Goal: Task Accomplishment & Management: Manage account settings

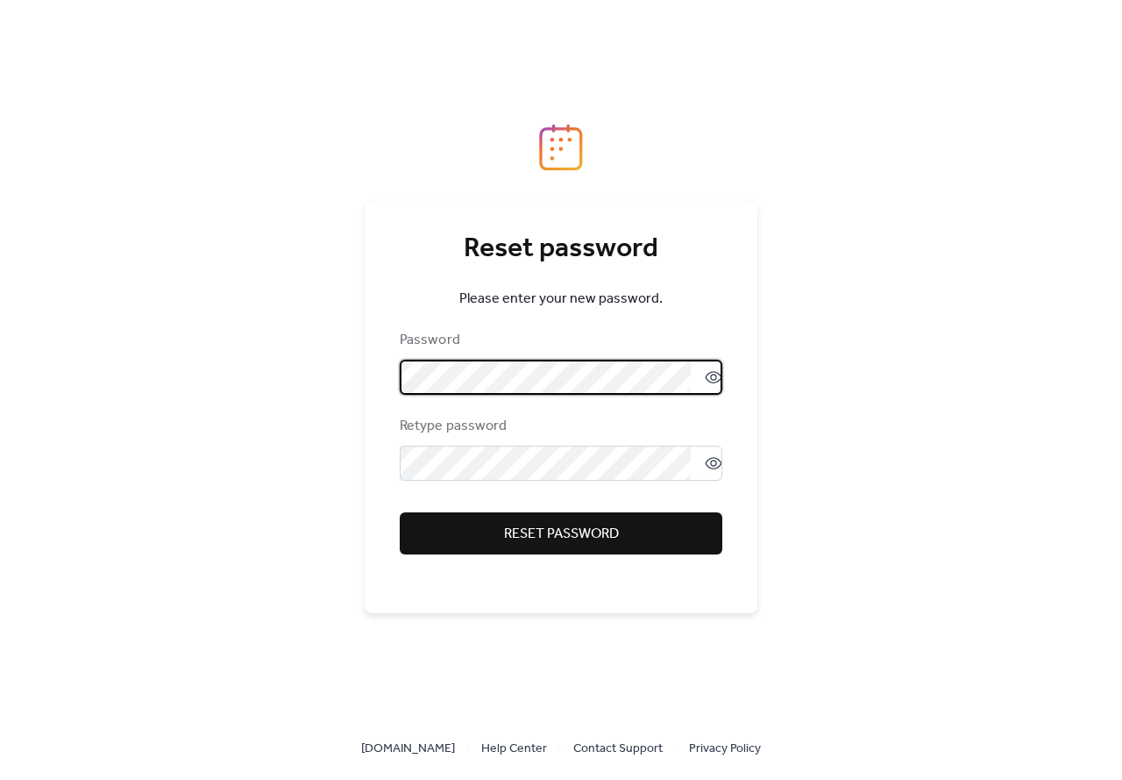
click at [705, 375] on icon at bounding box center [714, 377] width 18 height 18
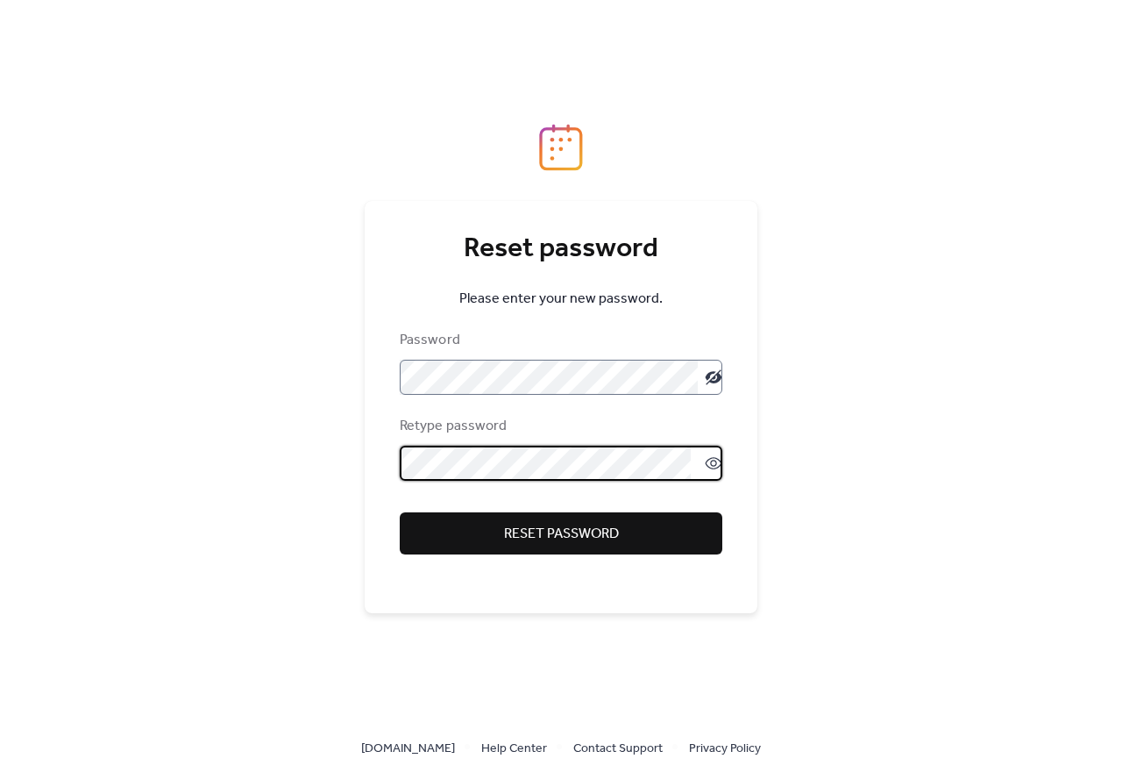
click at [636, 550] on button "Reset password" at bounding box center [561, 533] width 323 height 42
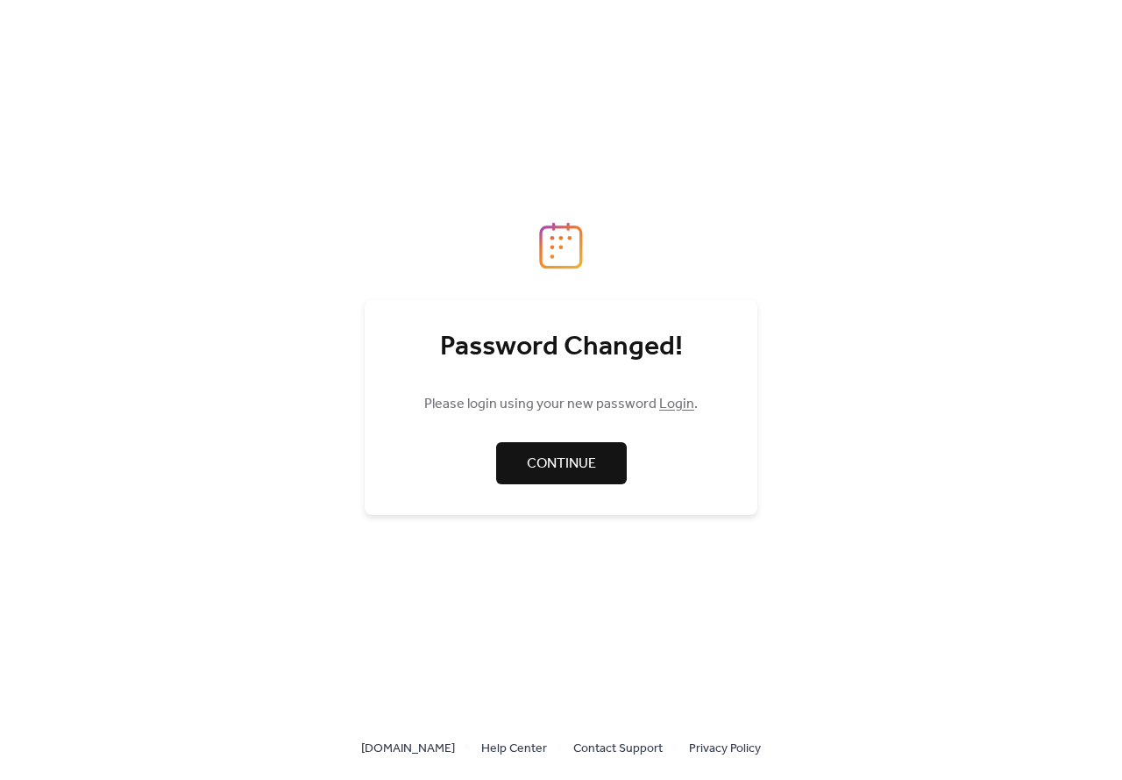
click at [545, 461] on span "Continue" at bounding box center [561, 463] width 69 height 21
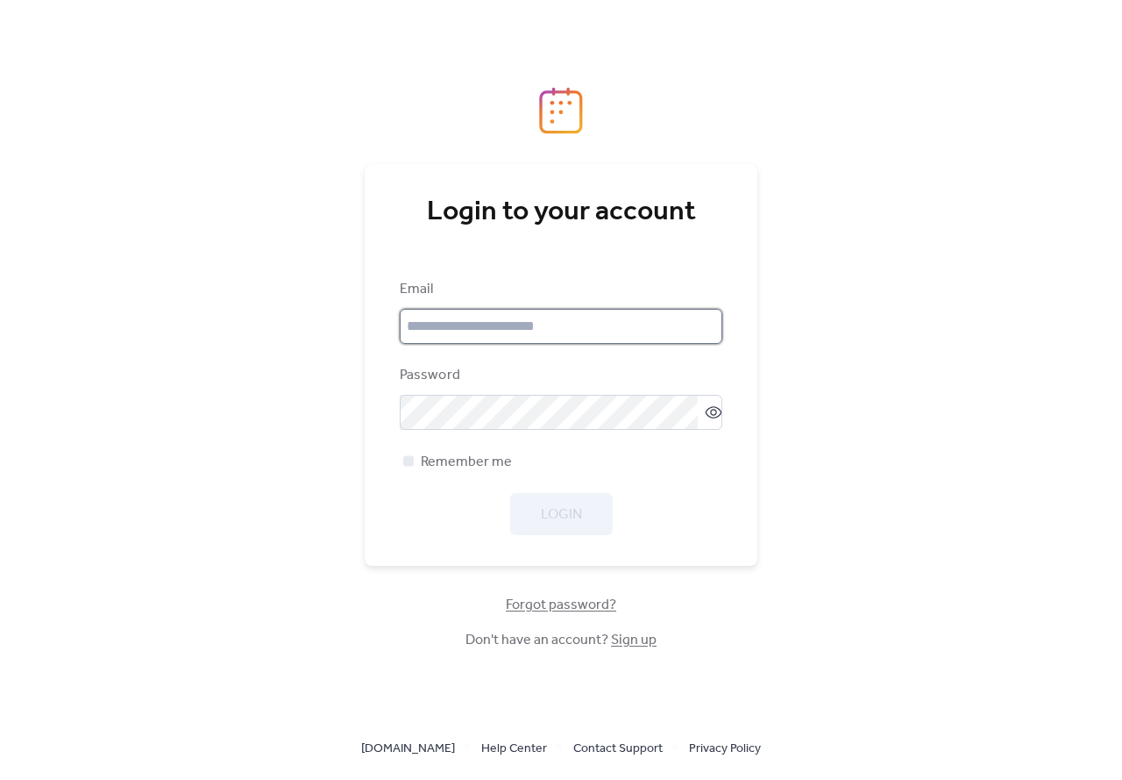
click at [489, 332] on input "email" at bounding box center [561, 326] width 323 height 35
type input "**********"
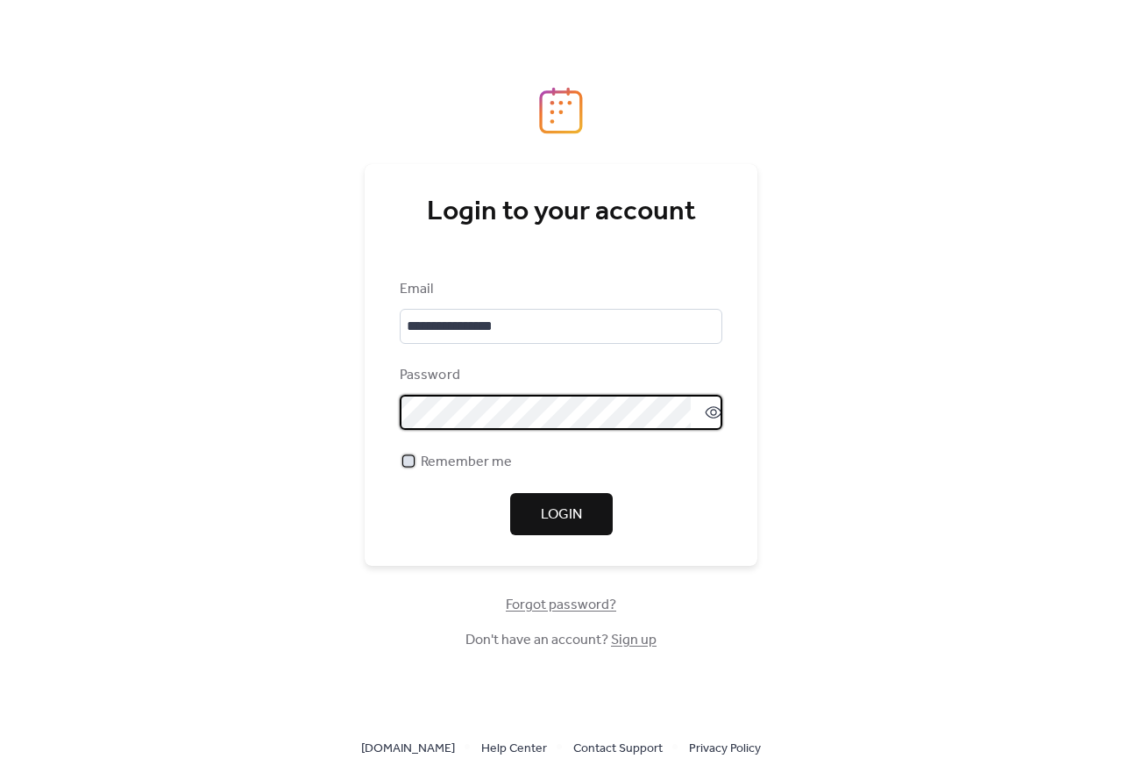
click at [412, 459] on div at bounding box center [408, 460] width 11 height 11
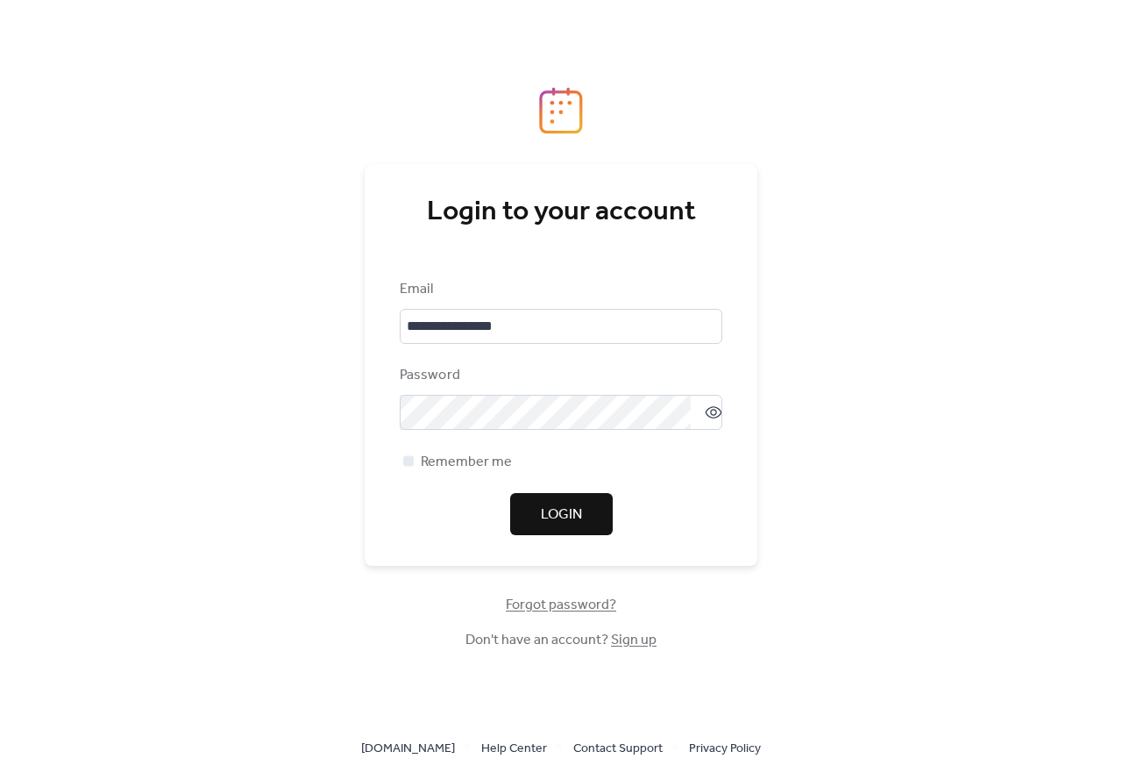
click at [528, 516] on button "Login" at bounding box center [561, 514] width 103 height 42
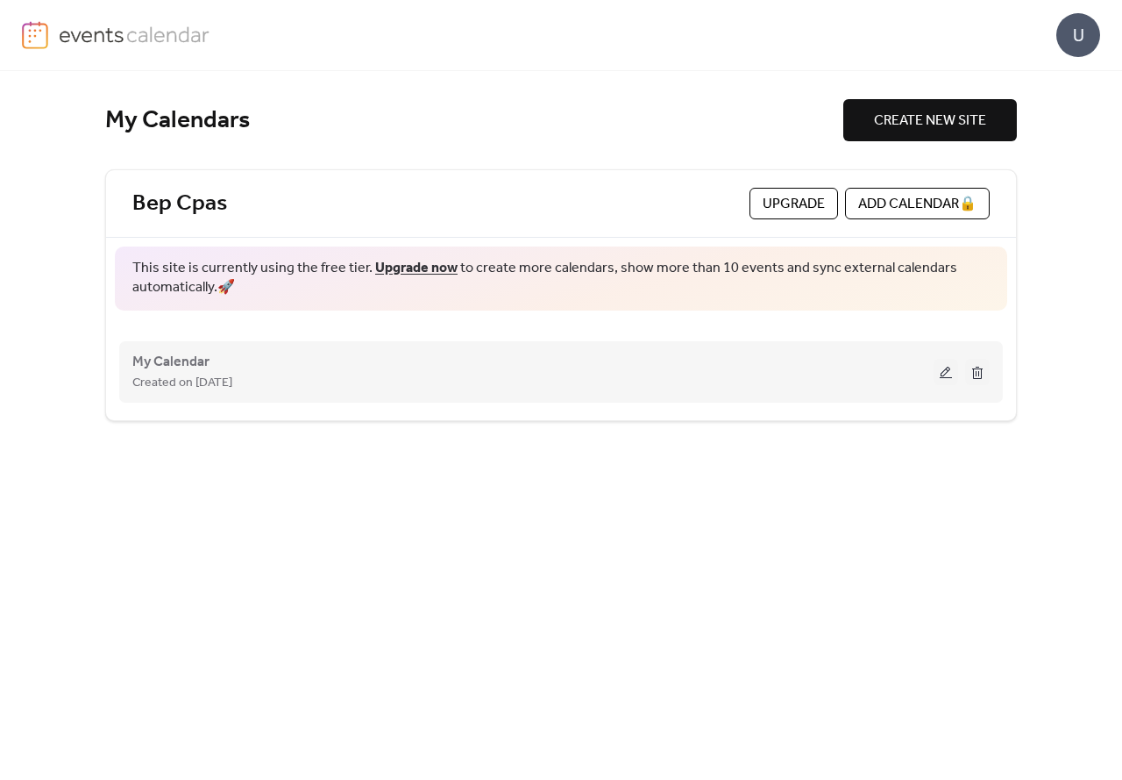
click at [975, 373] on button at bounding box center [977, 372] width 25 height 26
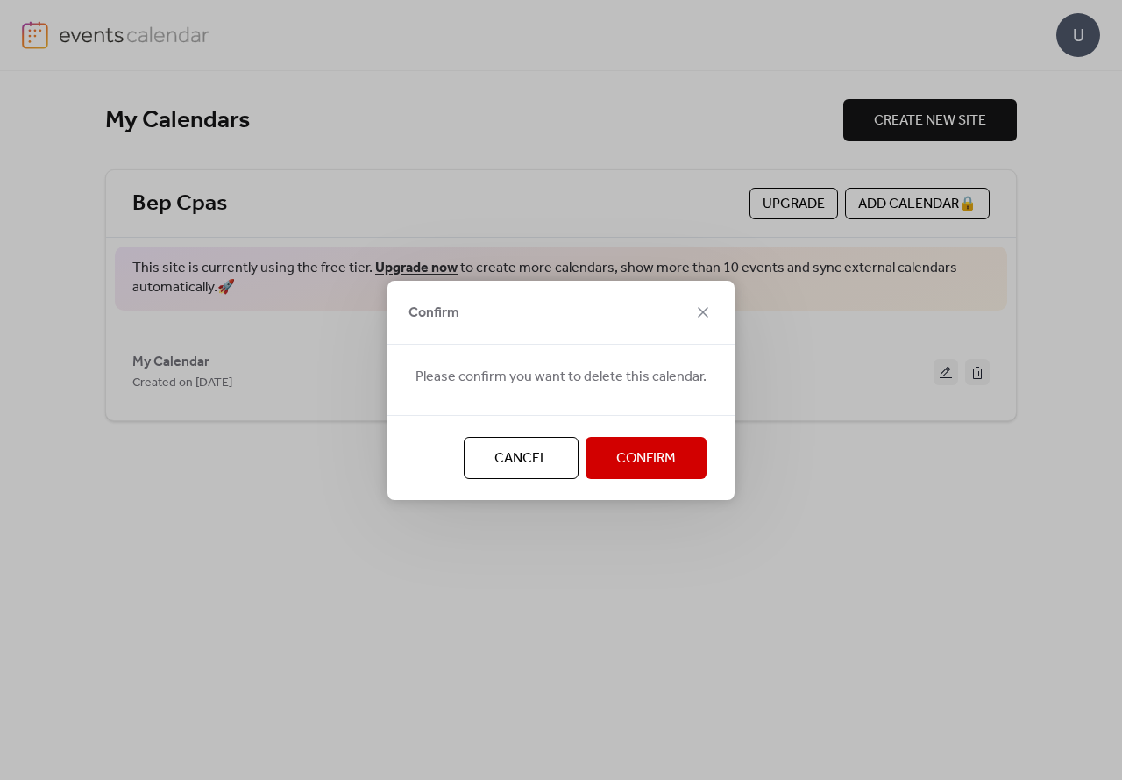
click at [616, 461] on span "Confirm" at bounding box center [646, 458] width 60 height 21
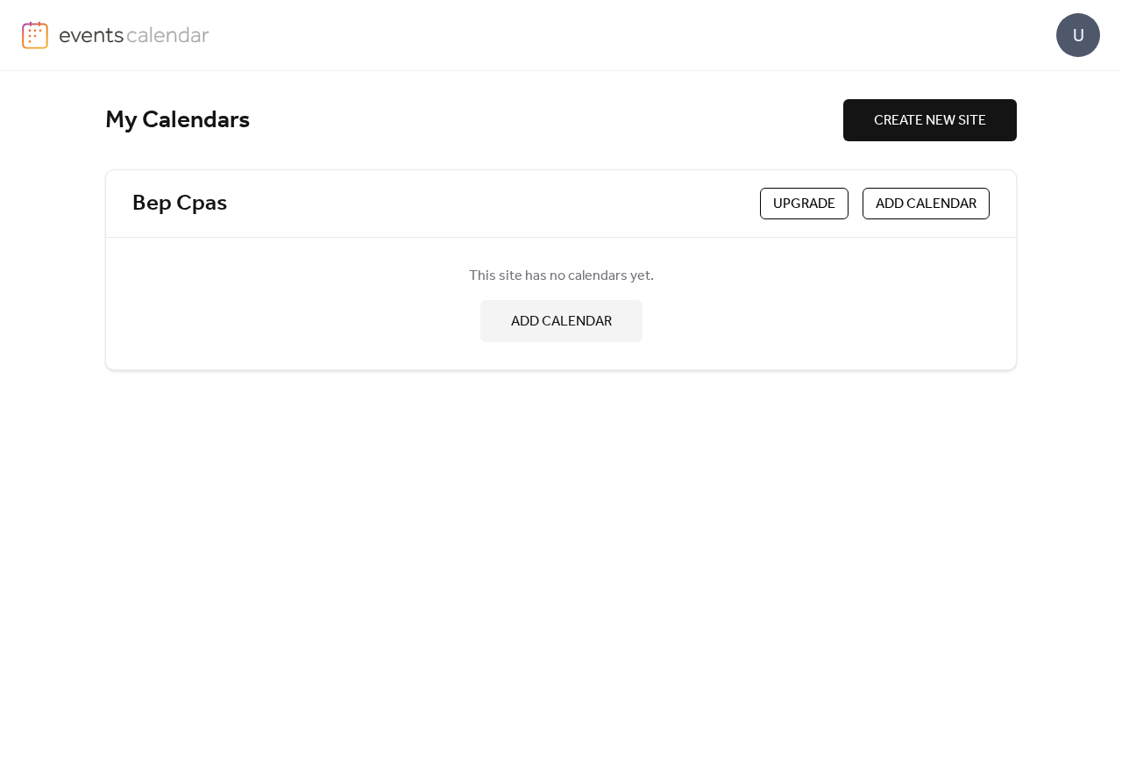
click at [559, 328] on span "ADD CALENDAR" at bounding box center [561, 321] width 101 height 21
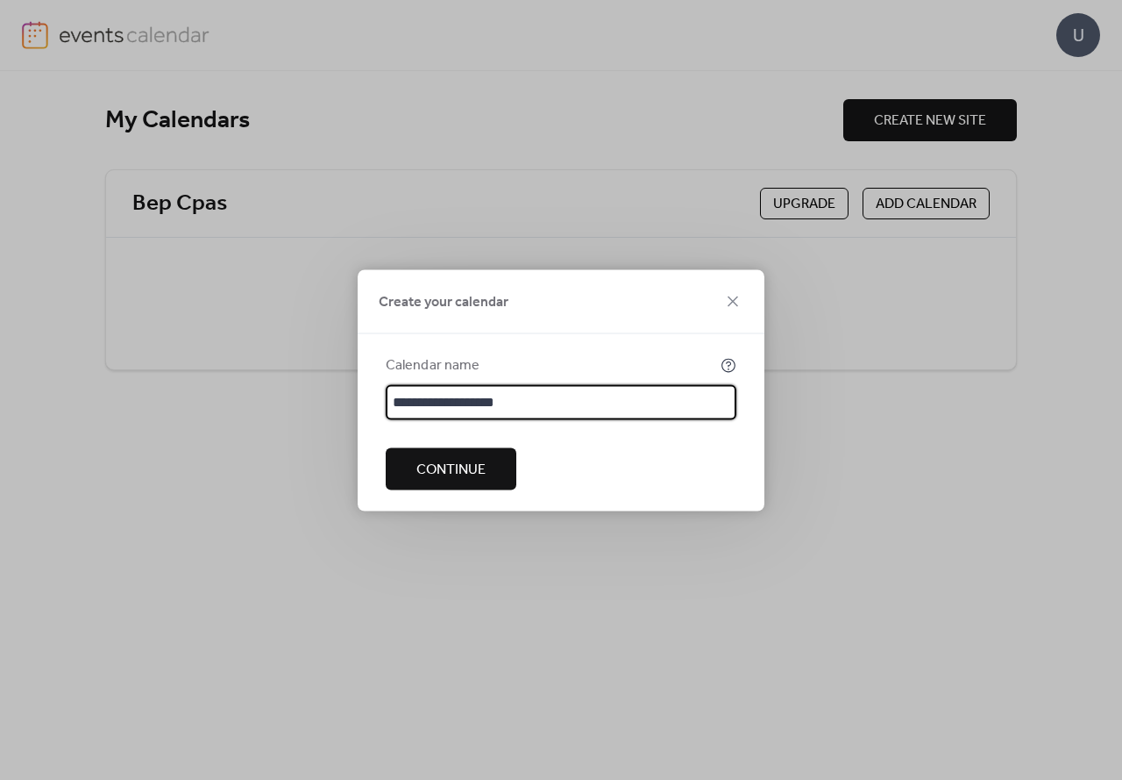
type input "**********"
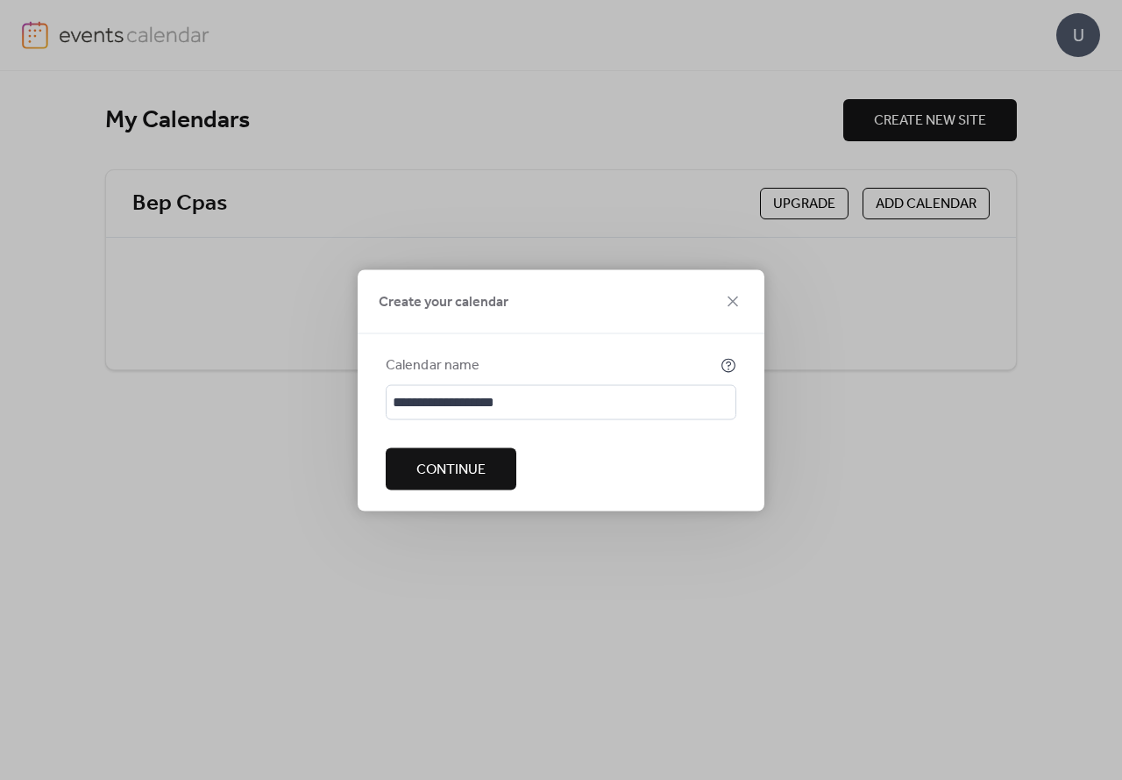
click at [455, 474] on span "Continue" at bounding box center [451, 469] width 69 height 21
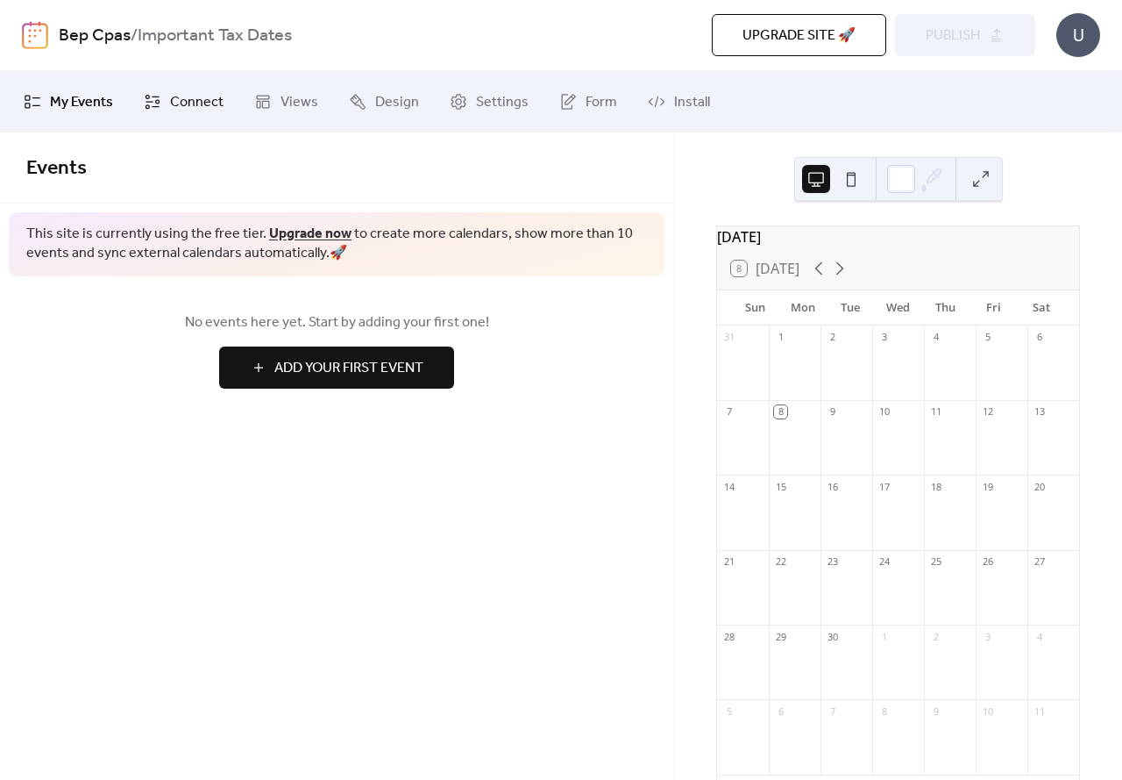
click at [197, 110] on span "Connect" at bounding box center [196, 102] width 53 height 21
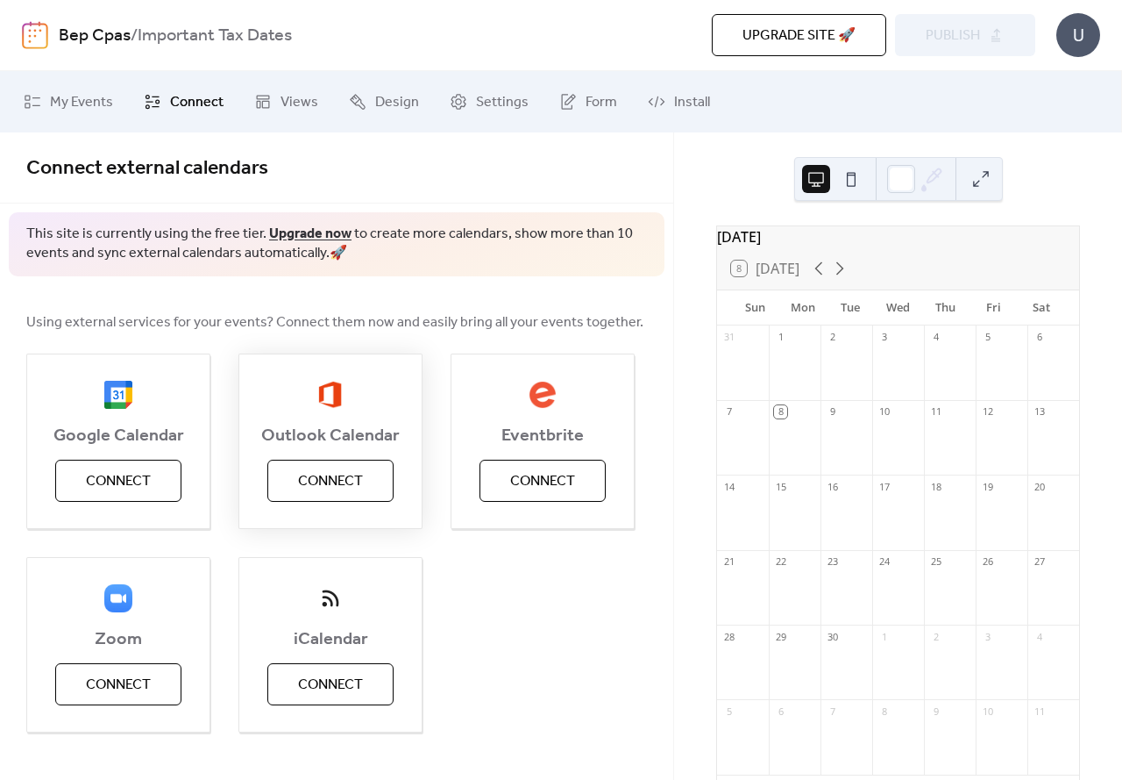
click at [334, 491] on span "Connect" at bounding box center [330, 481] width 65 height 21
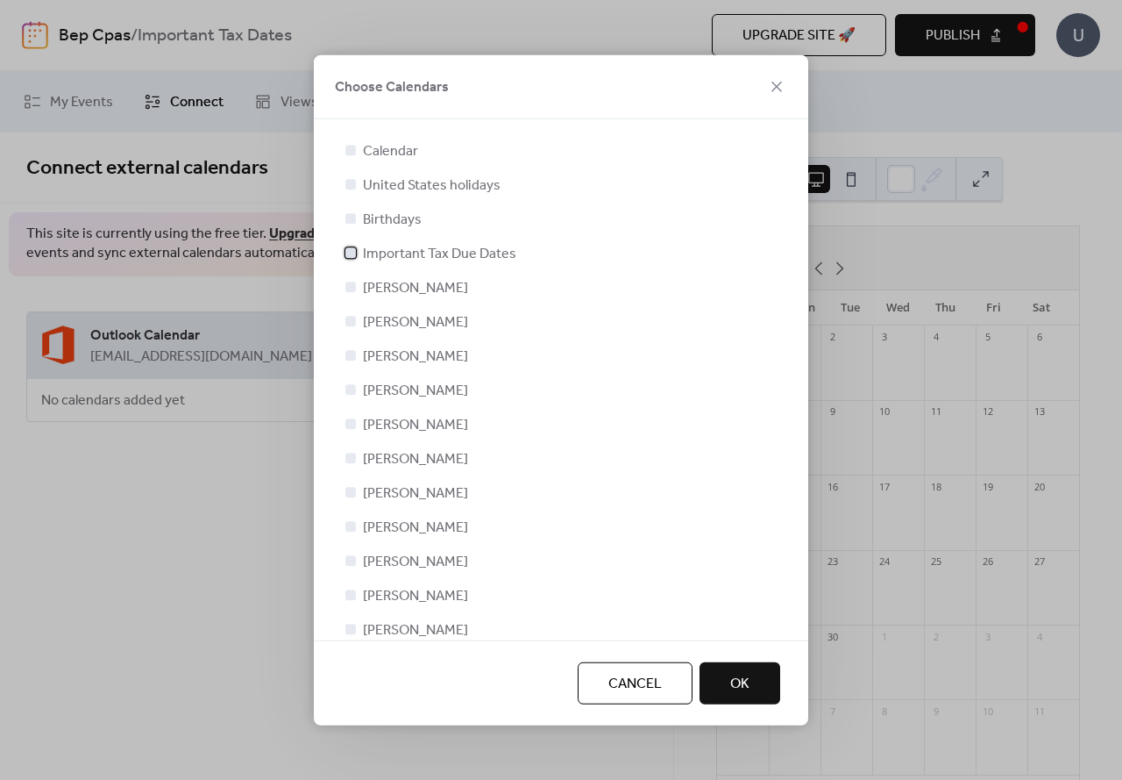
click at [353, 252] on div at bounding box center [351, 253] width 18 height 18
click at [736, 673] on span "OK" at bounding box center [739, 683] width 19 height 21
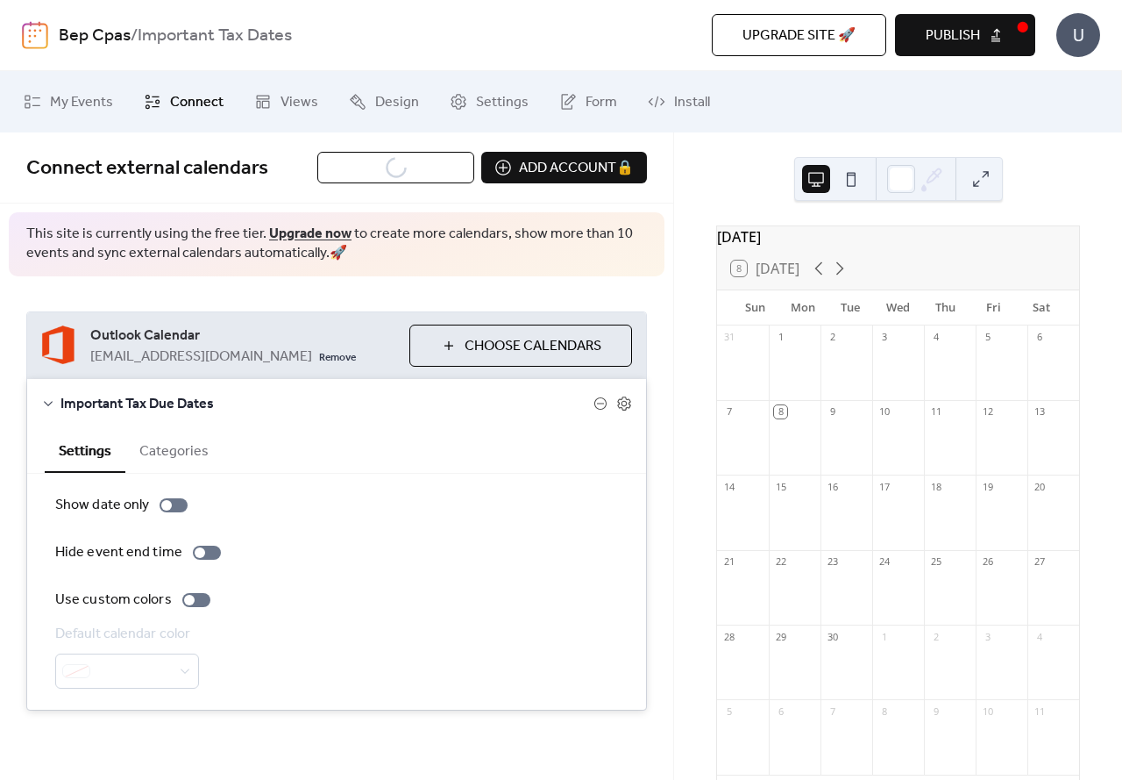
scroll to position [1, 0]
click at [193, 595] on div at bounding box center [196, 599] width 28 height 14
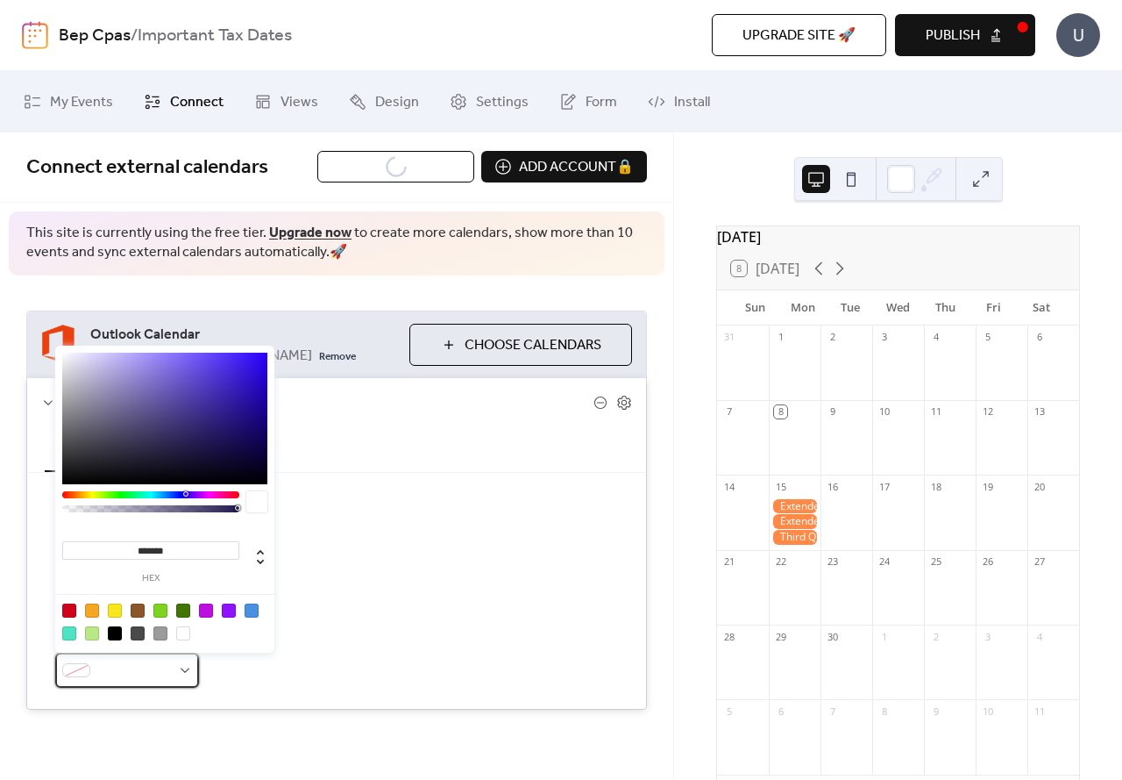
click at [172, 667] on div at bounding box center [127, 669] width 144 height 35
click at [72, 612] on div at bounding box center [69, 610] width 14 height 14
type input "*******"
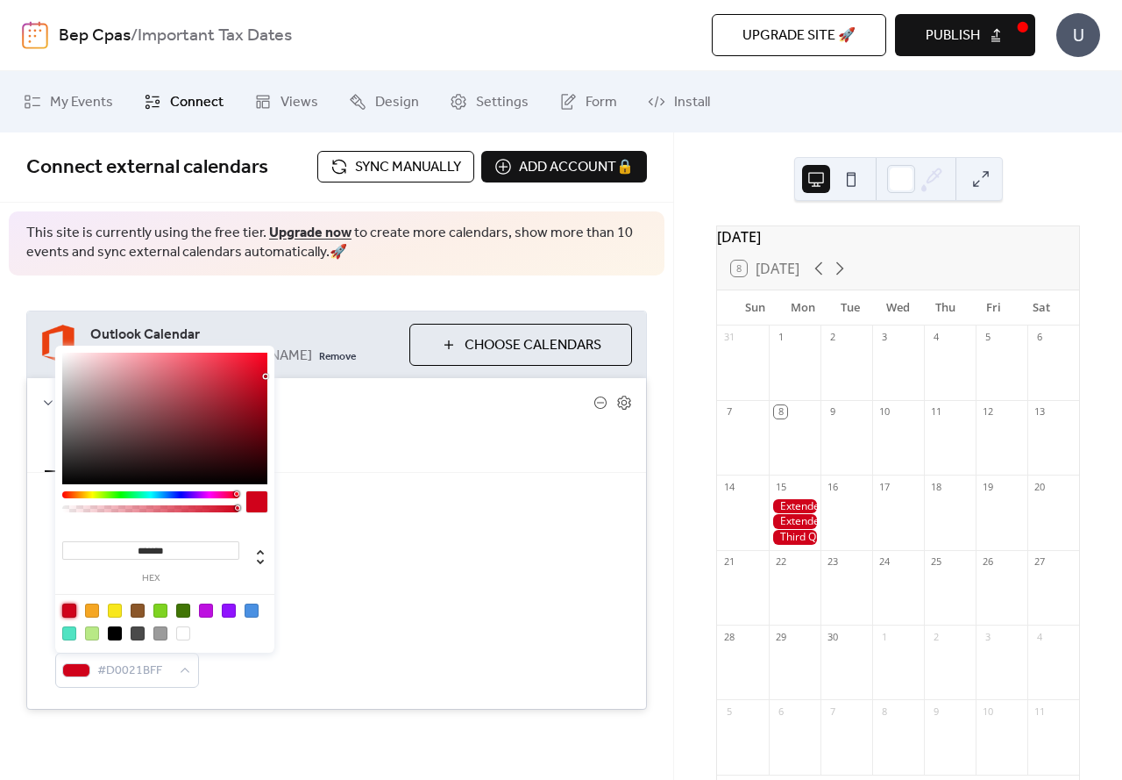
click at [378, 580] on div "Show date only Hide event end time Use custom colors Default calendar color #D0…" at bounding box center [336, 591] width 563 height 194
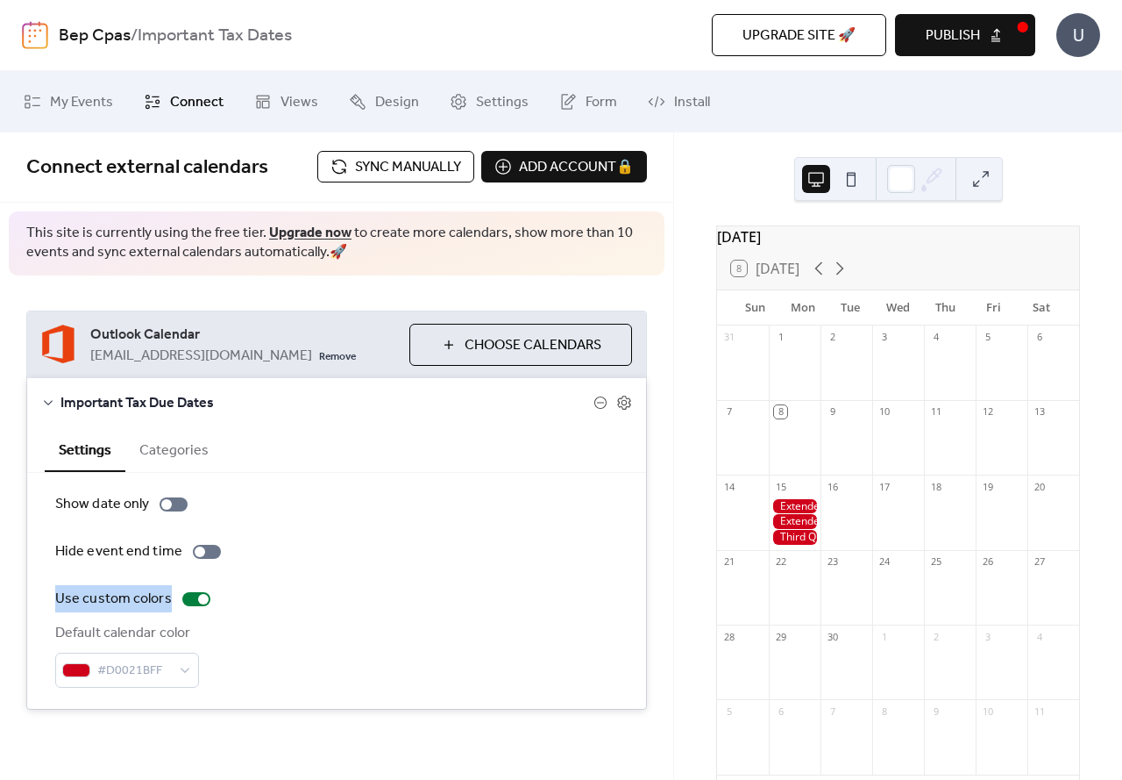
click at [161, 453] on button "Categories" at bounding box center [173, 448] width 97 height 43
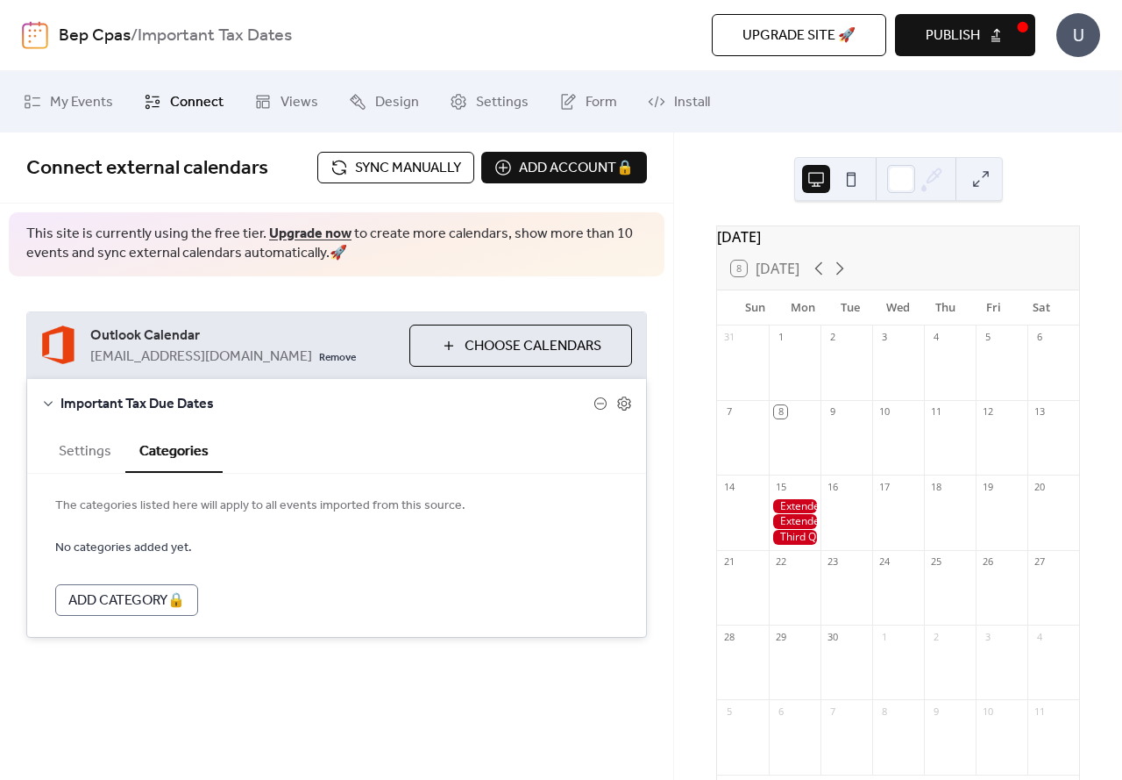
click at [92, 455] on button "Settings" at bounding box center [85, 449] width 81 height 43
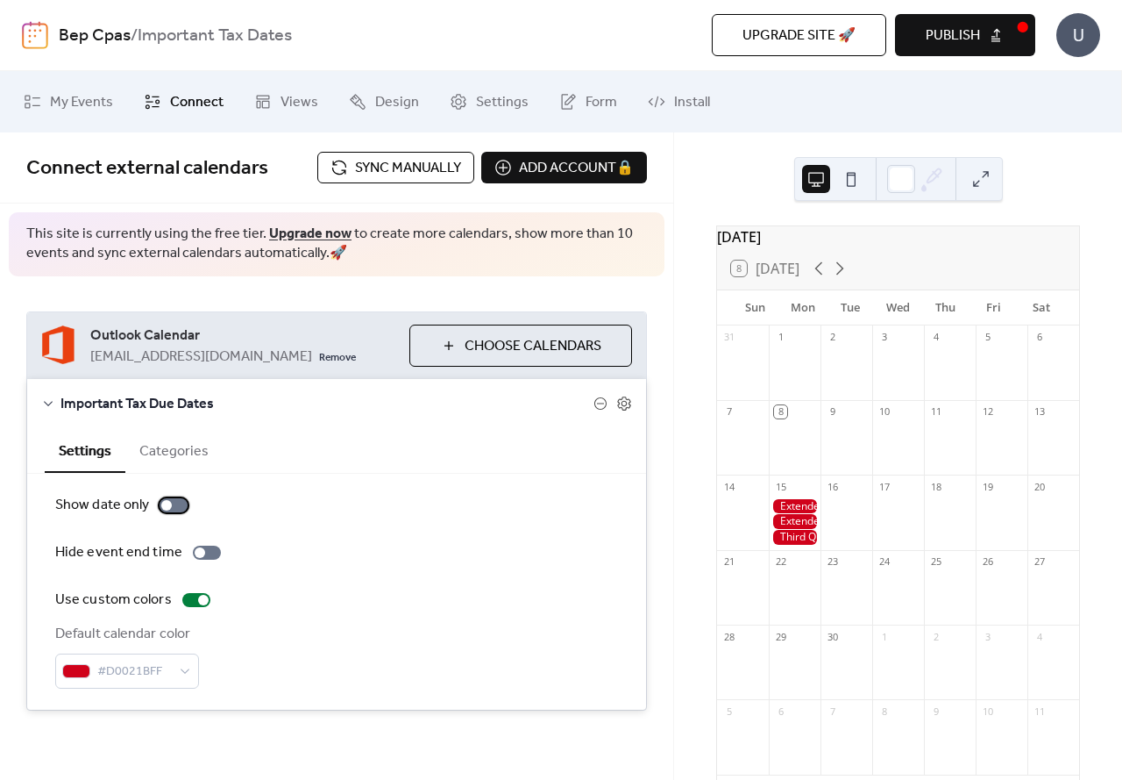
click at [173, 505] on div at bounding box center [174, 505] width 28 height 14
click at [373, 167] on span "Sync manually" at bounding box center [408, 168] width 106 height 21
click at [856, 184] on button at bounding box center [851, 179] width 28 height 28
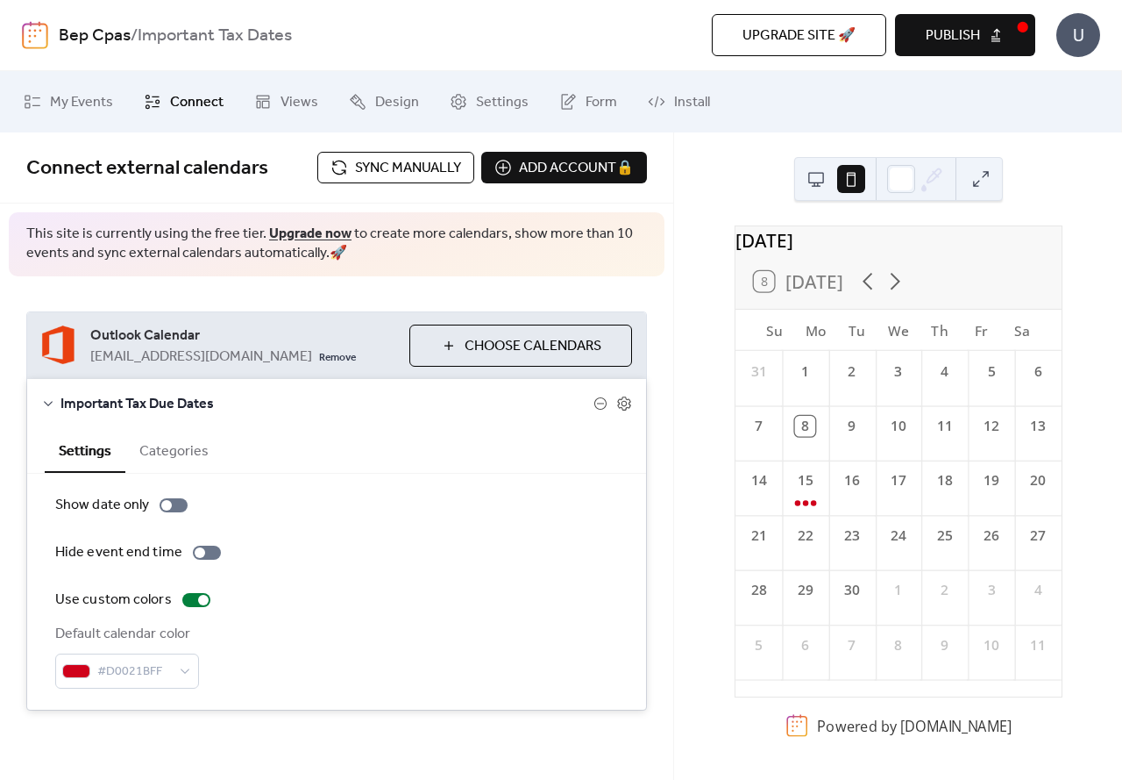
click at [822, 185] on button at bounding box center [816, 179] width 28 height 28
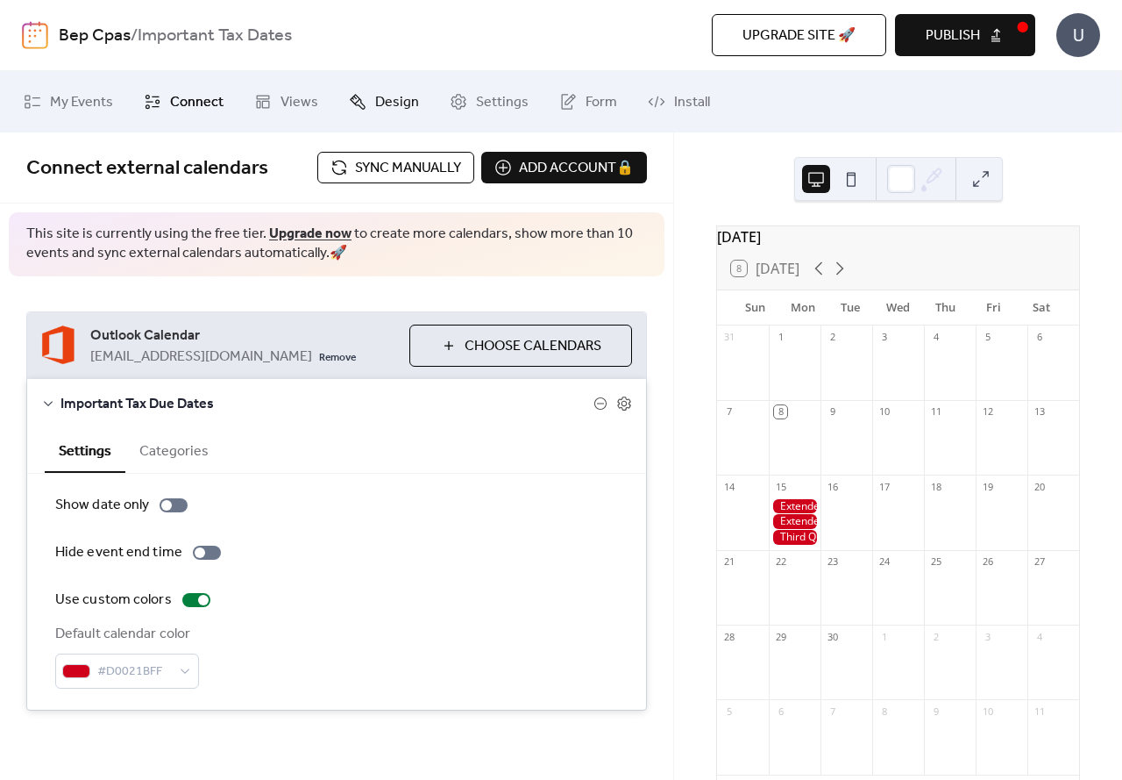
click at [375, 97] on span "Design" at bounding box center [397, 102] width 44 height 21
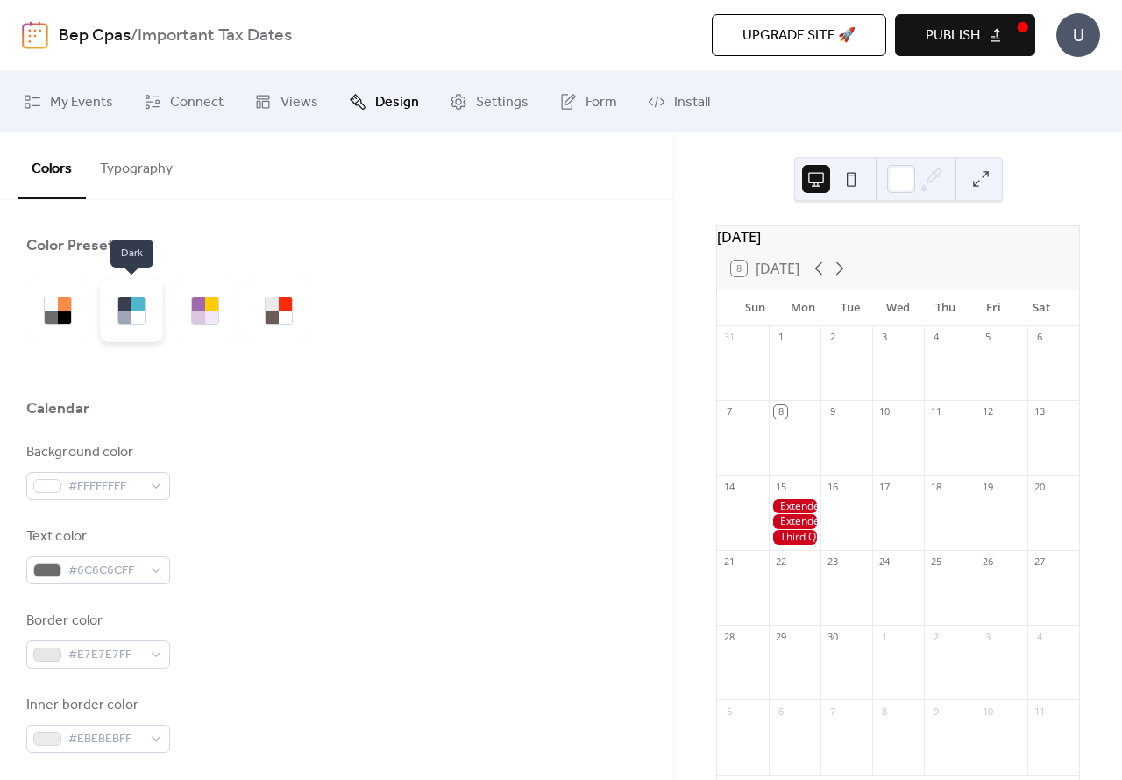
click at [148, 306] on div at bounding box center [131, 310] width 63 height 63
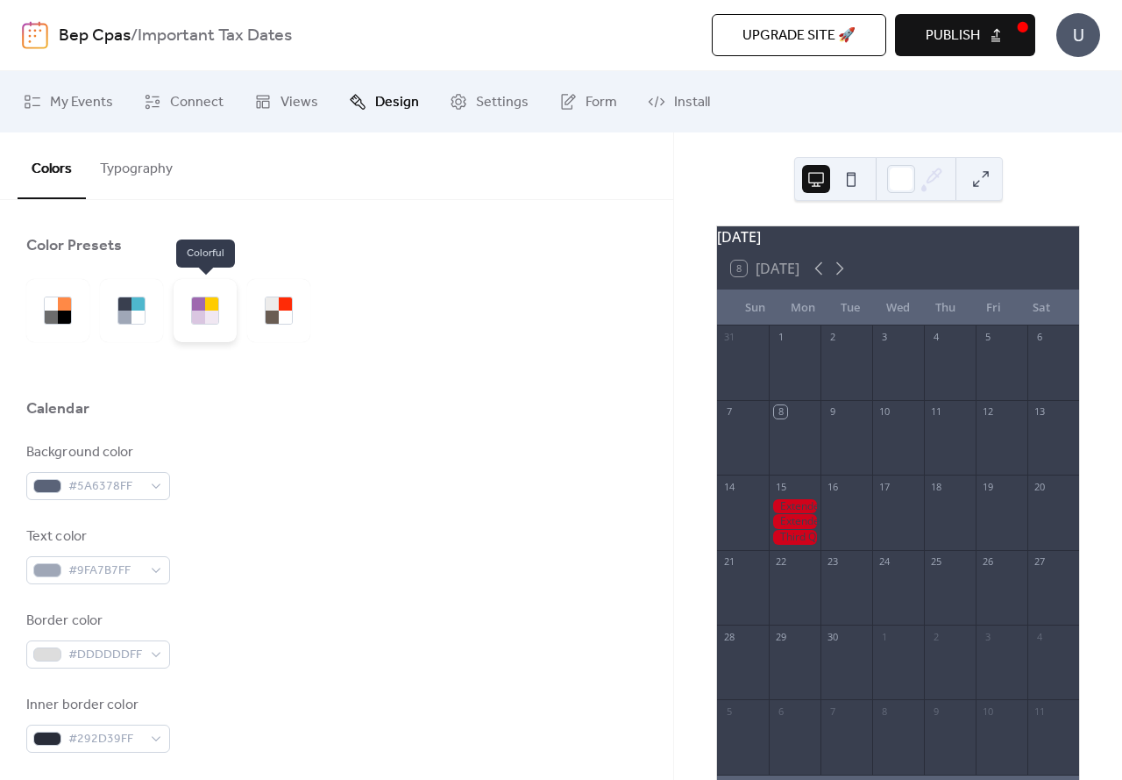
click at [225, 316] on div at bounding box center [205, 310] width 63 height 63
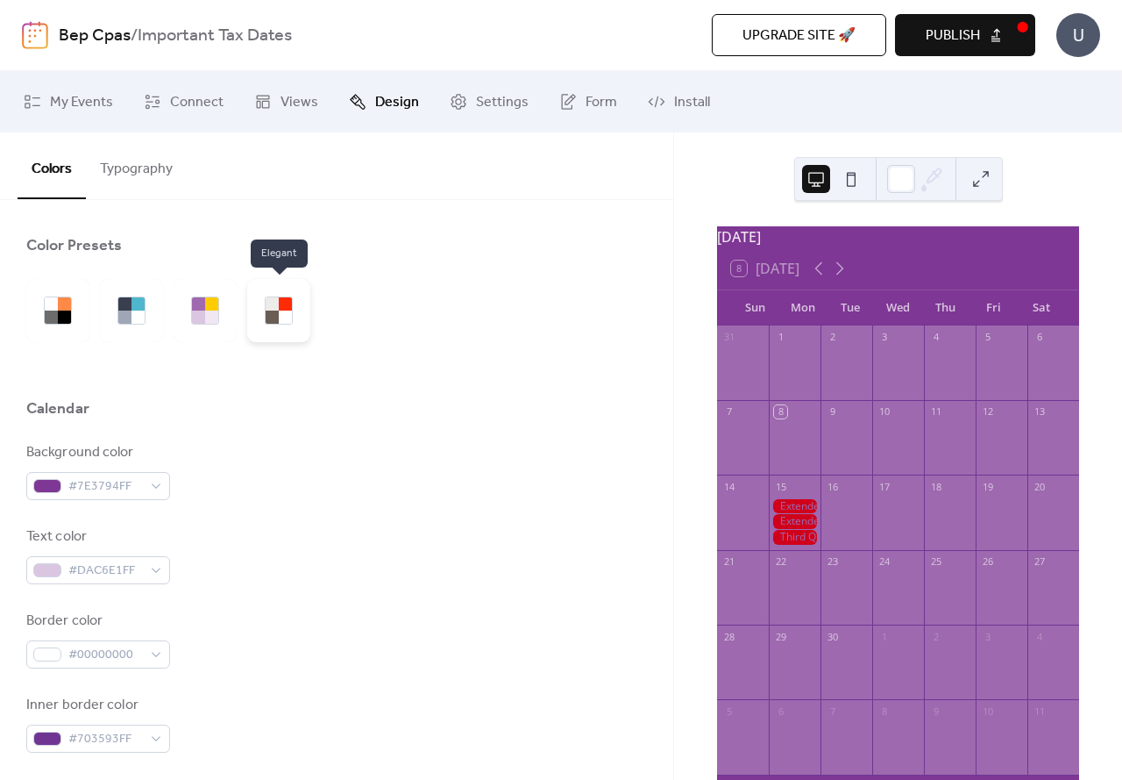
click at [279, 318] on div at bounding box center [285, 316] width 13 height 13
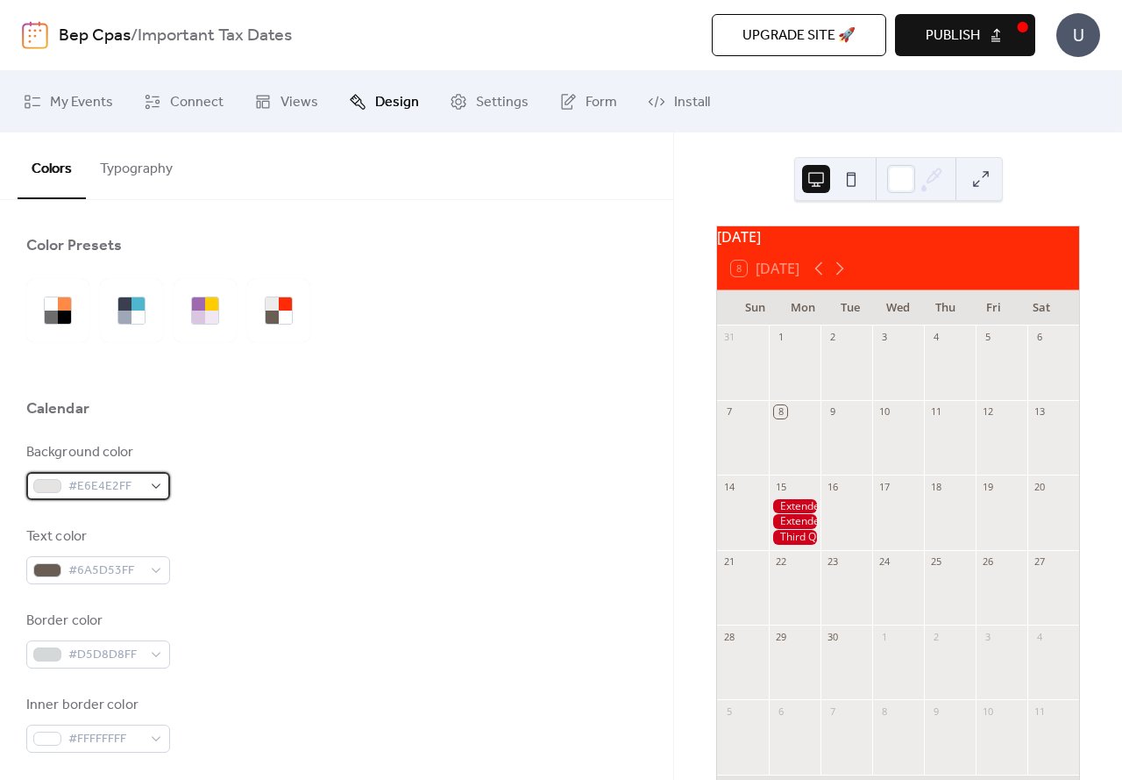
click at [125, 472] on div "#E6E4E2FF" at bounding box center [98, 486] width 144 height 28
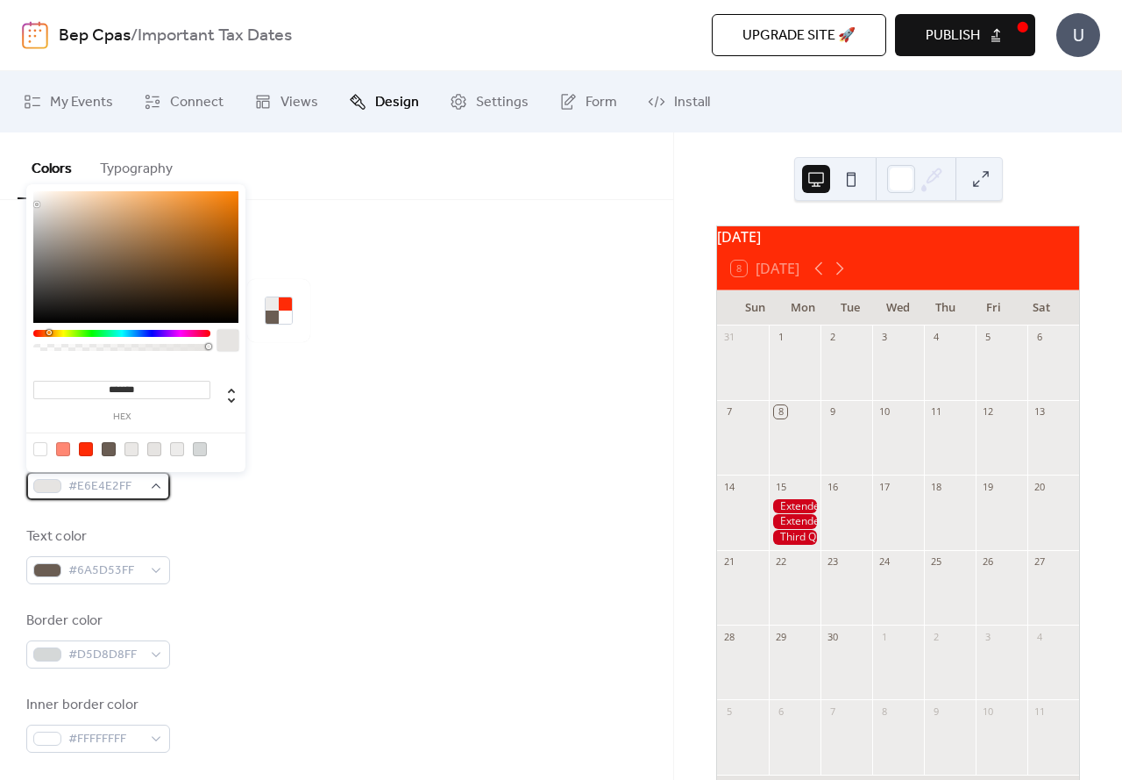
click at [121, 483] on span "#E6E4E2FF" at bounding box center [105, 486] width 74 height 21
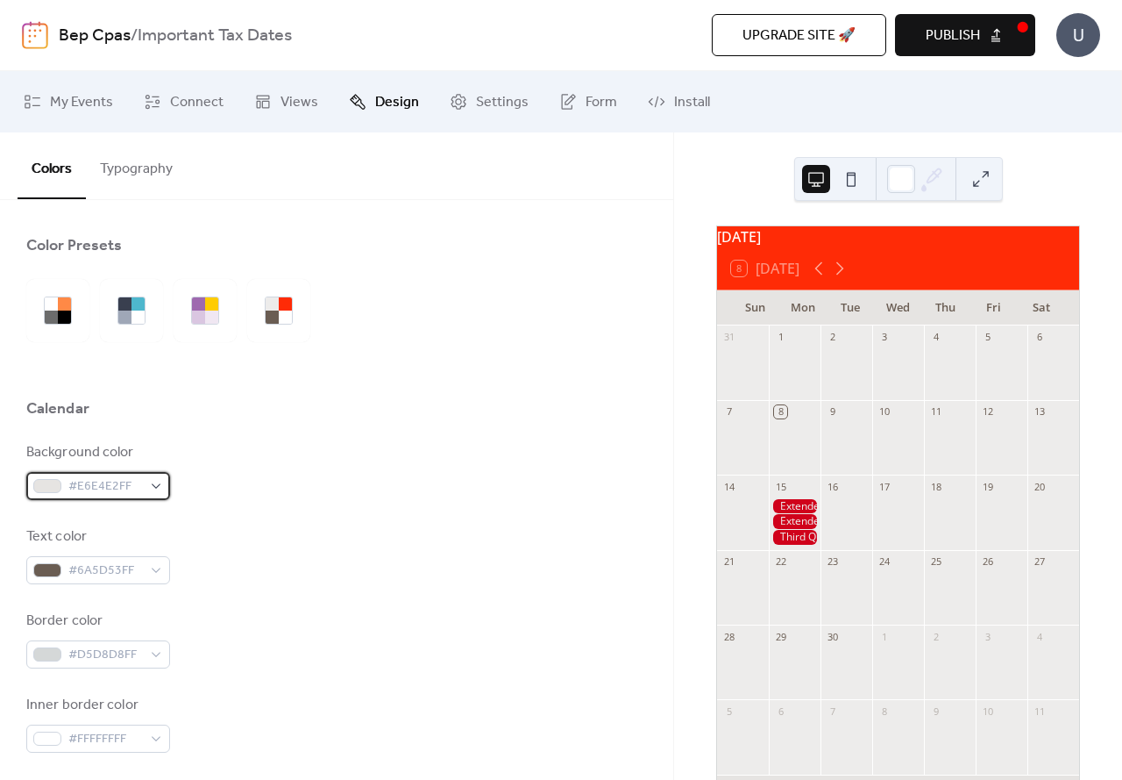
click at [121, 481] on span "#E6E4E2FF" at bounding box center [105, 486] width 74 height 21
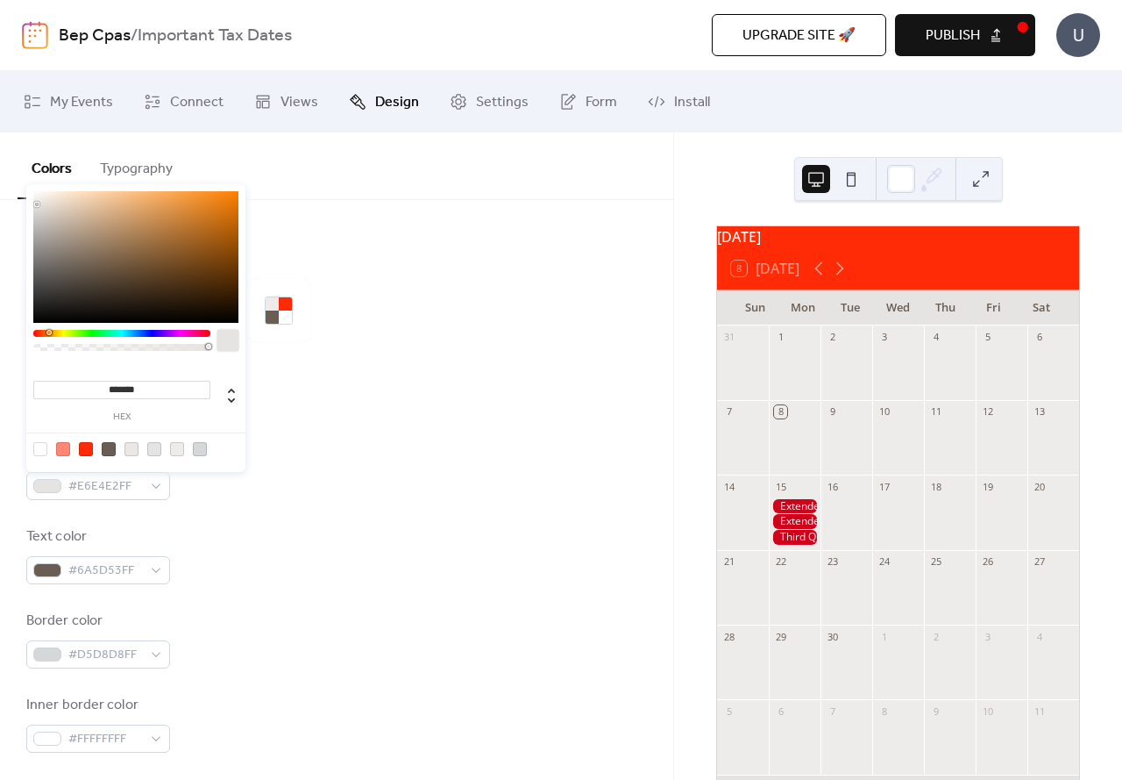
click at [38, 449] on div at bounding box center [40, 449] width 14 height 14
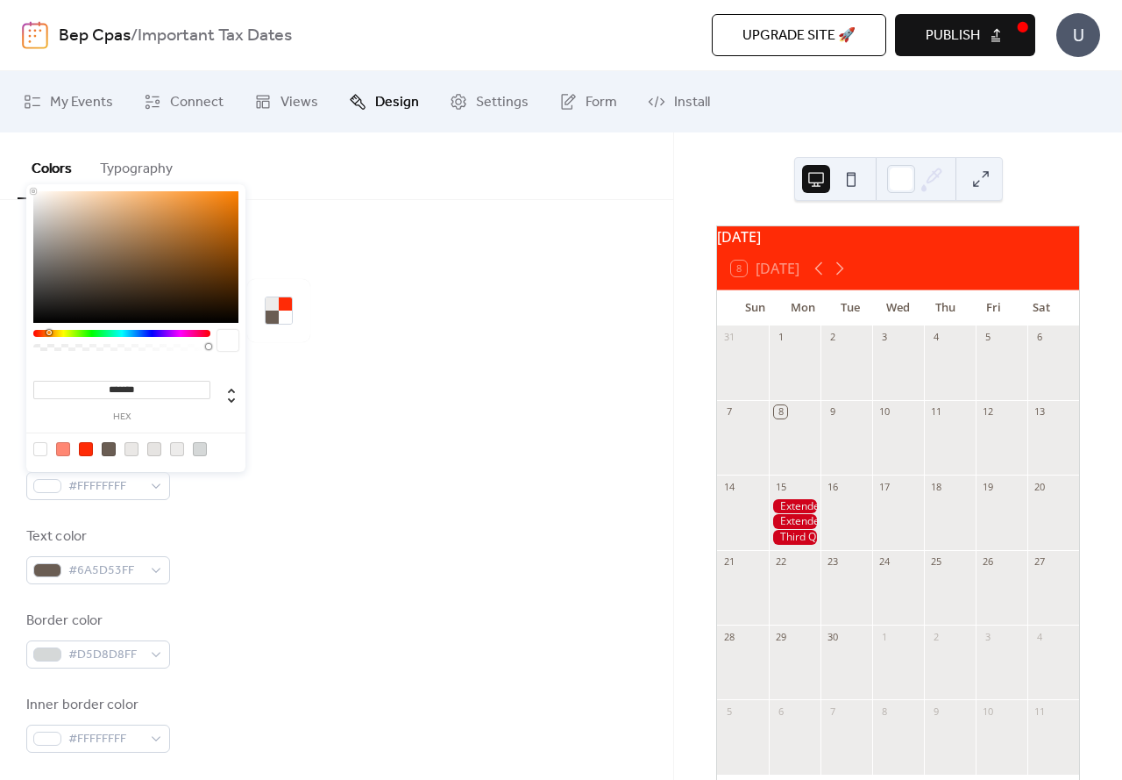
click at [196, 447] on div at bounding box center [200, 449] width 14 height 14
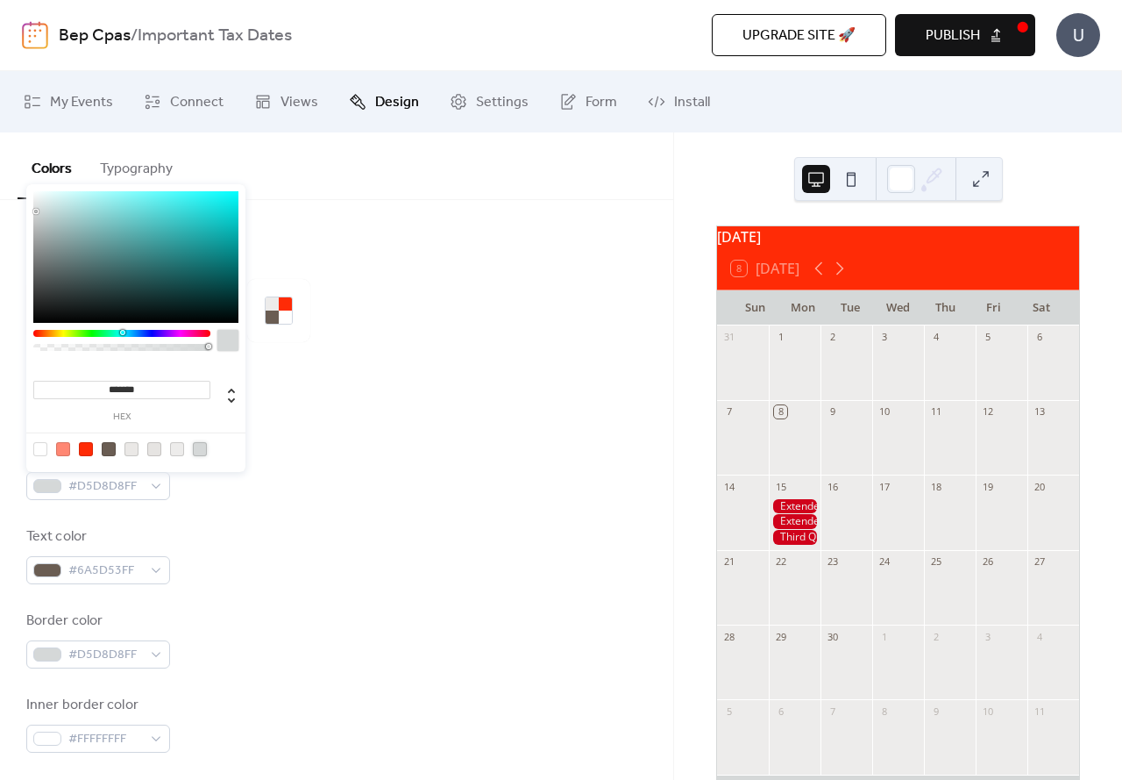
type input "*******"
click at [34, 229] on div at bounding box center [135, 257] width 205 height 132
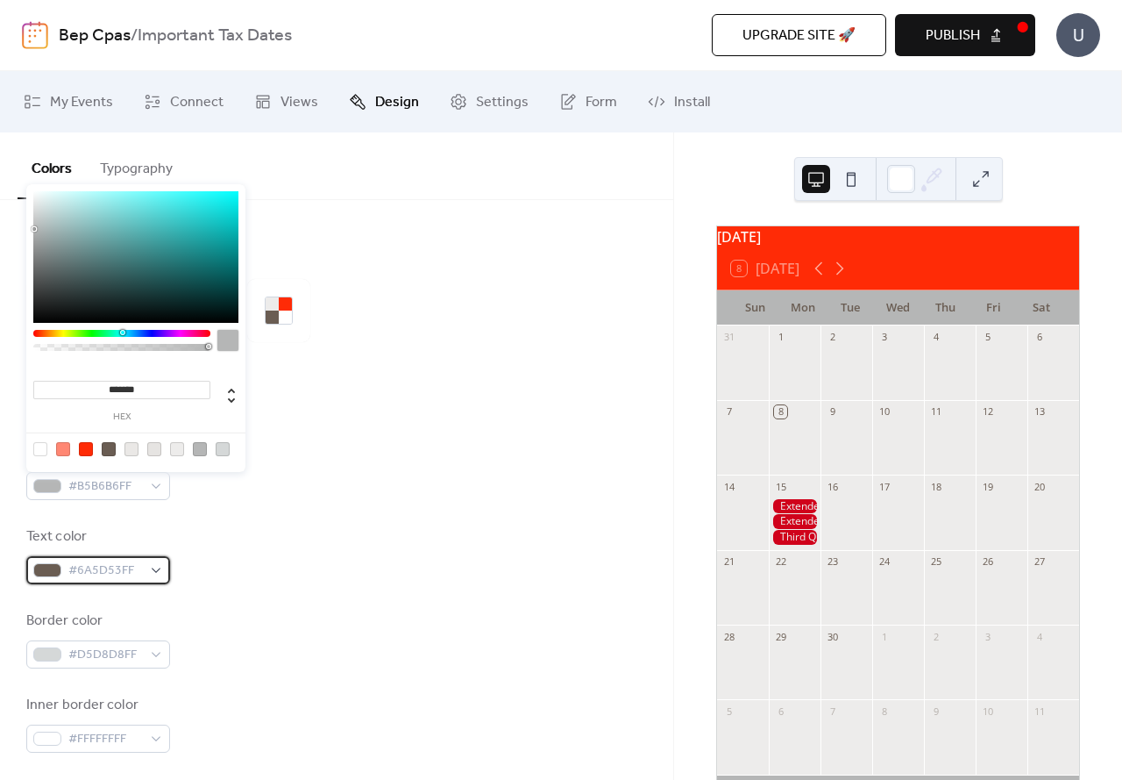
click at [106, 569] on span "#6A5D53FF" at bounding box center [105, 570] width 74 height 21
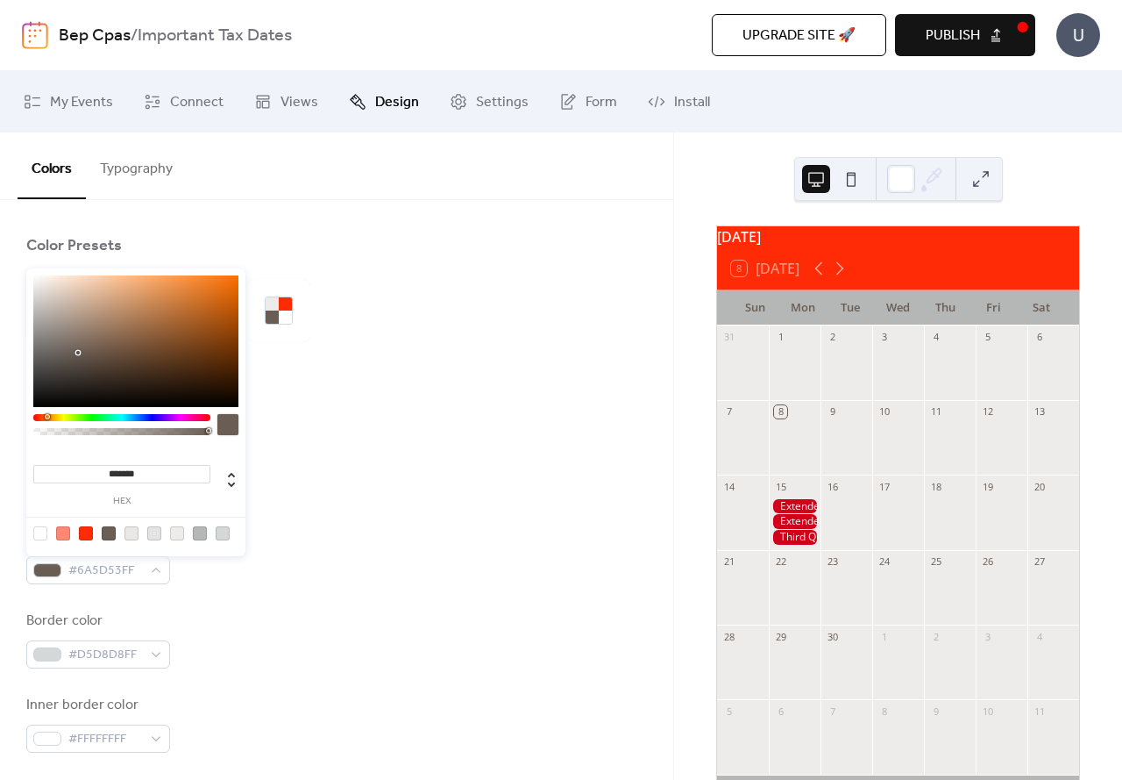
type input "*******"
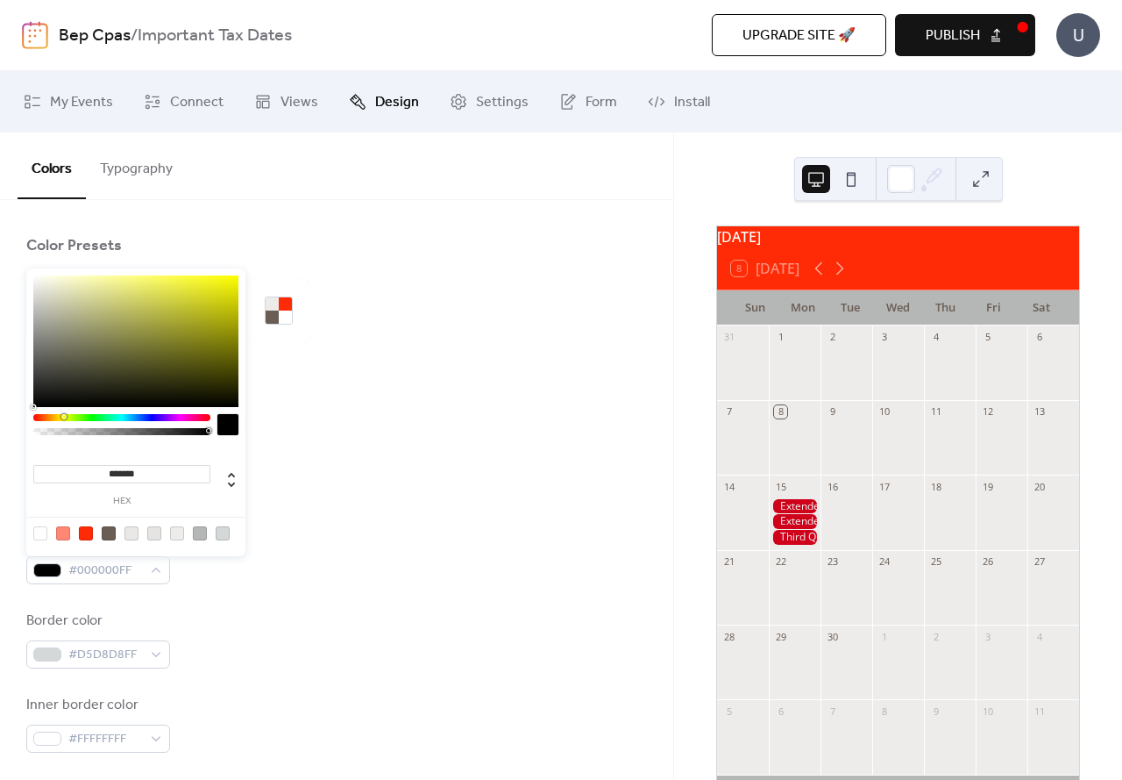
drag, startPoint x: 76, startPoint y: 351, endPoint x: 29, endPoint y: 416, distance: 80.3
click at [29, 416] on div "******* hex" at bounding box center [135, 412] width 219 height 288
click at [364, 472] on div "Background color #B5B6B6FF" at bounding box center [336, 471] width 621 height 58
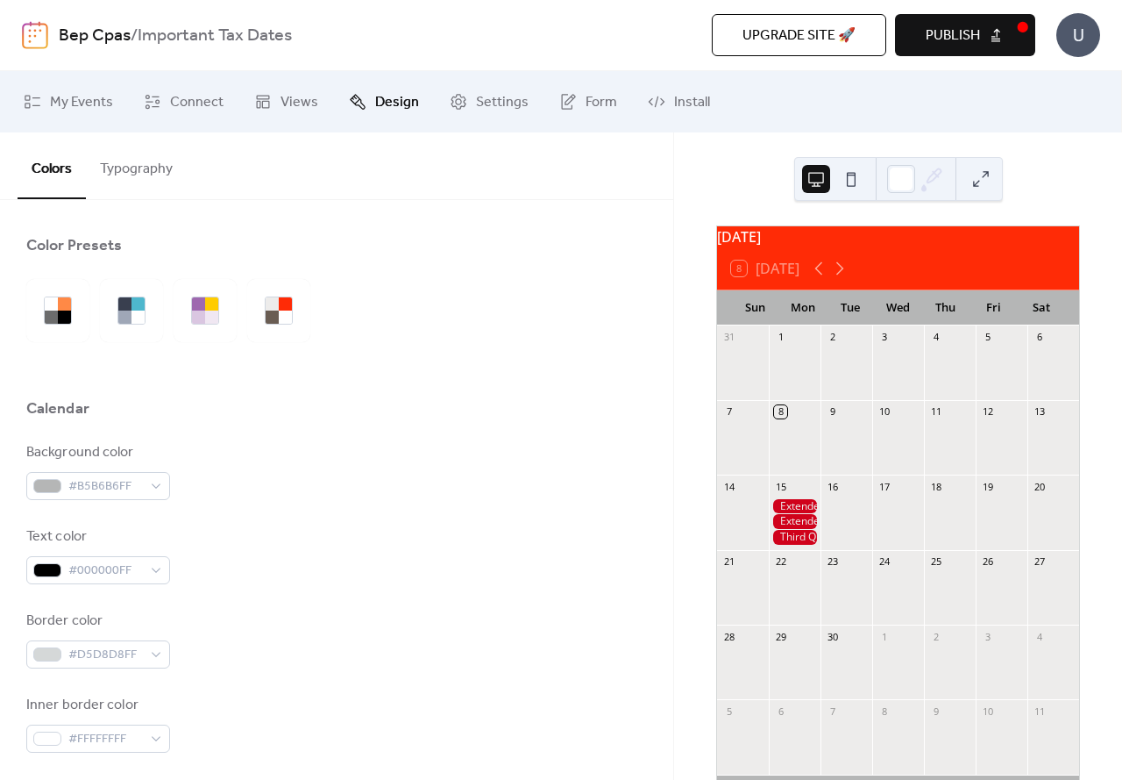
scroll to position [263, 0]
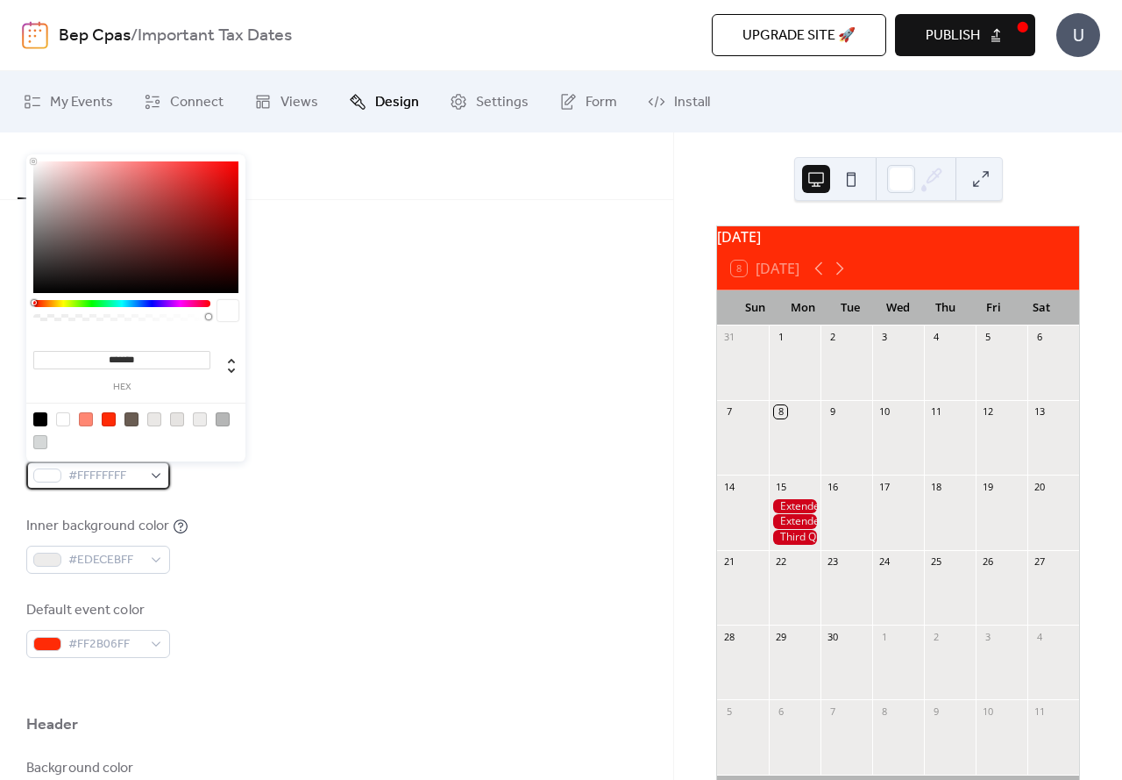
click at [146, 479] on div "#FFFFFFFF" at bounding box center [98, 475] width 144 height 28
click at [146, 302] on div at bounding box center [121, 303] width 177 height 7
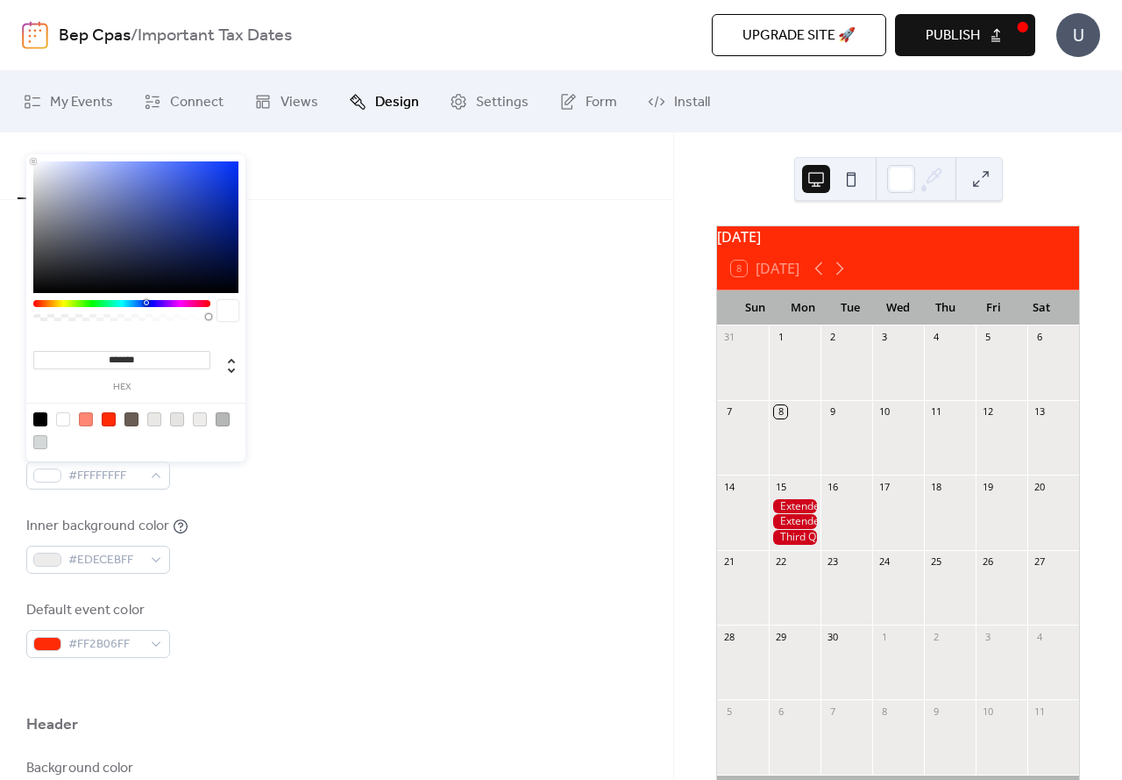
click at [136, 303] on div at bounding box center [121, 303] width 177 height 7
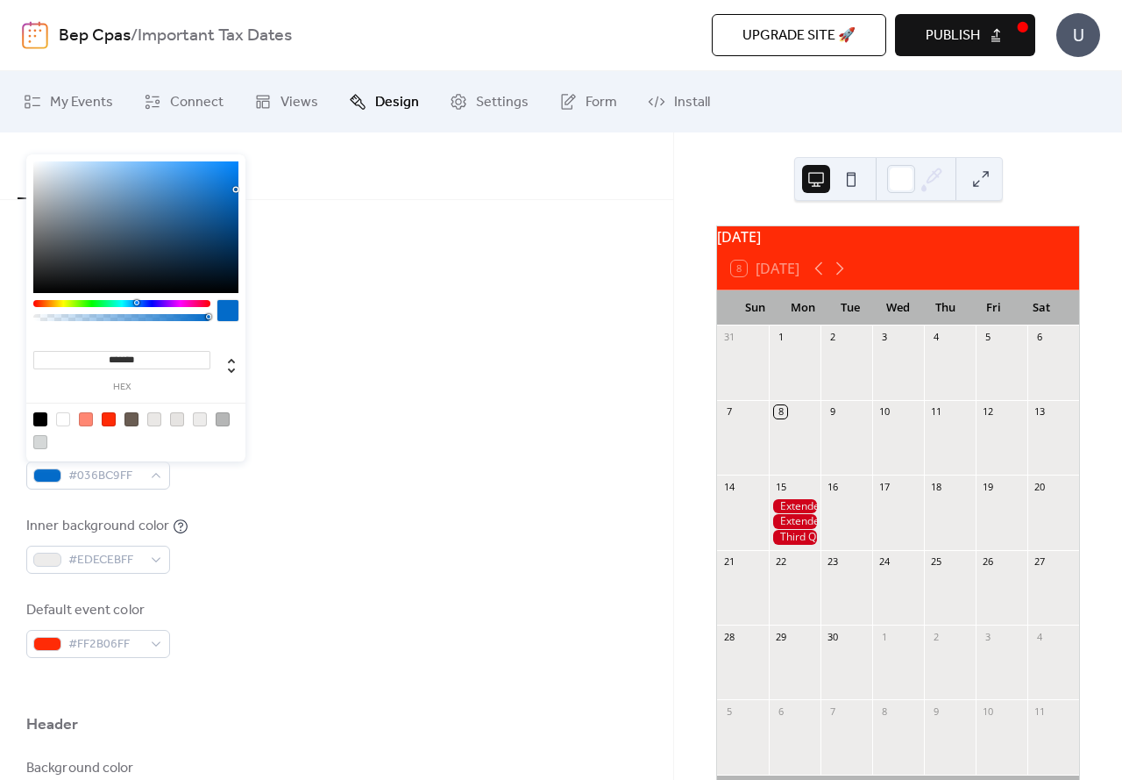
click at [235, 189] on div at bounding box center [135, 227] width 205 height 132
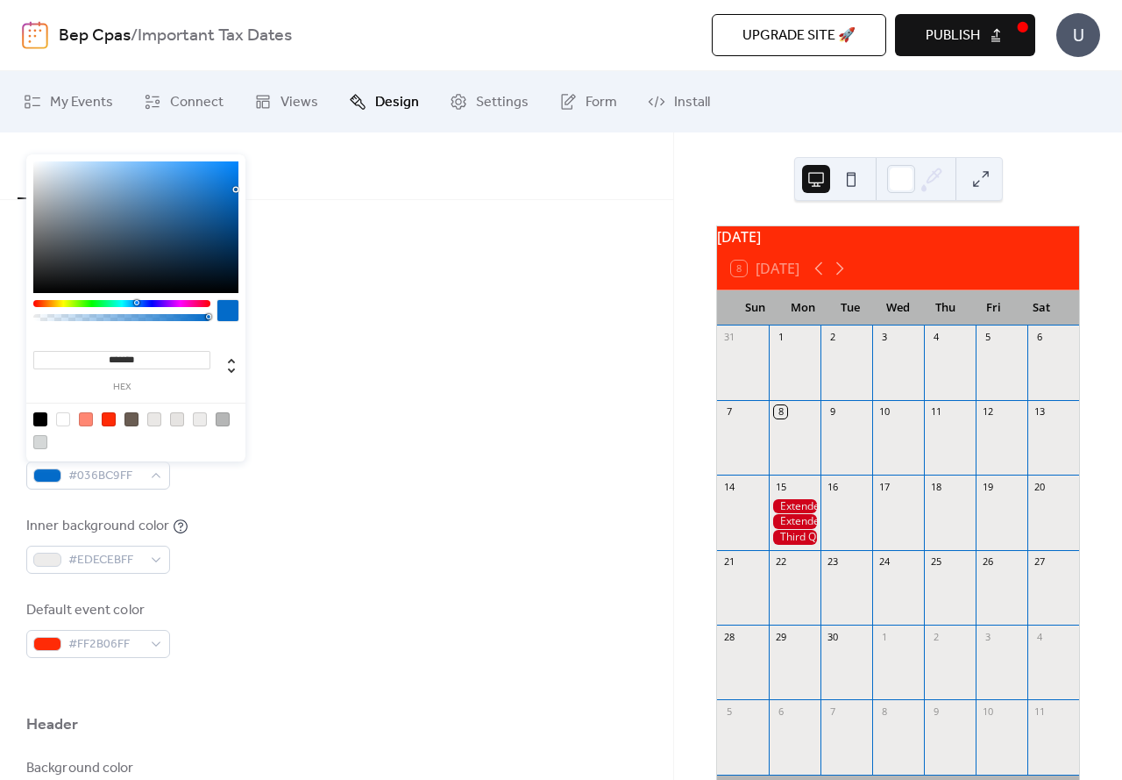
type input "*******"
click at [143, 303] on div at bounding box center [121, 303] width 177 height 7
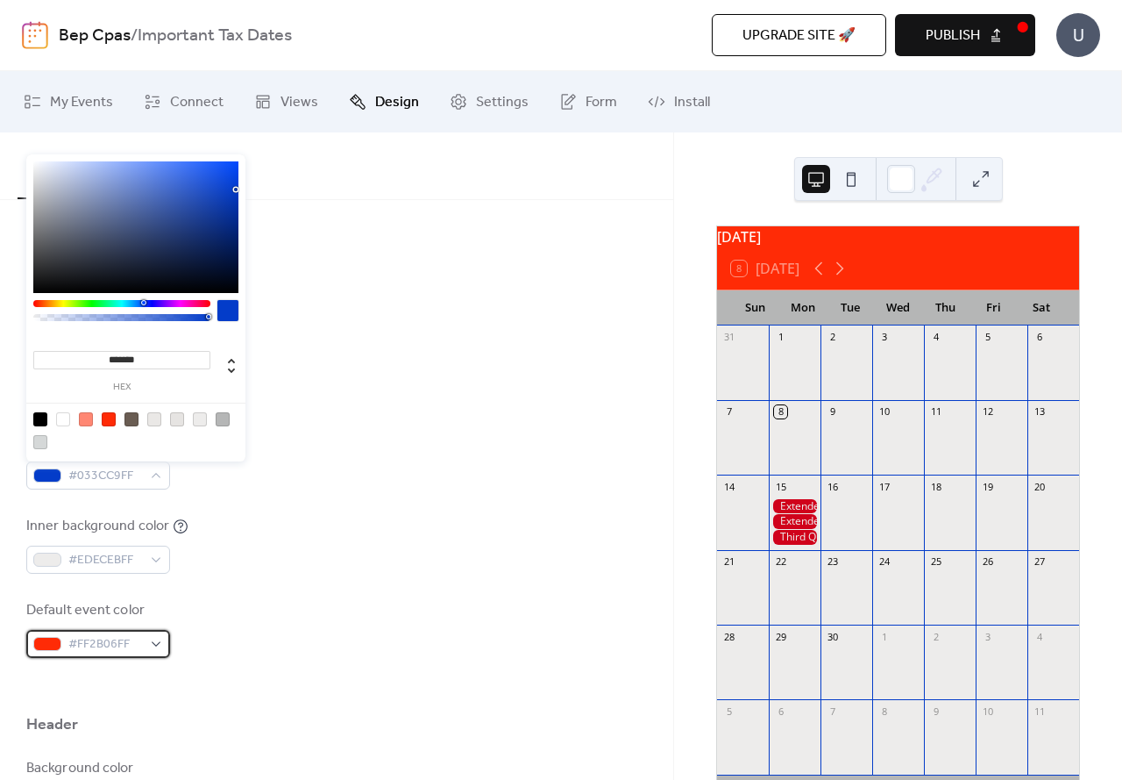
click at [160, 646] on div "#FF2B06FF" at bounding box center [98, 644] width 144 height 28
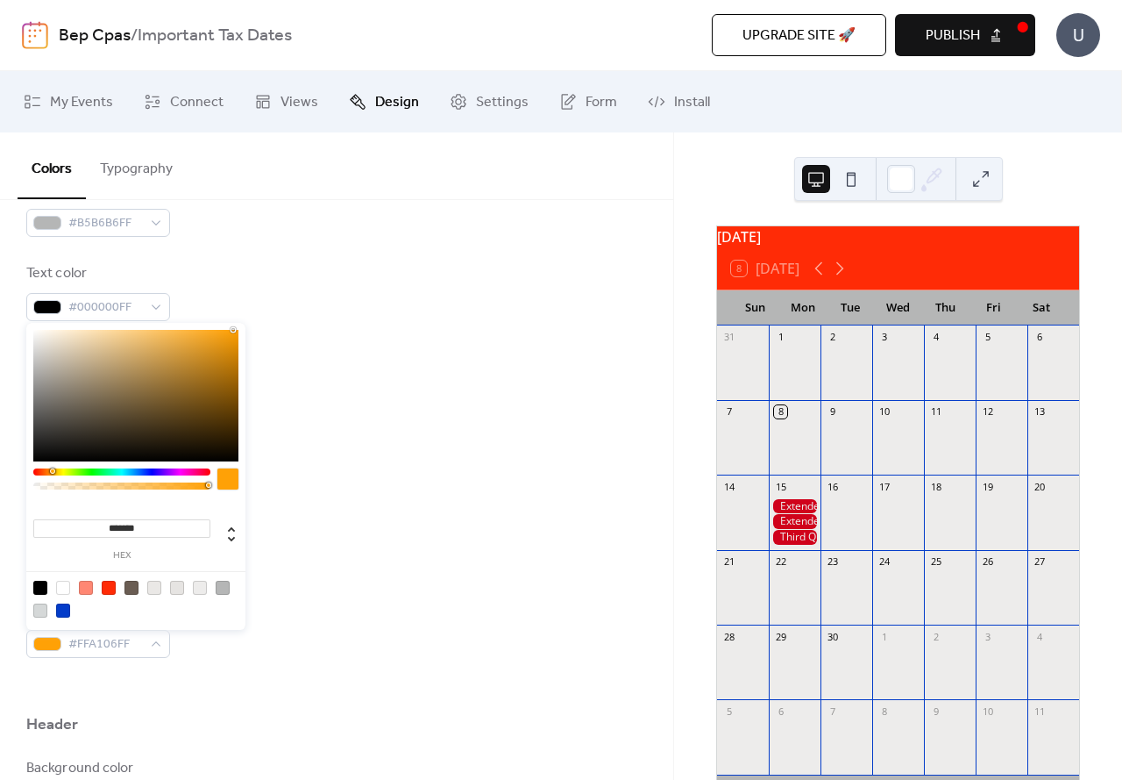
click at [52, 470] on div at bounding box center [121, 471] width 177 height 7
click at [208, 333] on div at bounding box center [135, 396] width 205 height 132
type input "*******"
drag, startPoint x: 207, startPoint y: 333, endPoint x: 190, endPoint y: 351, distance: 24.2
click at [190, 351] on div at bounding box center [191, 351] width 4 height 4
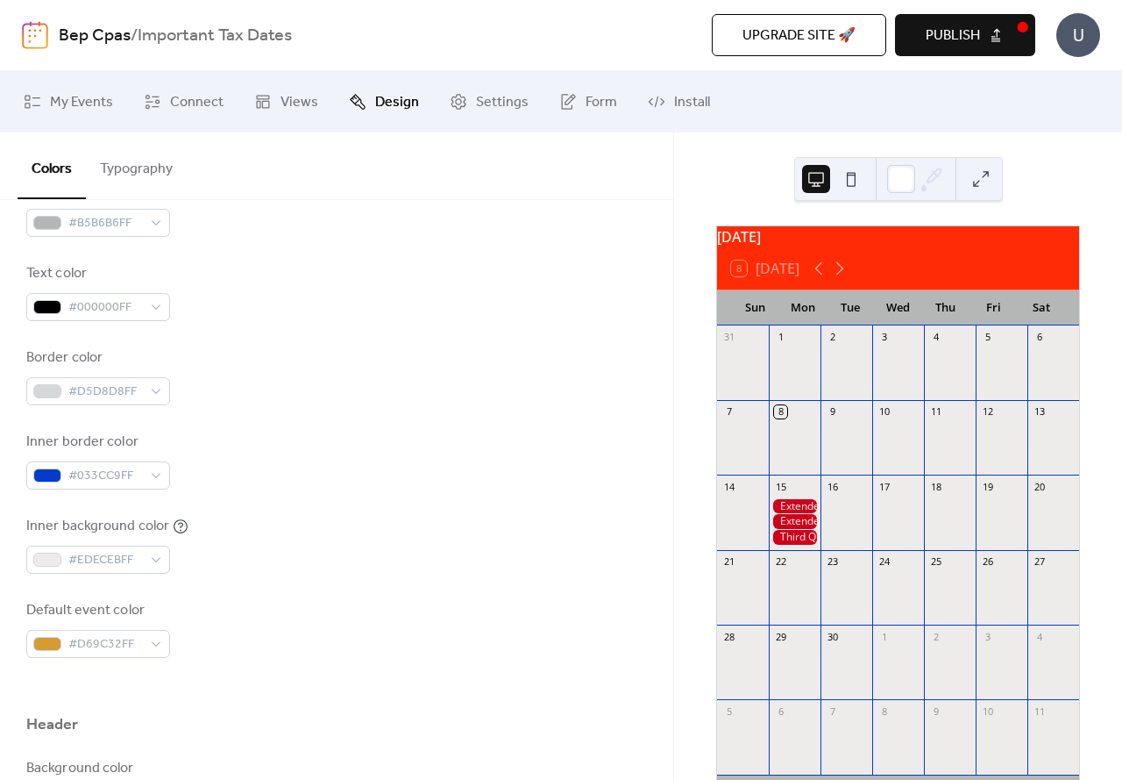
click at [344, 376] on div "Border color #D5D8D8FF" at bounding box center [336, 376] width 621 height 58
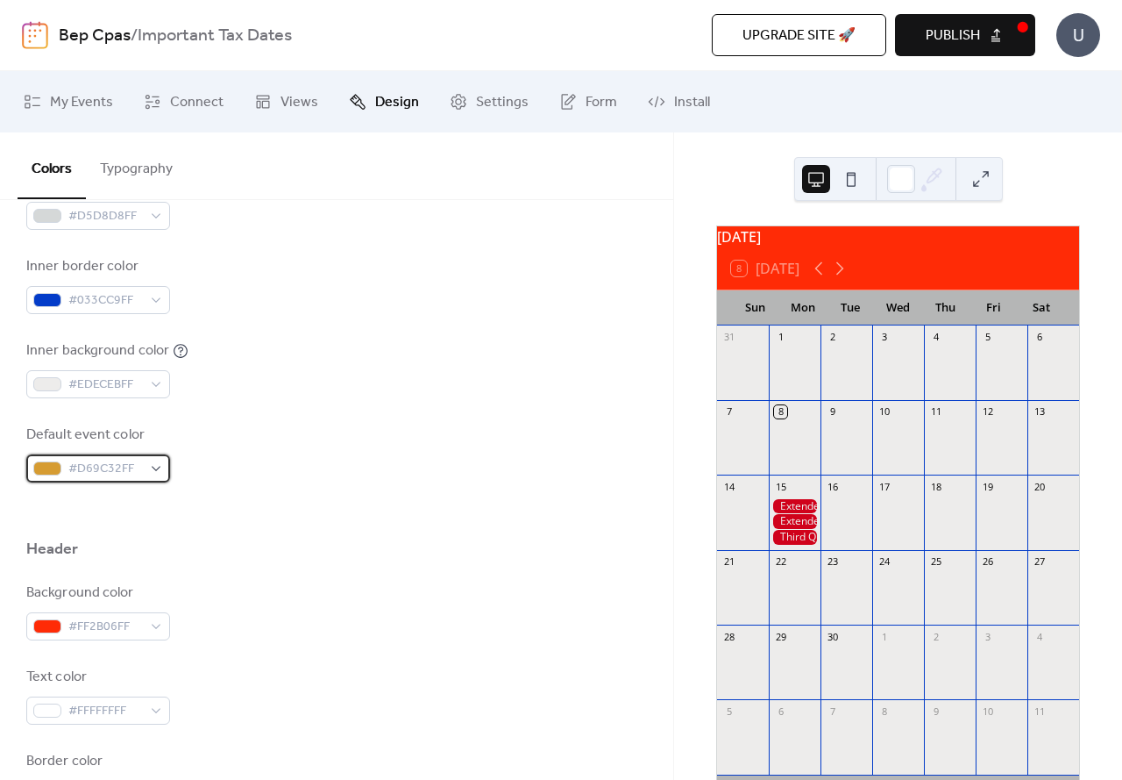
click at [122, 474] on span "#D69C32FF" at bounding box center [105, 469] width 74 height 21
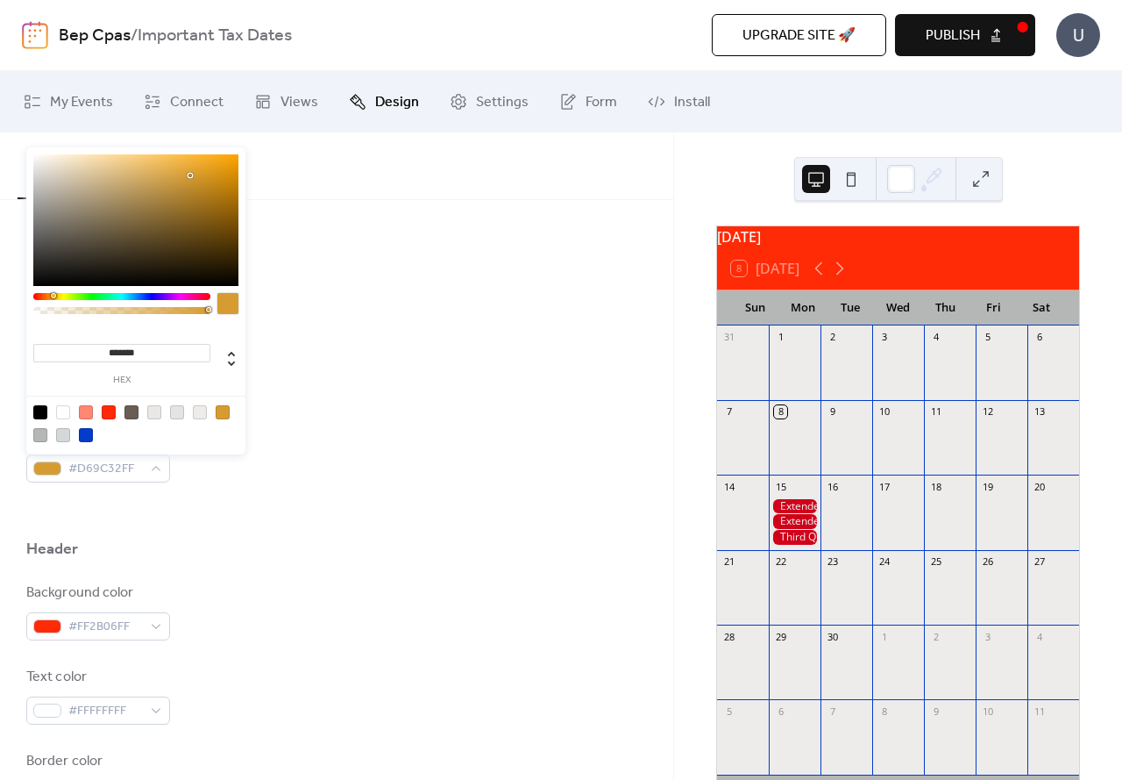
click at [70, 415] on div at bounding box center [136, 422] width 223 height 55
click at [67, 418] on div at bounding box center [63, 412] width 14 height 14
type input "*******"
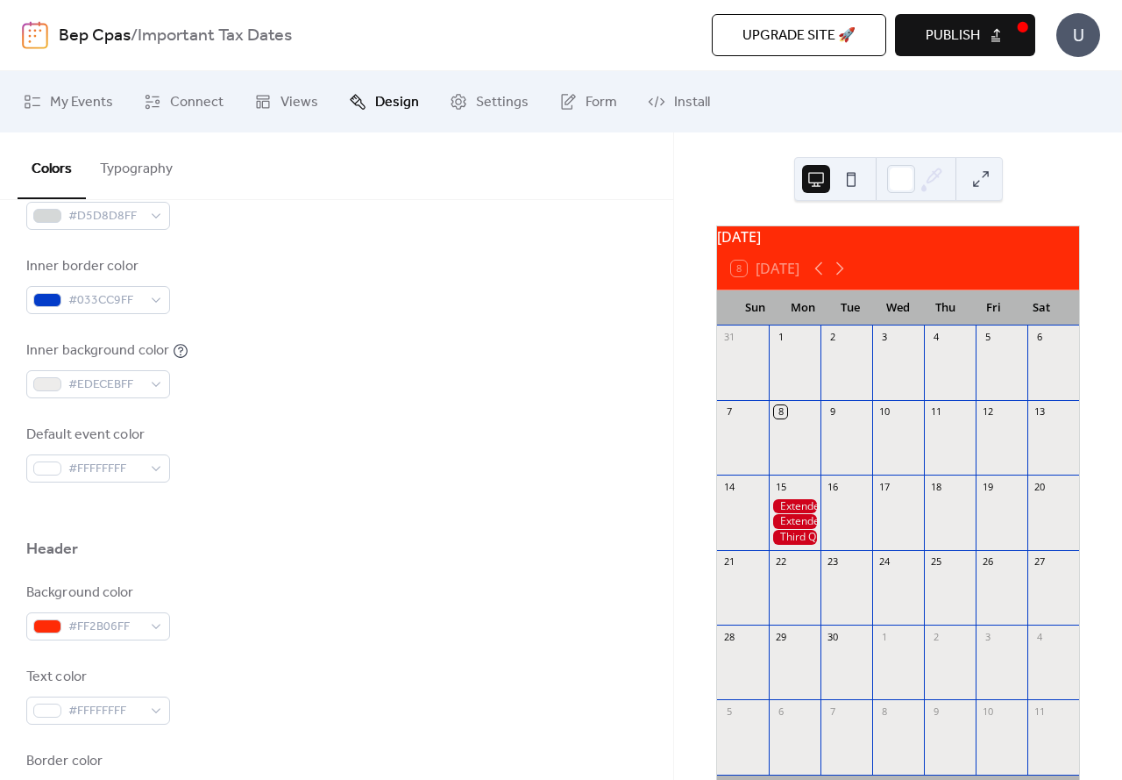
click at [359, 523] on div at bounding box center [336, 510] width 621 height 56
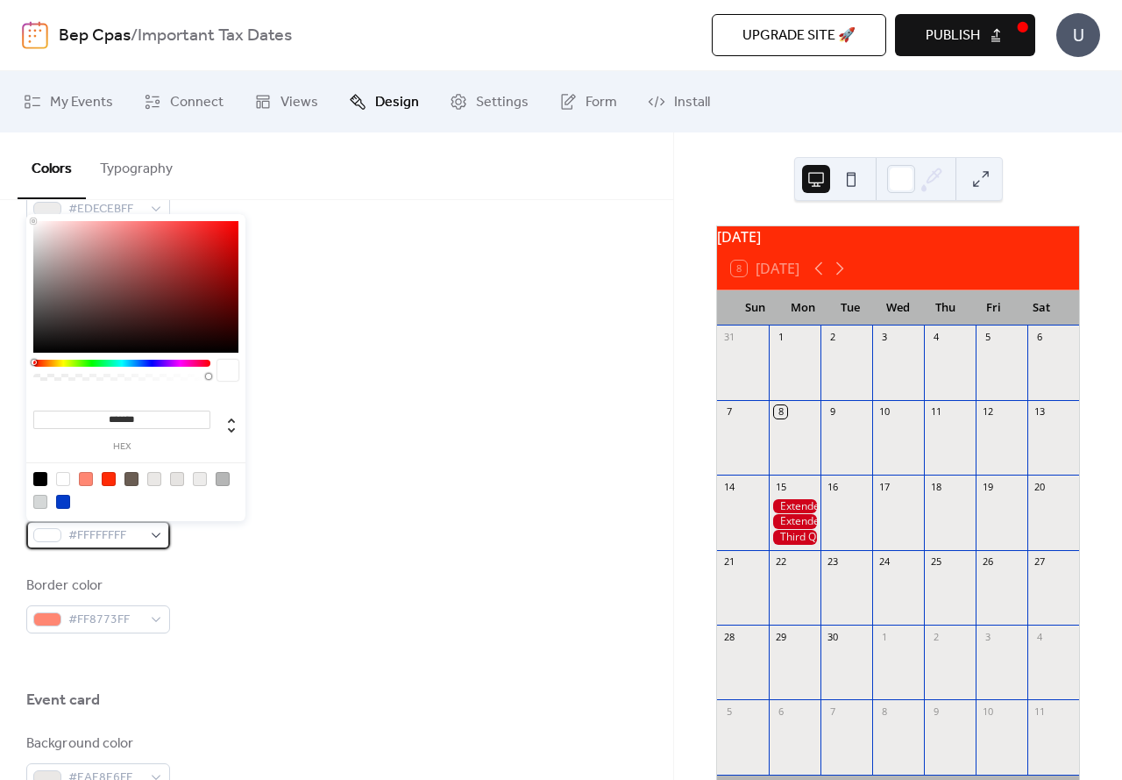
click at [124, 536] on span "#FFFFFFFF" at bounding box center [105, 535] width 74 height 21
click at [201, 570] on div "Background color #FF2B06FF Text color #FFFFFFFF Border color #FF8773FF" at bounding box center [336, 520] width 621 height 226
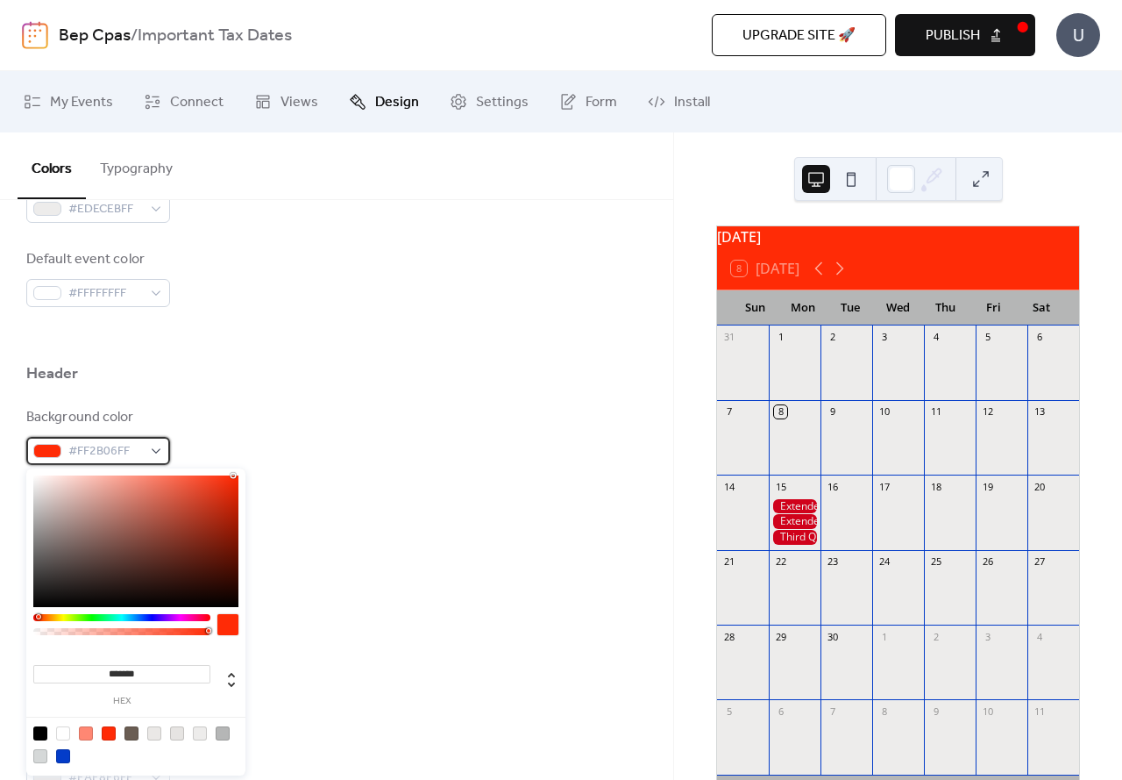
click at [132, 451] on span "#FF2B06FF" at bounding box center [105, 451] width 74 height 21
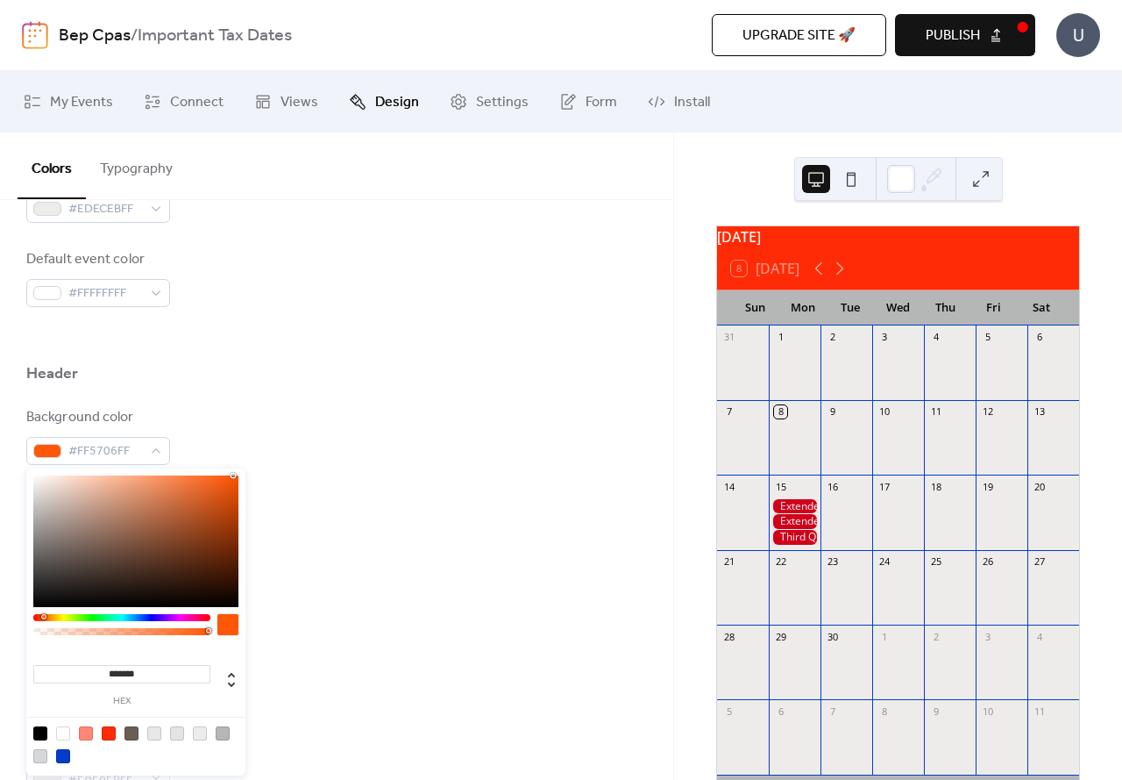
click at [43, 616] on div at bounding box center [121, 617] width 177 height 7
click at [46, 615] on div at bounding box center [46, 616] width 5 height 5
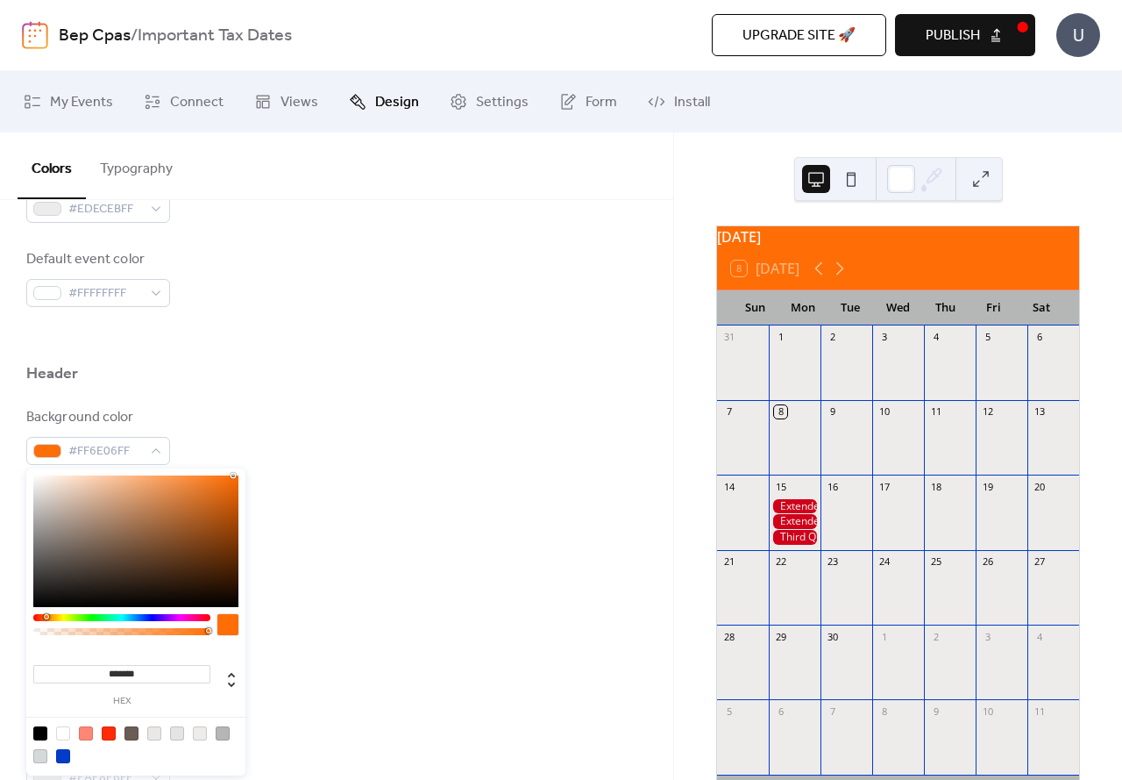
click at [51, 615] on div at bounding box center [48, 616] width 5 height 5
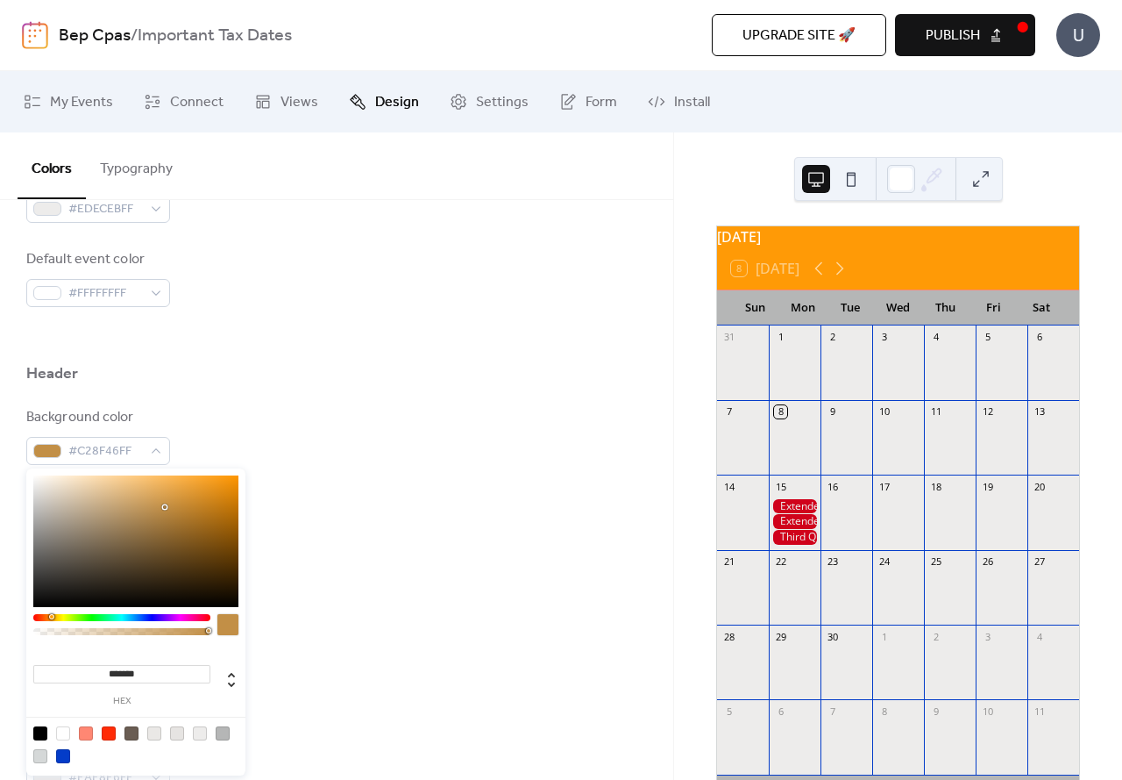
click at [165, 507] on div at bounding box center [135, 541] width 205 height 132
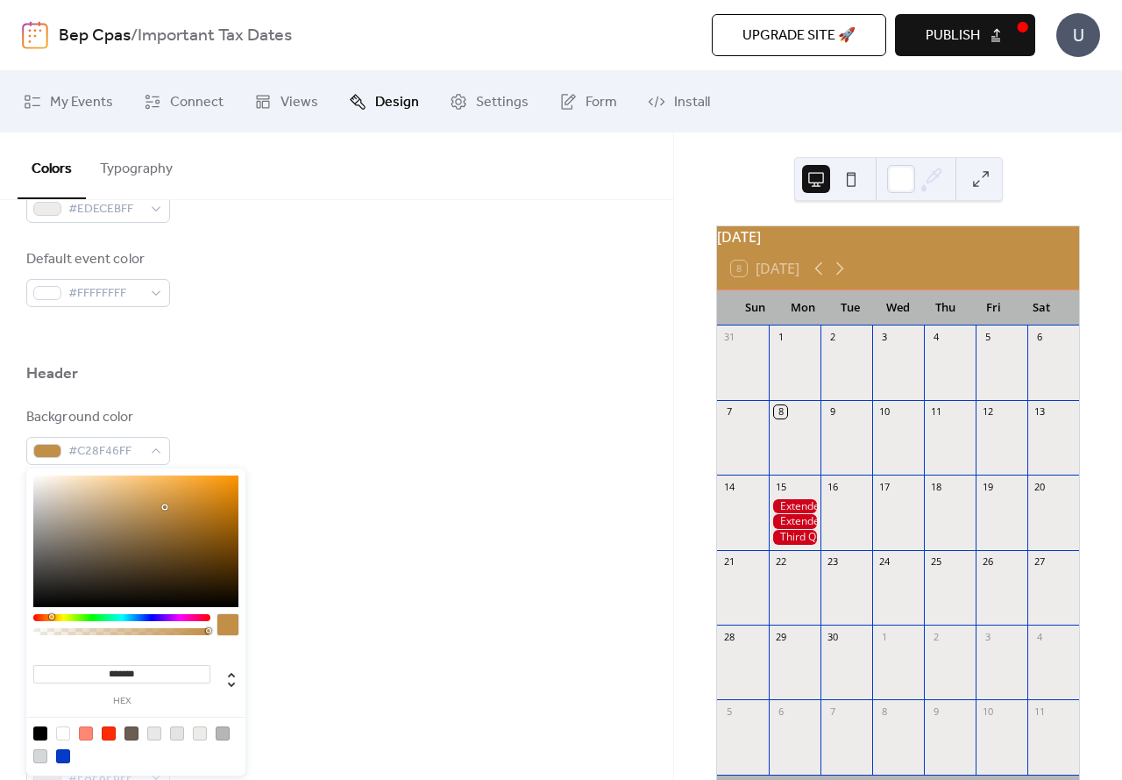
click at [167, 505] on div at bounding box center [135, 541] width 205 height 132
click at [167, 499] on div at bounding box center [135, 541] width 205 height 132
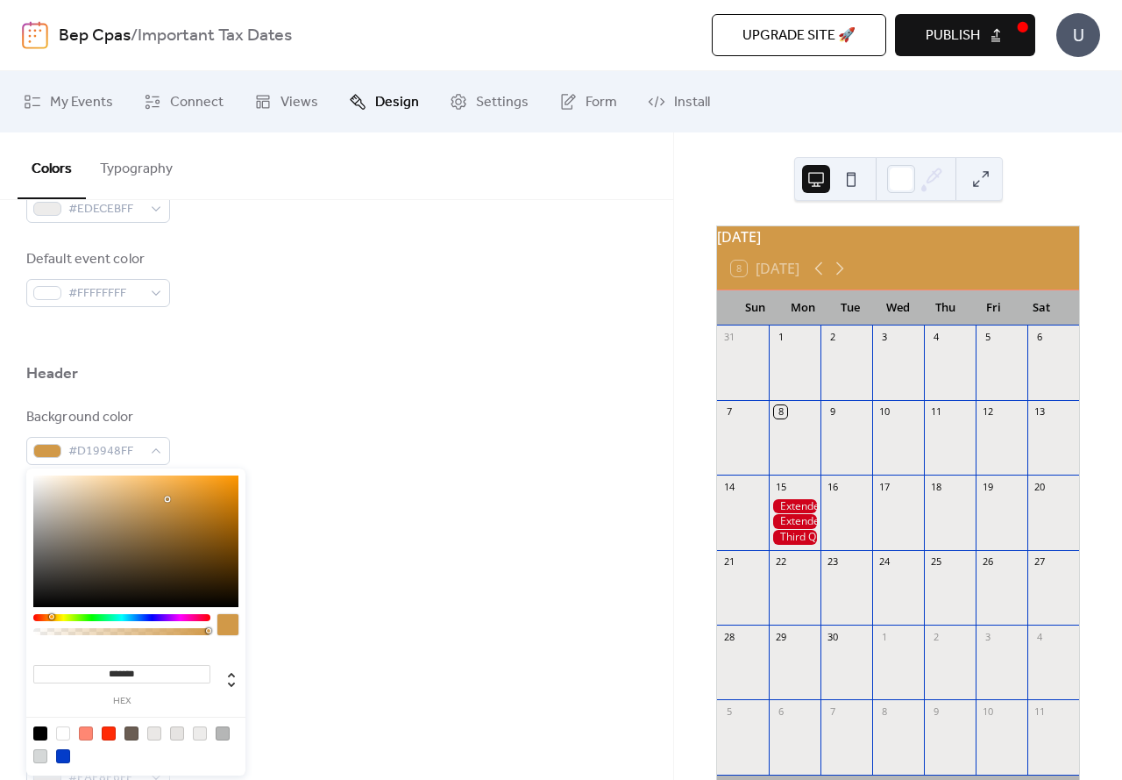
click at [169, 502] on div at bounding box center [169, 501] width 4 height 4
click at [173, 496] on div at bounding box center [135, 541] width 205 height 132
click at [173, 491] on div at bounding box center [135, 541] width 205 height 132
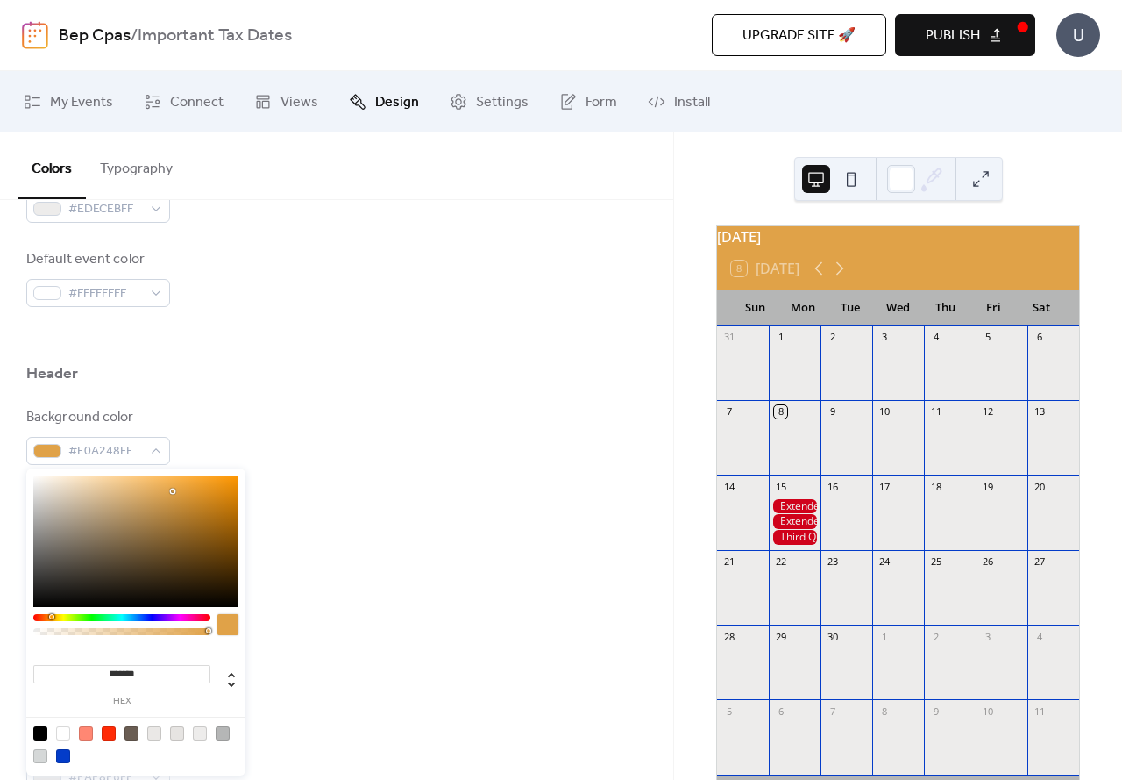
type input "*******"
click at [174, 497] on div at bounding box center [135, 541] width 205 height 132
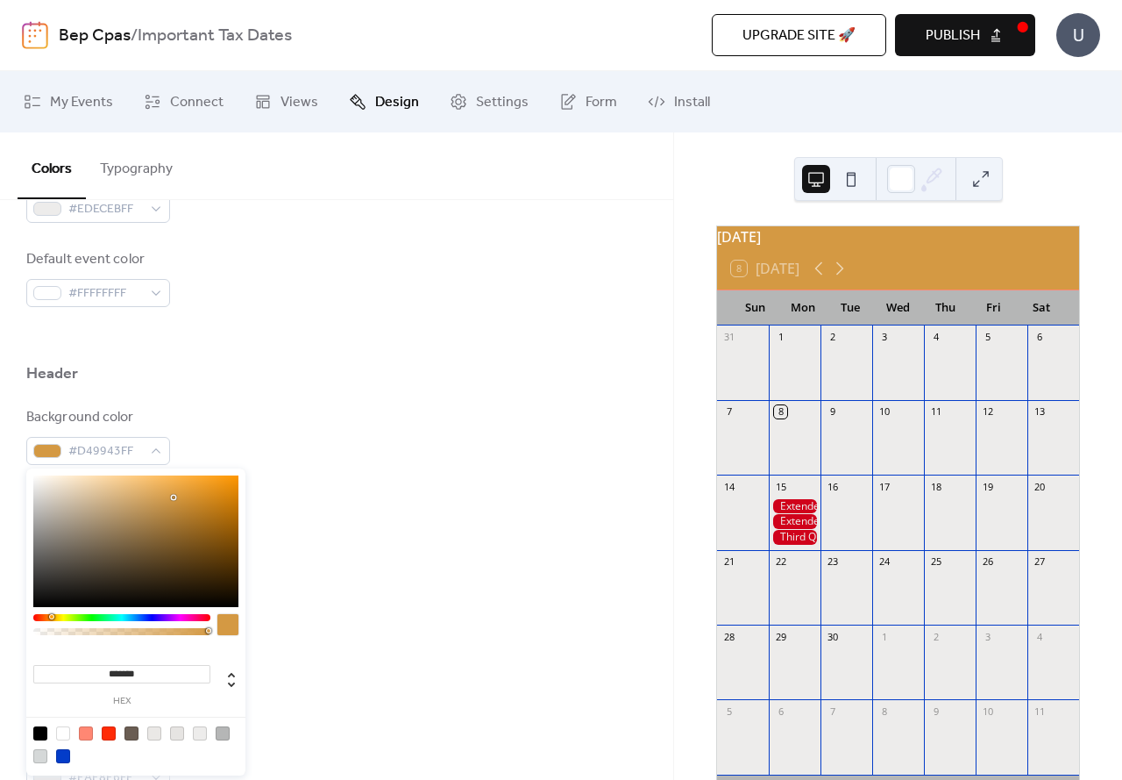
click at [336, 495] on div "Text color #FFFFFFFF" at bounding box center [336, 520] width 621 height 58
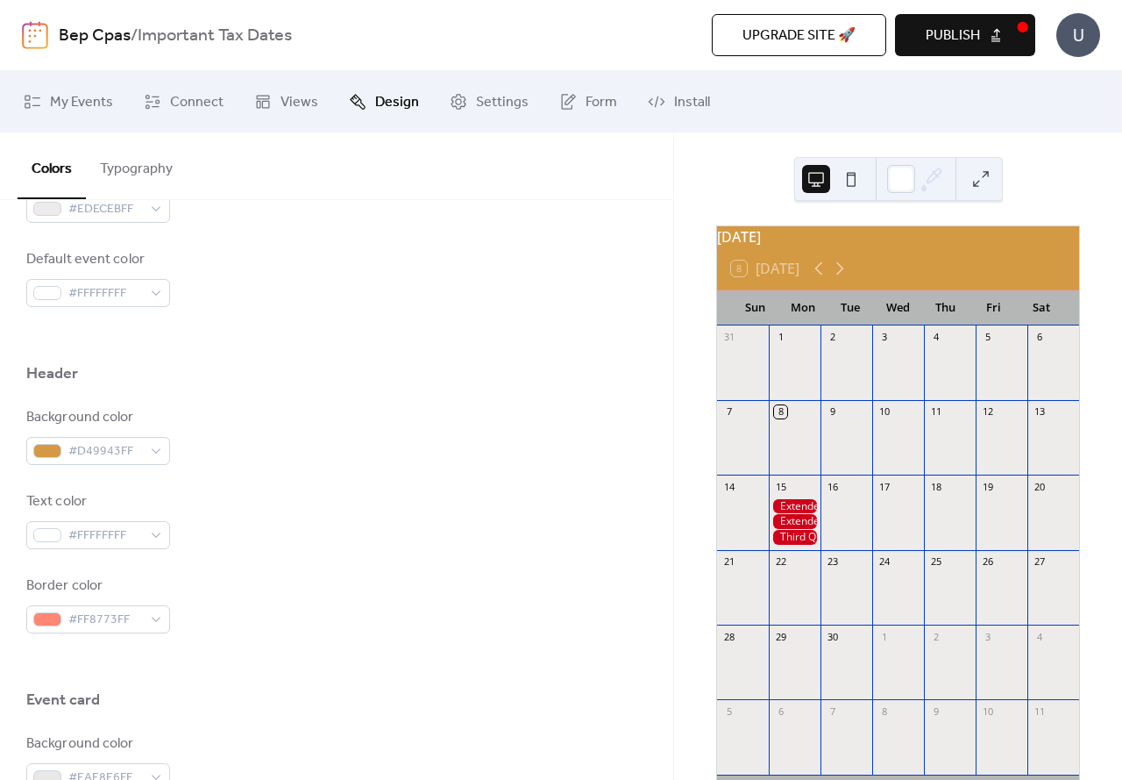
scroll to position [701, 0]
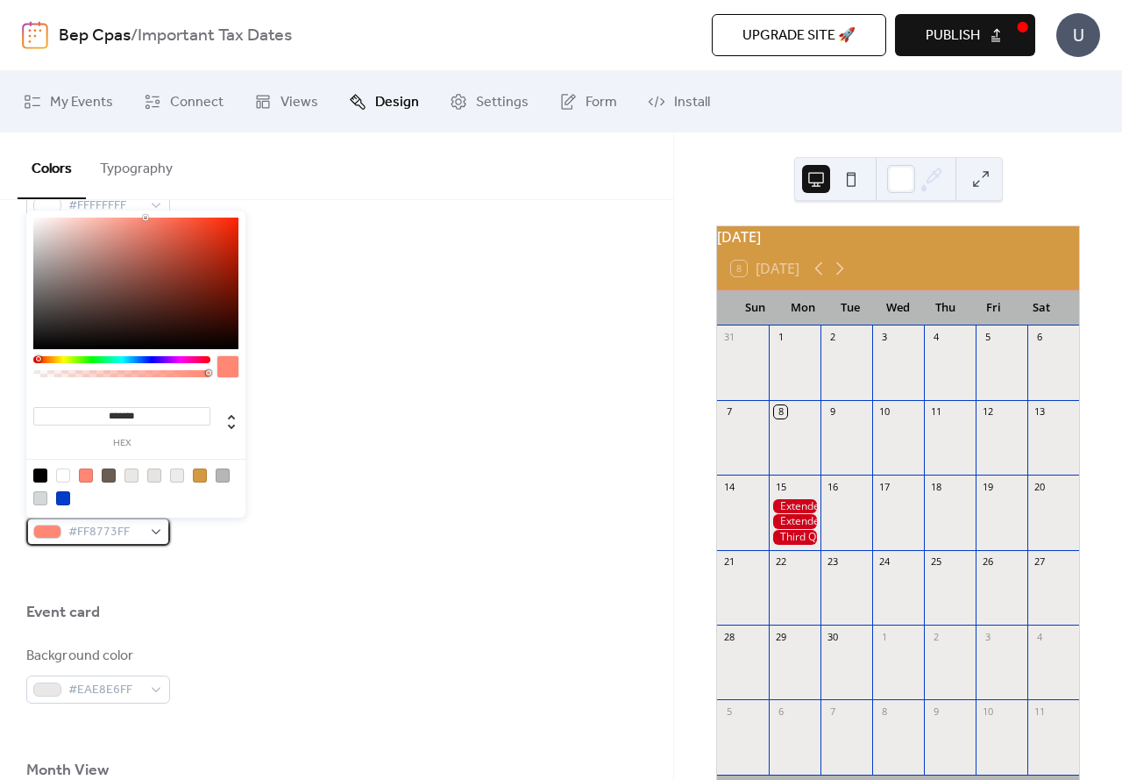
click at [160, 538] on div "#FF8773FF" at bounding box center [98, 531] width 144 height 28
click at [67, 500] on div at bounding box center [63, 498] width 14 height 14
type input "*******"
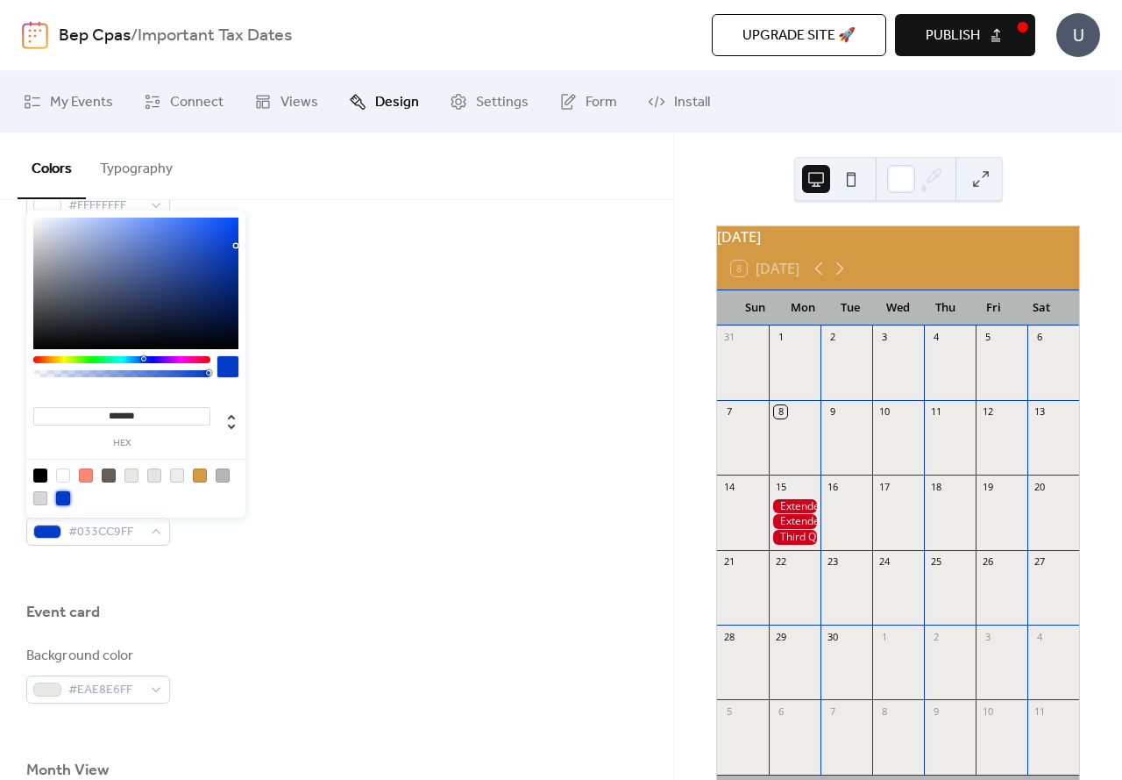
click at [301, 519] on div "Border color #033CC9FF" at bounding box center [336, 517] width 621 height 58
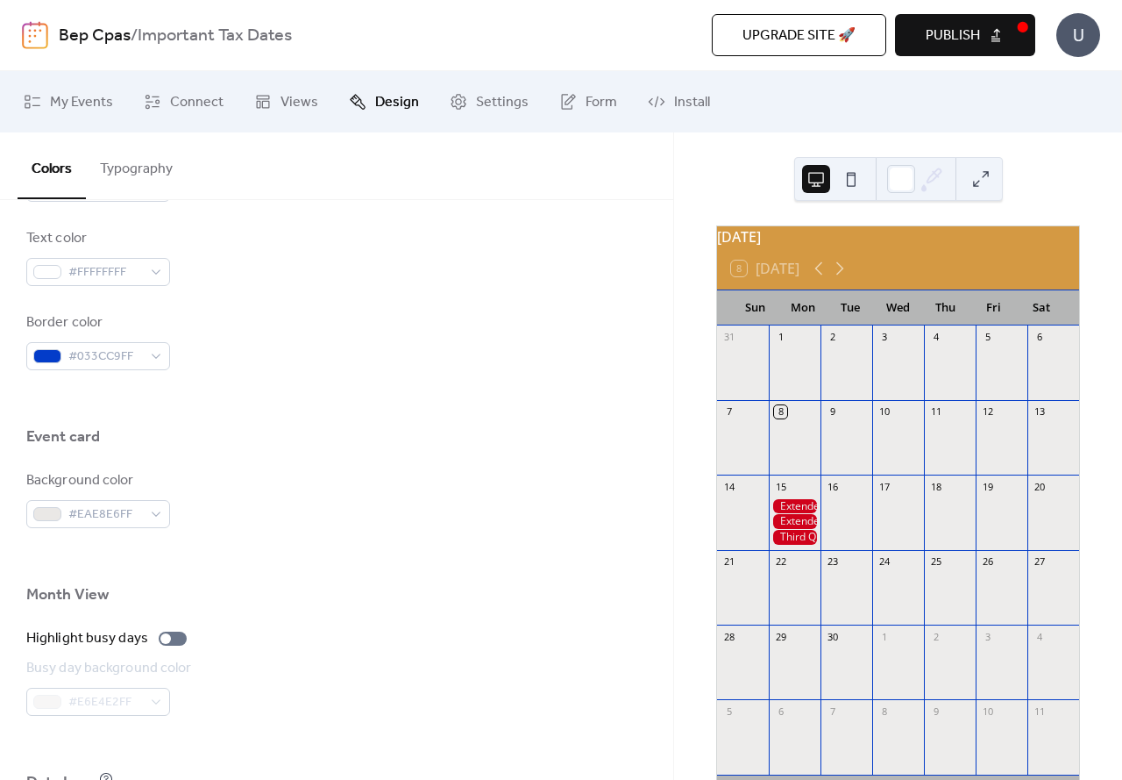
scroll to position [965, 0]
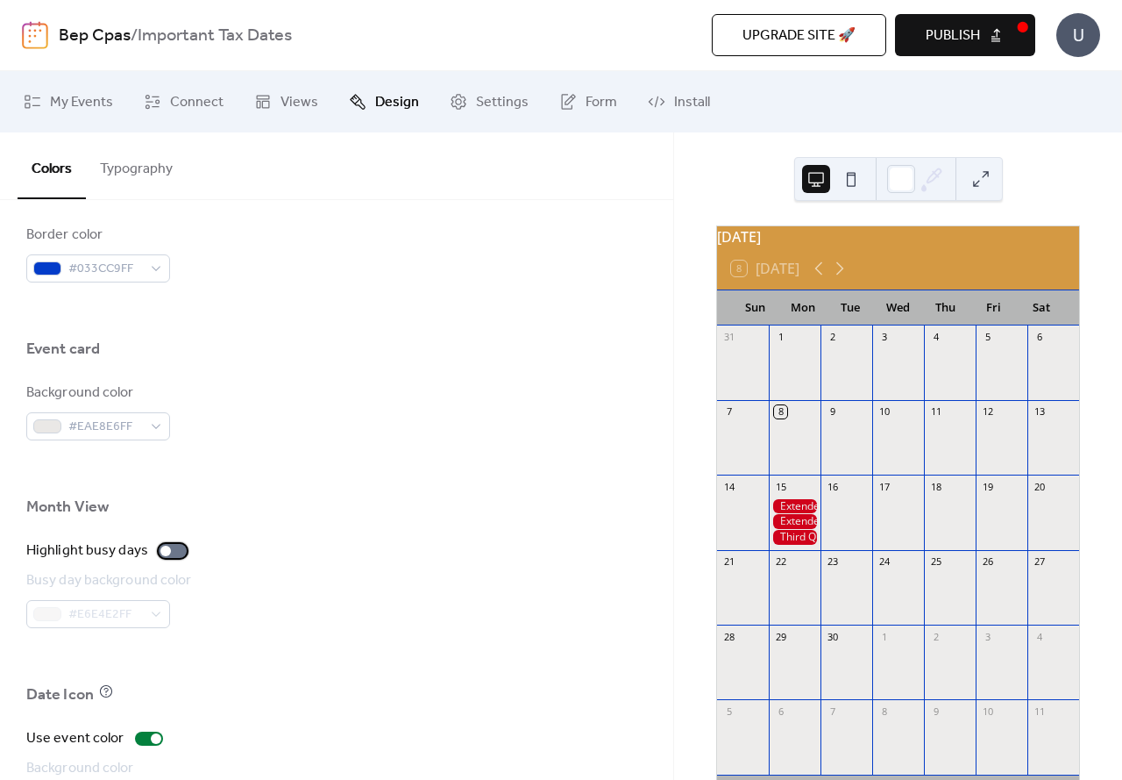
click at [171, 553] on div at bounding box center [173, 551] width 28 height 14
click at [149, 607] on div "#E6E4E2FF" at bounding box center [98, 614] width 144 height 28
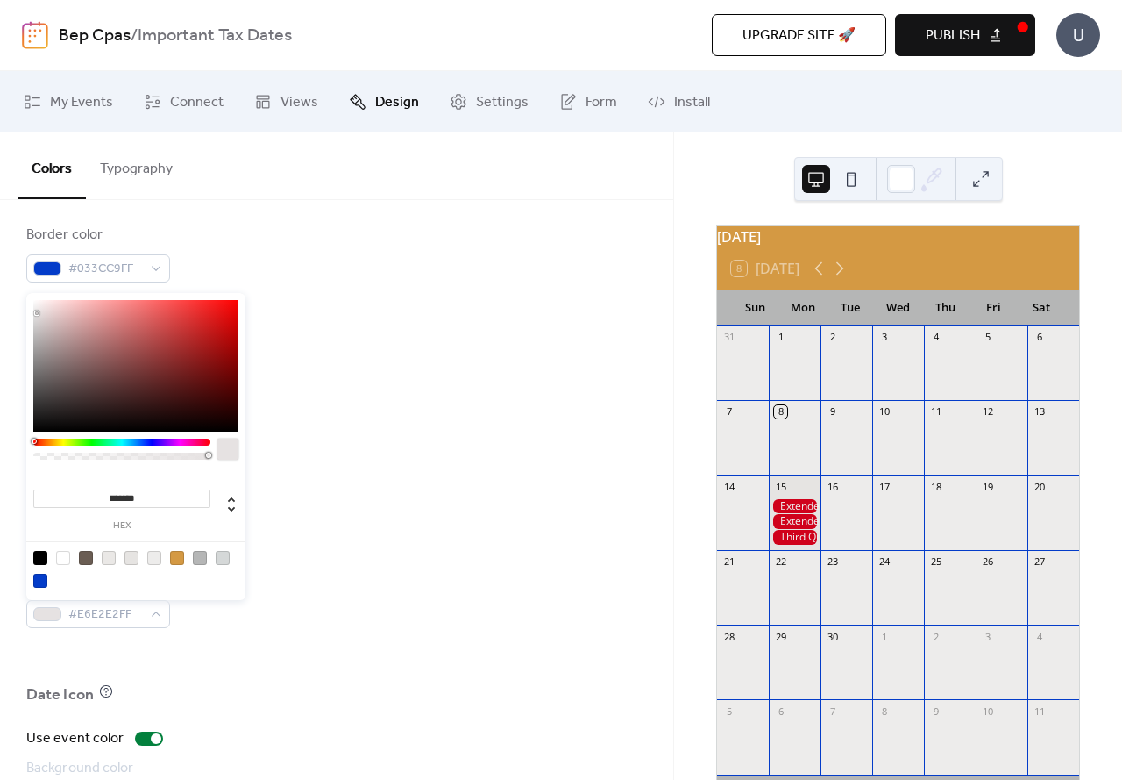
drag, startPoint x: 50, startPoint y: 441, endPoint x: 18, endPoint y: 431, distance: 34.1
click at [18, 431] on body "Bep Cpas / Important Tax Dates Upgrade site 🚀 Preview Publish U My Events Conne…" at bounding box center [561, 390] width 1122 height 780
click at [73, 302] on div at bounding box center [135, 366] width 205 height 132
type input "*******"
drag, startPoint x: 84, startPoint y: 303, endPoint x: 270, endPoint y: 295, distance: 186.1
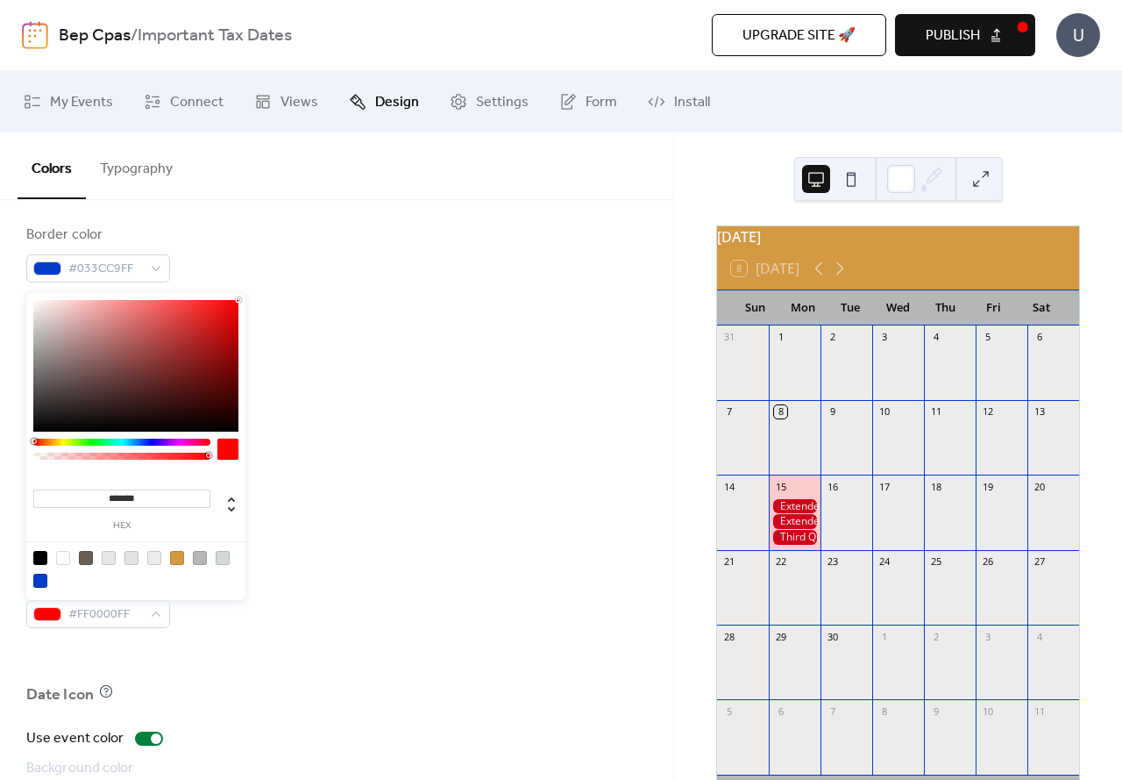
click at [270, 295] on body "Bep Cpas / Important Tax Dates Upgrade site 🚀 Preview Publish U My Events Conne…" at bounding box center [561, 390] width 1122 height 780
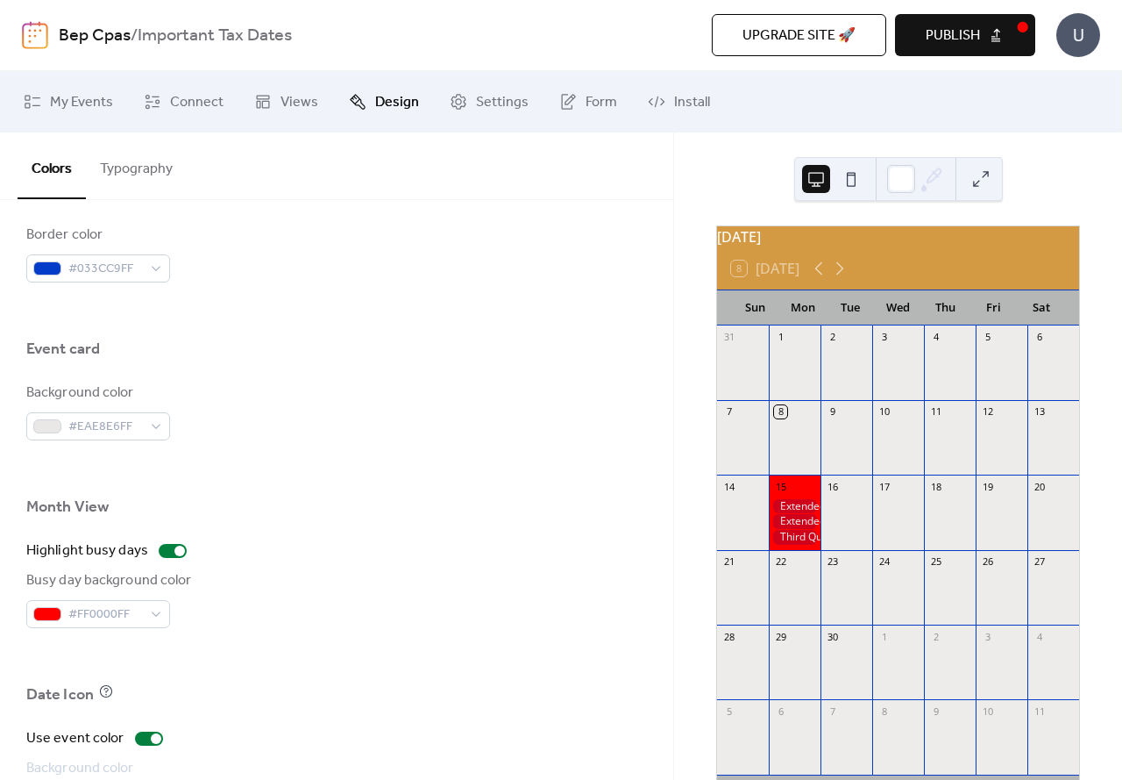
click at [285, 495] on div at bounding box center [336, 468] width 621 height 56
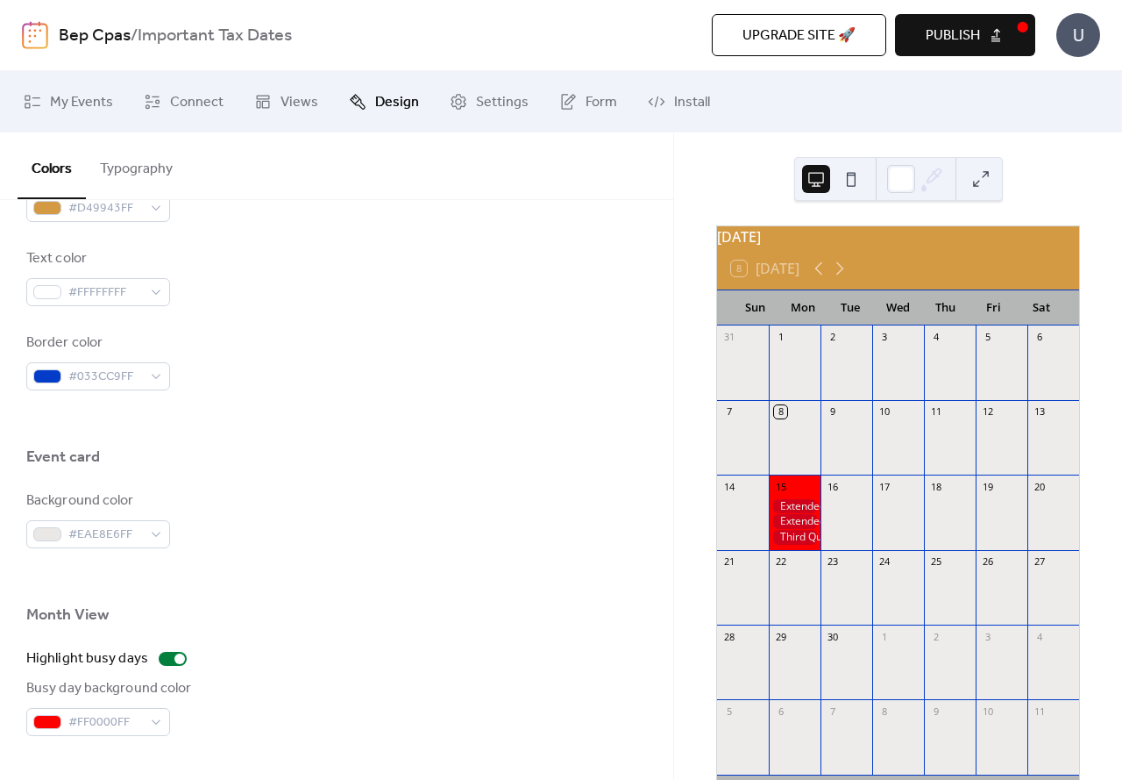
scroll to position [769, 0]
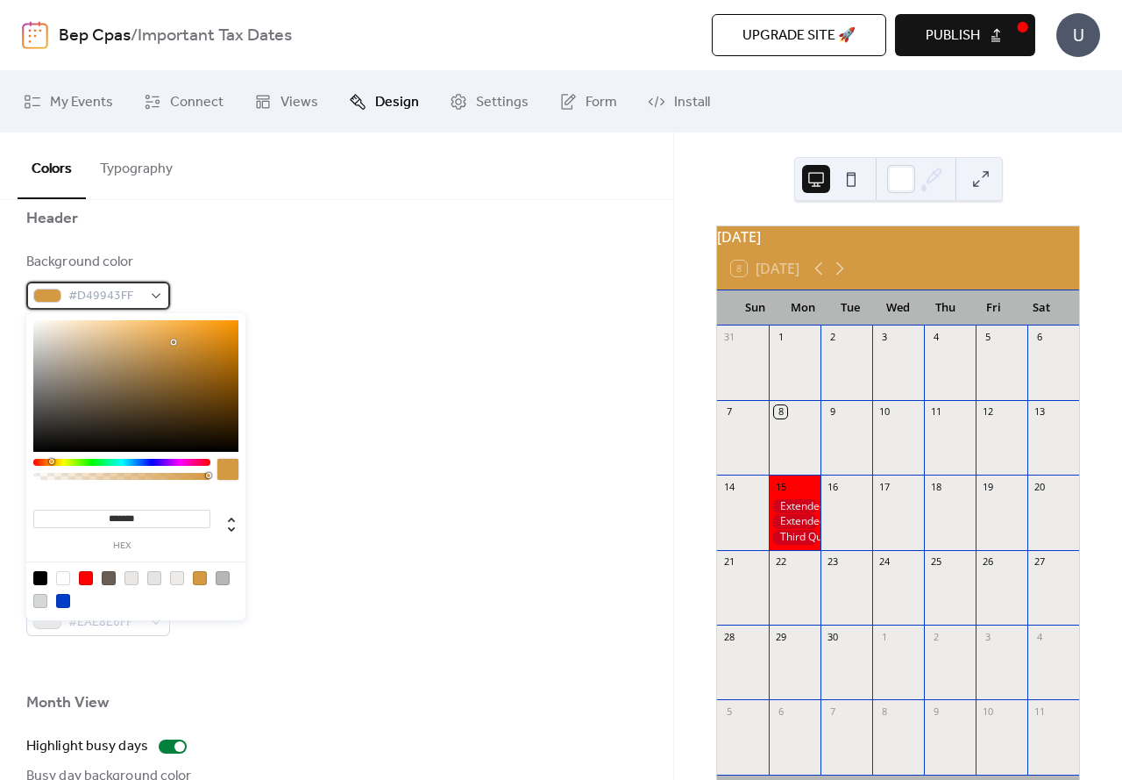
click at [156, 292] on div "#D49943FF" at bounding box center [98, 295] width 144 height 28
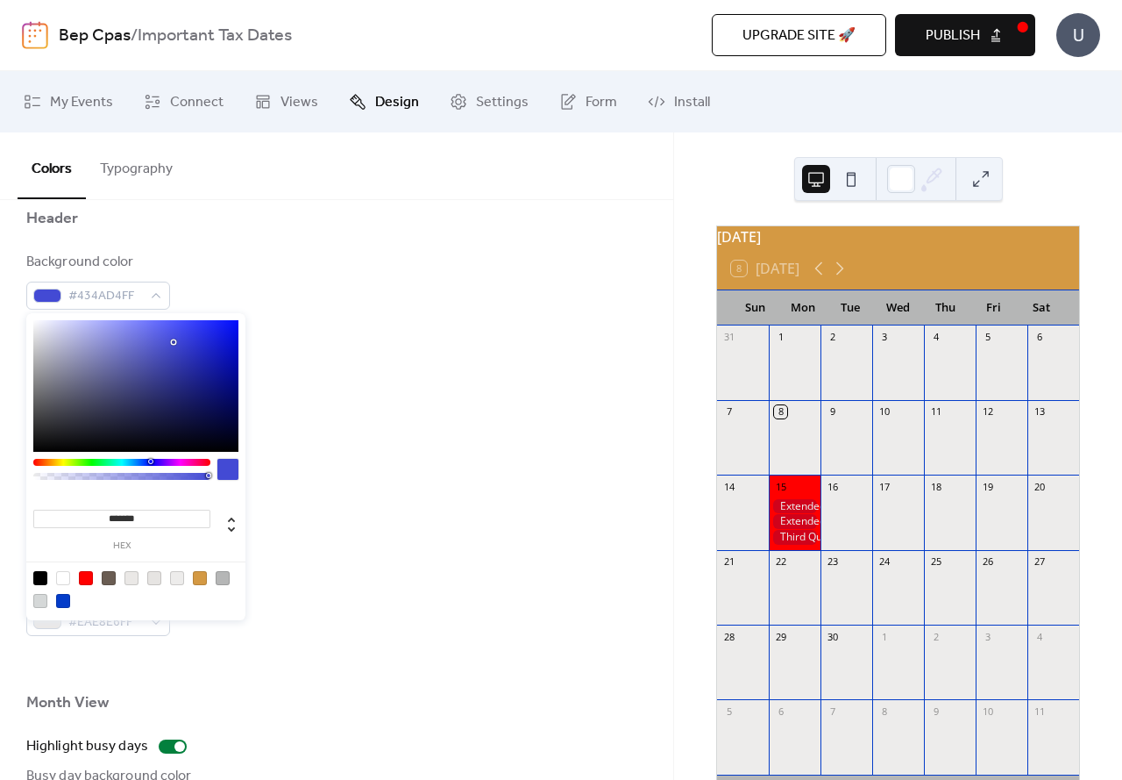
click at [150, 460] on div at bounding box center [121, 462] width 177 height 7
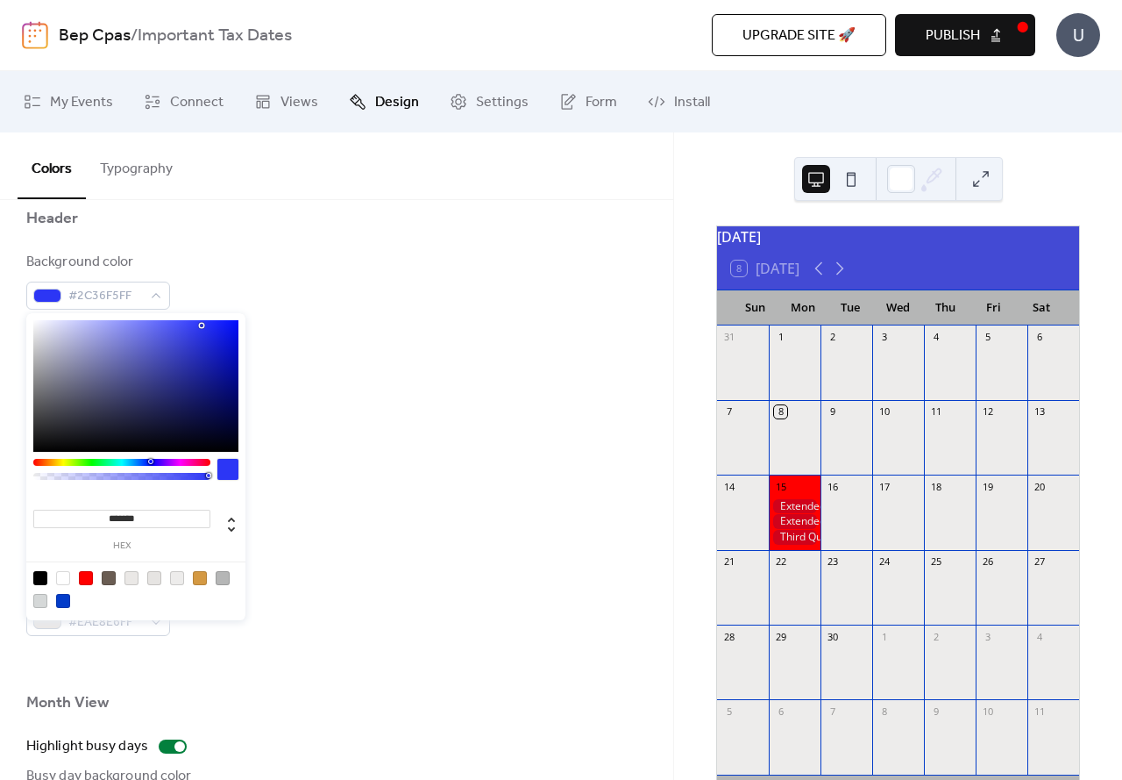
click at [202, 325] on div at bounding box center [135, 386] width 205 height 132
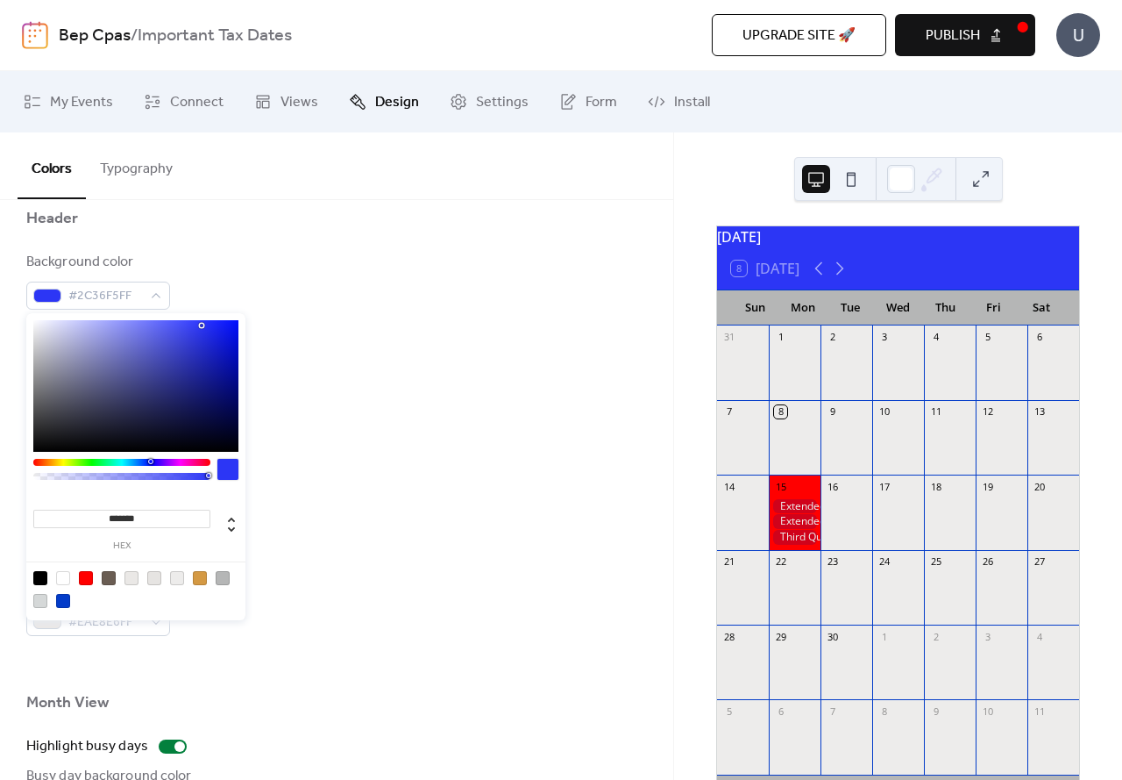
type input "*******"
click at [232, 369] on div at bounding box center [135, 386] width 205 height 132
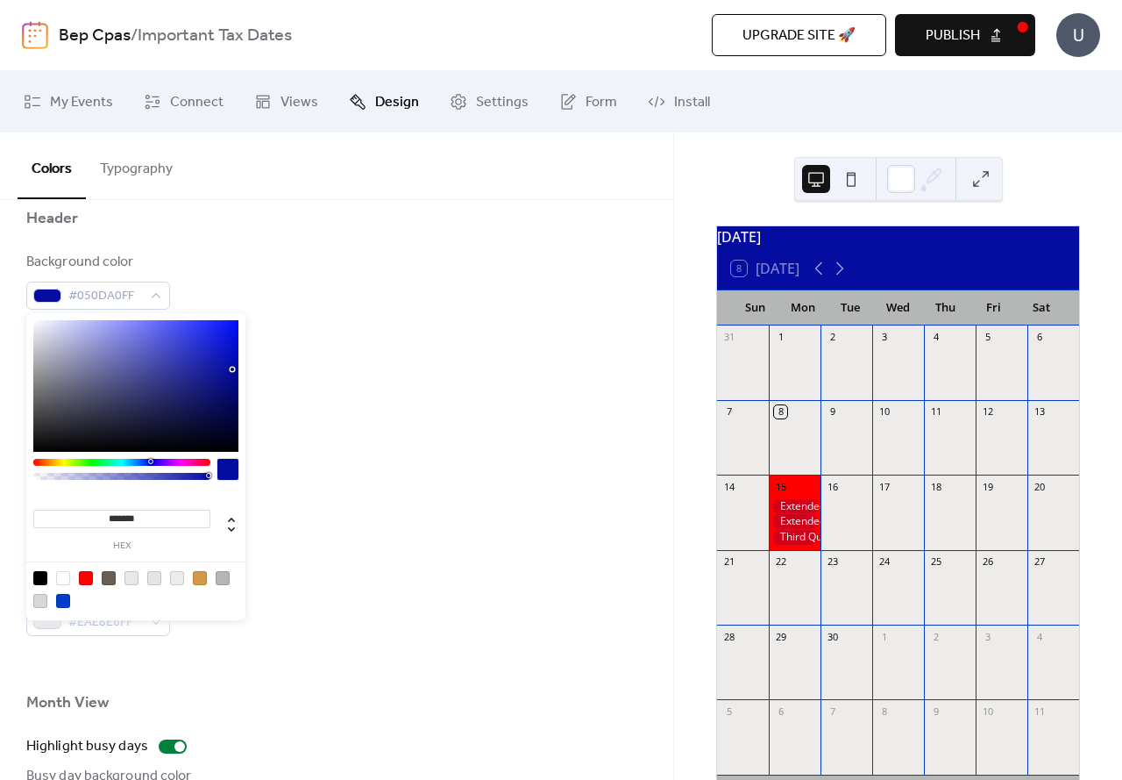
scroll to position [681, 0]
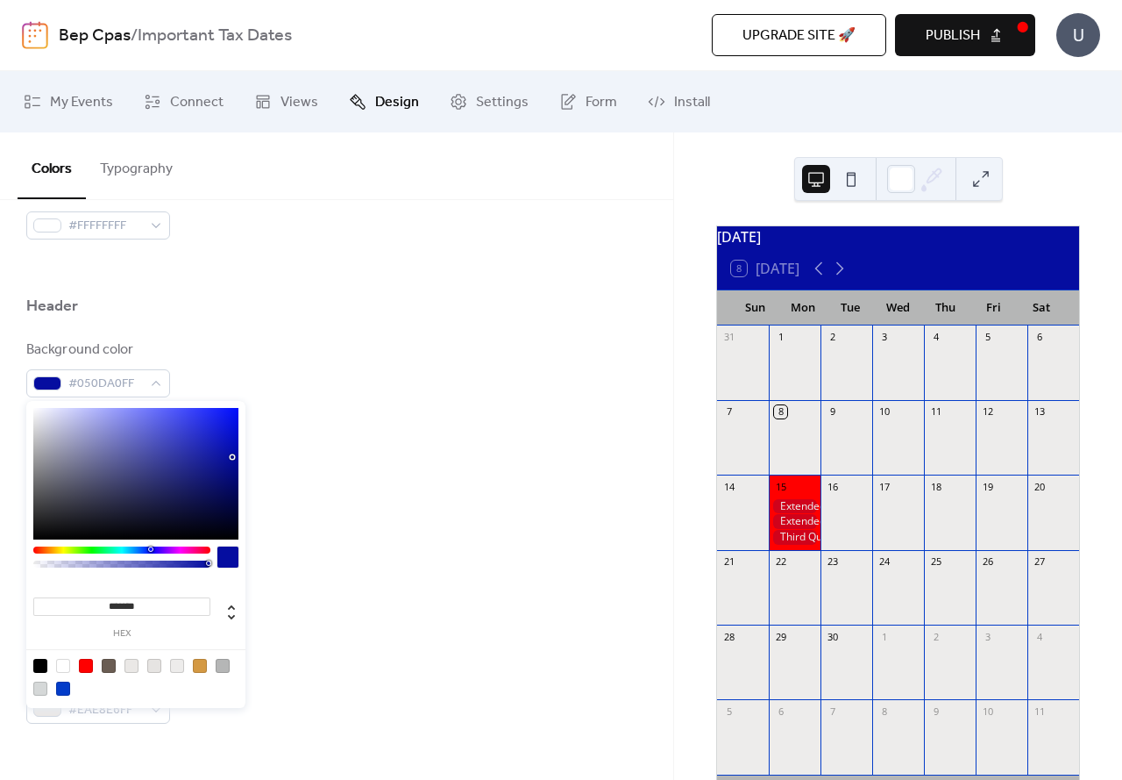
click at [317, 577] on div at bounding box center [336, 594] width 621 height 56
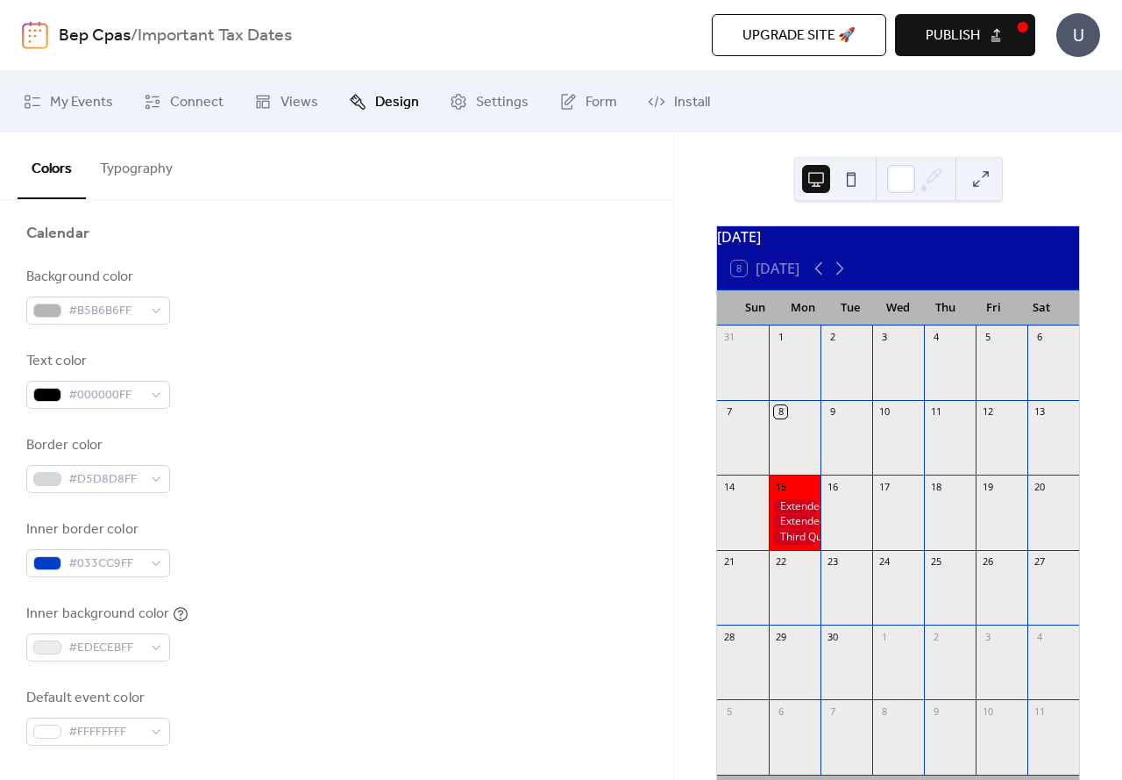
scroll to position [263, 0]
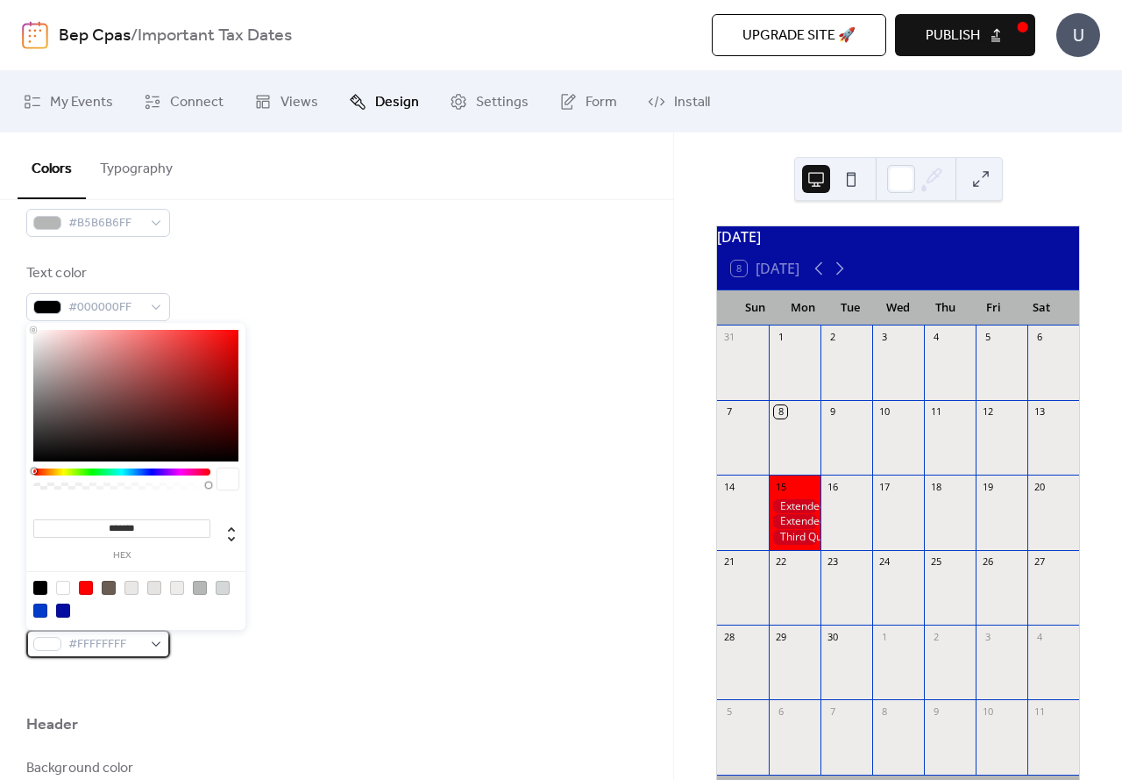
click at [149, 639] on div "#FFFFFFFF" at bounding box center [98, 644] width 144 height 28
click at [90, 587] on div at bounding box center [86, 587] width 14 height 14
click at [56, 474] on div at bounding box center [121, 471] width 177 height 7
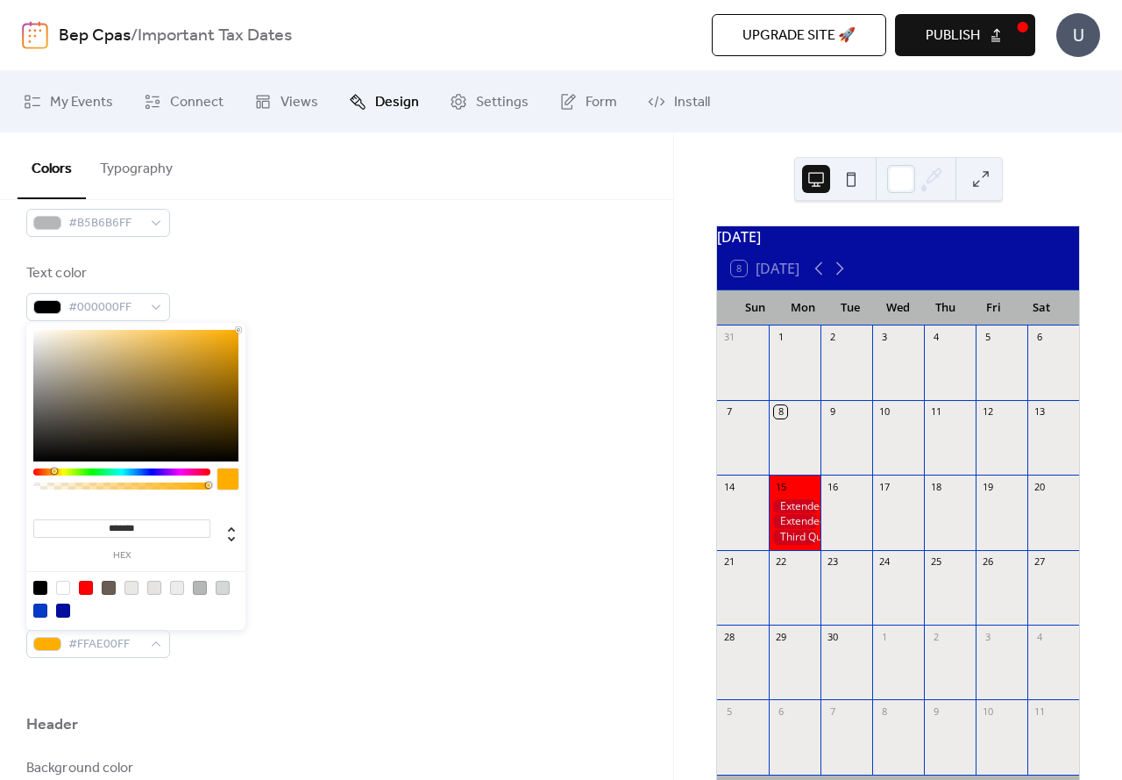
click at [53, 472] on div at bounding box center [121, 471] width 177 height 7
click at [57, 468] on div at bounding box center [59, 470] width 5 height 5
click at [53, 471] on div at bounding box center [121, 471] width 177 height 7
click at [53, 470] on div at bounding box center [54, 470] width 5 height 5
click at [57, 467] on div "******* hex" at bounding box center [135, 478] width 219 height 310
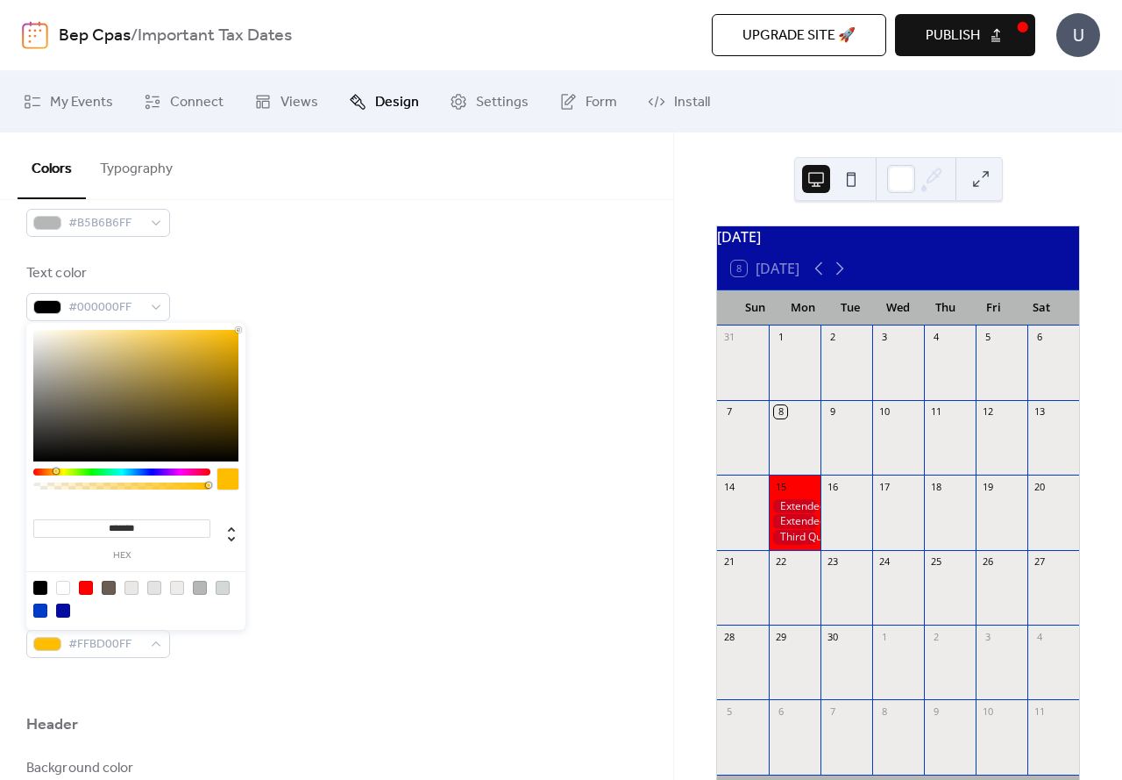
click at [55, 469] on div at bounding box center [55, 470] width 5 height 5
click at [234, 336] on div at bounding box center [135, 396] width 205 height 132
click at [230, 341] on div at bounding box center [135, 396] width 205 height 132
click at [229, 352] on div at bounding box center [135, 396] width 205 height 132
click at [222, 356] on div at bounding box center [135, 396] width 205 height 132
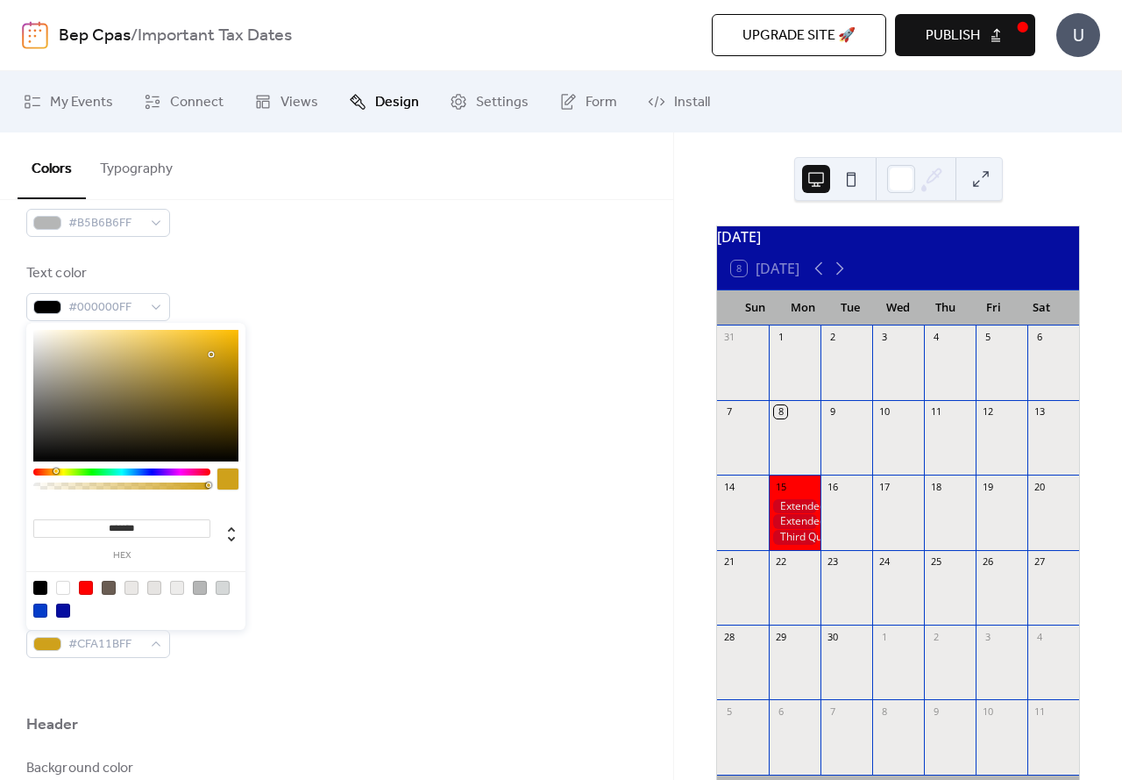
click at [211, 354] on div at bounding box center [135, 396] width 205 height 132
type input "*******"
click at [210, 348] on div at bounding box center [135, 396] width 205 height 132
click at [307, 578] on div "Background color #B5B6B6FF Text color #000000FF Border color #D5D8D8FF Inner bo…" at bounding box center [336, 418] width 621 height 479
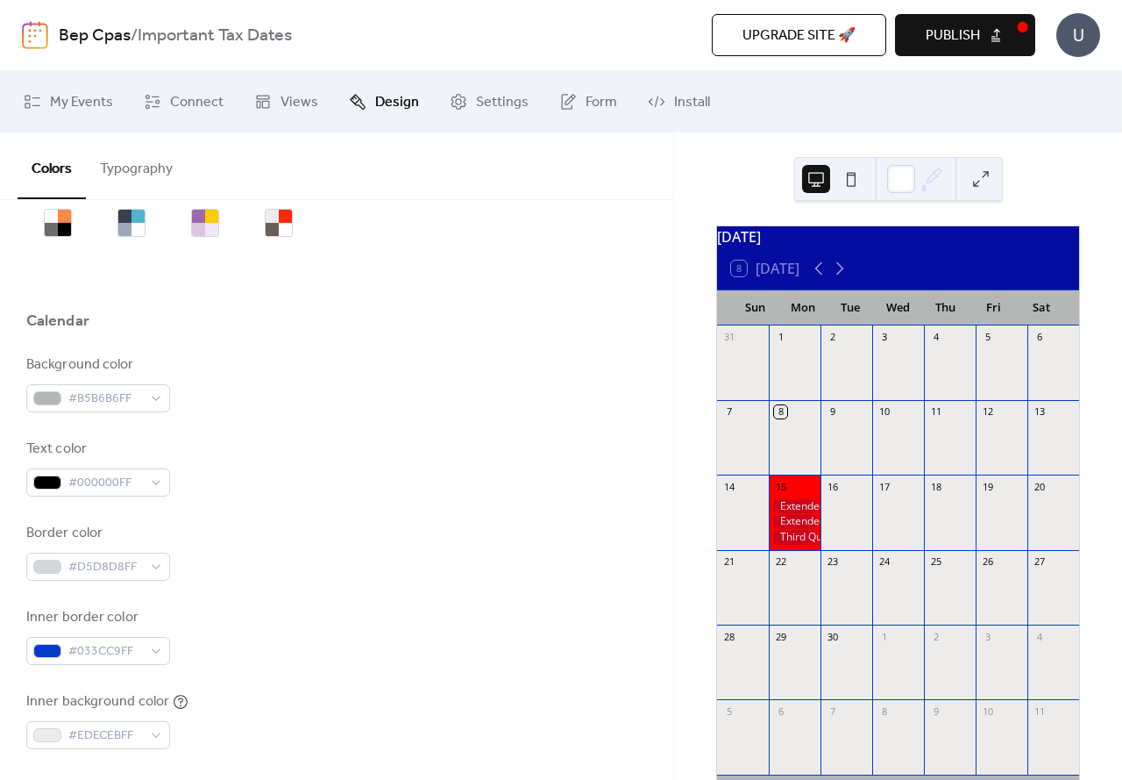
scroll to position [0, 0]
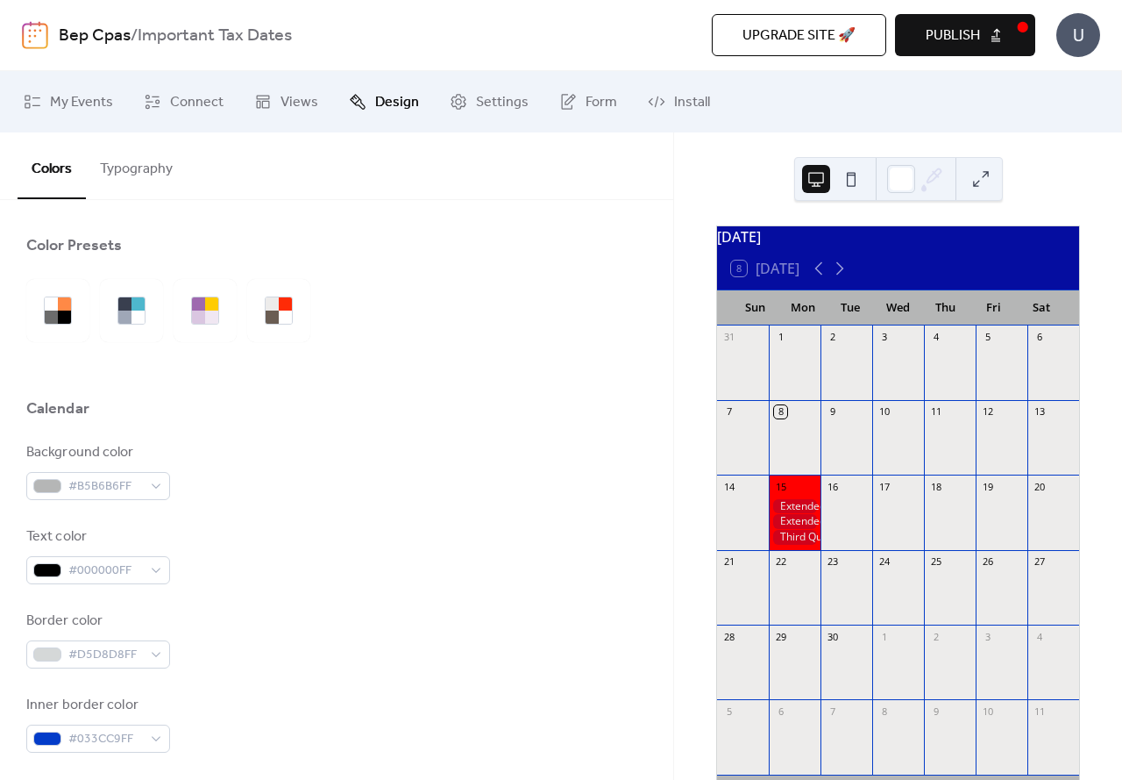
click at [128, 171] on button "Typography" at bounding box center [136, 164] width 101 height 65
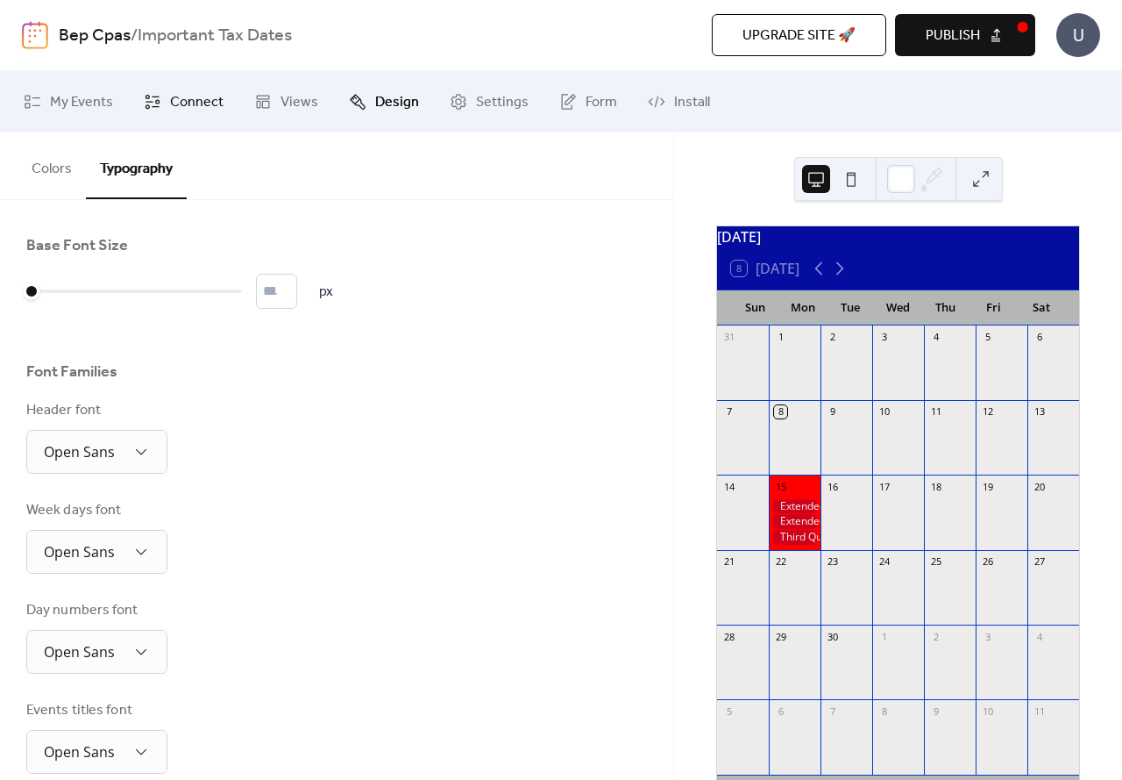
click at [192, 102] on span "Connect" at bounding box center [196, 102] width 53 height 21
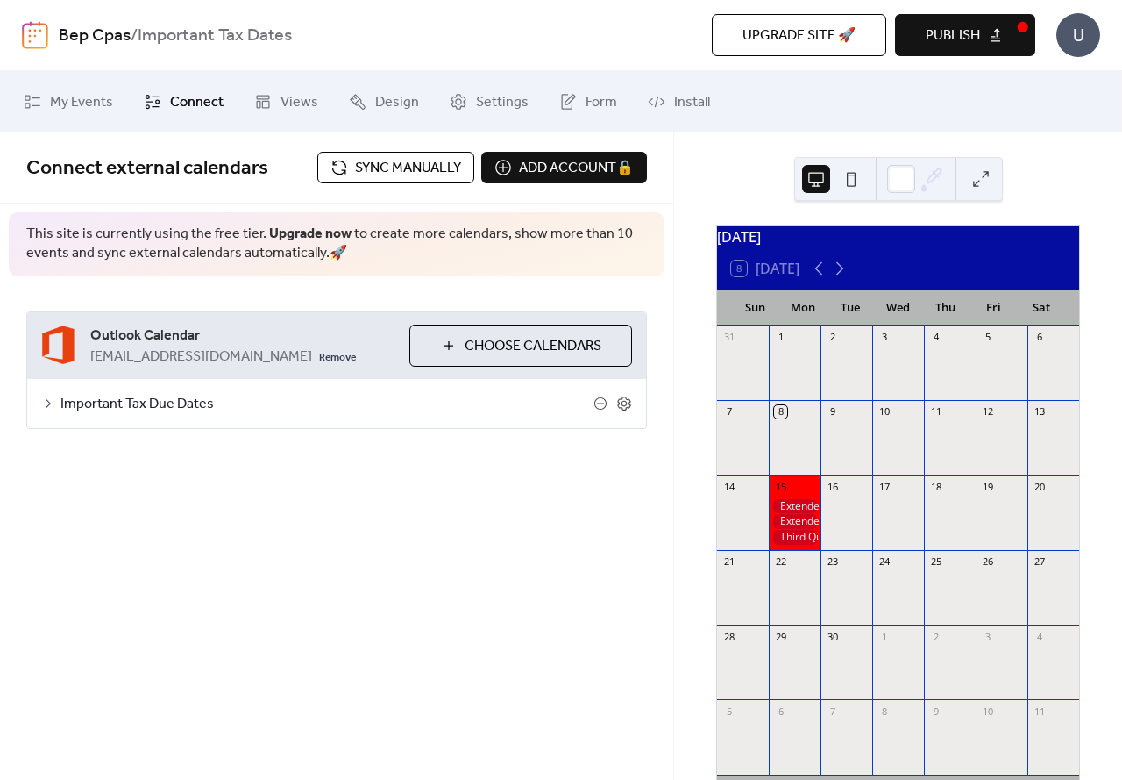
click at [394, 167] on span "Sync manually" at bounding box center [408, 168] width 106 height 21
click at [986, 177] on button at bounding box center [981, 179] width 28 height 28
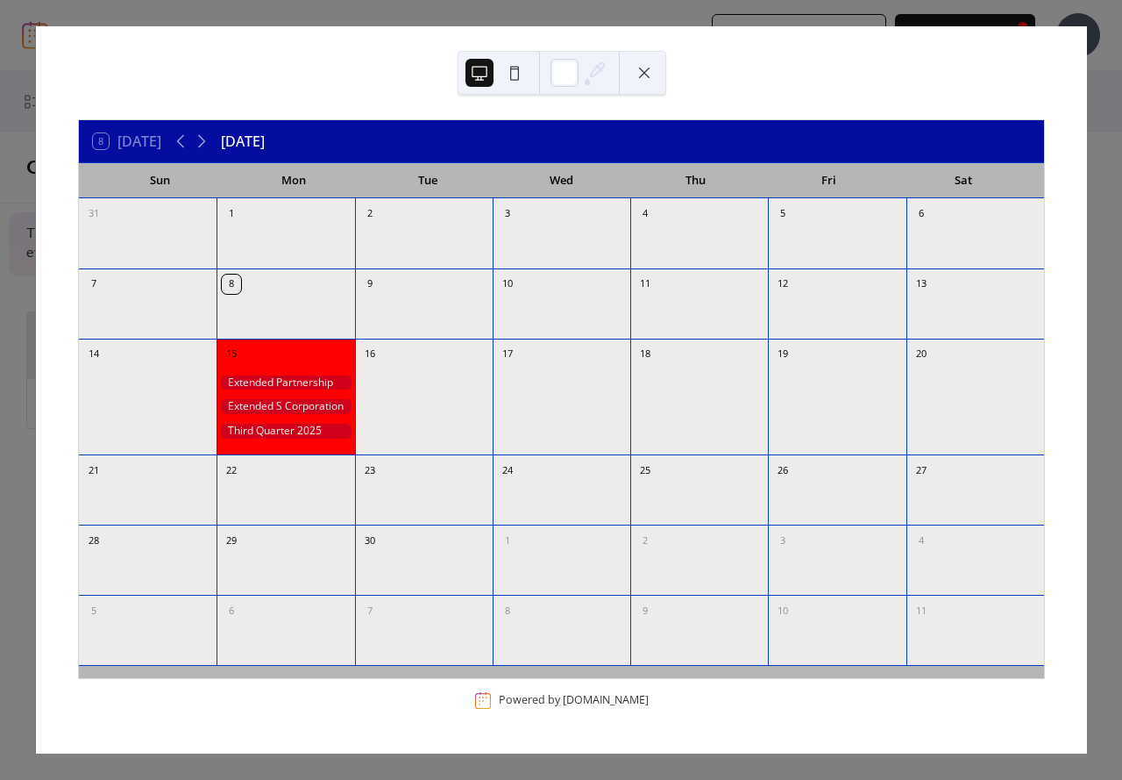
click at [526, 74] on button at bounding box center [515, 73] width 28 height 28
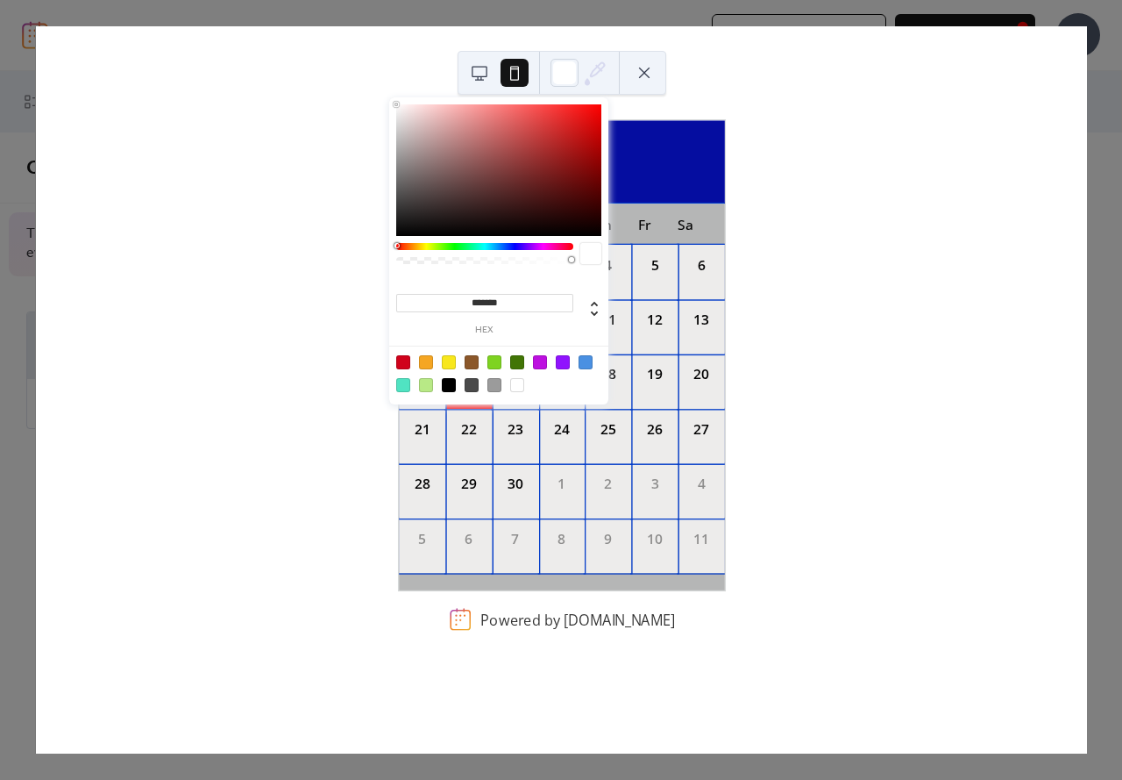
click at [599, 72] on icon at bounding box center [597, 70] width 14 height 14
click at [569, 75] on div at bounding box center [565, 73] width 28 height 28
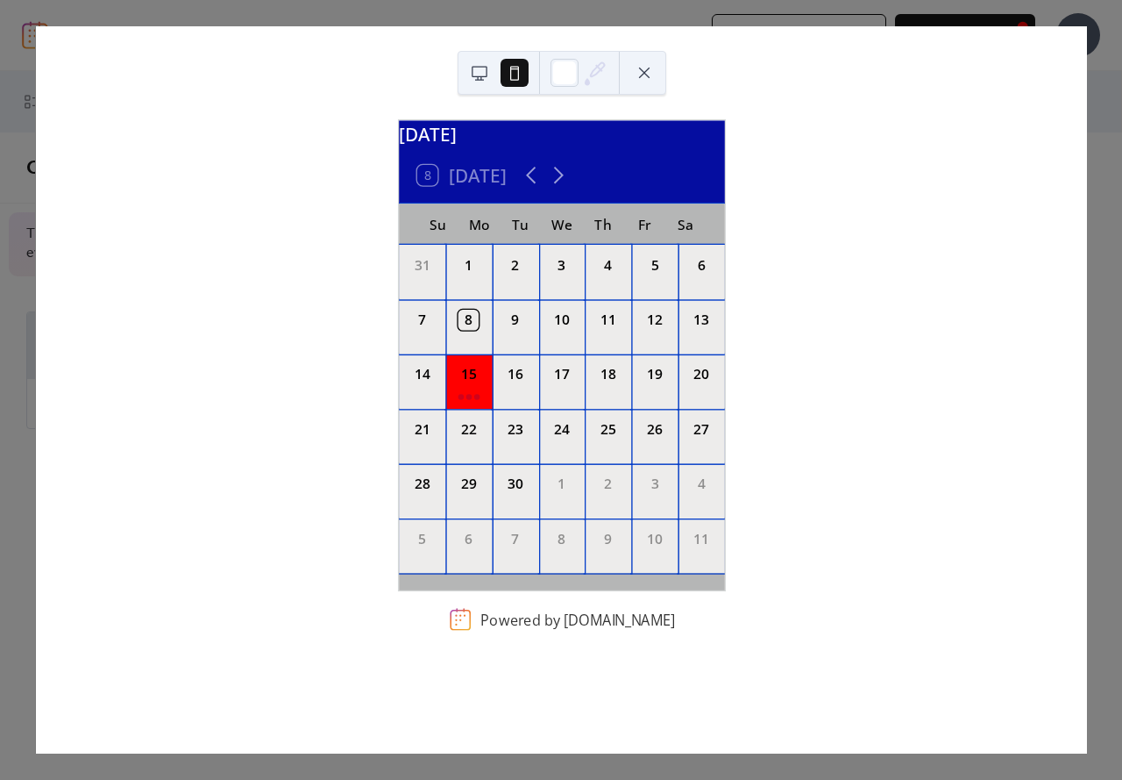
click at [598, 75] on icon at bounding box center [595, 73] width 26 height 26
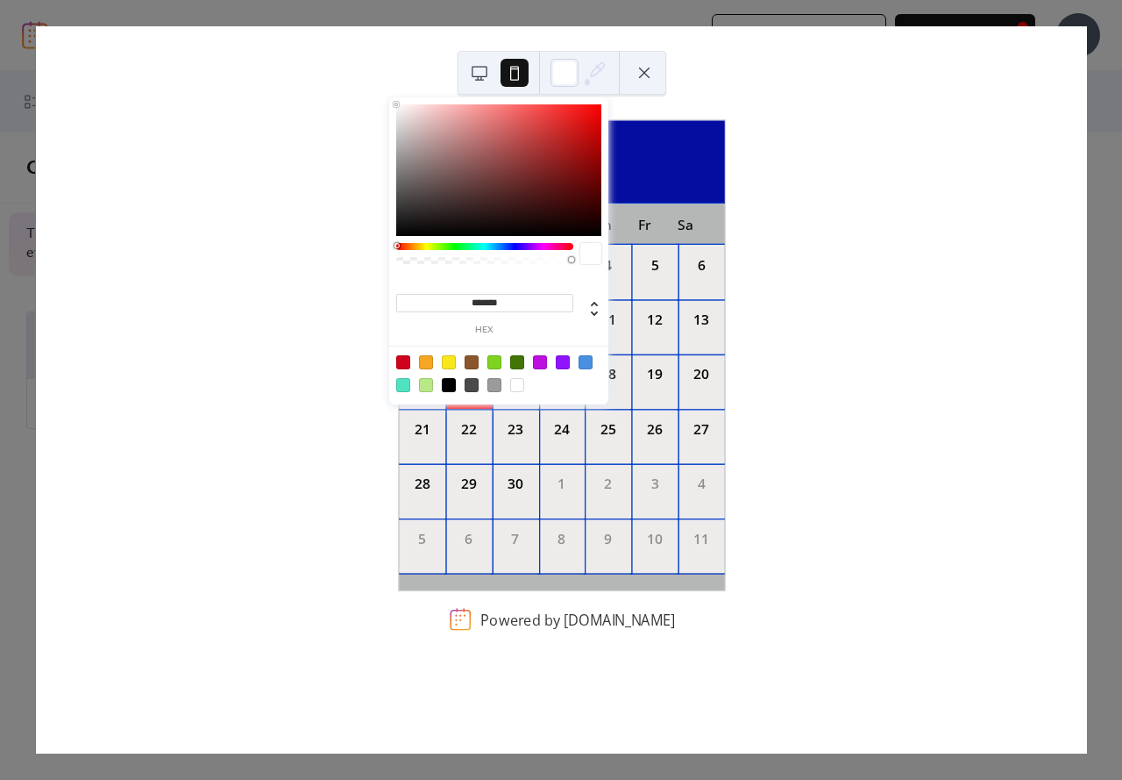
click at [432, 366] on div at bounding box center [426, 362] width 14 height 14
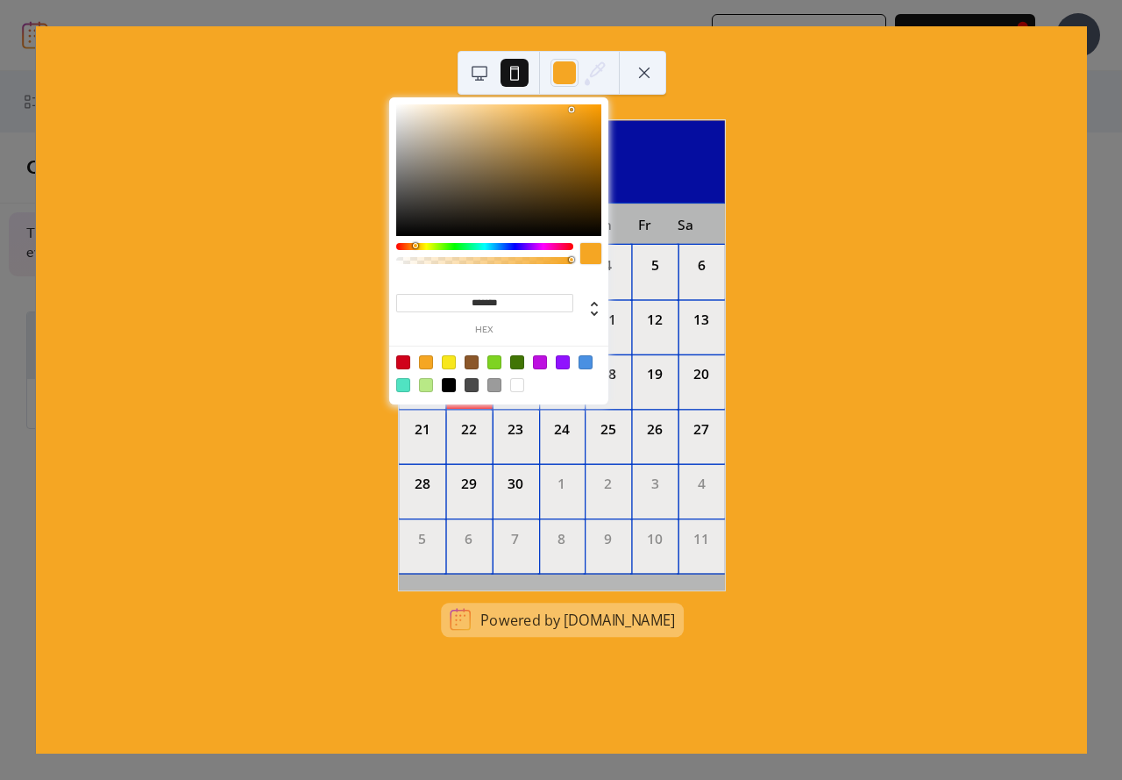
click at [516, 383] on div at bounding box center [517, 385] width 14 height 14
type input "*******"
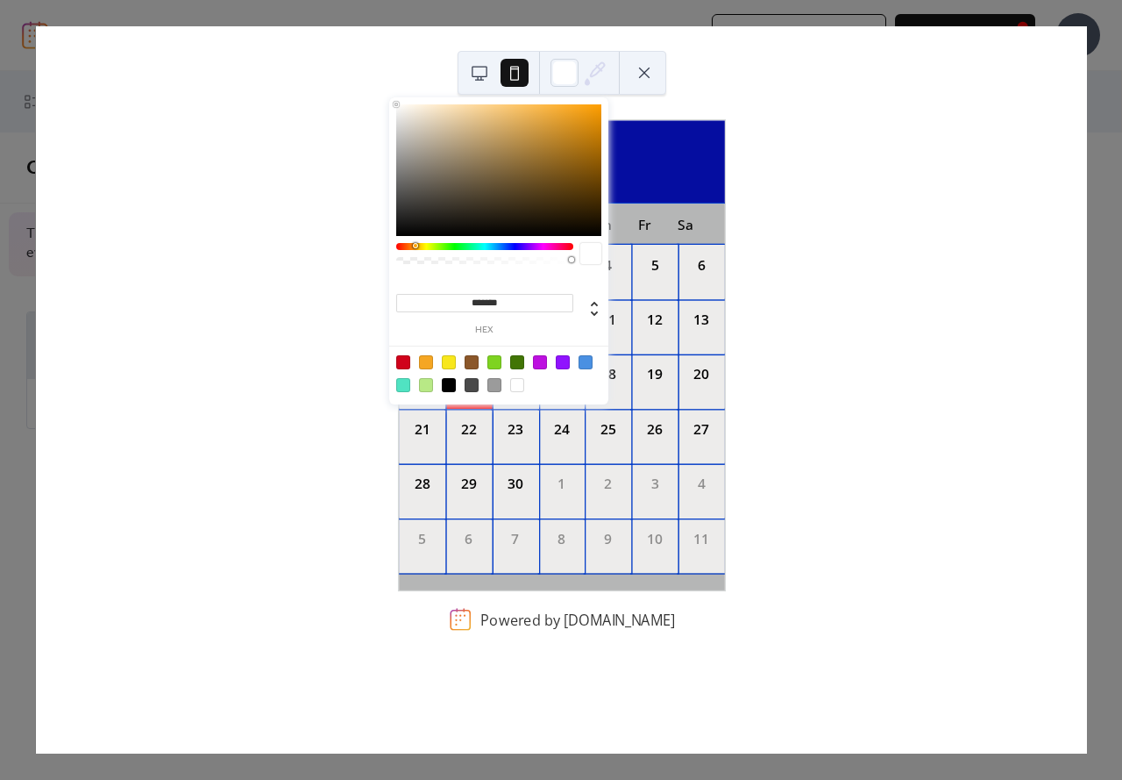
click at [593, 67] on icon at bounding box center [595, 73] width 26 height 26
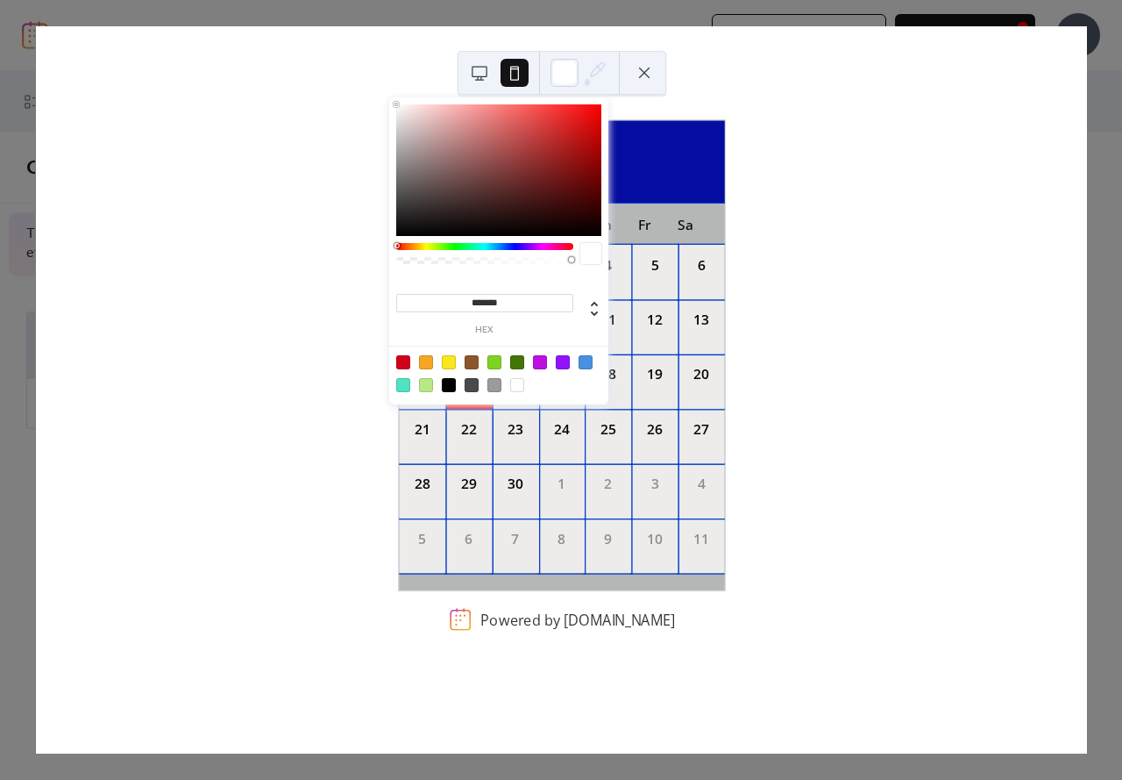
click at [651, 75] on button at bounding box center [644, 73] width 28 height 28
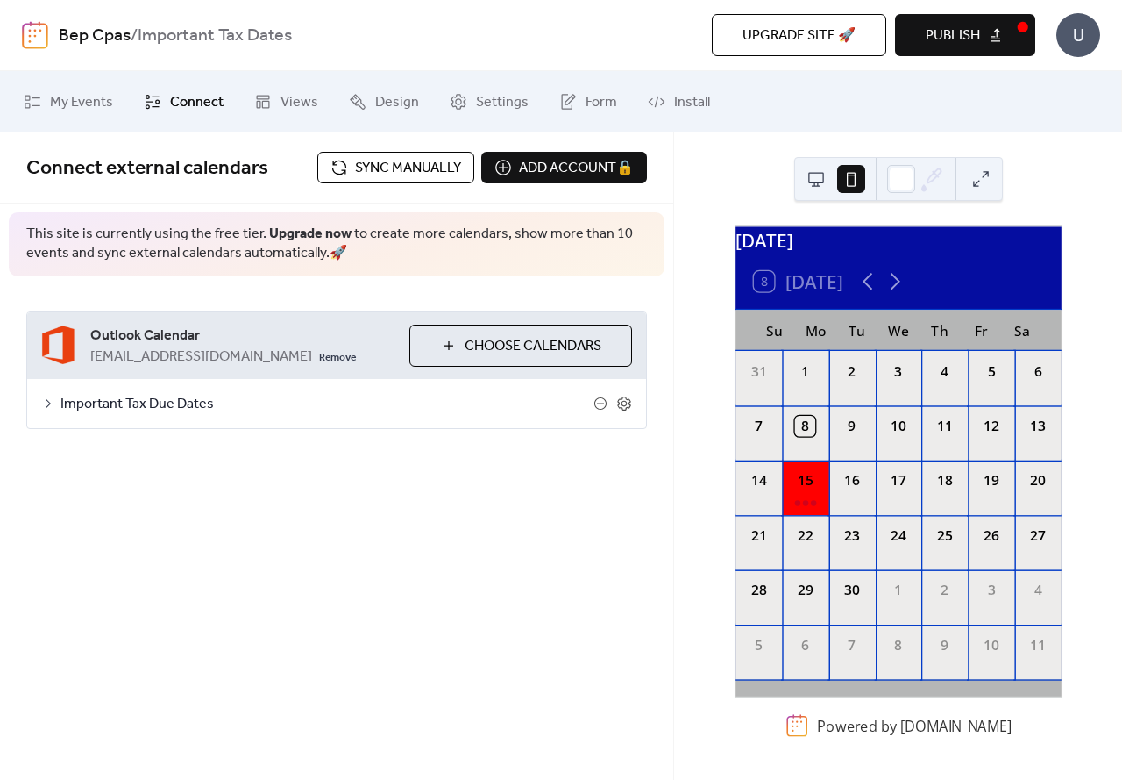
click at [810, 186] on button at bounding box center [816, 179] width 28 height 28
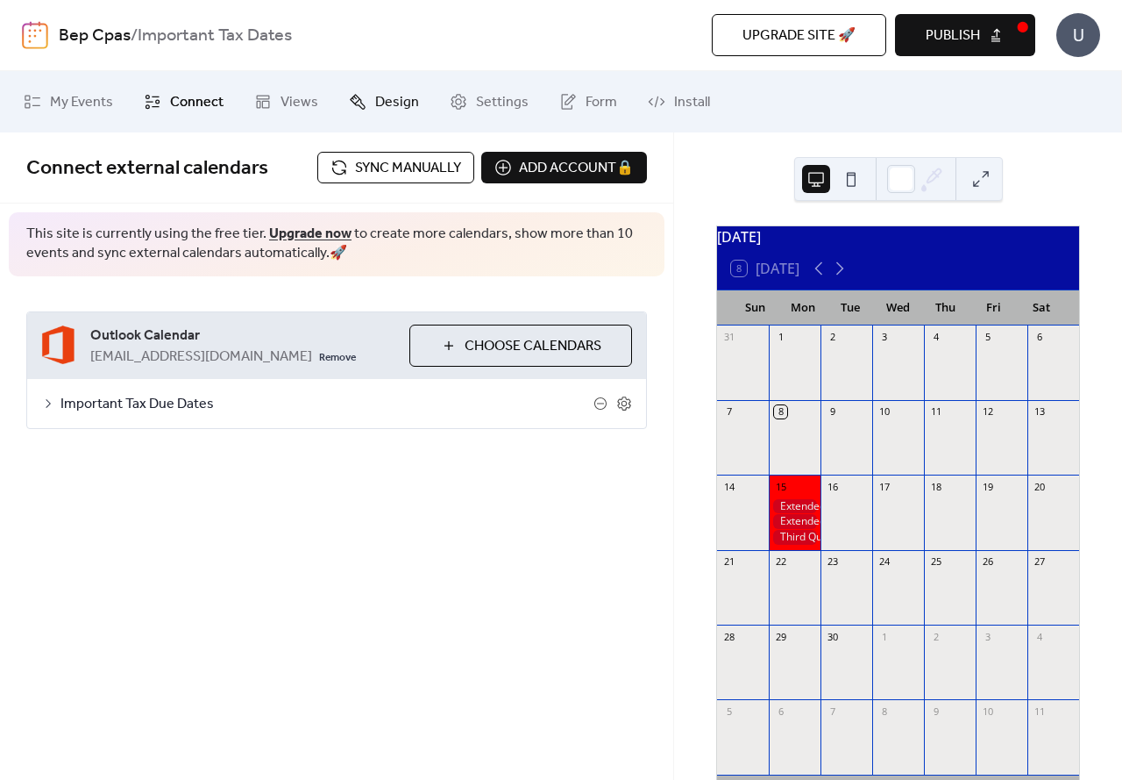
click at [360, 103] on icon at bounding box center [358, 102] width 18 height 18
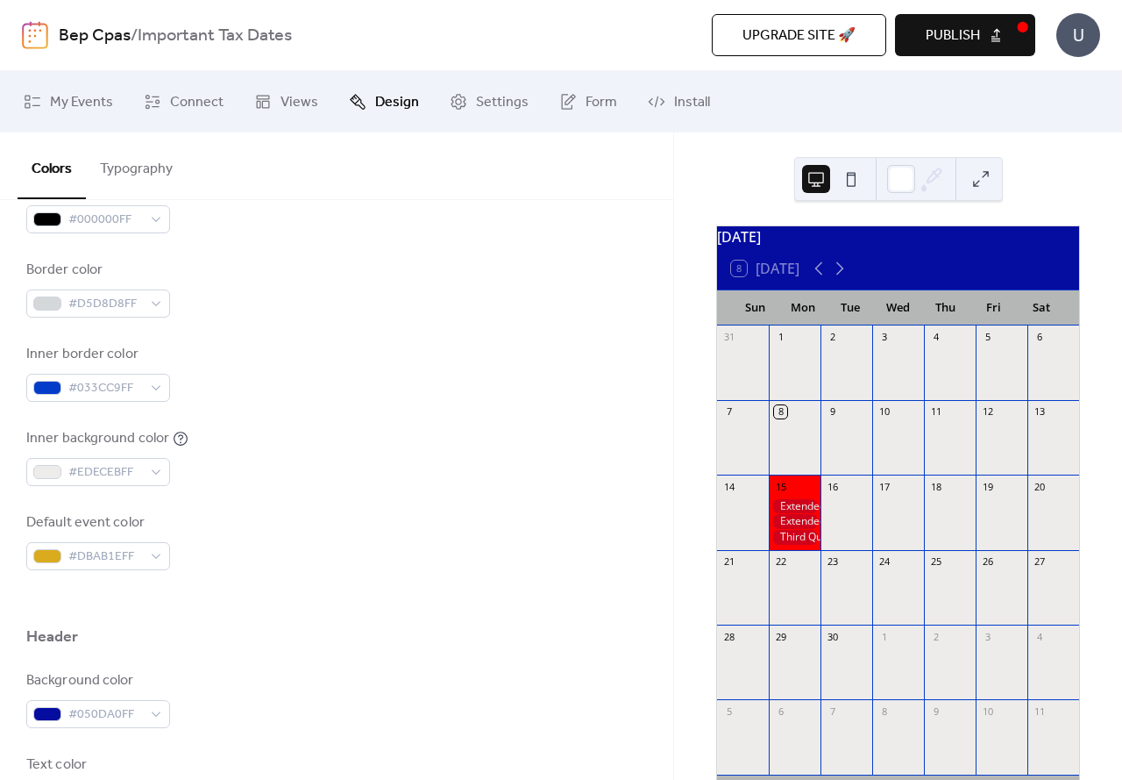
scroll to position [88, 0]
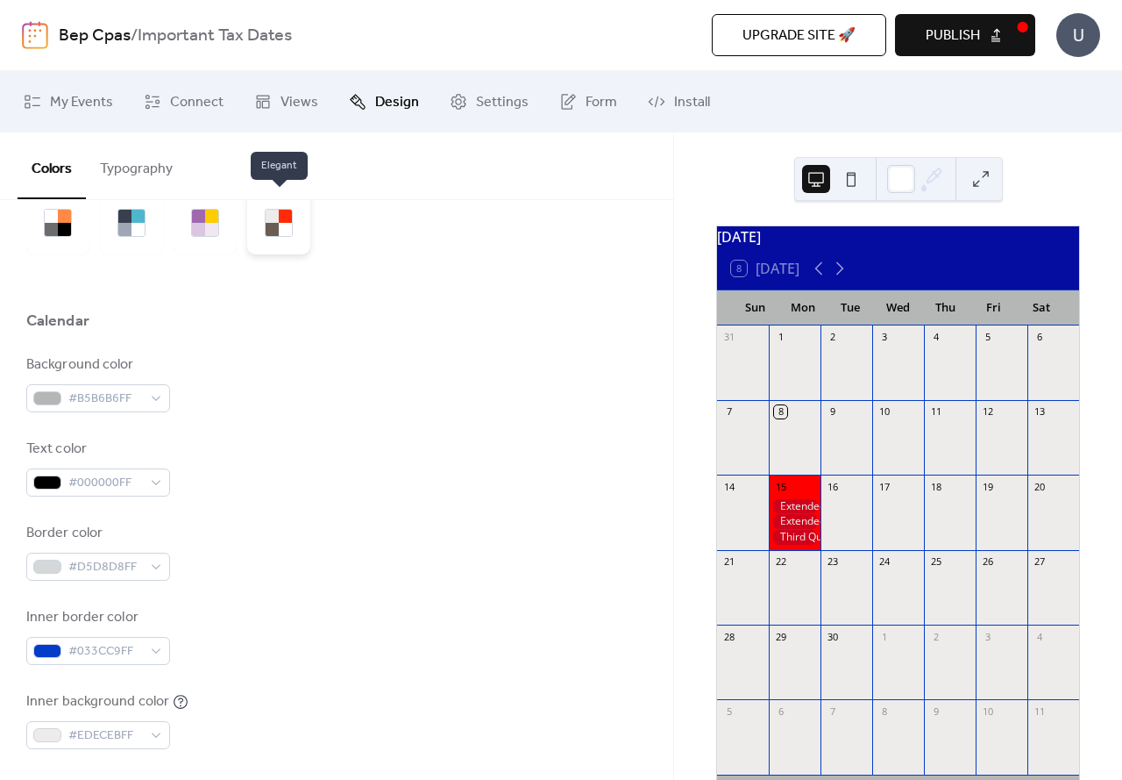
click at [288, 234] on div at bounding box center [285, 229] width 13 height 13
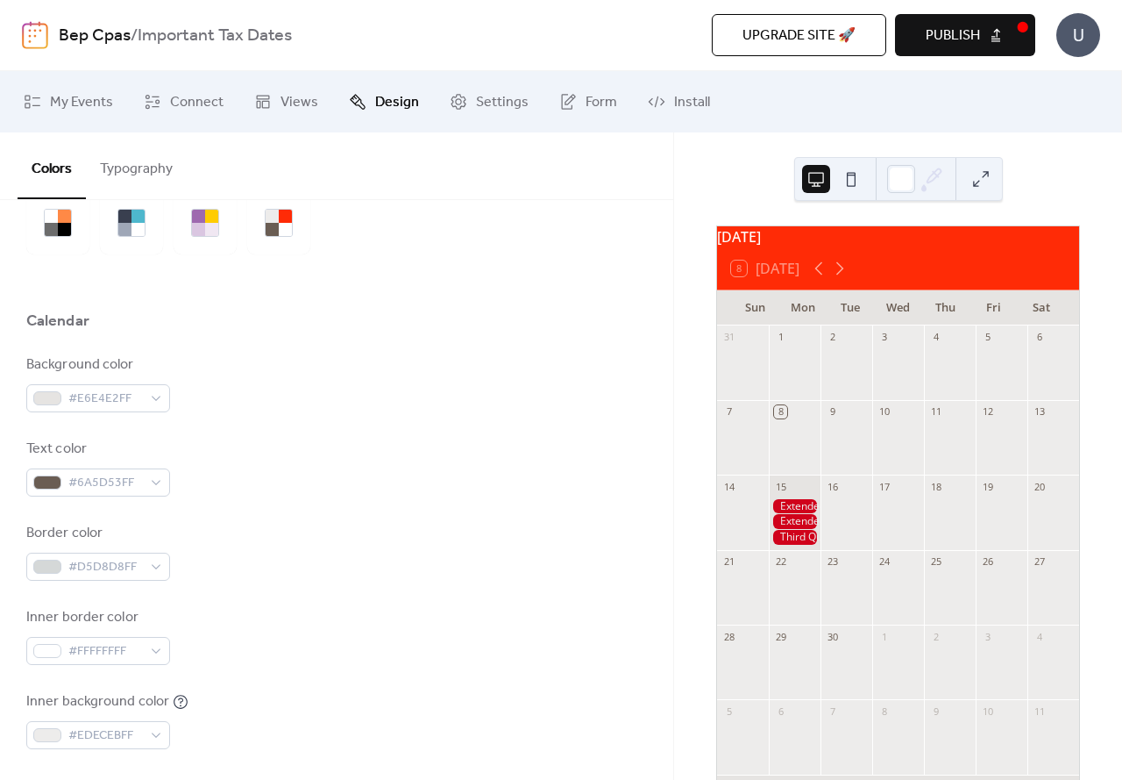
scroll to position [0, 0]
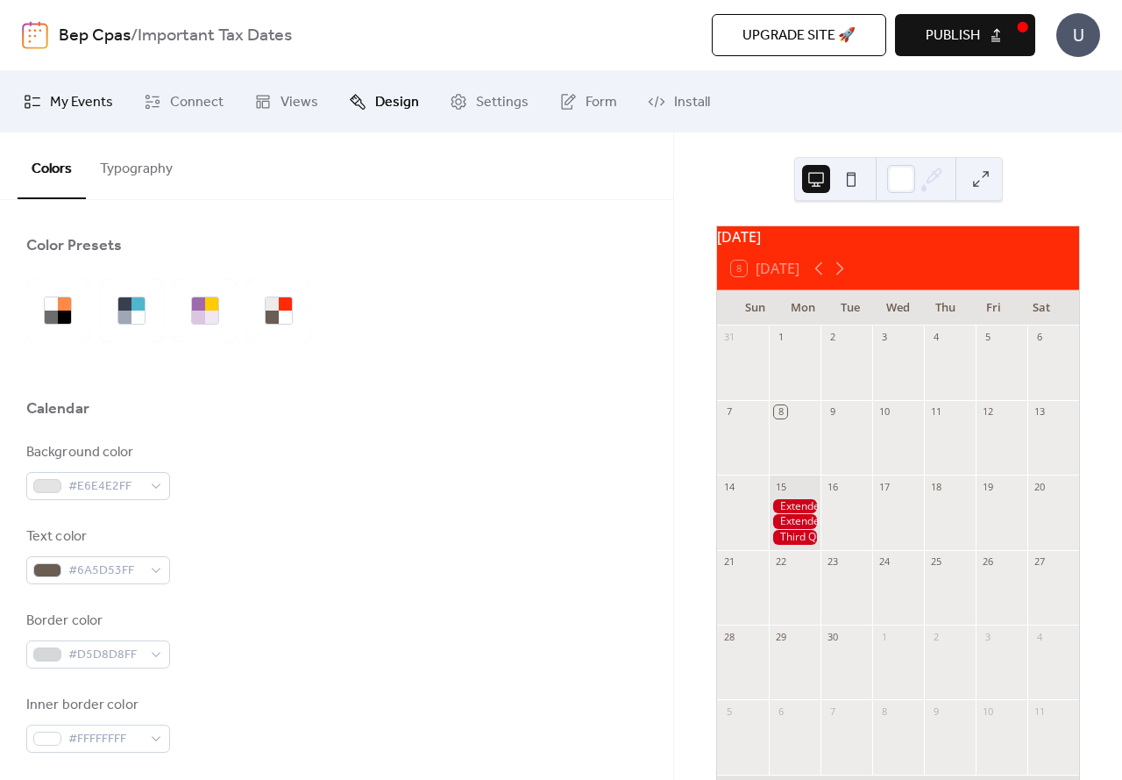
click at [78, 103] on span "My Events" at bounding box center [81, 102] width 63 height 21
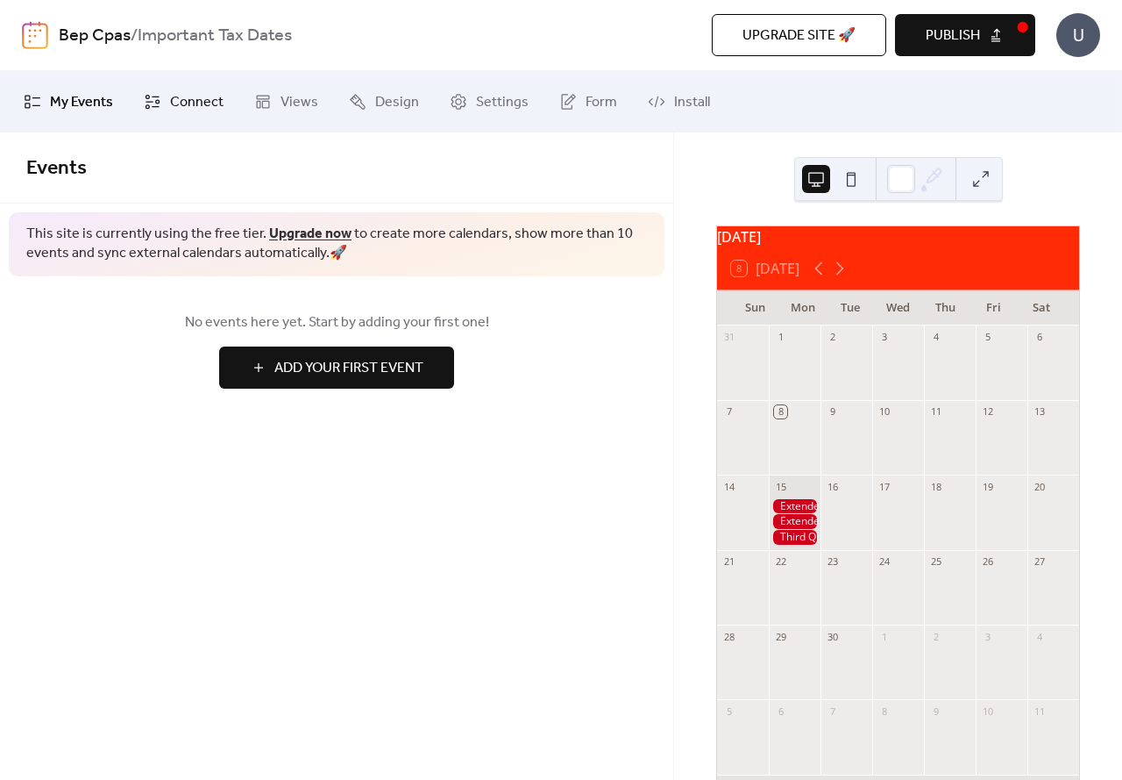
click at [203, 102] on span "Connect" at bounding box center [196, 102] width 53 height 21
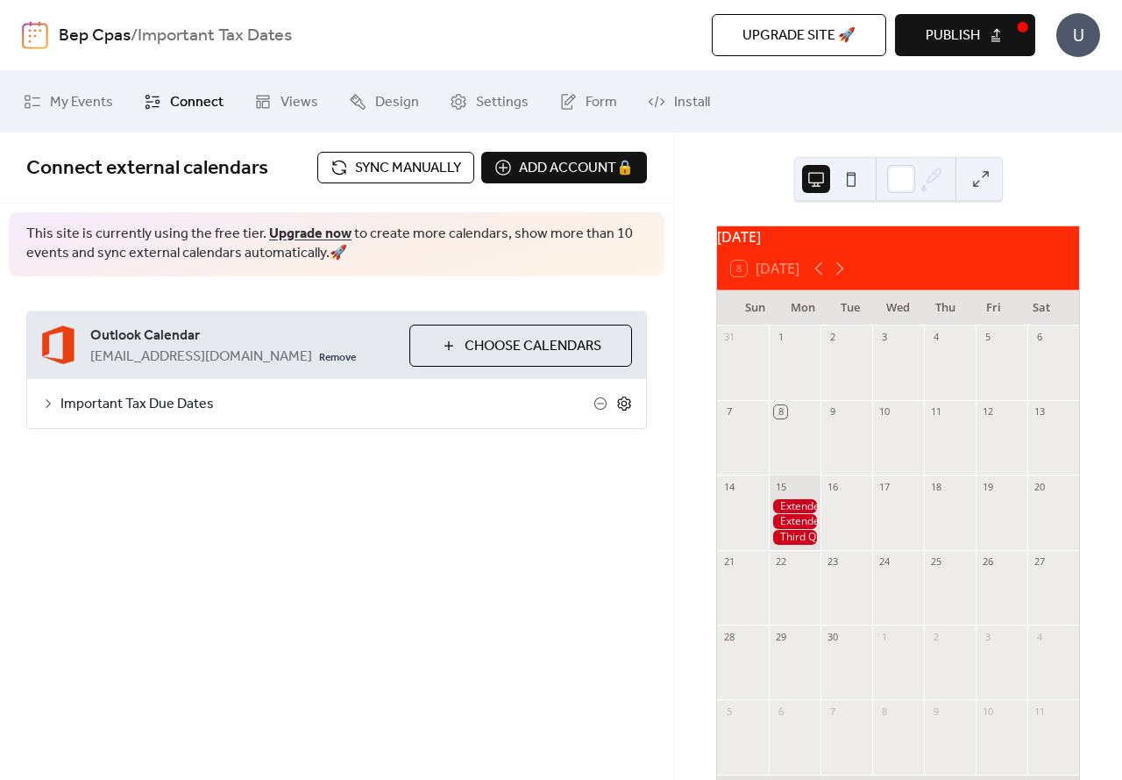
click at [625, 404] on icon at bounding box center [624, 403] width 16 height 16
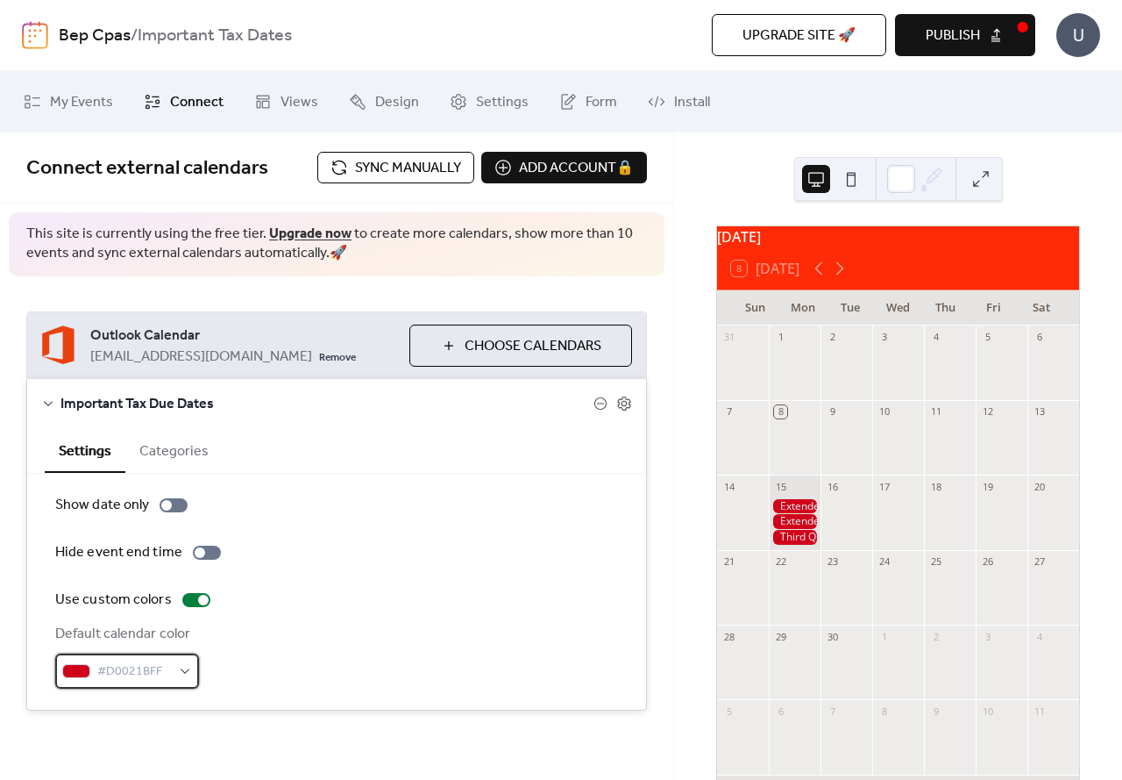
click at [138, 665] on span "#D0021BFF" at bounding box center [134, 671] width 74 height 21
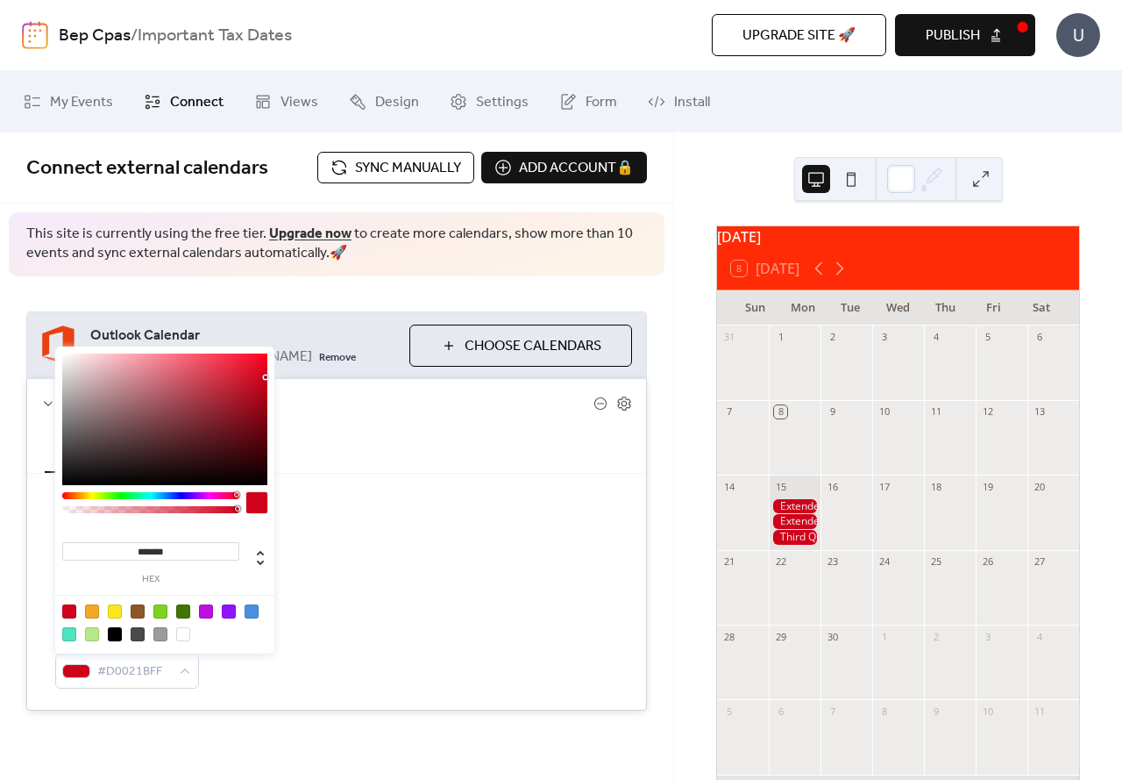
click at [257, 504] on div at bounding box center [256, 502] width 21 height 21
click at [80, 497] on div at bounding box center [150, 495] width 177 height 7
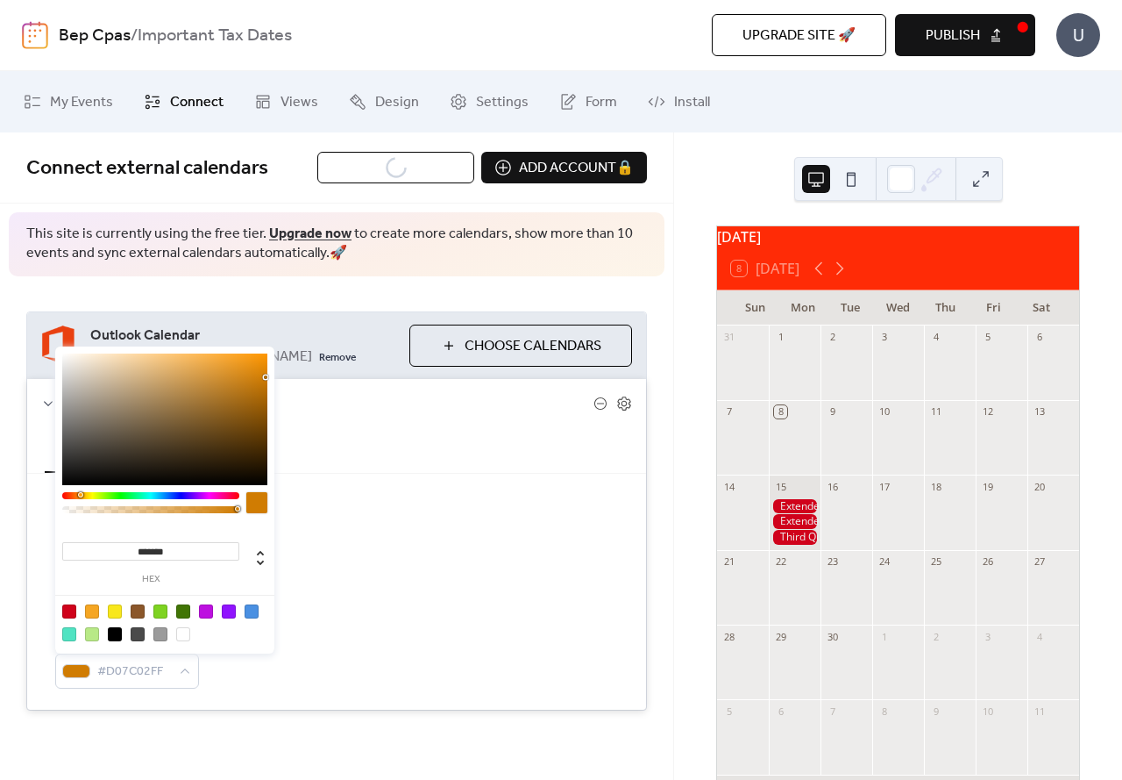
click at [215, 377] on div at bounding box center [164, 419] width 205 height 132
click at [213, 384] on div at bounding box center [164, 419] width 205 height 132
type input "*******"
click at [210, 381] on div at bounding box center [164, 419] width 205 height 132
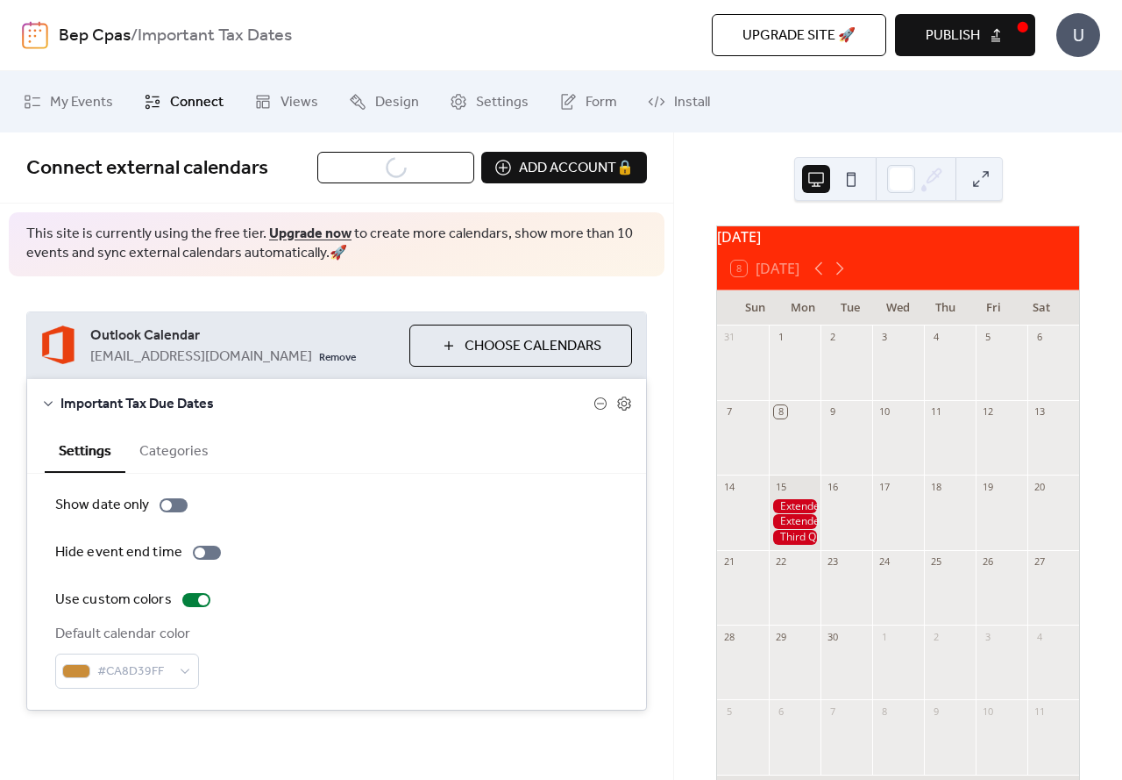
click at [356, 643] on div "Default calendar color #CA8D39FF" at bounding box center [336, 655] width 563 height 65
click at [405, 110] on span "Design" at bounding box center [397, 102] width 44 height 21
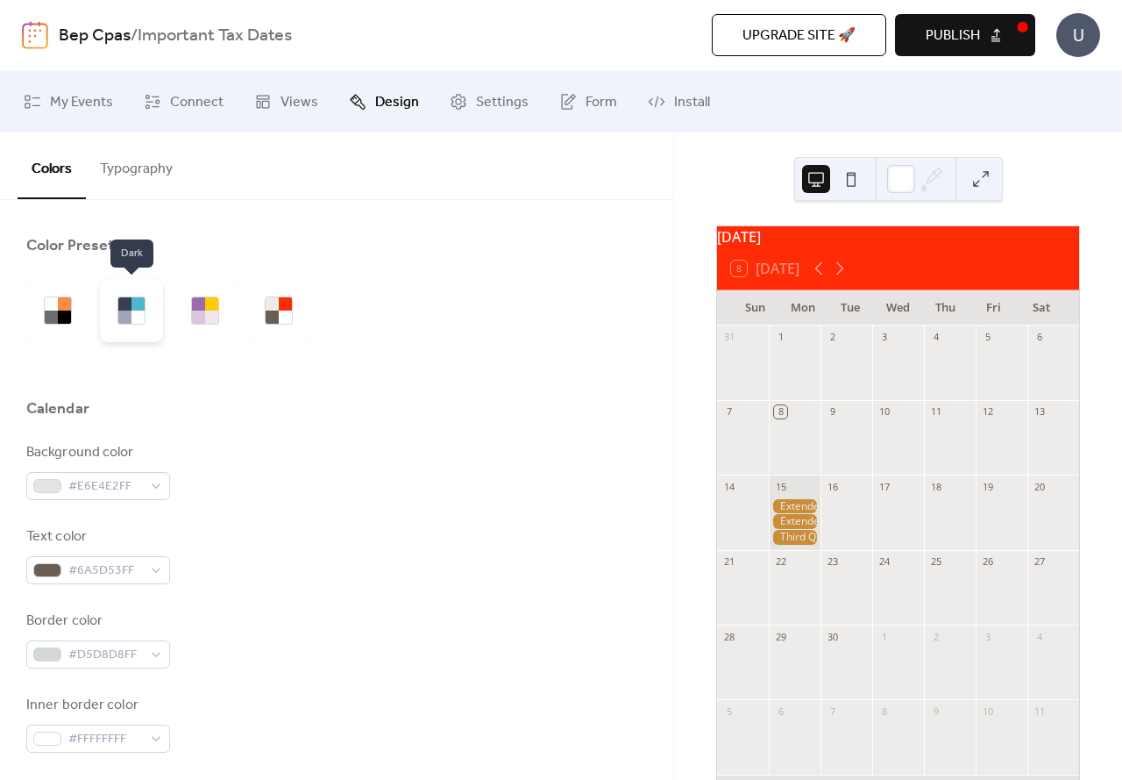
click at [143, 316] on div at bounding box center [138, 316] width 13 height 13
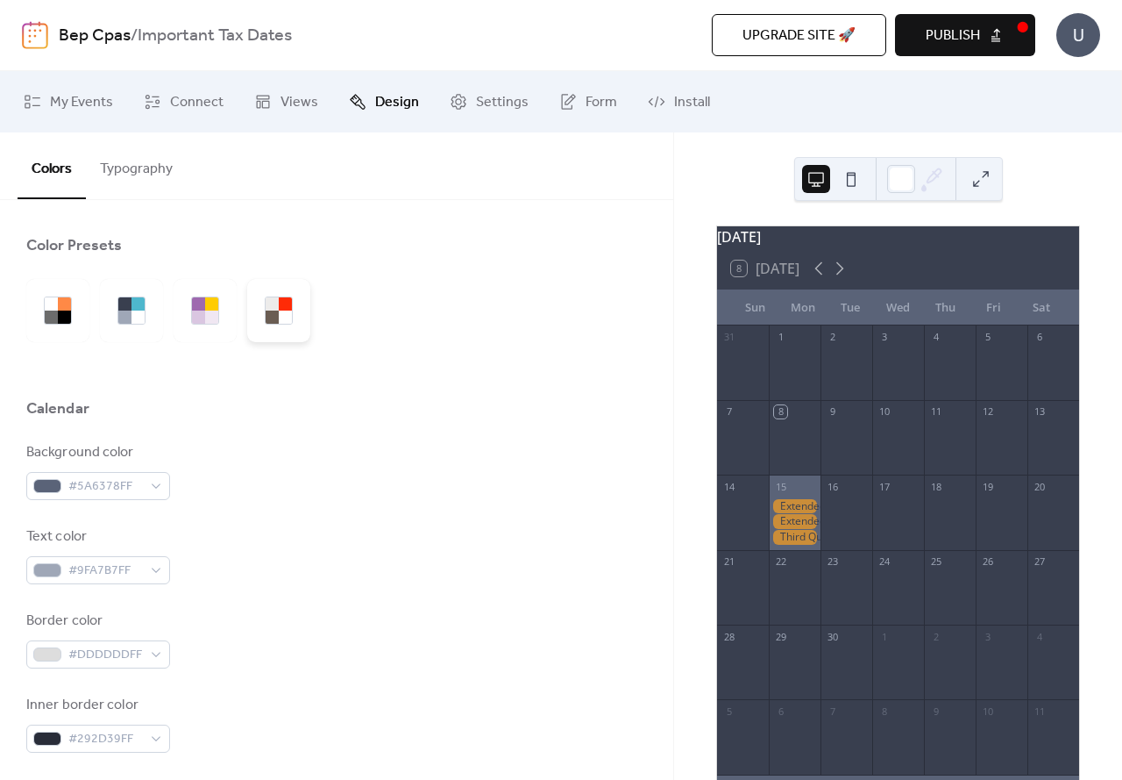
click at [267, 310] on div at bounding box center [272, 303] width 13 height 13
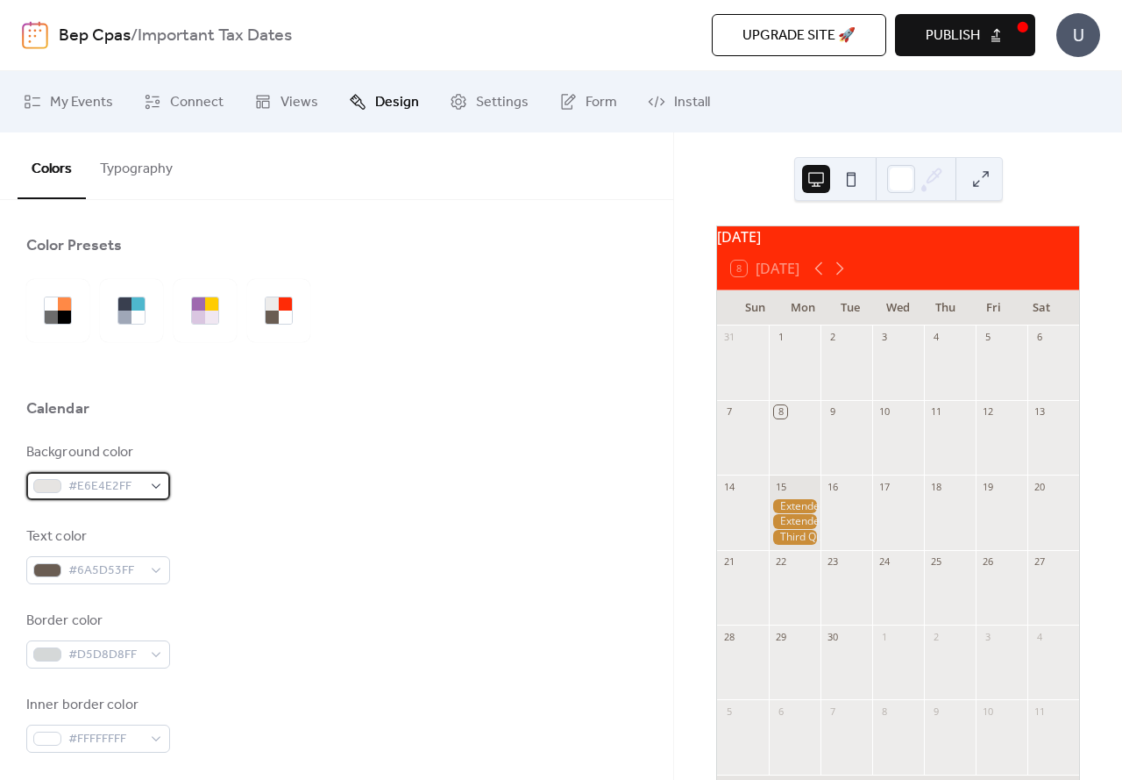
click at [117, 486] on span "#E6E4E2FF" at bounding box center [105, 486] width 74 height 21
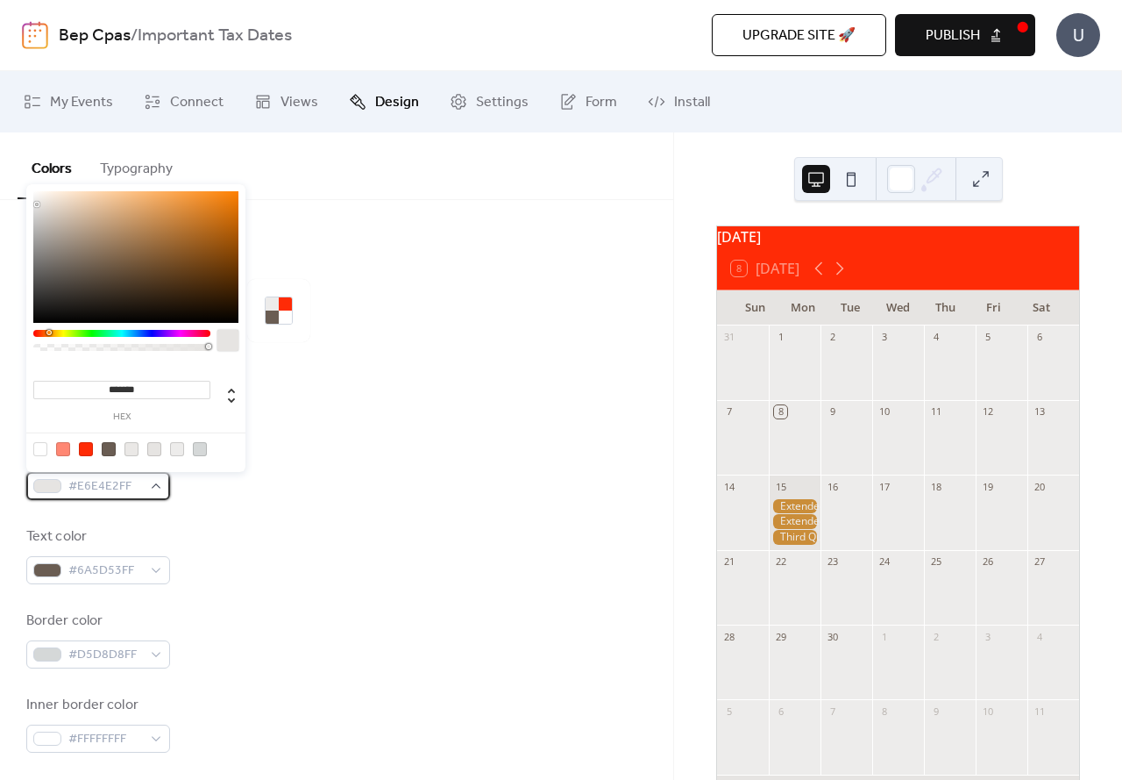
click at [117, 486] on span "#E6E4E2FF" at bounding box center [105, 486] width 74 height 21
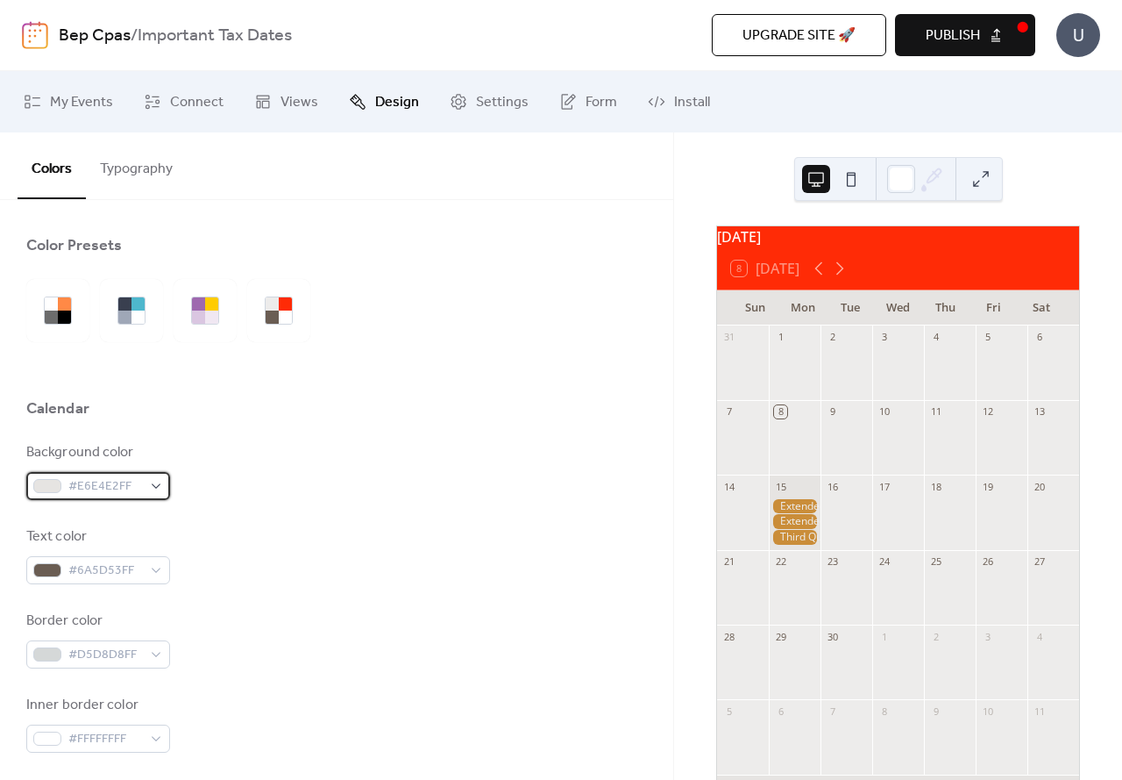
click at [134, 486] on span "#E6E4E2FF" at bounding box center [105, 486] width 74 height 21
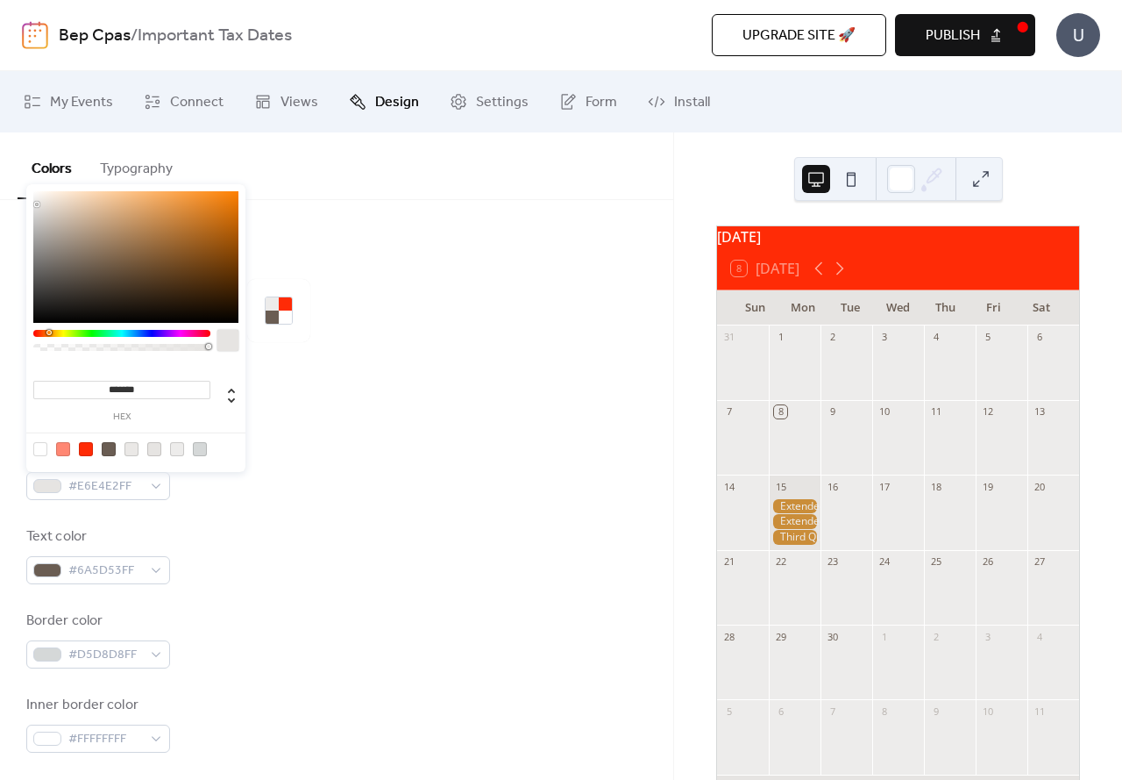
click at [35, 242] on div at bounding box center [135, 257] width 205 height 132
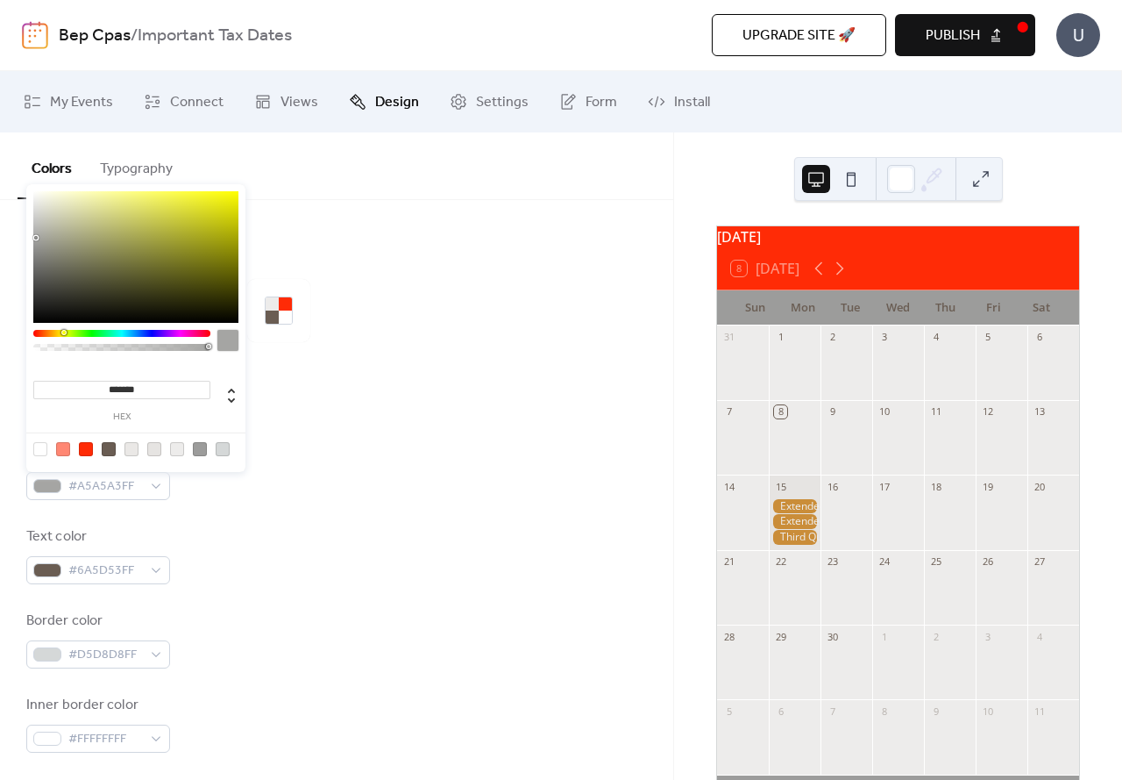
type input "*******"
click at [30, 231] on div "******* hex" at bounding box center [135, 328] width 219 height 288
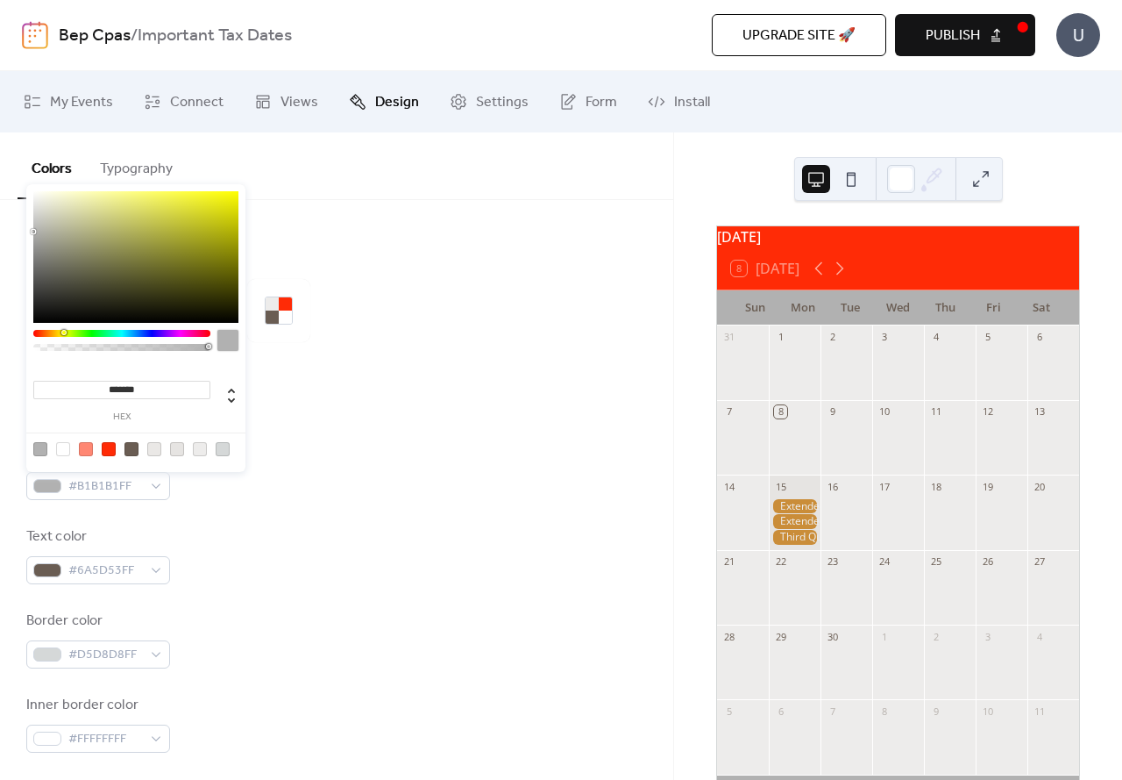
click at [360, 360] on div at bounding box center [336, 370] width 621 height 56
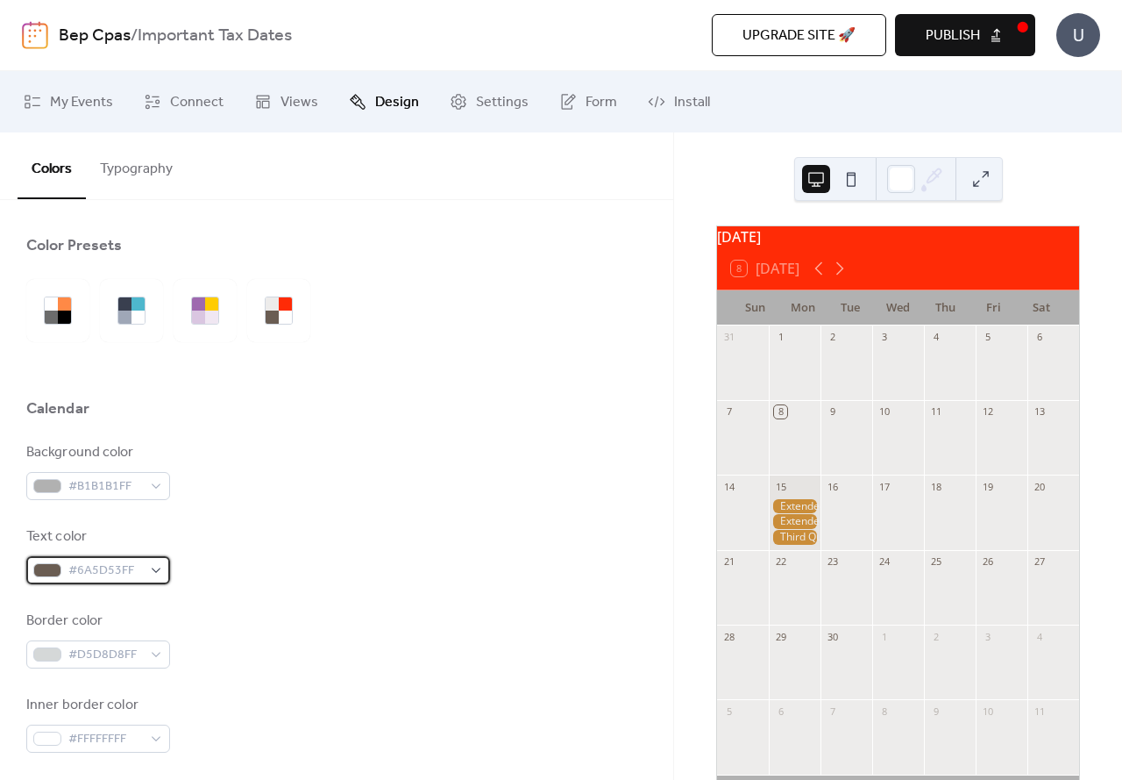
click at [141, 575] on span "#6A5D53FF" at bounding box center [105, 570] width 74 height 21
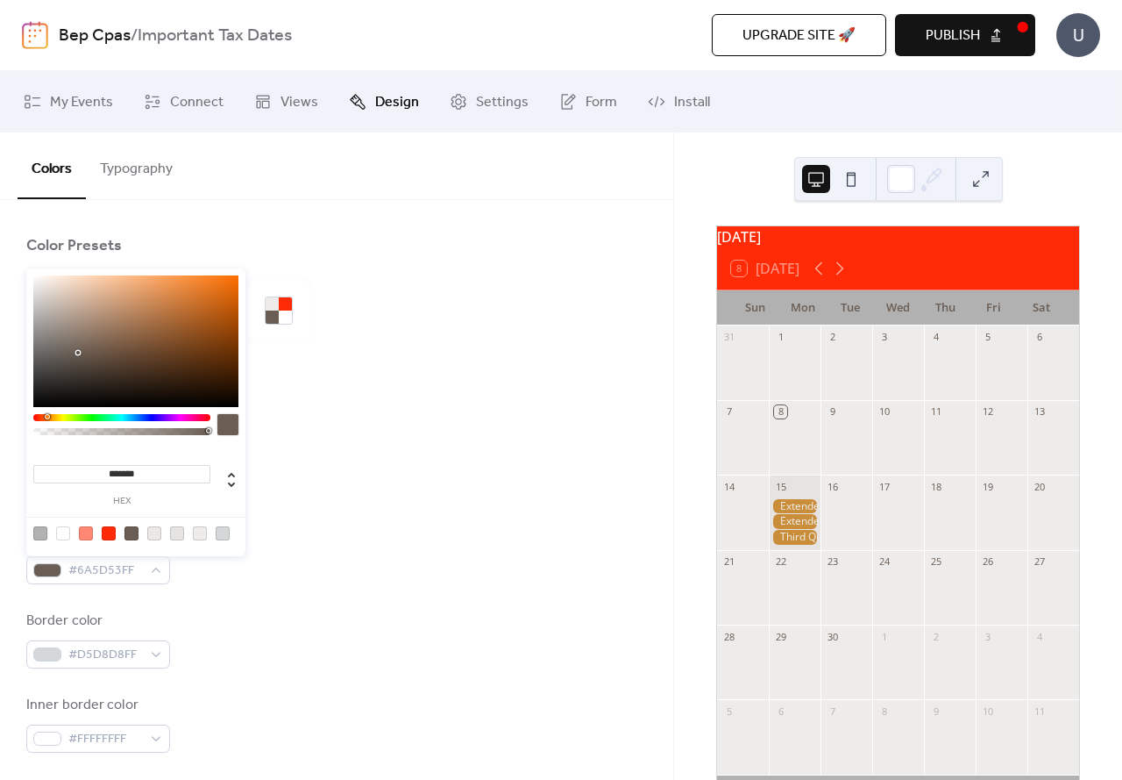
type input "*******"
drag, startPoint x: 77, startPoint y: 350, endPoint x: 0, endPoint y: 431, distance: 111.6
click at [0, 431] on body "Bep Cpas / Important Tax Dates Upgrade site 🚀 Preview Publish U My Events Conne…" at bounding box center [561, 390] width 1122 height 780
click at [312, 464] on div "Background color #B1B1B1FF" at bounding box center [336, 471] width 621 height 58
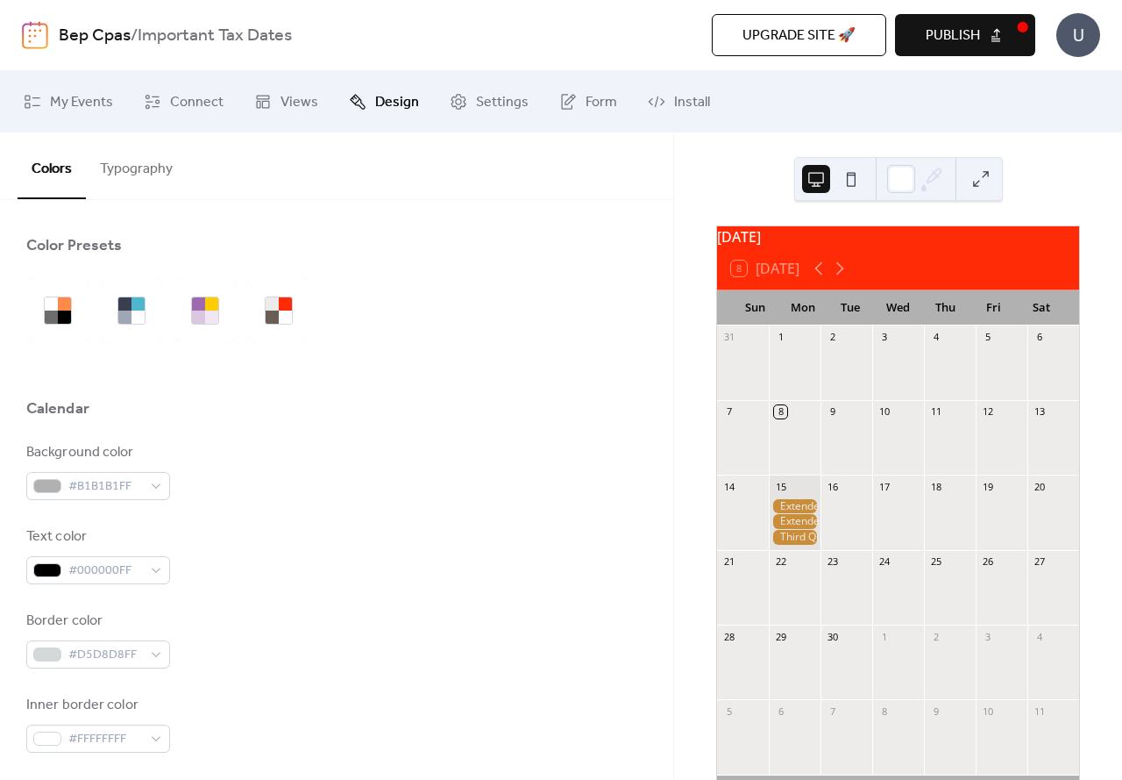
scroll to position [88, 0]
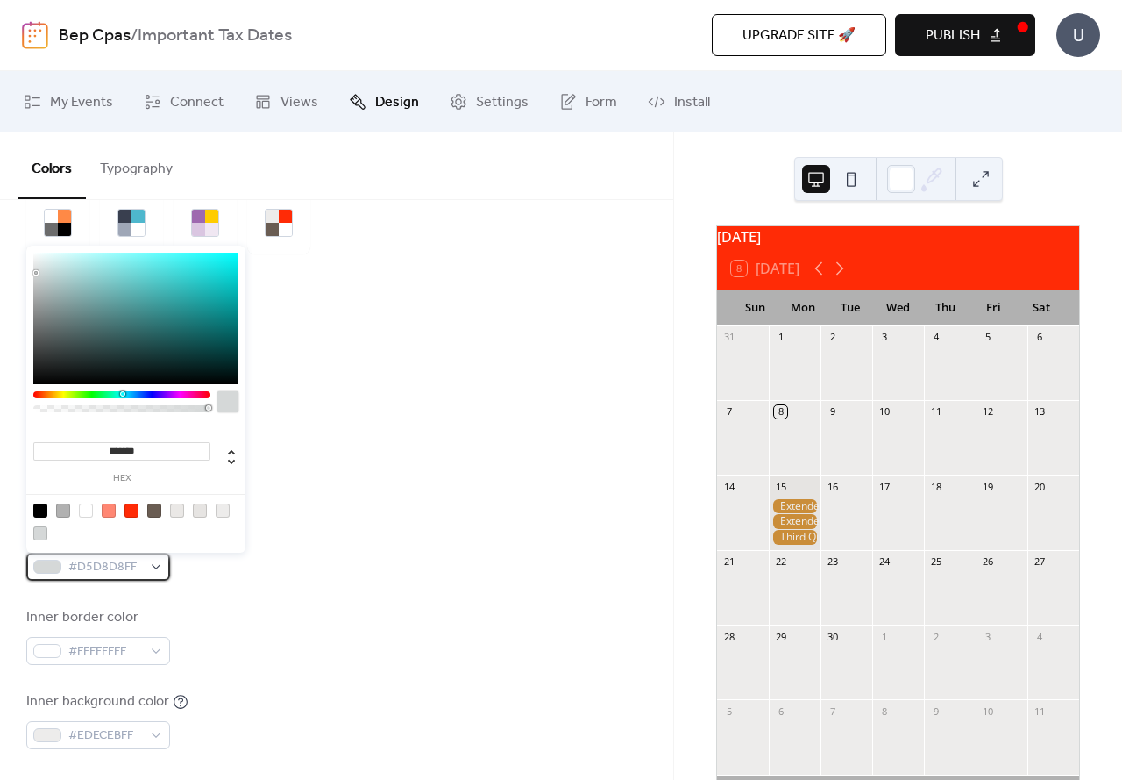
click at [160, 569] on div "#D5D8D8FF" at bounding box center [98, 566] width 144 height 28
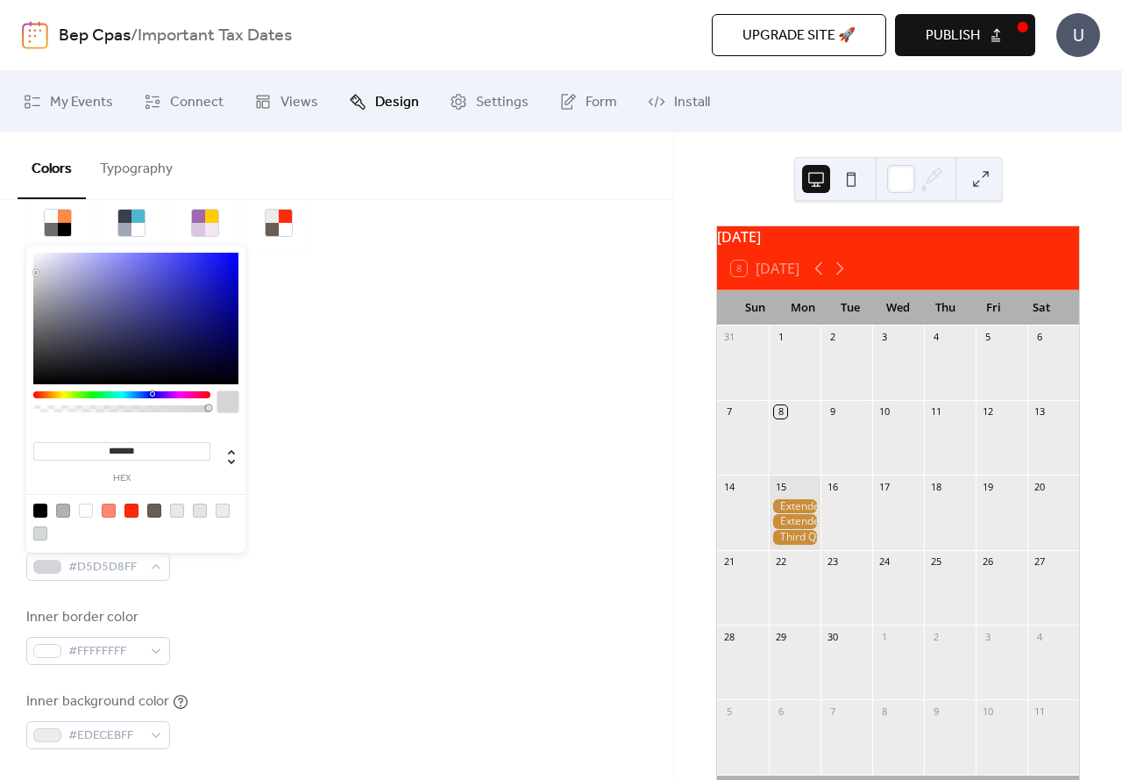
click at [150, 393] on div at bounding box center [121, 394] width 177 height 7
click at [152, 392] on div at bounding box center [152, 393] width 5 height 5
click at [184, 253] on div at bounding box center [135, 319] width 205 height 132
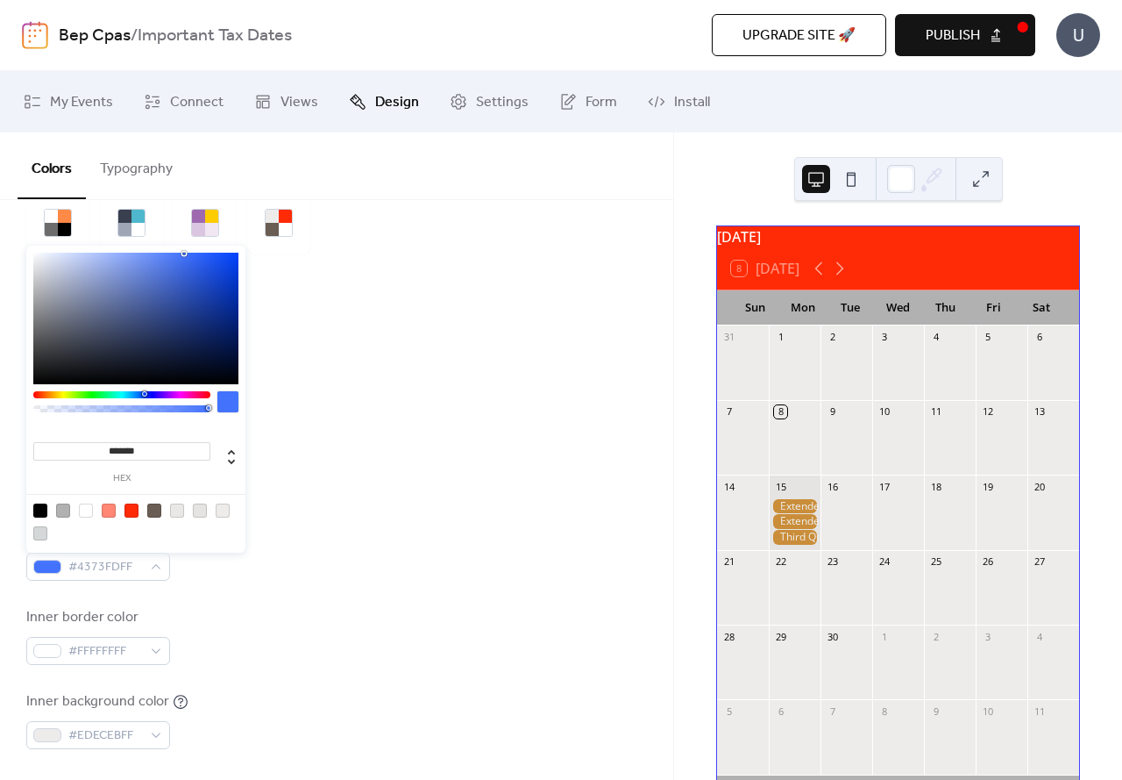
click at [144, 394] on div at bounding box center [121, 394] width 177 height 7
type input "*******"
click at [235, 302] on div at bounding box center [135, 319] width 205 height 132
click at [334, 438] on div "Background color #B1B1B1FF Text color #000000FF Border color #032BA0FF Inner bo…" at bounding box center [336, 593] width 621 height 479
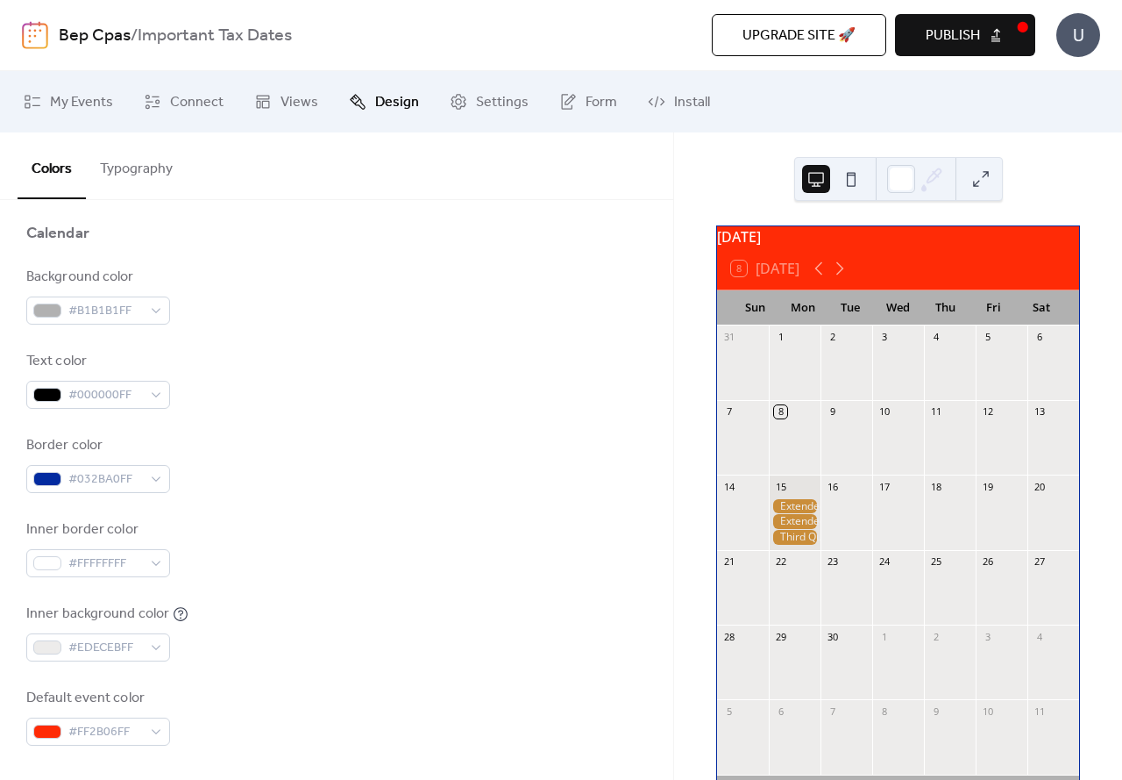
scroll to position [263, 0]
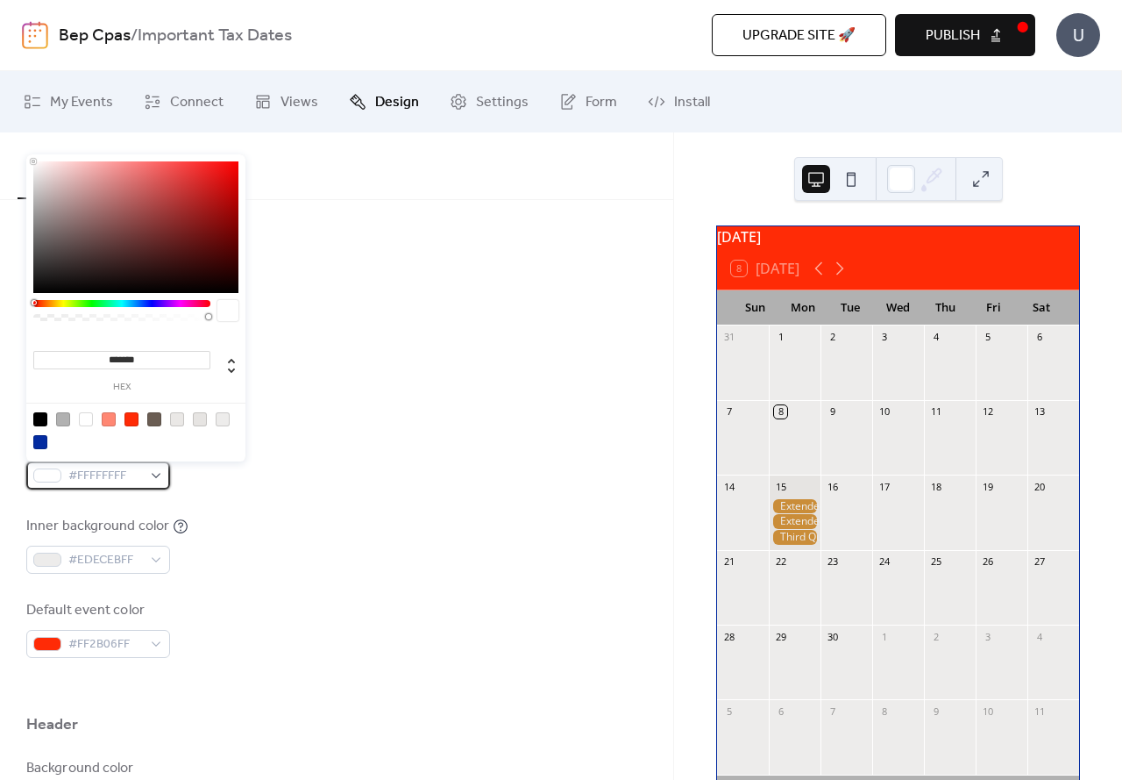
click at [151, 475] on div "#FFFFFFFF" at bounding box center [98, 475] width 144 height 28
click at [36, 438] on div at bounding box center [40, 442] width 14 height 14
type input "*******"
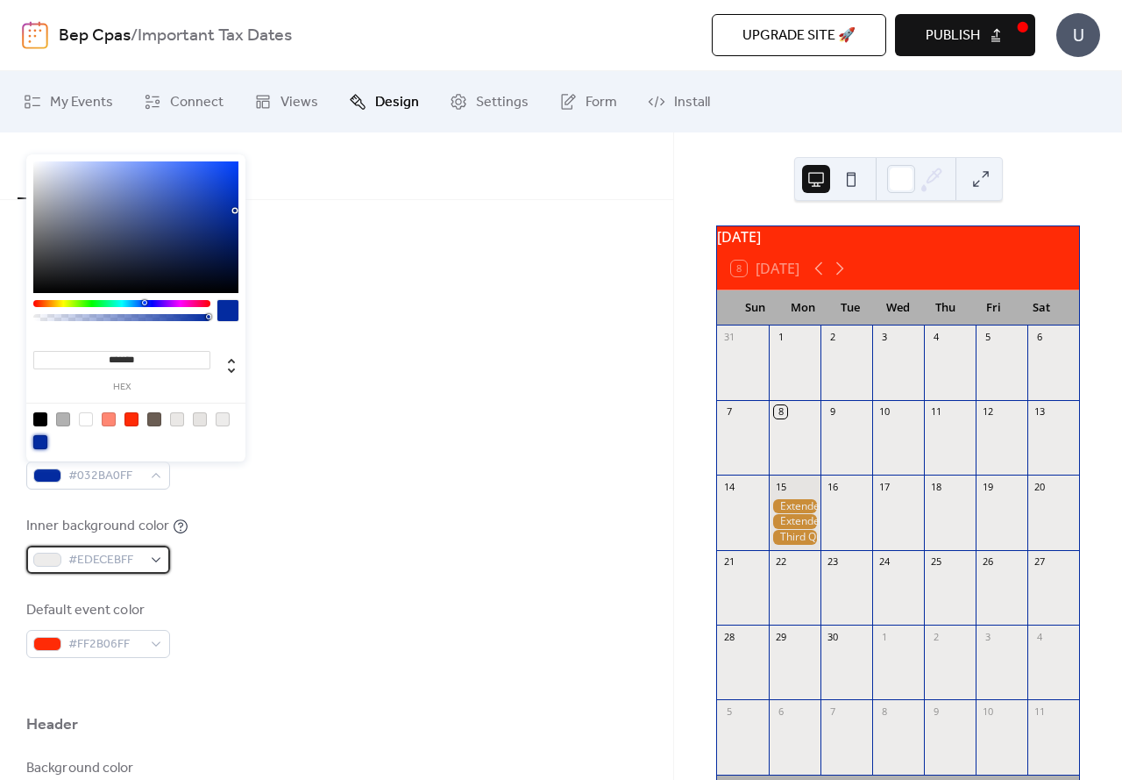
click at [152, 559] on div "#EDECEBFF" at bounding box center [98, 559] width 144 height 28
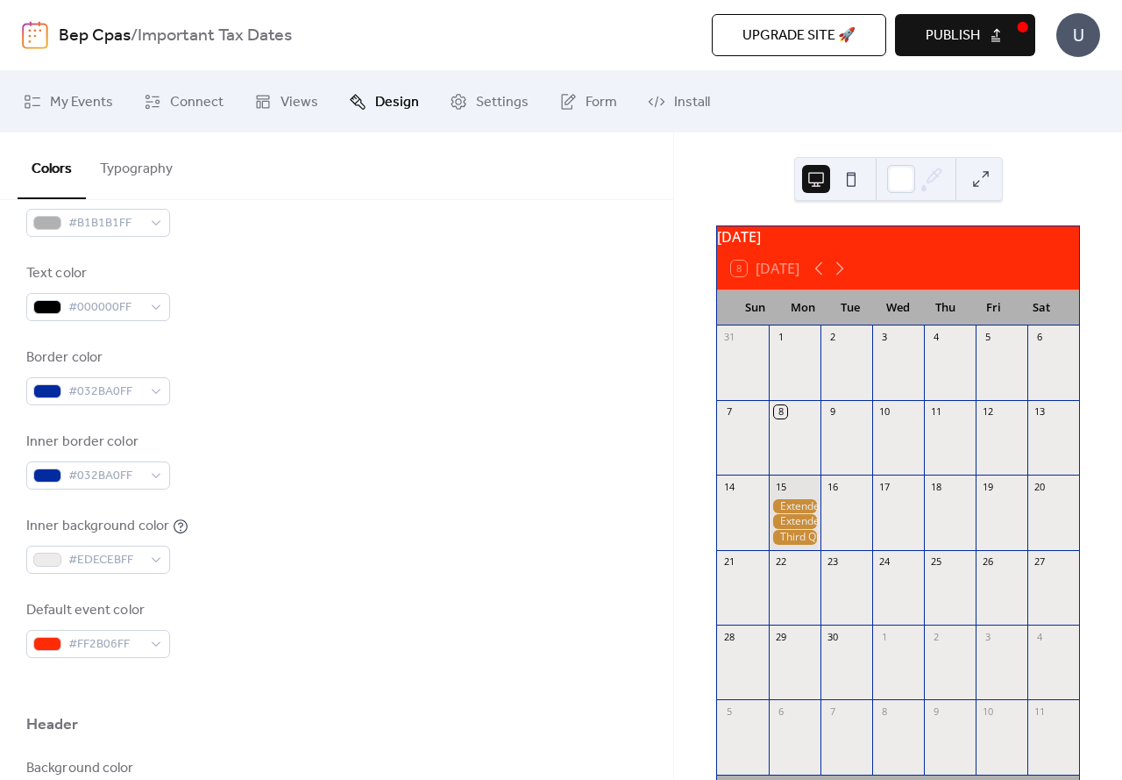
click at [222, 593] on div "Background color #B1B1B1FF Text color #000000FF Border color #032BA0FF Inner bo…" at bounding box center [336, 418] width 621 height 479
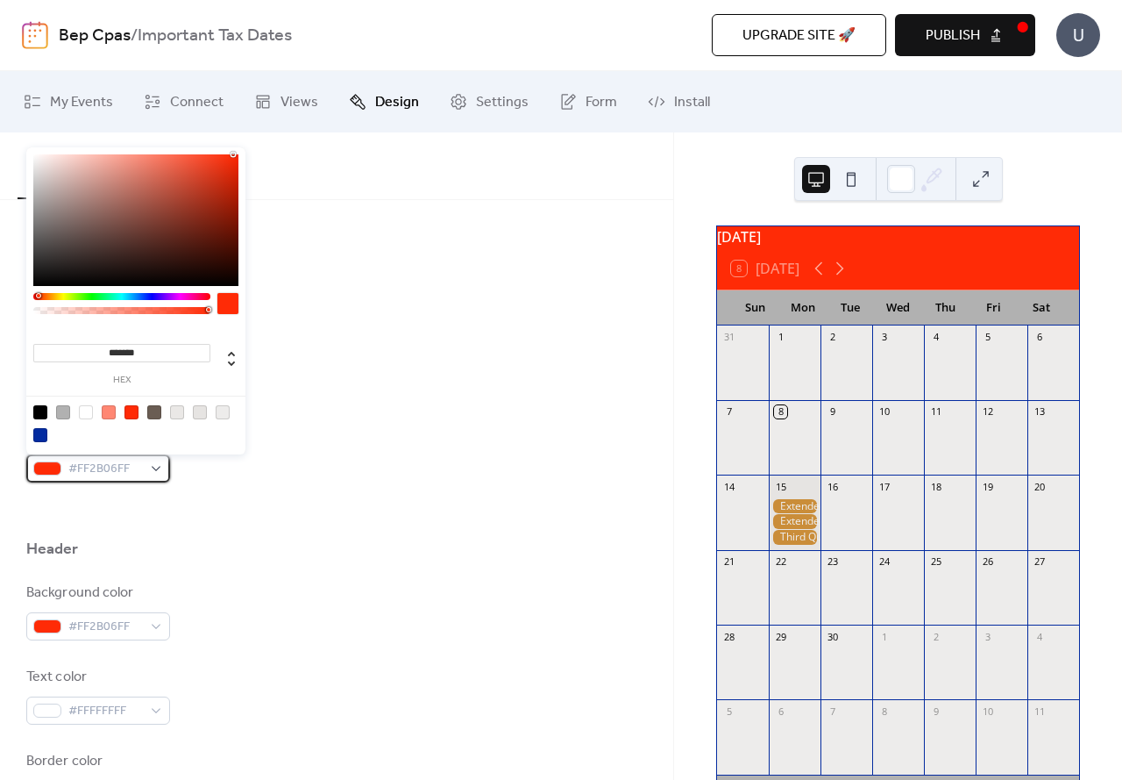
click at [149, 462] on div "#FF2B06FF" at bounding box center [98, 468] width 144 height 28
click at [324, 492] on div at bounding box center [336, 510] width 621 height 56
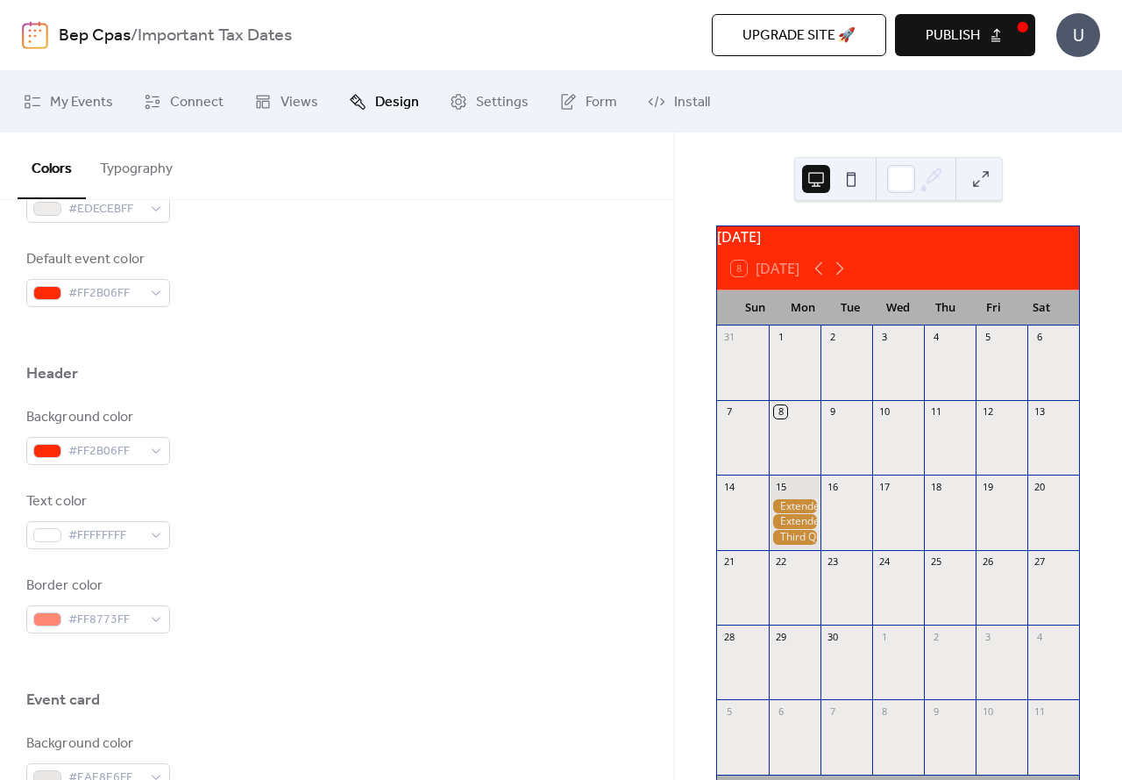
scroll to position [526, 0]
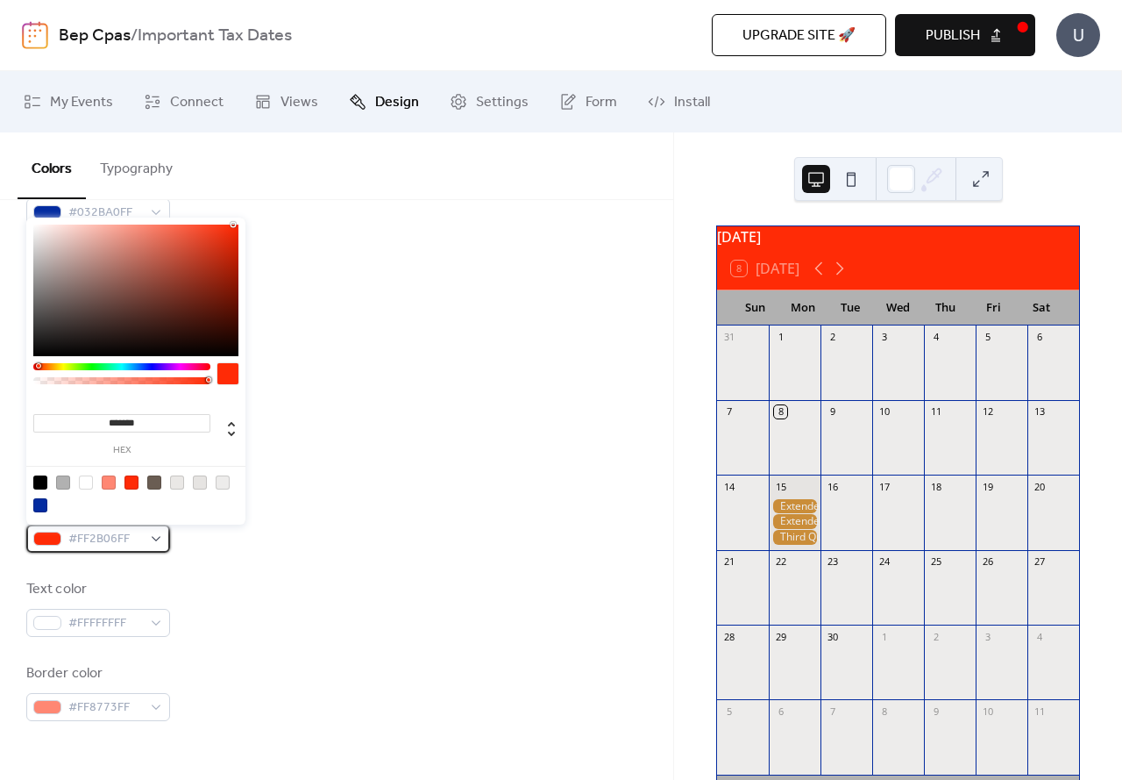
click at [156, 538] on div "#FF2B06FF" at bounding box center [98, 538] width 144 height 28
click at [41, 506] on div at bounding box center [40, 505] width 14 height 14
type input "*******"
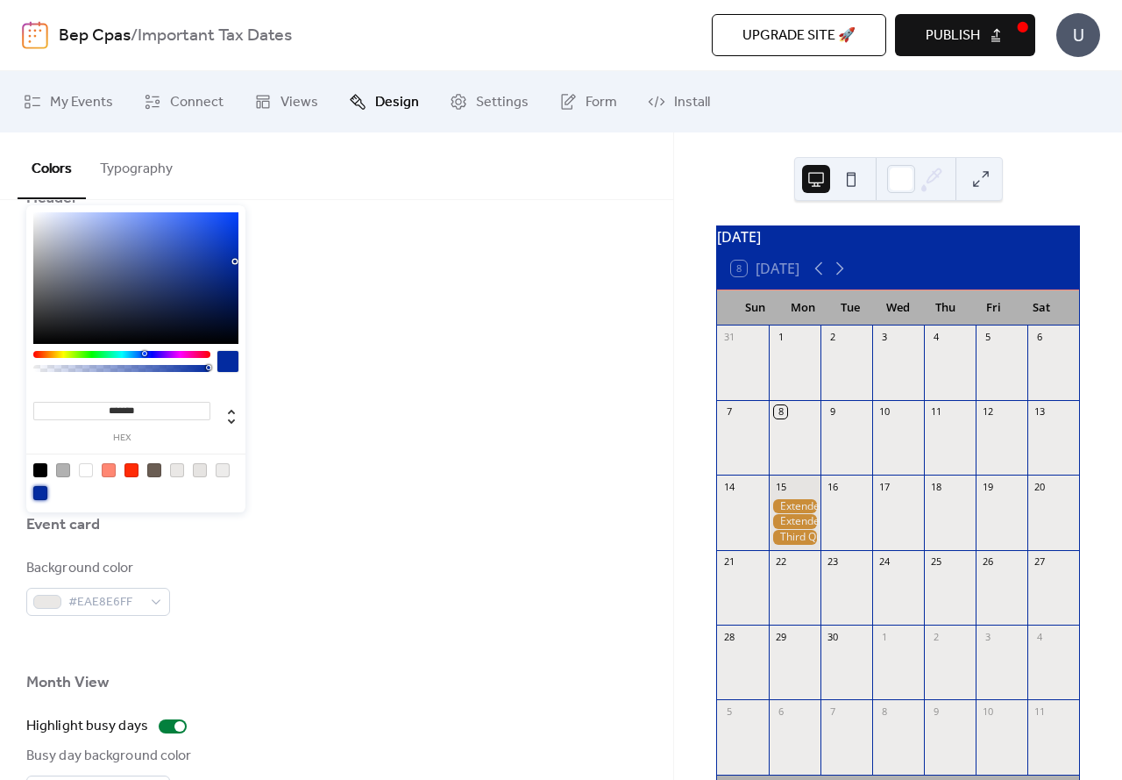
scroll to position [965, 0]
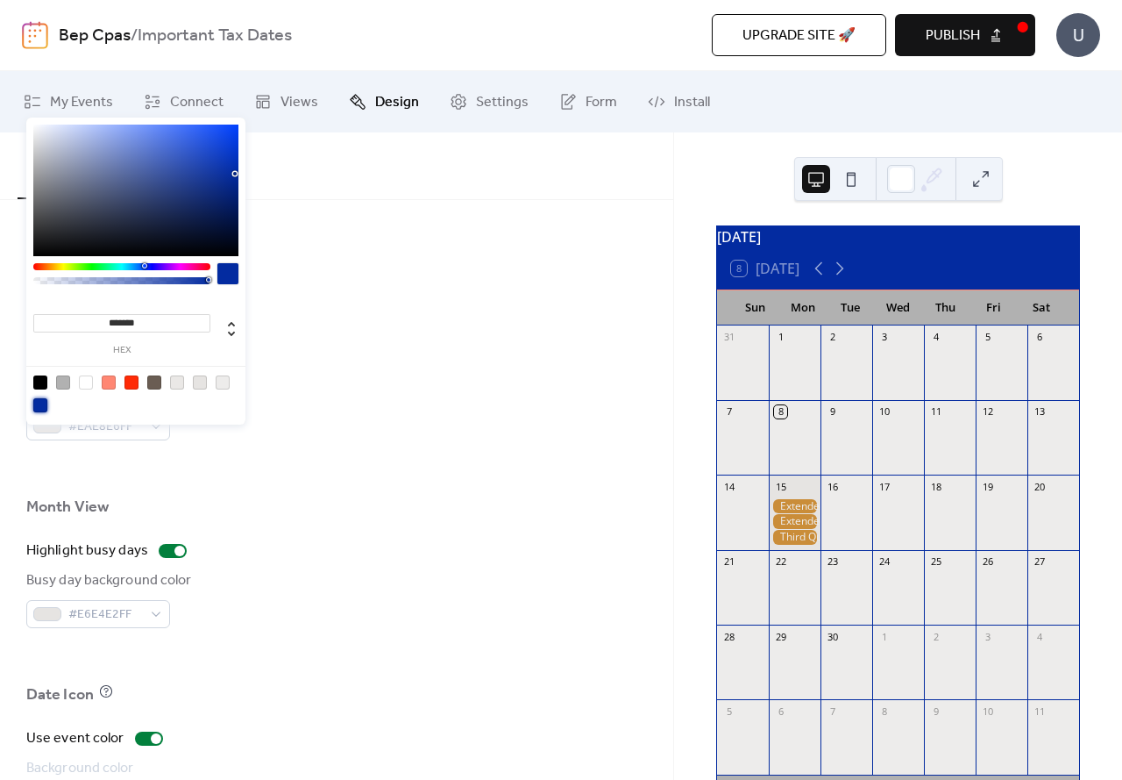
click at [343, 502] on div "Month View" at bounding box center [336, 511] width 621 height 30
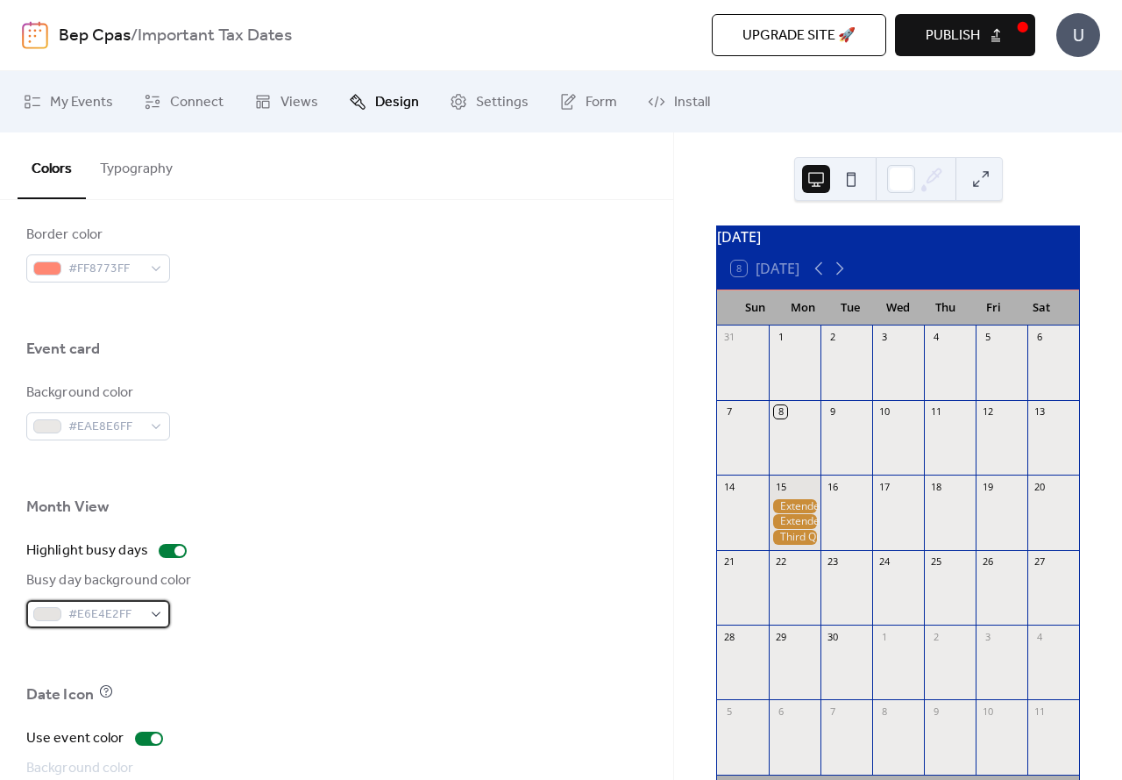
click at [152, 612] on div "#E6E4E2FF" at bounding box center [98, 614] width 144 height 28
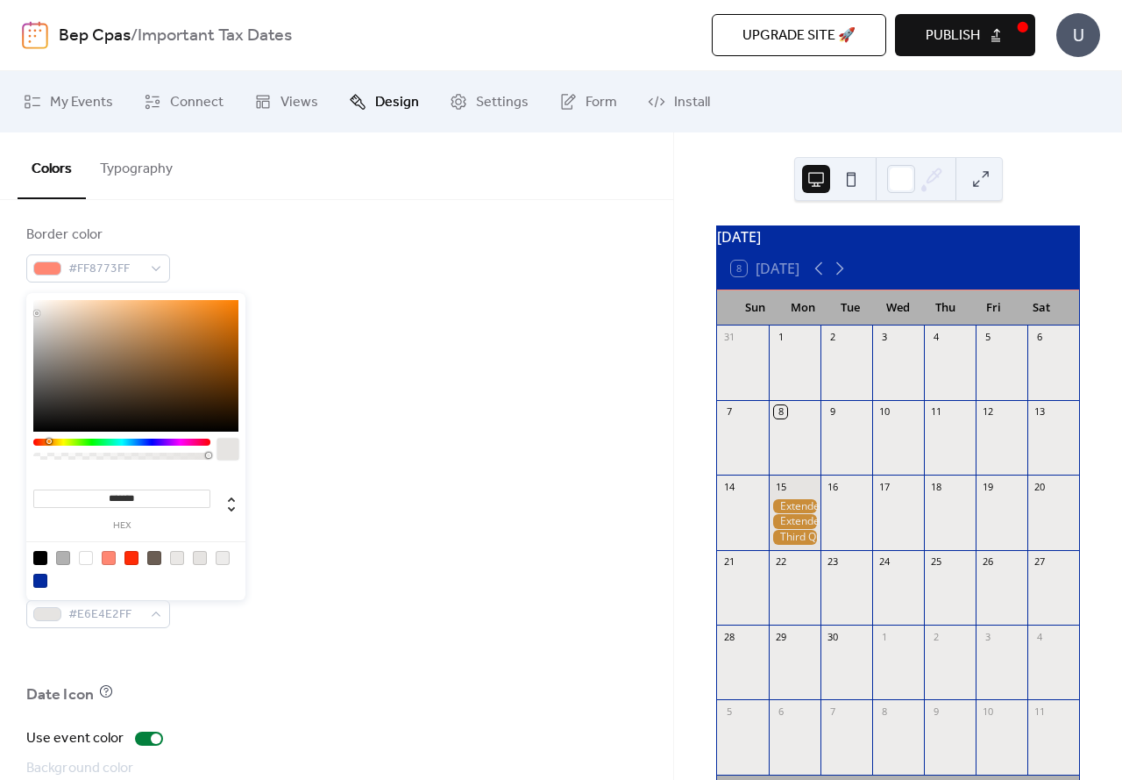
click at [117, 559] on div at bounding box center [136, 568] width 223 height 55
click at [129, 557] on div at bounding box center [132, 558] width 14 height 14
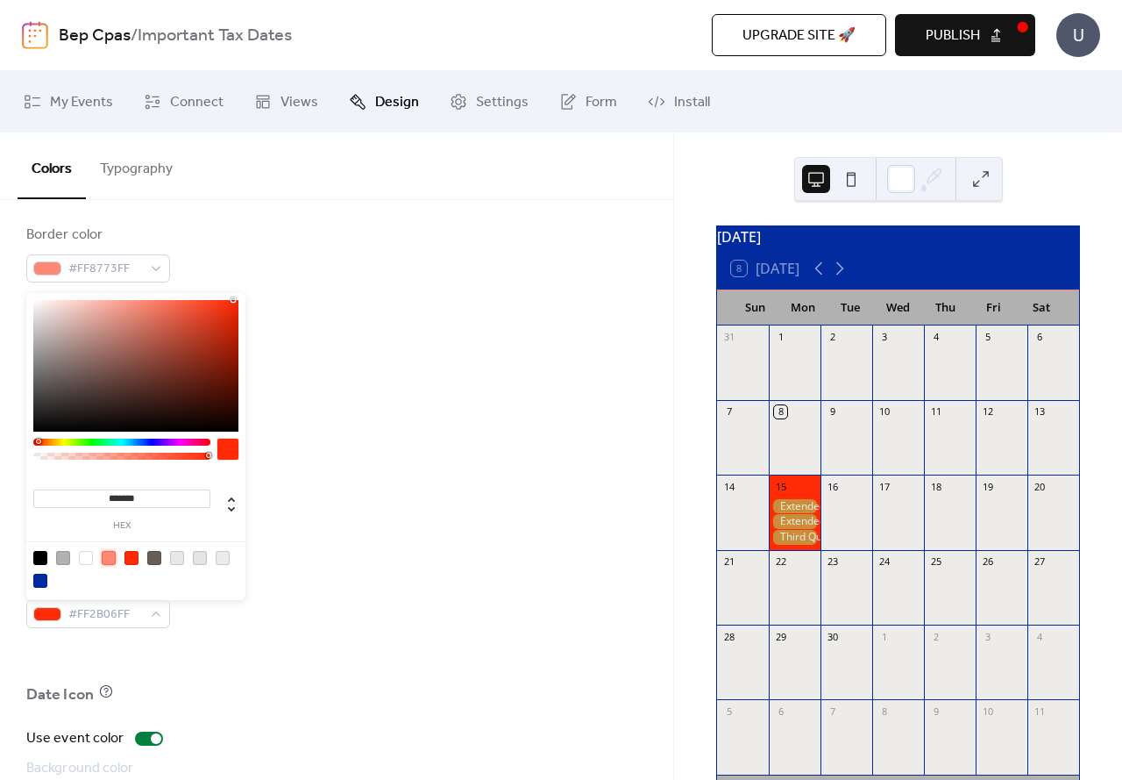
click at [113, 558] on div at bounding box center [109, 558] width 14 height 14
drag, startPoint x: 144, startPoint y: 300, endPoint x: 254, endPoint y: 266, distance: 115.7
click at [254, 266] on body "Bep Cpas / Important Tax Dates Upgrade site 🚀 Preview Publish U My Events Conne…" at bounding box center [561, 390] width 1122 height 780
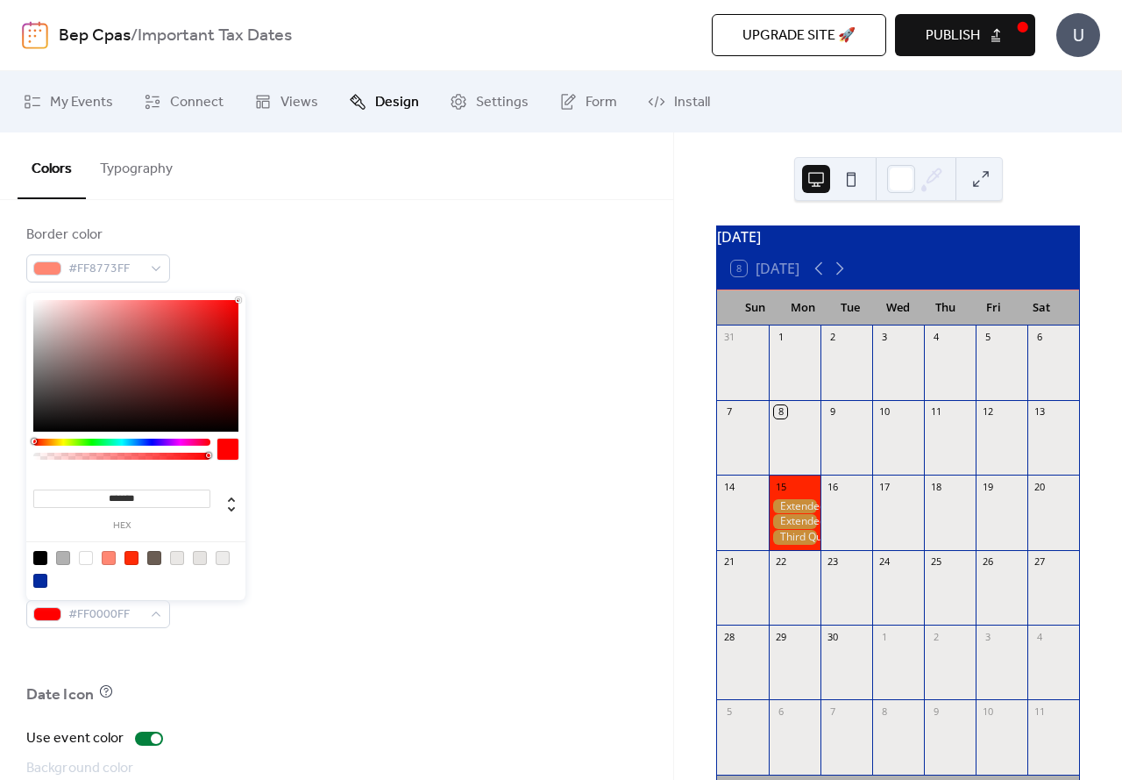
drag, startPoint x: 35, startPoint y: 440, endPoint x: 11, endPoint y: 441, distance: 23.7
click at [11, 441] on body "Bep Cpas / Important Tax Dates Upgrade site 🚀 Preview Publish U My Events Conne…" at bounding box center [561, 390] width 1122 height 780
click at [236, 325] on div at bounding box center [135, 366] width 205 height 132
drag, startPoint x: 236, startPoint y: 325, endPoint x: 168, endPoint y: 324, distance: 67.5
click at [168, 324] on div at bounding box center [169, 324] width 4 height 4
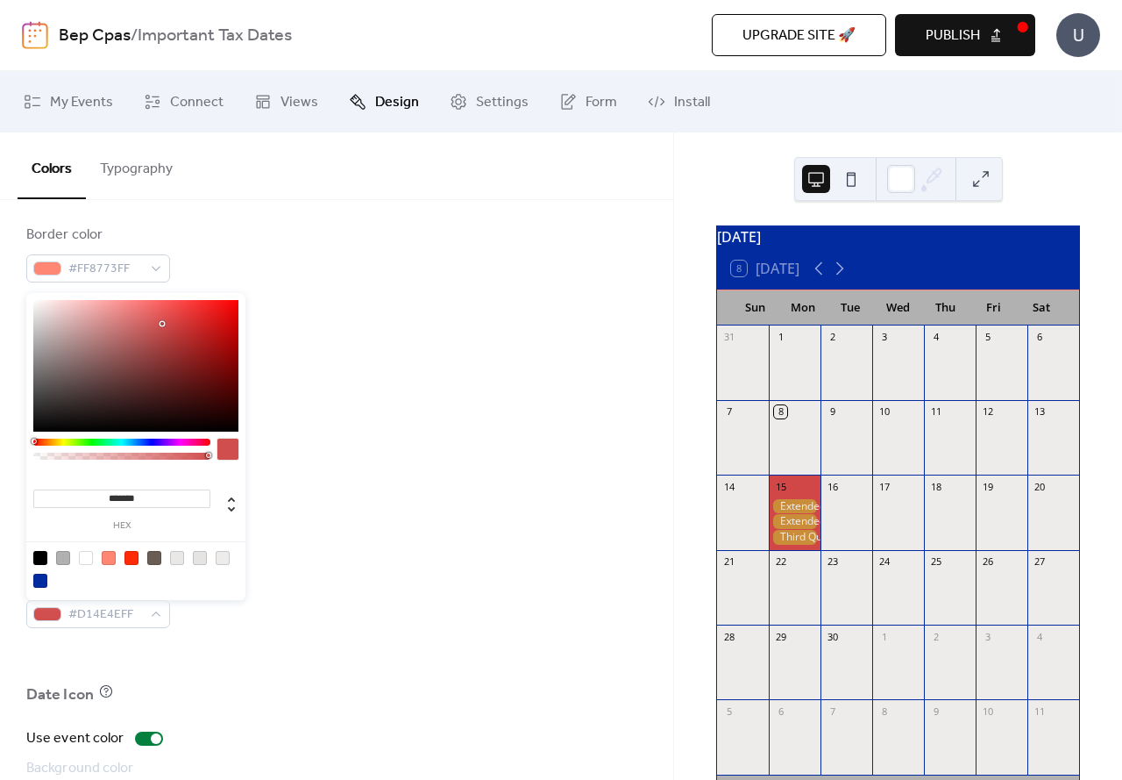
click at [162, 324] on div at bounding box center [162, 324] width 4 height 4
click at [160, 325] on div at bounding box center [162, 324] width 4 height 4
type input "*******"
click at [153, 324] on div at bounding box center [154, 324] width 4 height 4
click at [296, 324] on div at bounding box center [336, 310] width 621 height 56
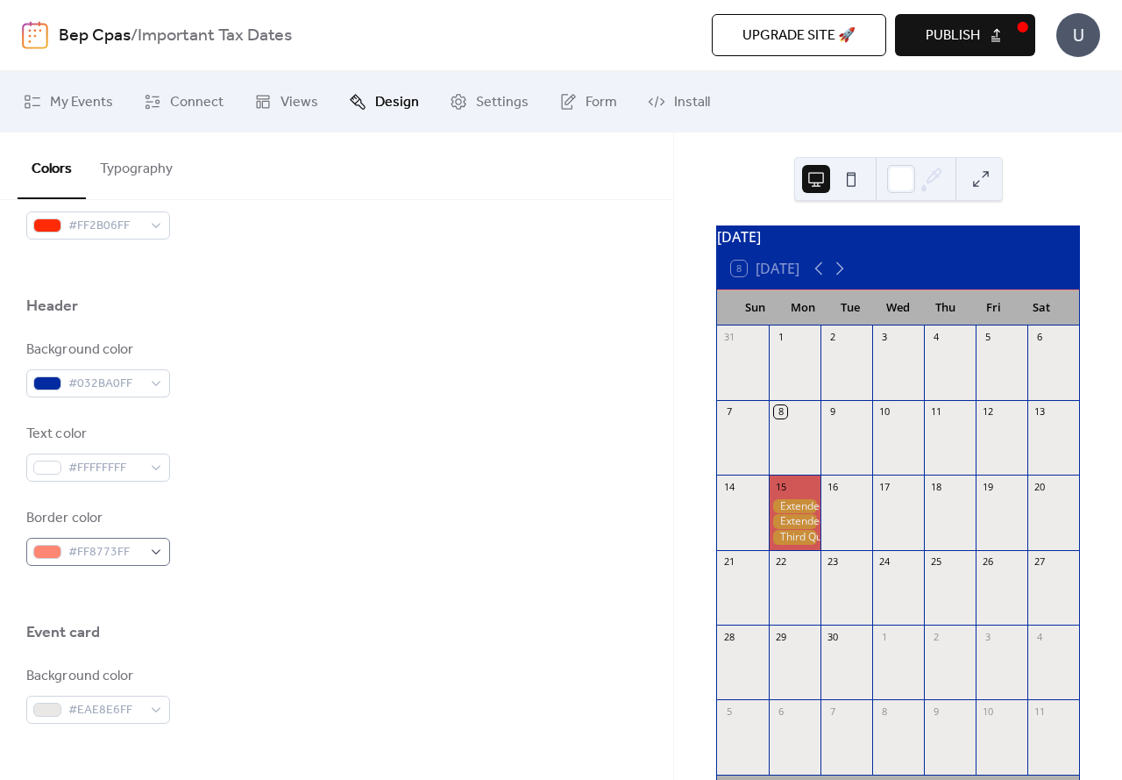
scroll to position [418, 0]
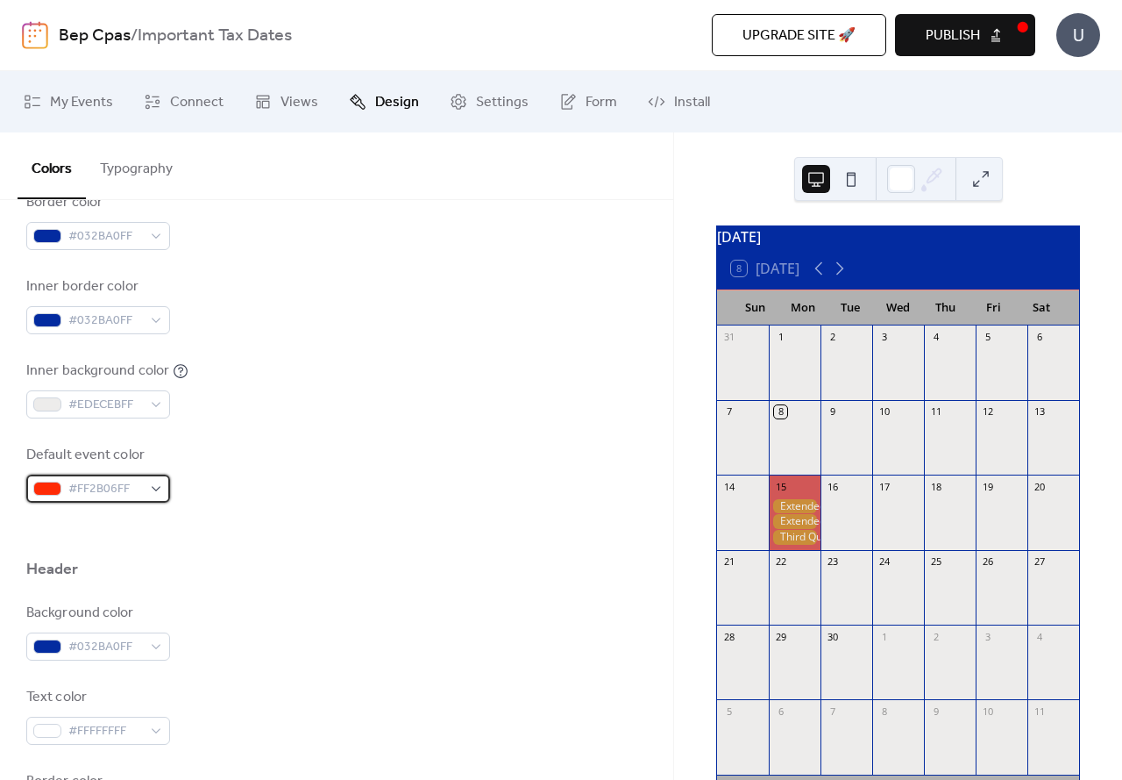
click at [153, 487] on div "#FF2B06FF" at bounding box center [98, 488] width 144 height 28
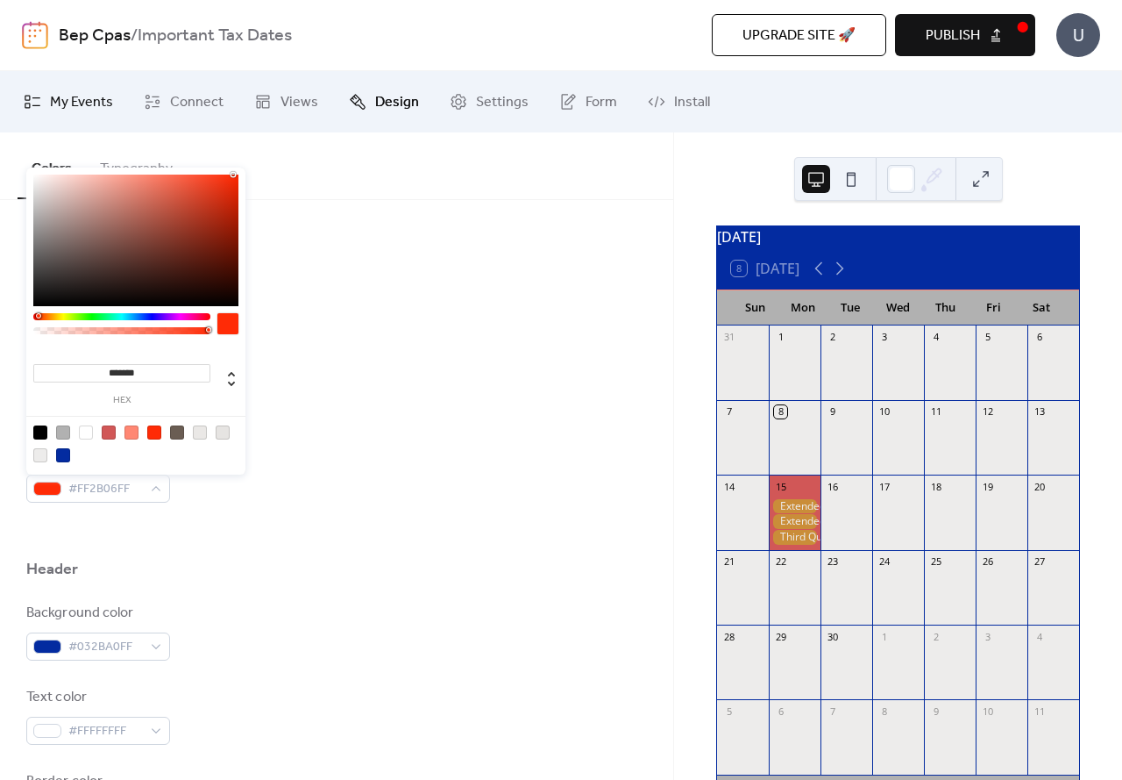
click at [67, 105] on span "My Events" at bounding box center [81, 102] width 63 height 21
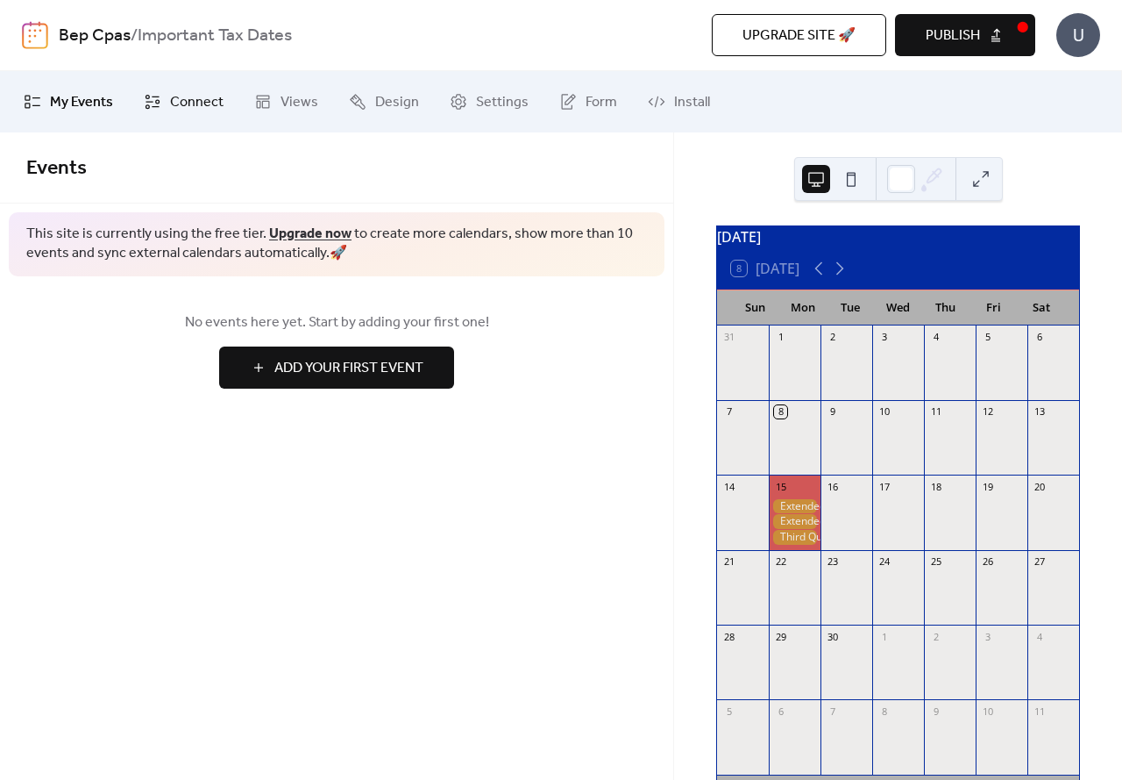
click at [163, 104] on link "Connect" at bounding box center [184, 101] width 106 height 47
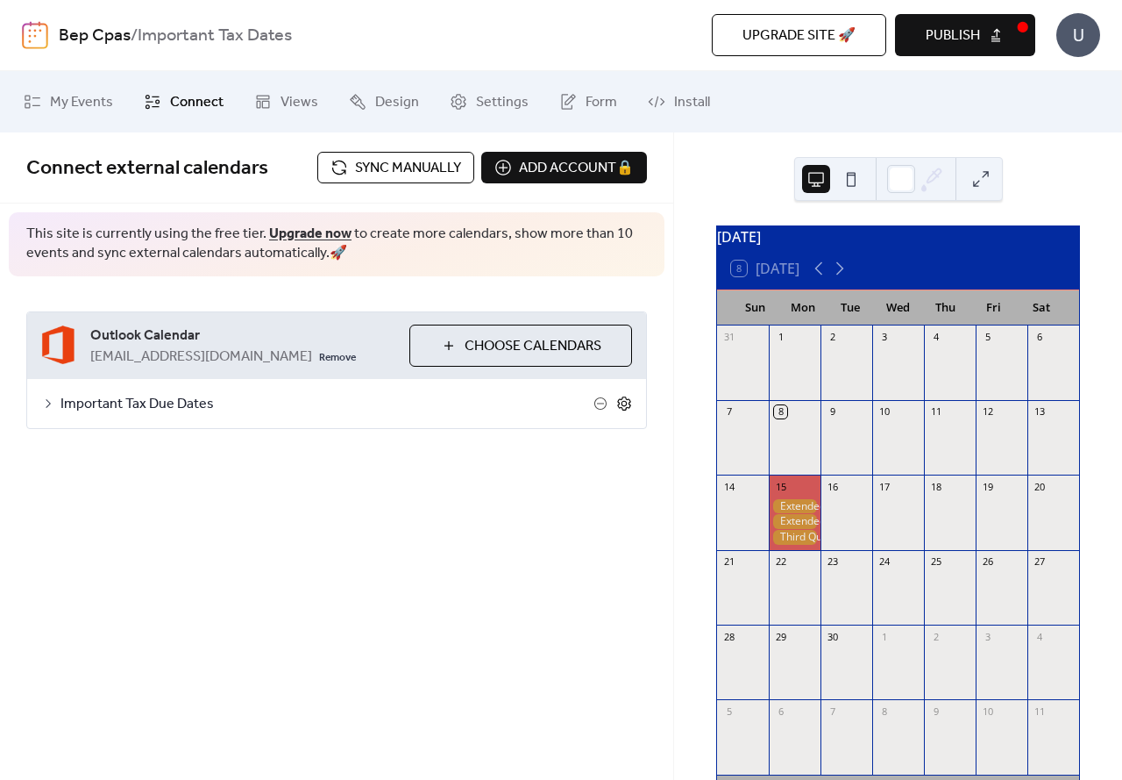
click at [628, 400] on icon at bounding box center [624, 403] width 16 height 16
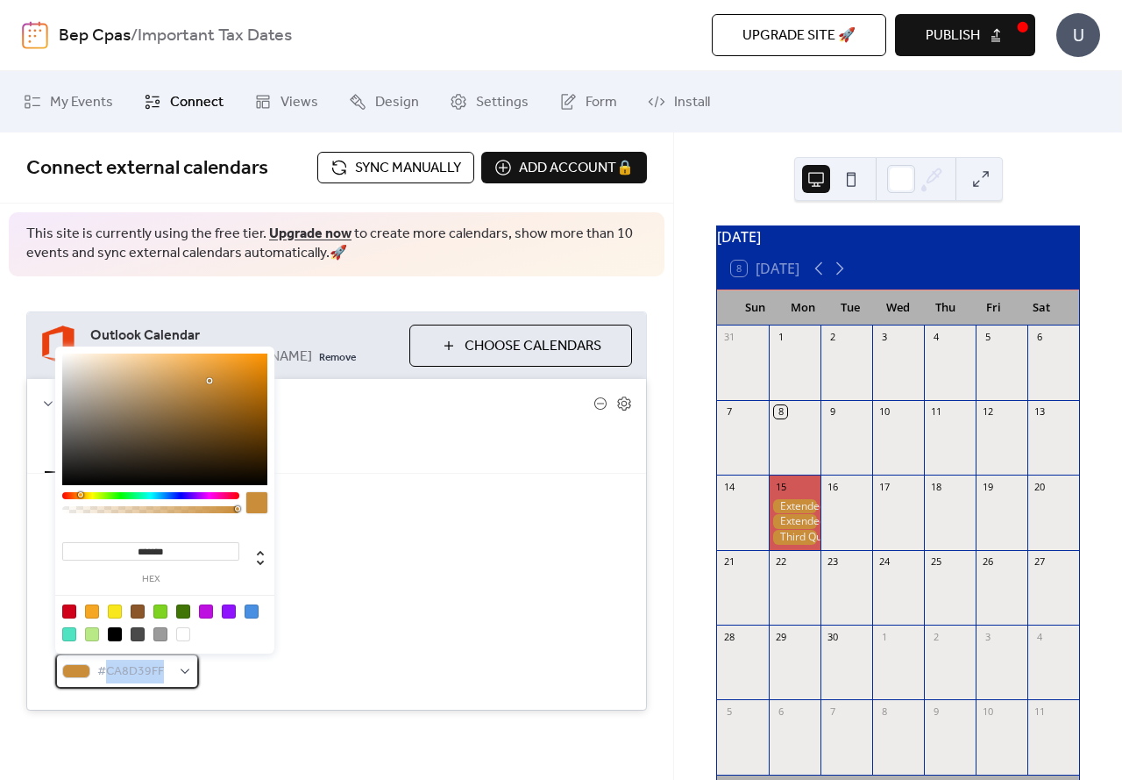
drag, startPoint x: 166, startPoint y: 666, endPoint x: 110, endPoint y: 663, distance: 56.2
click at [110, 663] on span "#CA8D39FF" at bounding box center [134, 671] width 74 height 21
copy span "CA8D39FF"
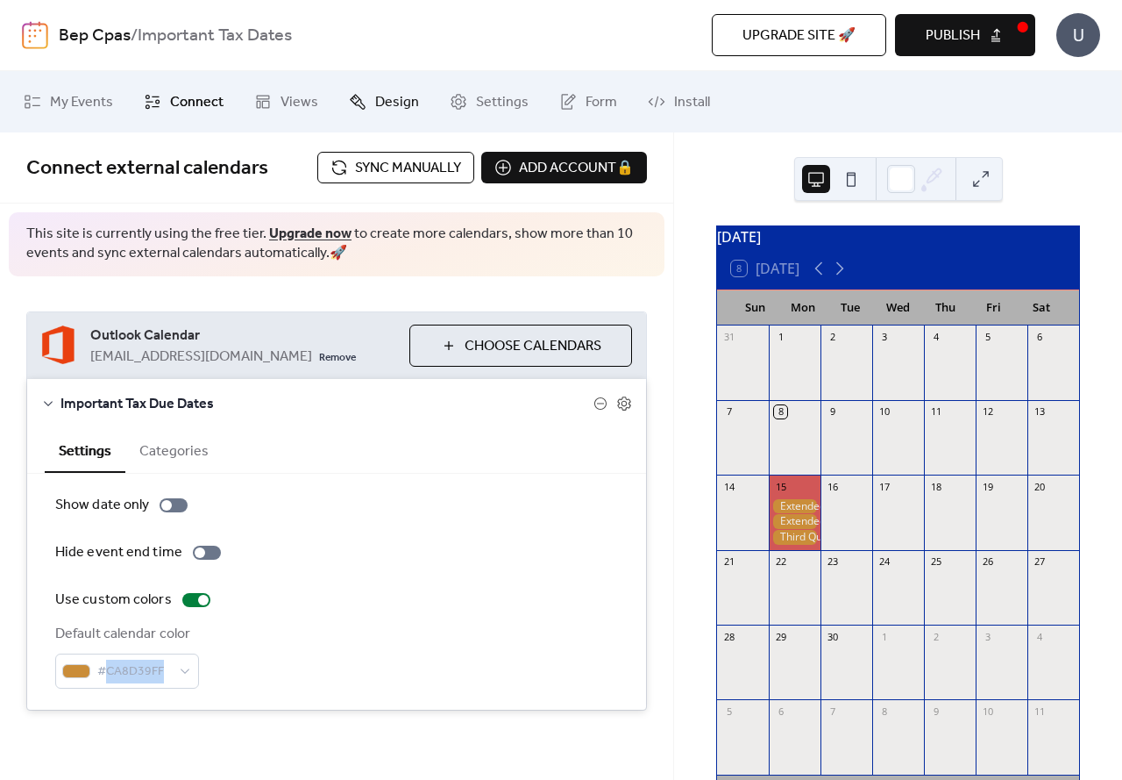
click at [409, 99] on span "Design" at bounding box center [397, 102] width 44 height 21
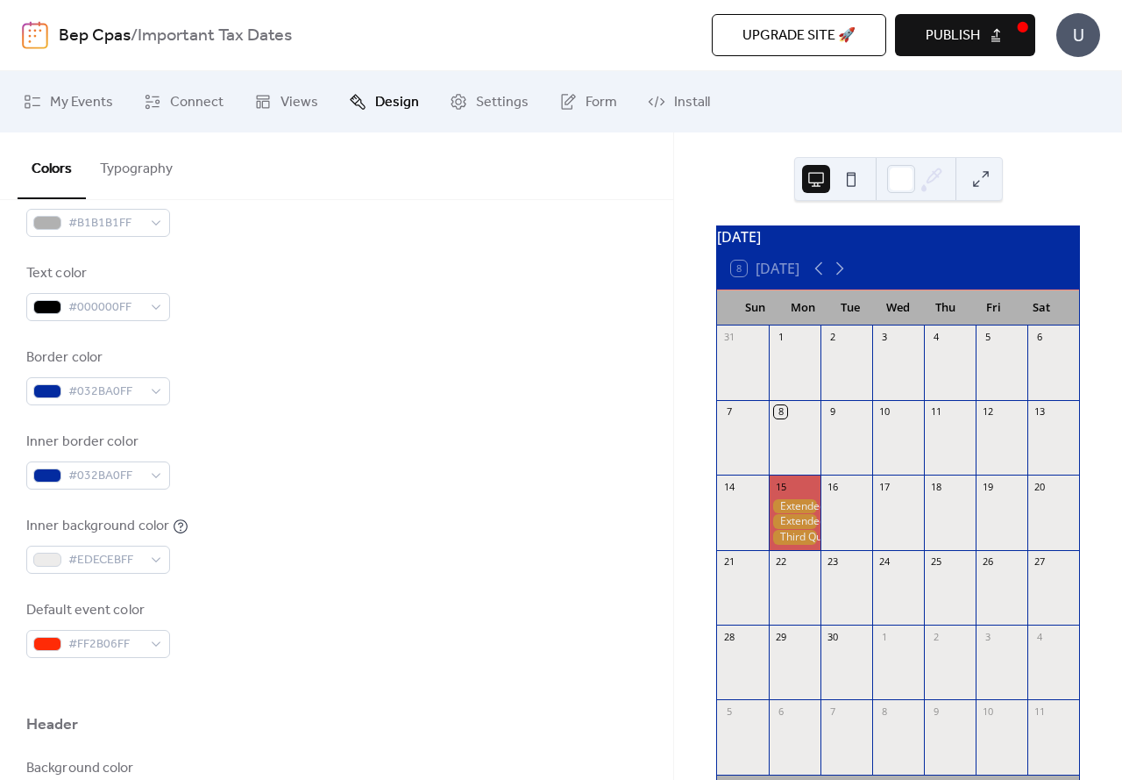
scroll to position [351, 0]
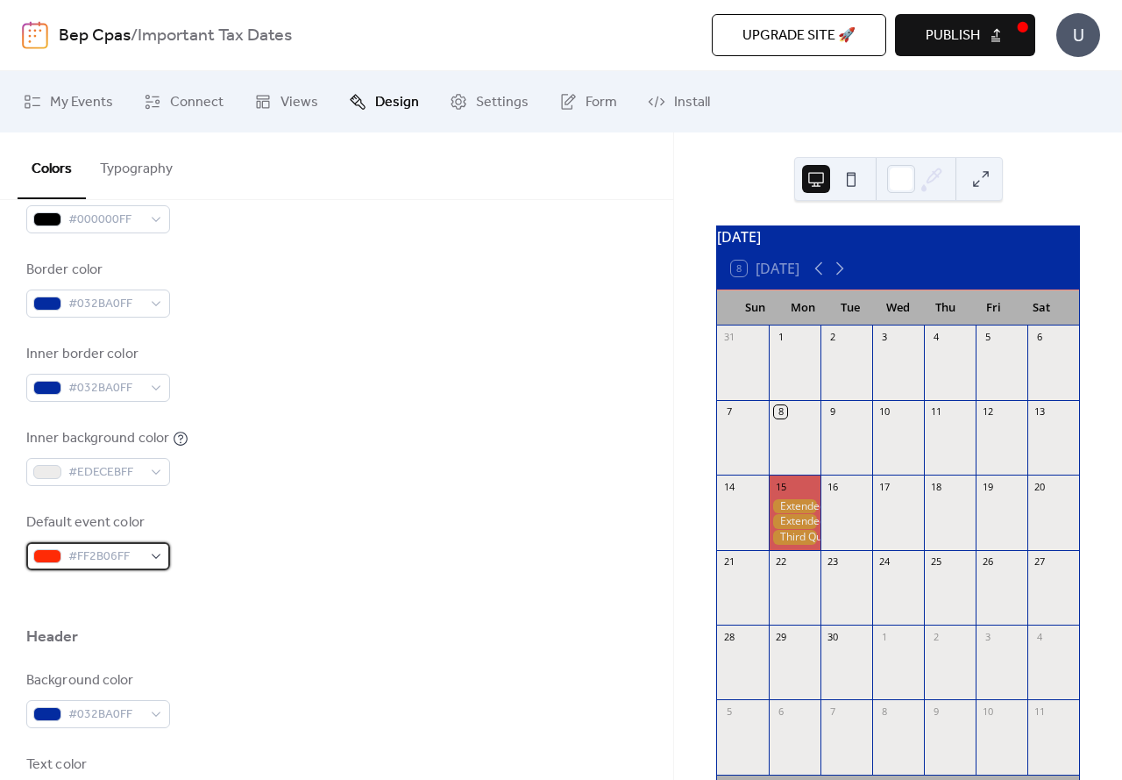
click at [156, 558] on div "#FF2B06FF" at bounding box center [98, 556] width 144 height 28
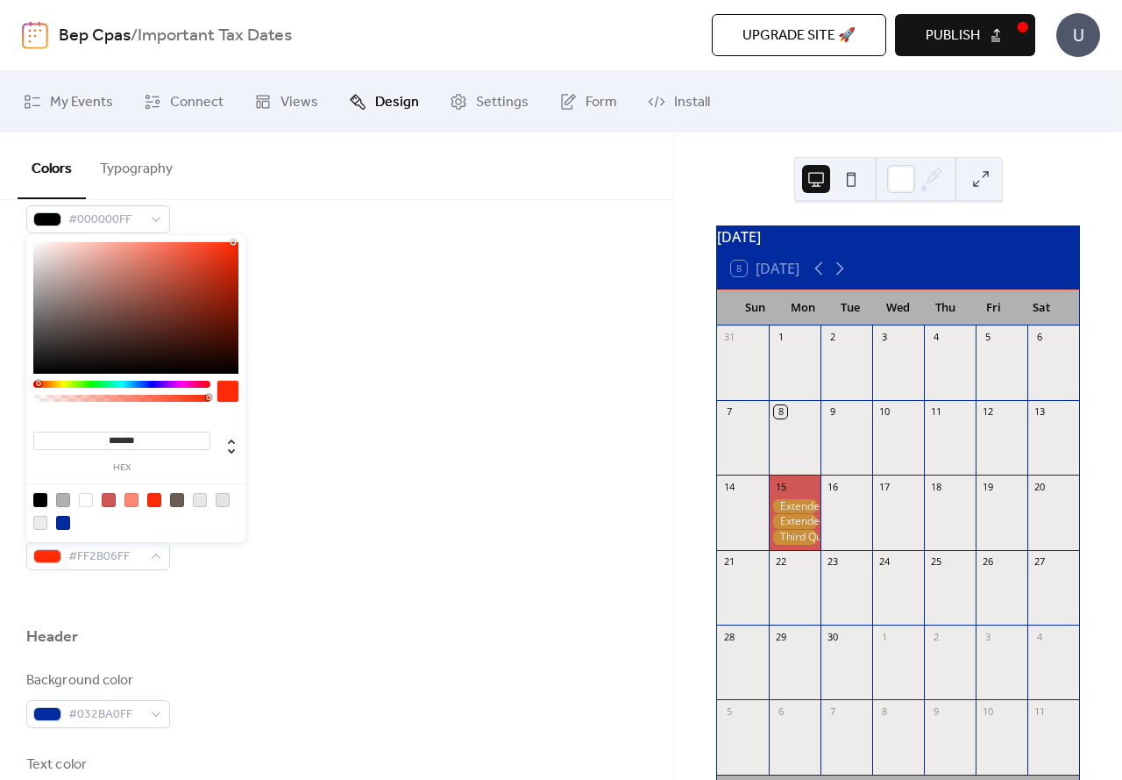
drag, startPoint x: 153, startPoint y: 439, endPoint x: 107, endPoint y: 442, distance: 45.7
click at [107, 442] on input "*******" at bounding box center [121, 440] width 177 height 18
paste input "**"
type input "*********"
click at [373, 488] on div "Background color #B1B1B1FF Text color #000000FF Border color #032BA0FF Inner bo…" at bounding box center [336, 330] width 621 height 479
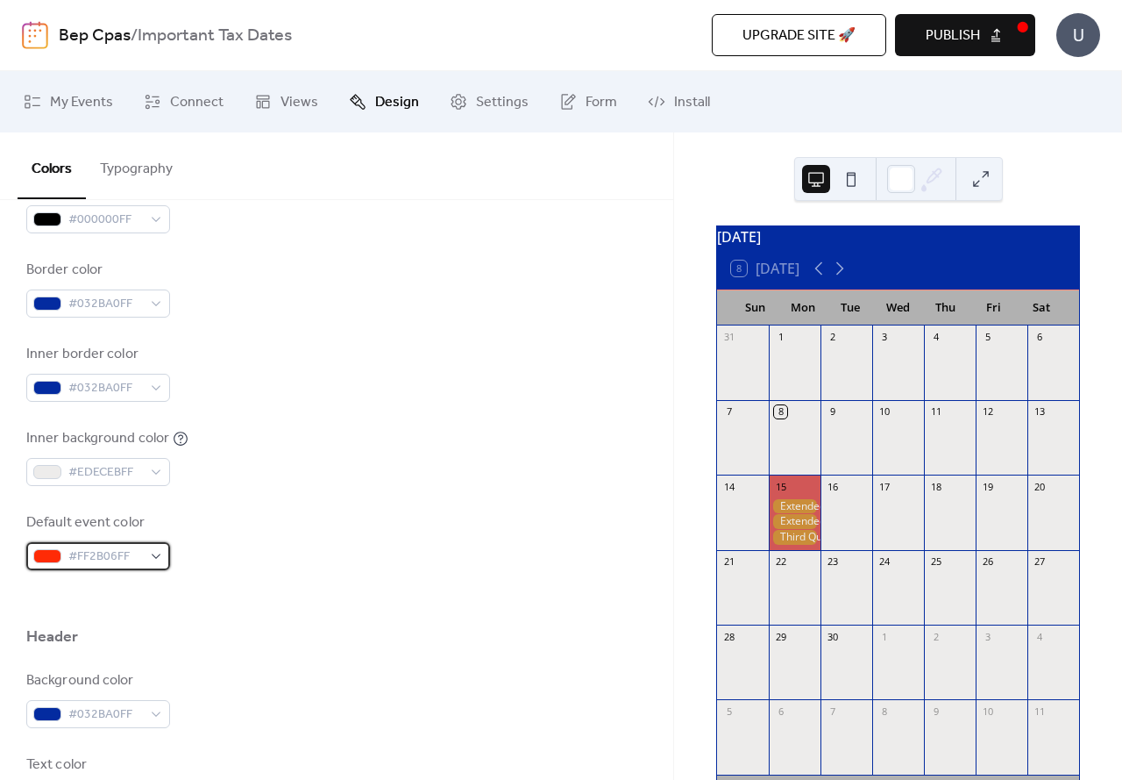
click at [164, 553] on div "#FF2B06FF" at bounding box center [98, 556] width 144 height 28
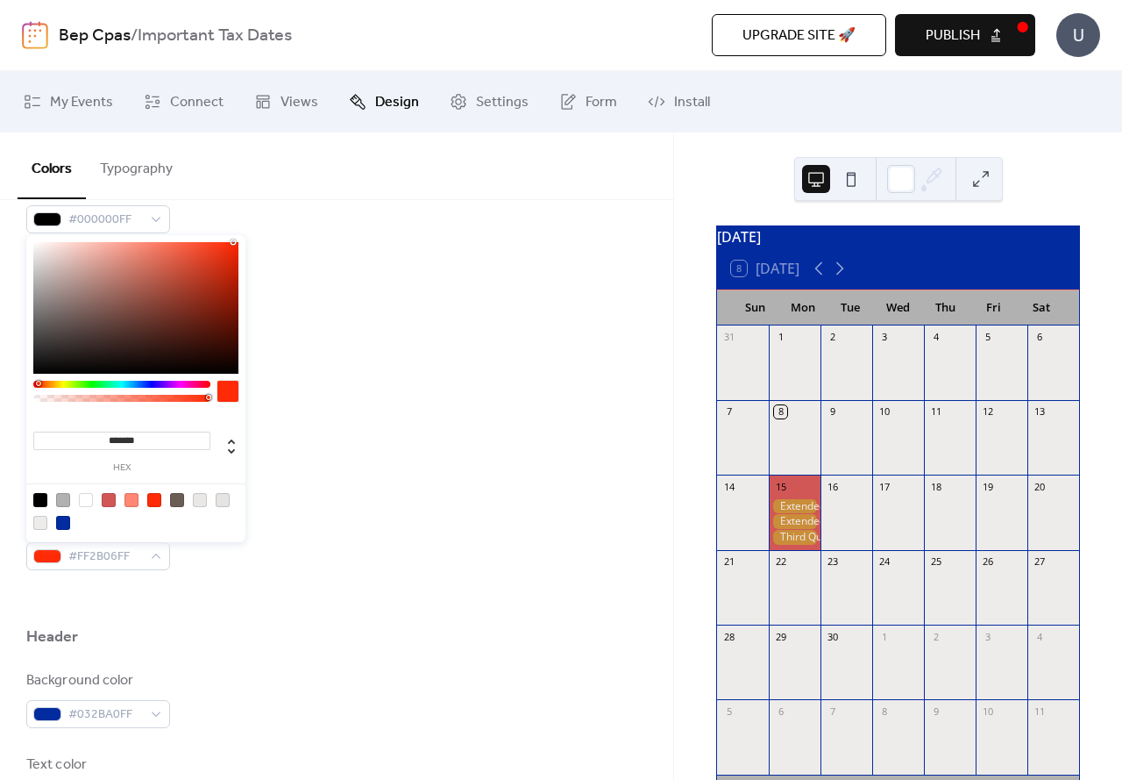
drag, startPoint x: 155, startPoint y: 438, endPoint x: 108, endPoint y: 451, distance: 49.1
click at [108, 451] on div "******* hex" at bounding box center [121, 448] width 177 height 47
paste input "**"
drag, startPoint x: 146, startPoint y: 445, endPoint x: 139, endPoint y: 451, distance: 10.0
click at [139, 451] on div "********* hex" at bounding box center [121, 448] width 177 height 47
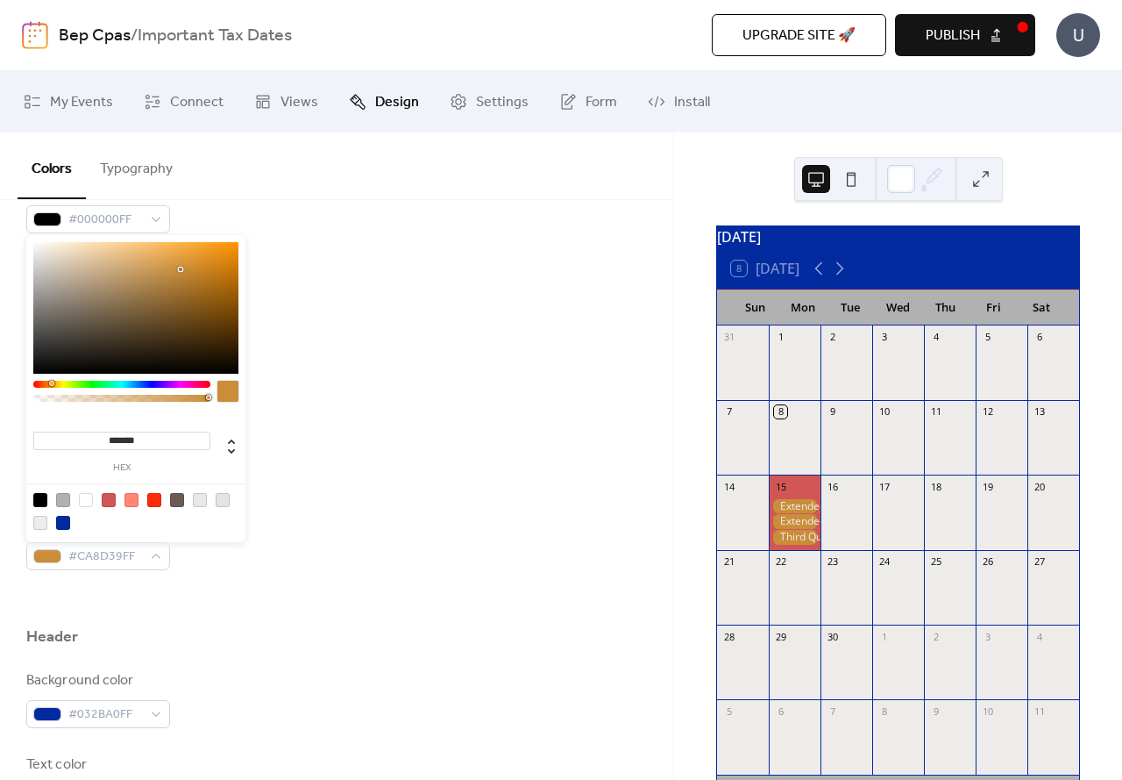
type input "*******"
click at [492, 337] on div "Background color #B1B1B1FF Text color #000000FF Border color #032BA0FF Inner bo…" at bounding box center [336, 330] width 621 height 479
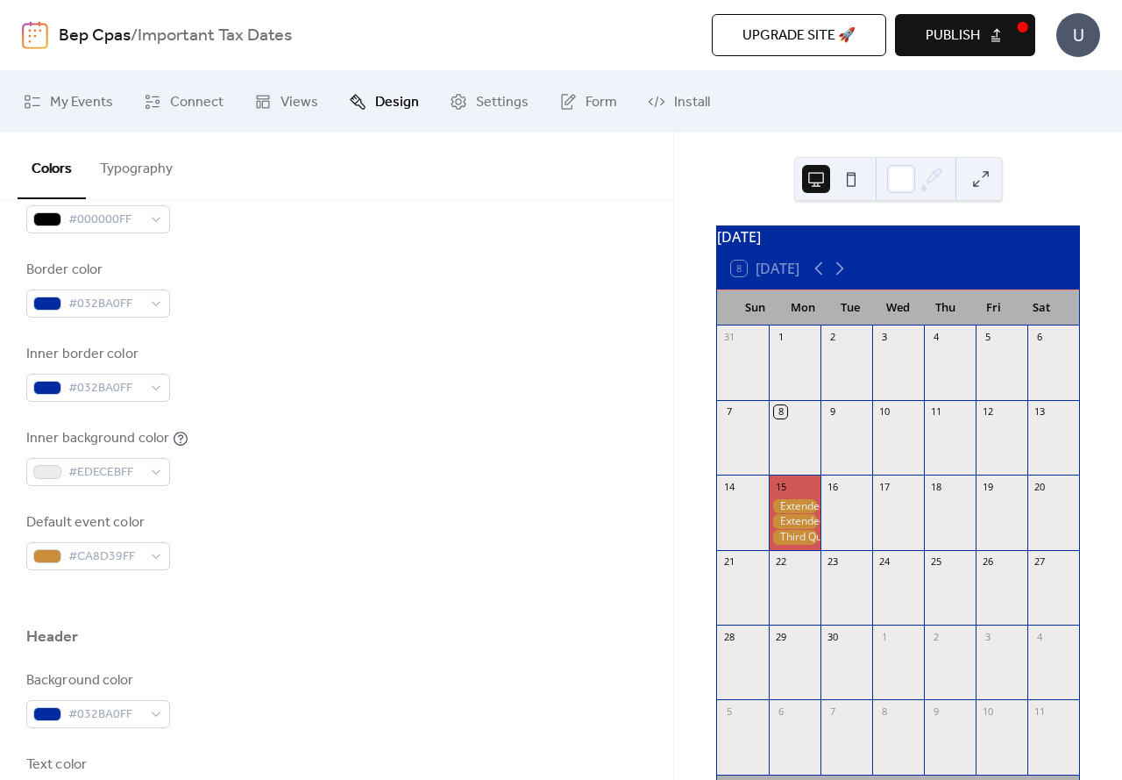
click at [981, 179] on button at bounding box center [981, 179] width 28 height 28
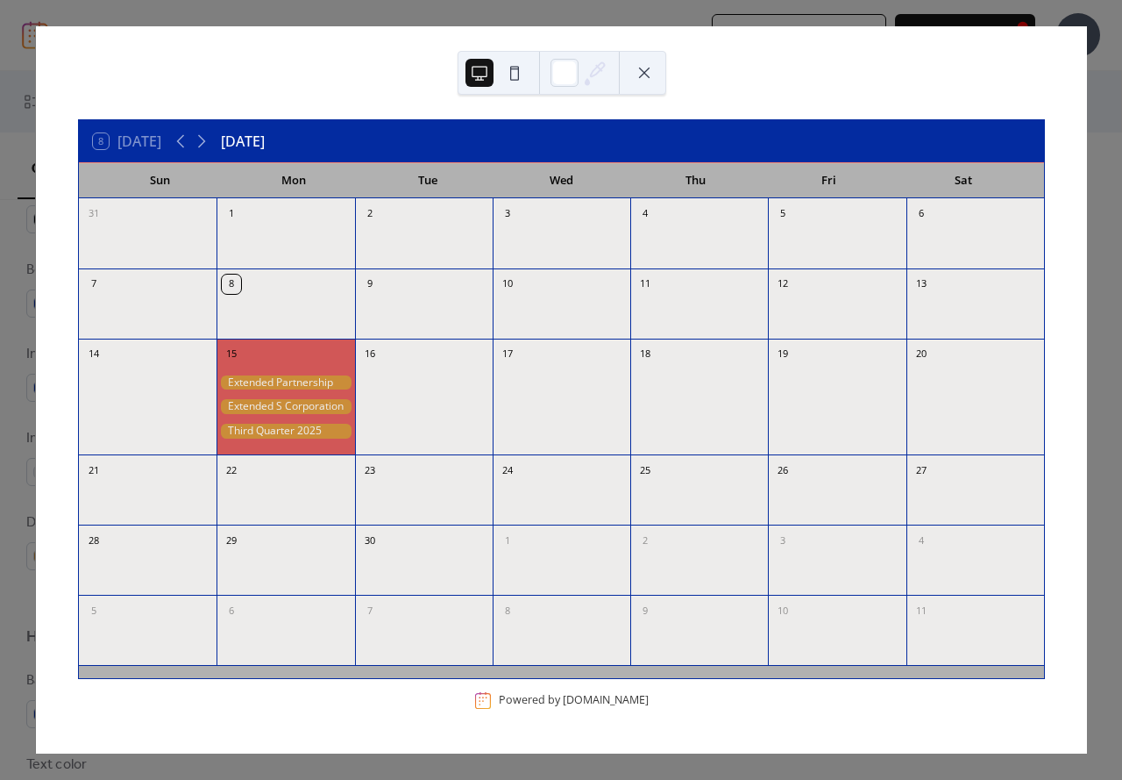
click at [648, 81] on button at bounding box center [644, 73] width 28 height 28
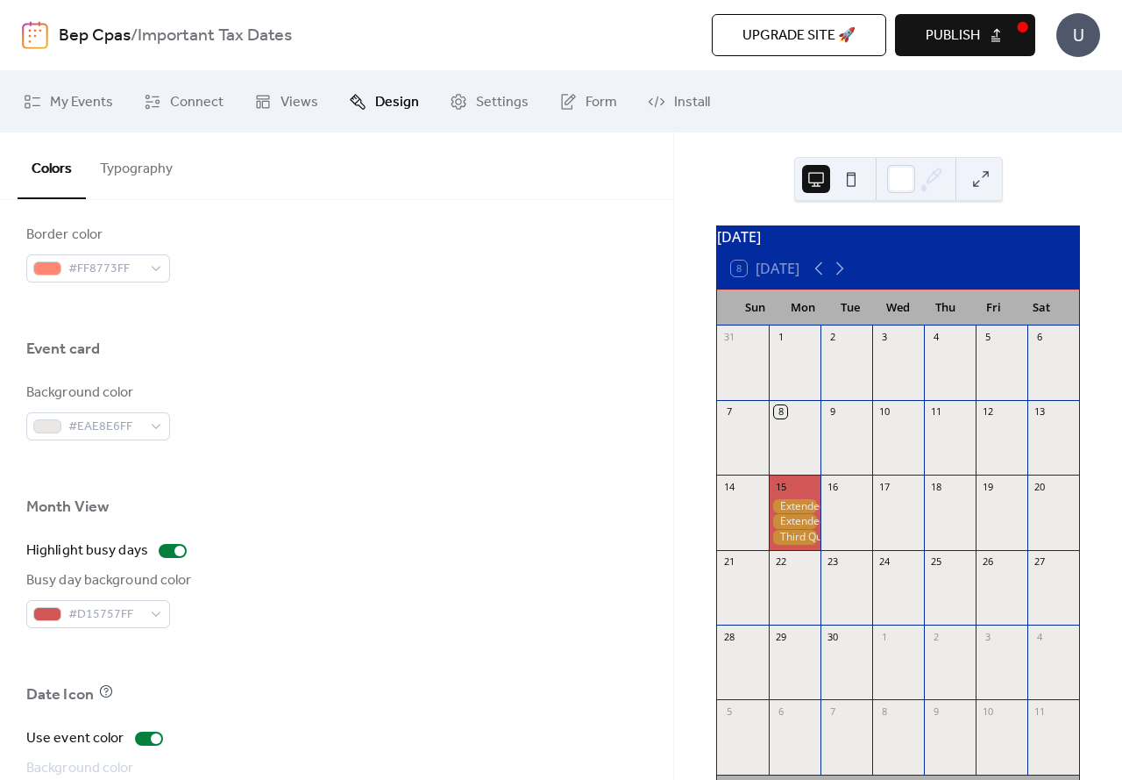
scroll to position [1052, 0]
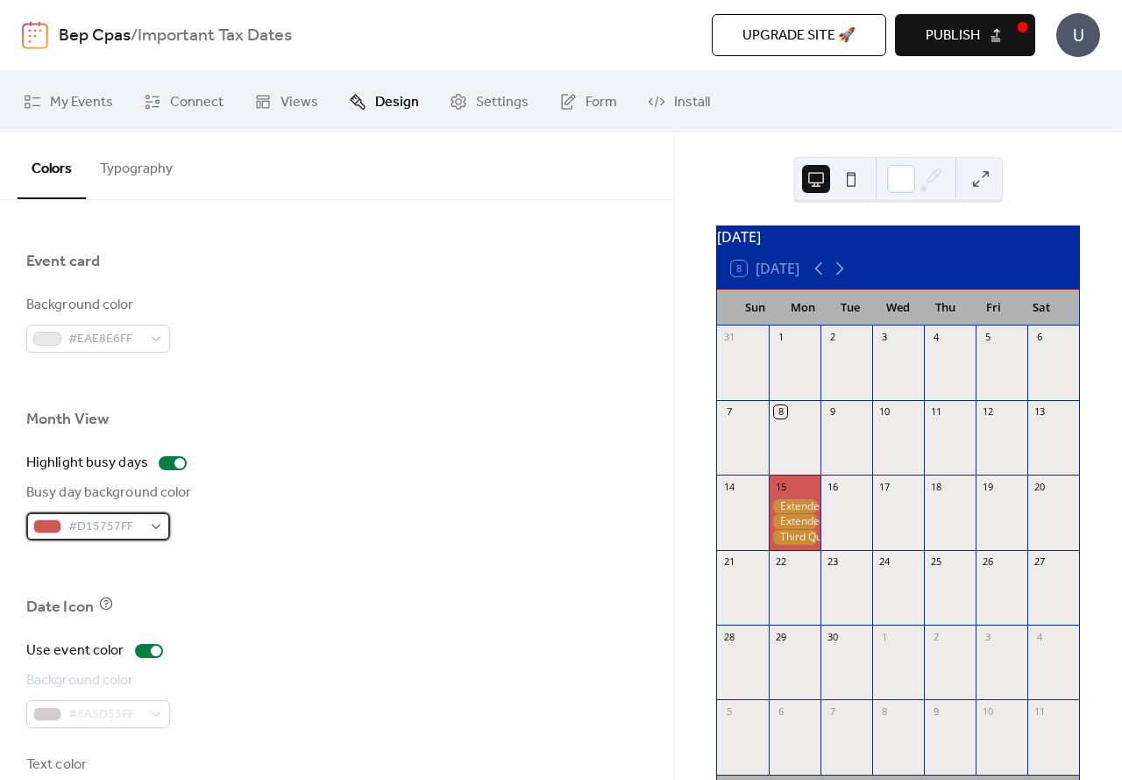
click at [122, 528] on span "#D15757FF" at bounding box center [105, 526] width 74 height 21
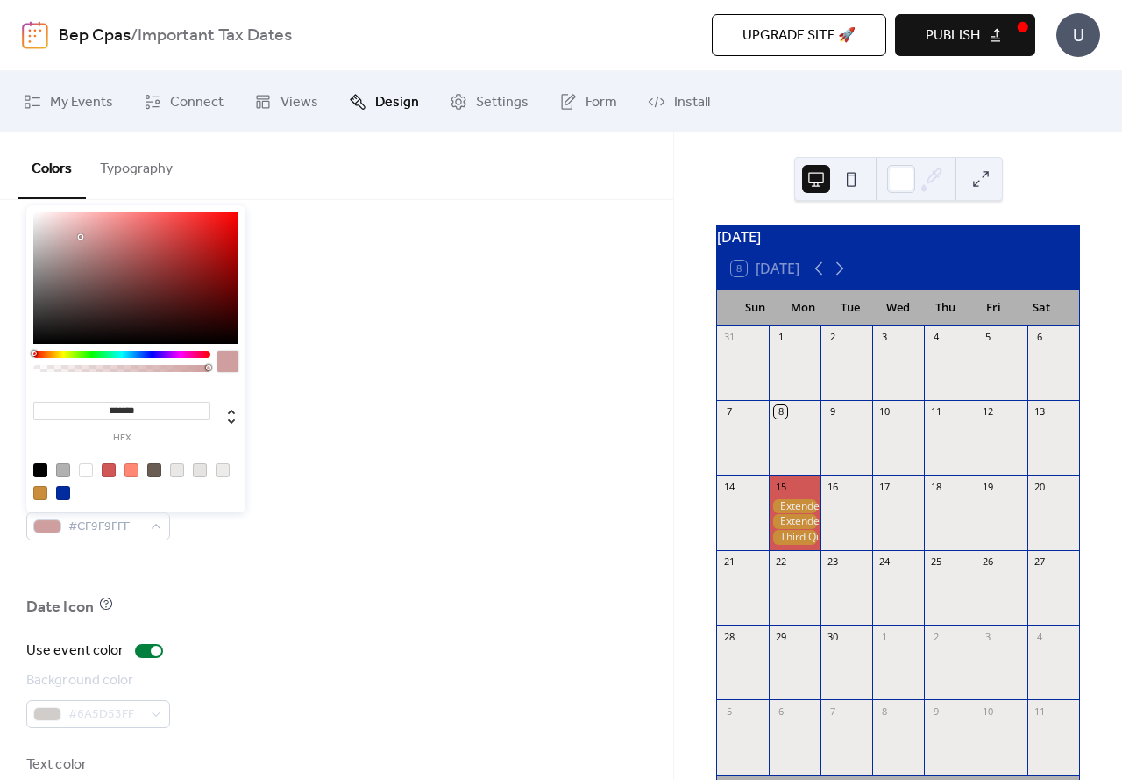
click at [82, 237] on div at bounding box center [135, 278] width 205 height 132
click at [73, 224] on div at bounding box center [135, 278] width 205 height 132
click at [67, 242] on div at bounding box center [135, 278] width 205 height 132
click at [53, 250] on div at bounding box center [135, 278] width 205 height 132
drag, startPoint x: 52, startPoint y: 250, endPoint x: 32, endPoint y: 345, distance: 96.6
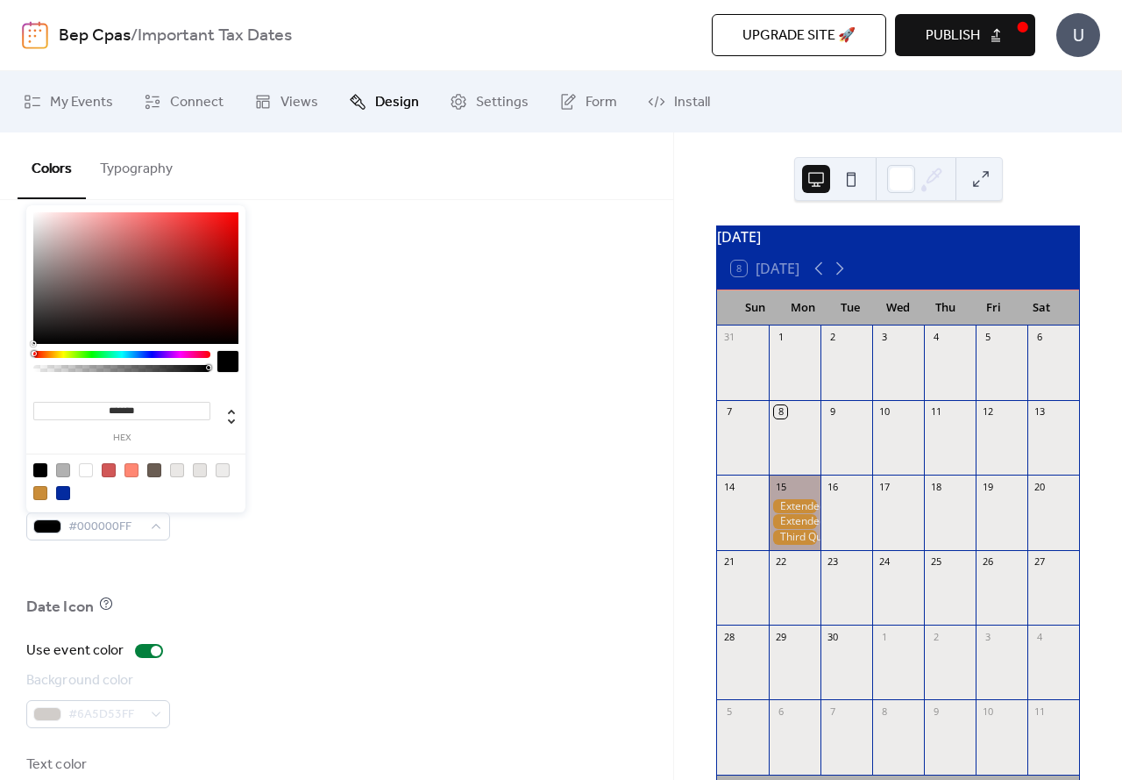
click at [32, 345] on div at bounding box center [34, 344] width 4 height 4
type input "*******"
drag, startPoint x: 35, startPoint y: 342, endPoint x: 25, endPoint y: 298, distance: 44.9
click at [25, 298] on body "Bep Cpas / Important Tax Dates Upgrade site 🚀 Preview Publish U My Events Conne…" at bounding box center [561, 390] width 1122 height 780
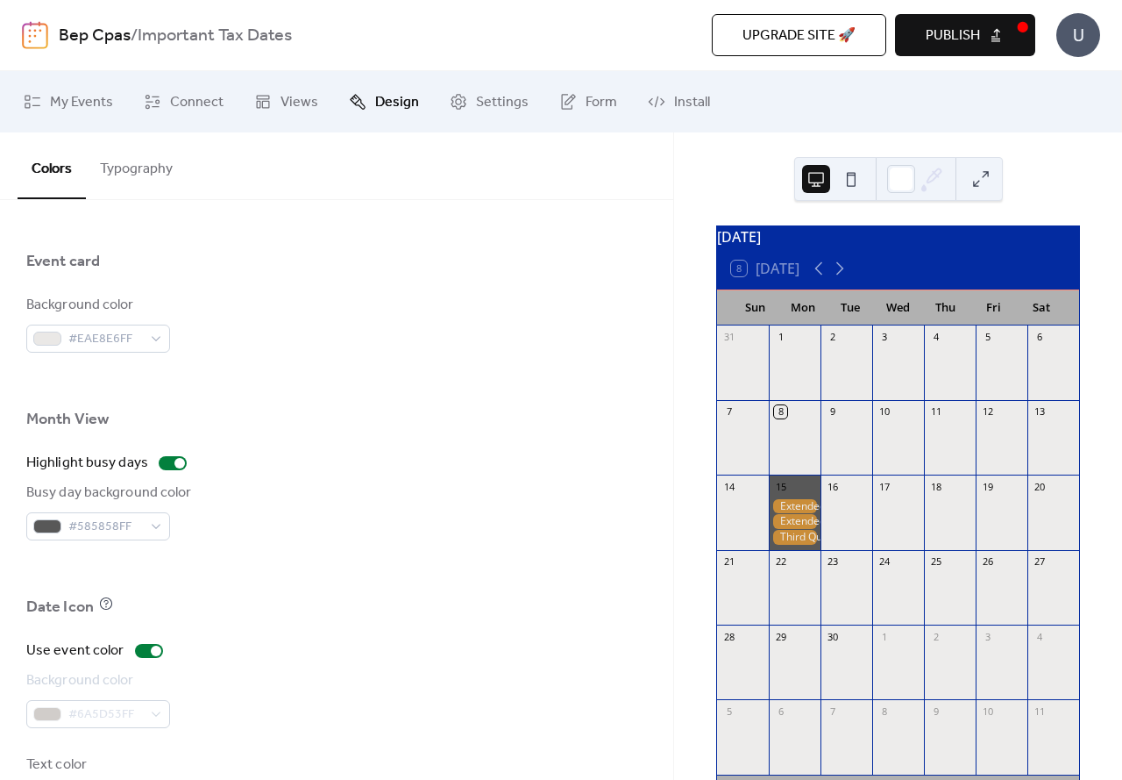
drag, startPoint x: 25, startPoint y: 298, endPoint x: 25, endPoint y: 285, distance: 13.2
click at [153, 534] on div "#585858FF" at bounding box center [98, 526] width 144 height 28
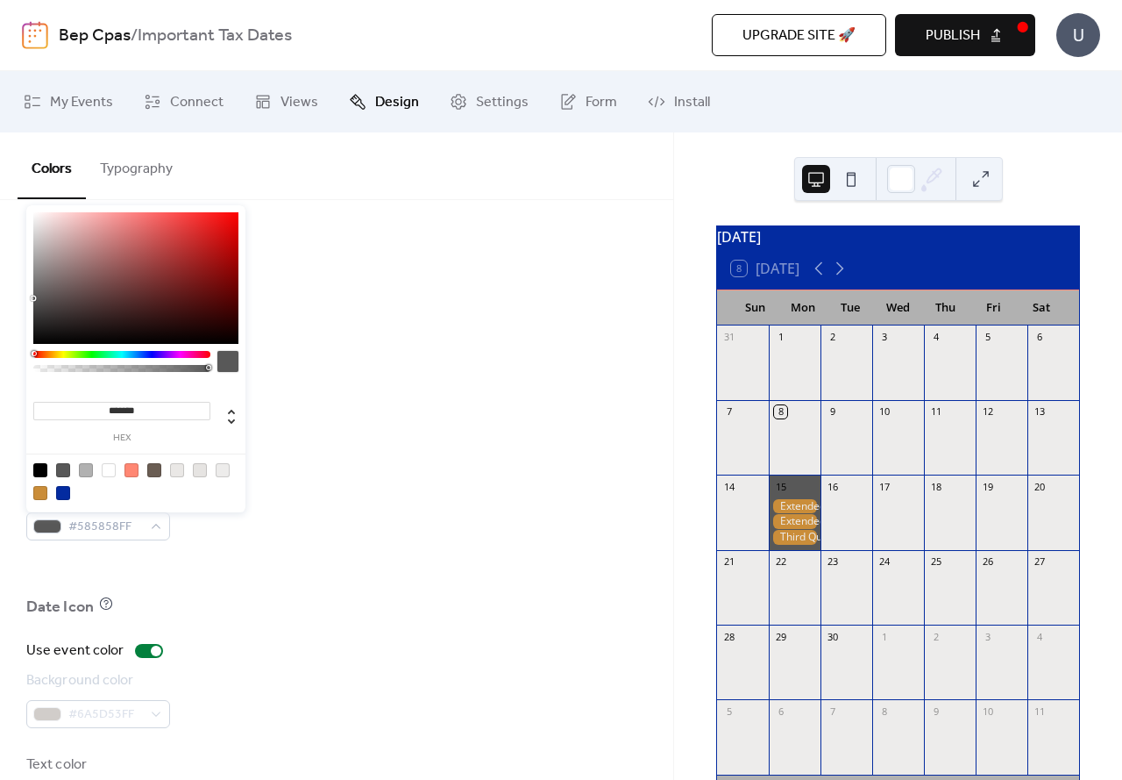
click at [88, 470] on div at bounding box center [86, 470] width 14 height 14
type input "*******"
click at [500, 488] on div "Busy day background color #B1B1B1FF" at bounding box center [336, 511] width 621 height 58
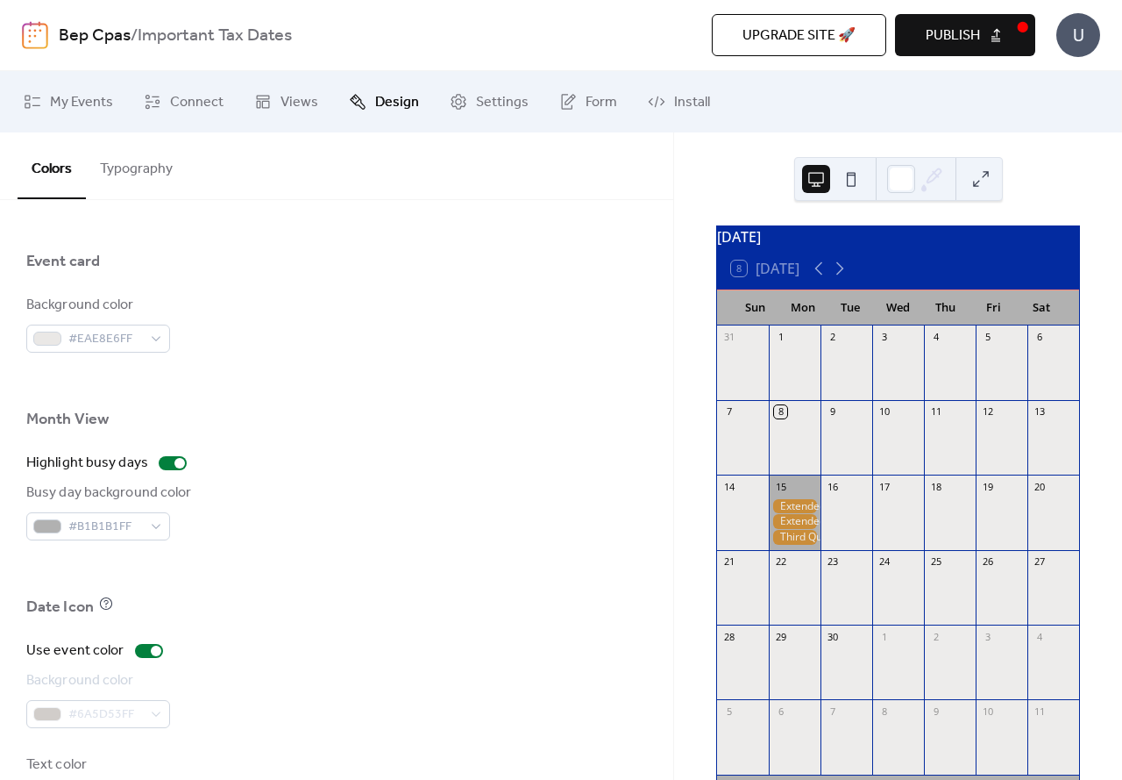
click at [979, 177] on button at bounding box center [981, 179] width 28 height 28
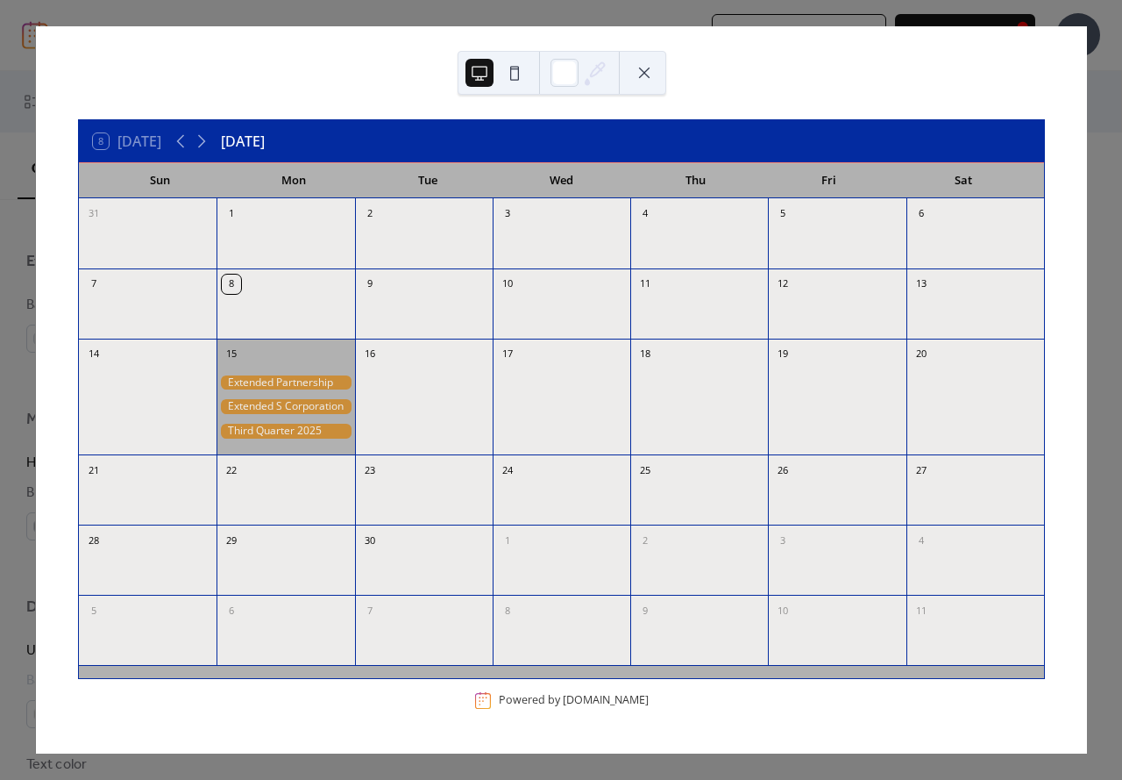
click at [648, 71] on button at bounding box center [644, 73] width 28 height 28
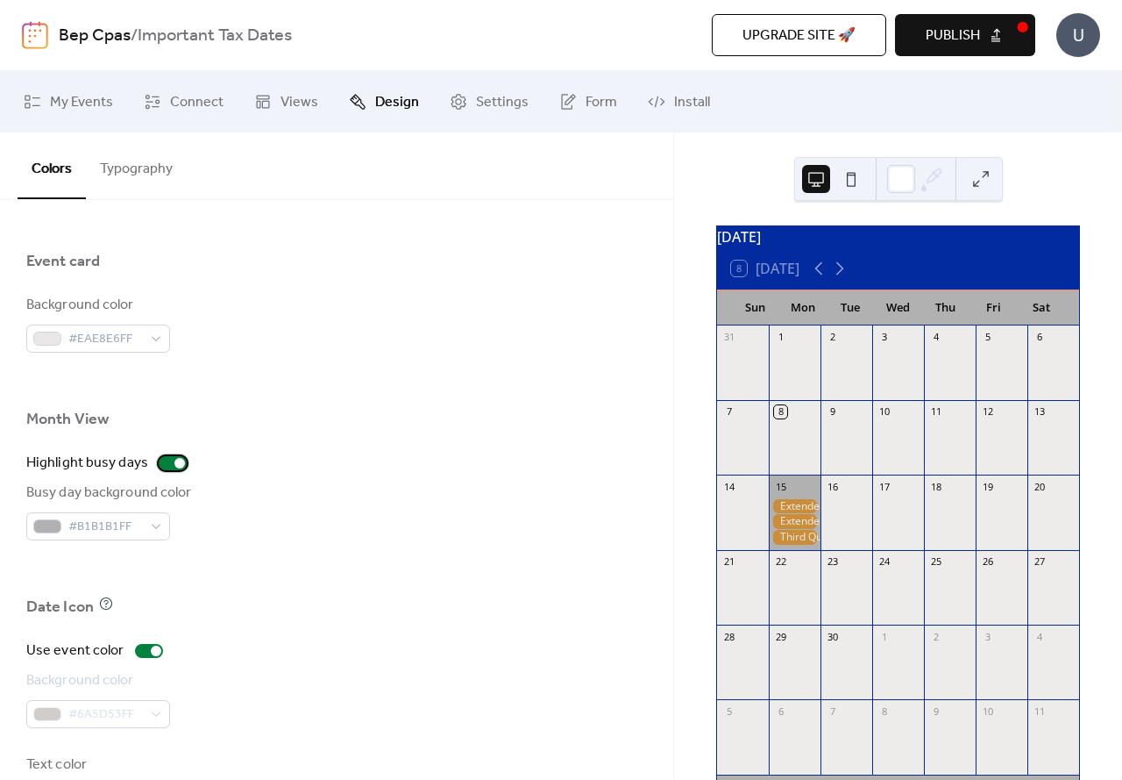
click at [174, 462] on div at bounding box center [179, 463] width 11 height 11
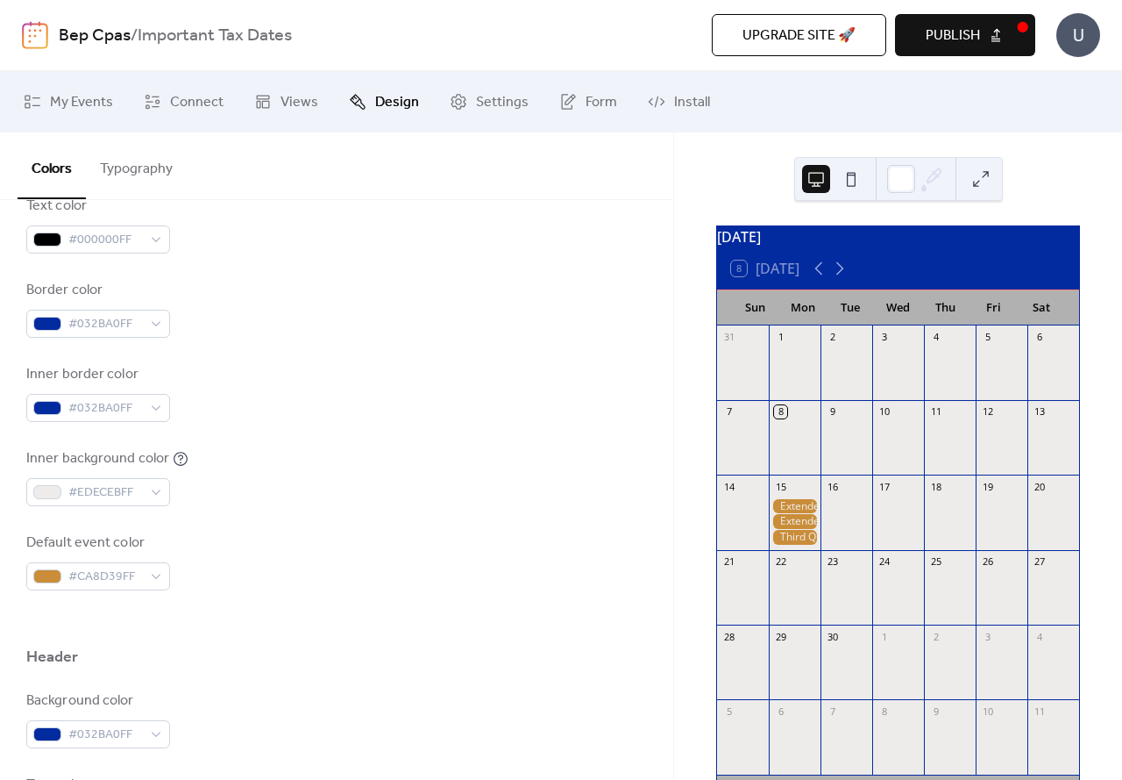
scroll to position [0, 0]
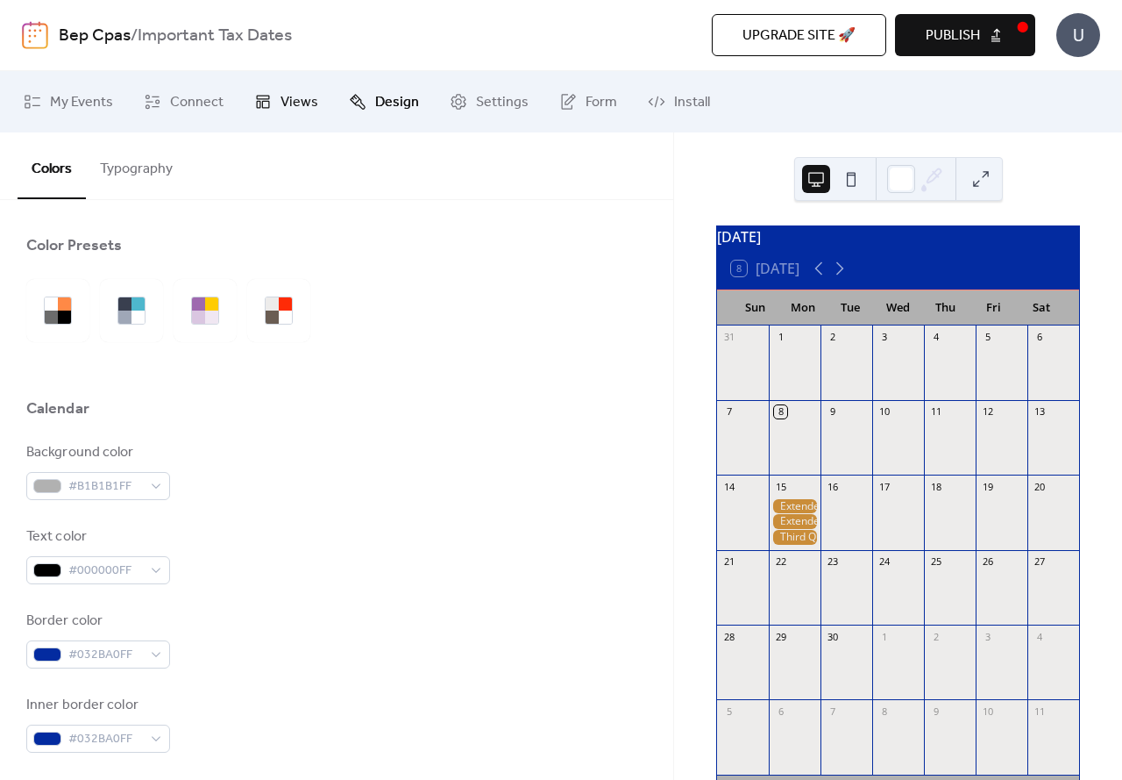
click at [288, 101] on span "Views" at bounding box center [300, 102] width 38 height 21
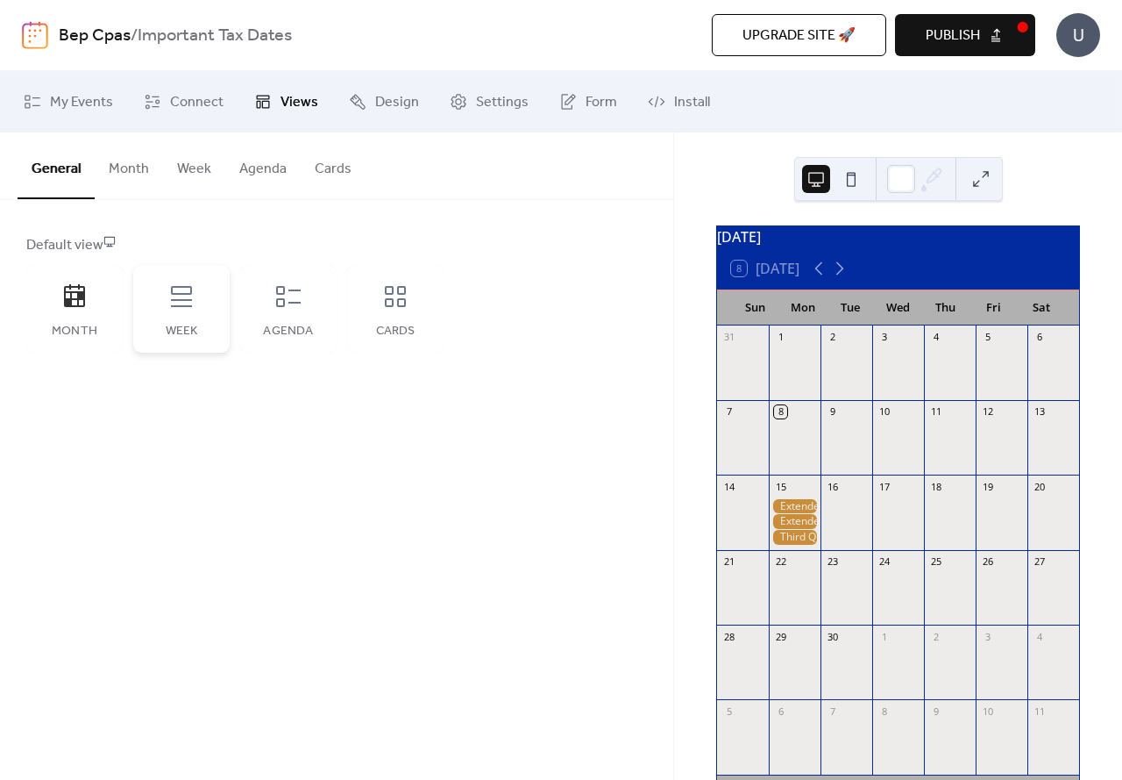
click at [187, 320] on div "Week" at bounding box center [181, 309] width 96 height 88
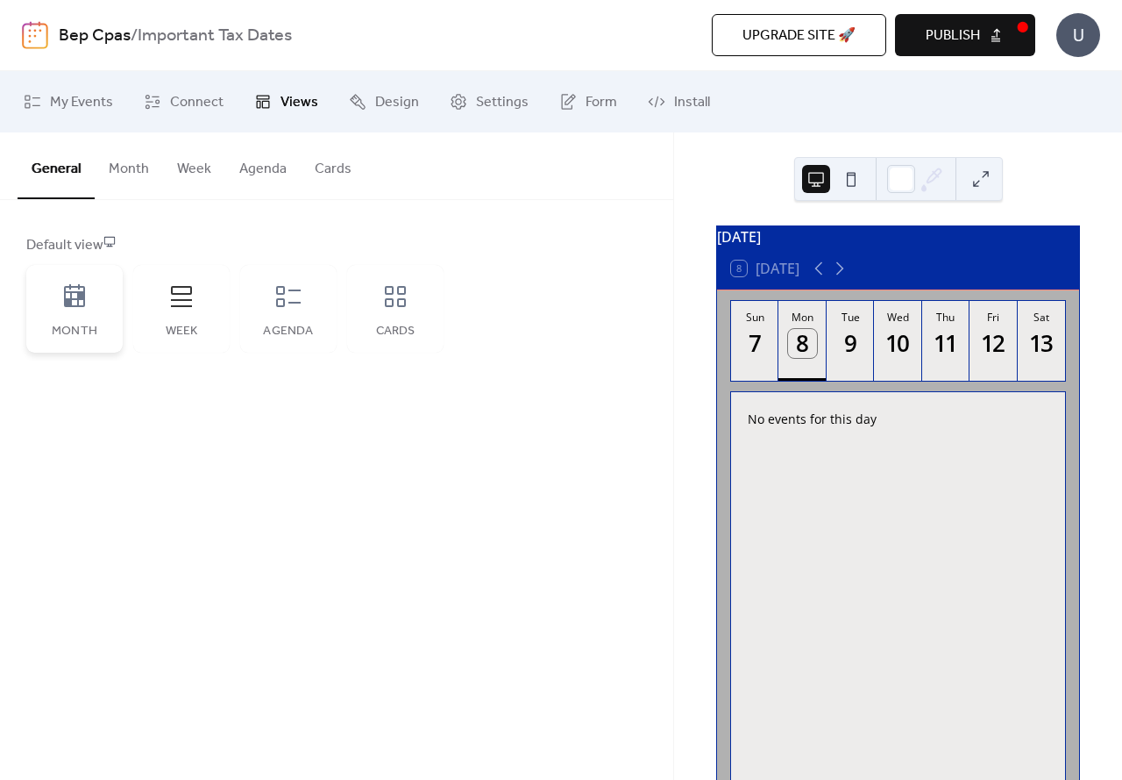
click at [103, 321] on div "Month" at bounding box center [74, 309] width 96 height 88
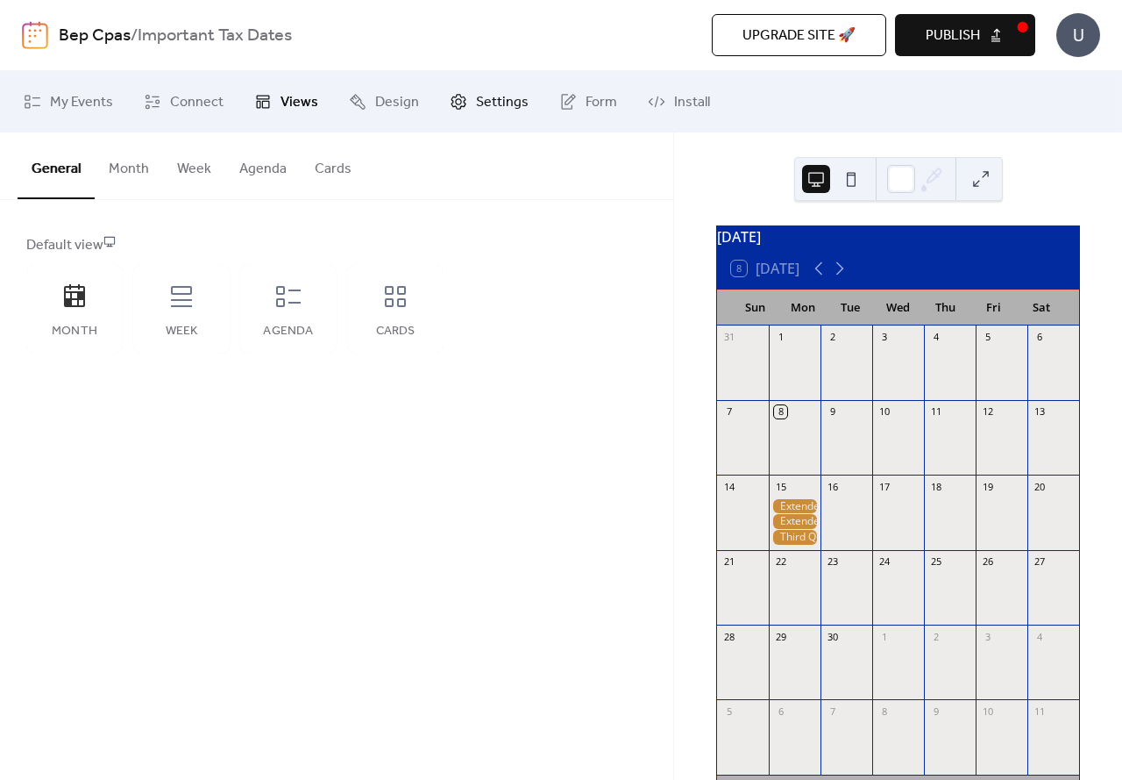
click at [495, 98] on span "Settings" at bounding box center [502, 102] width 53 height 21
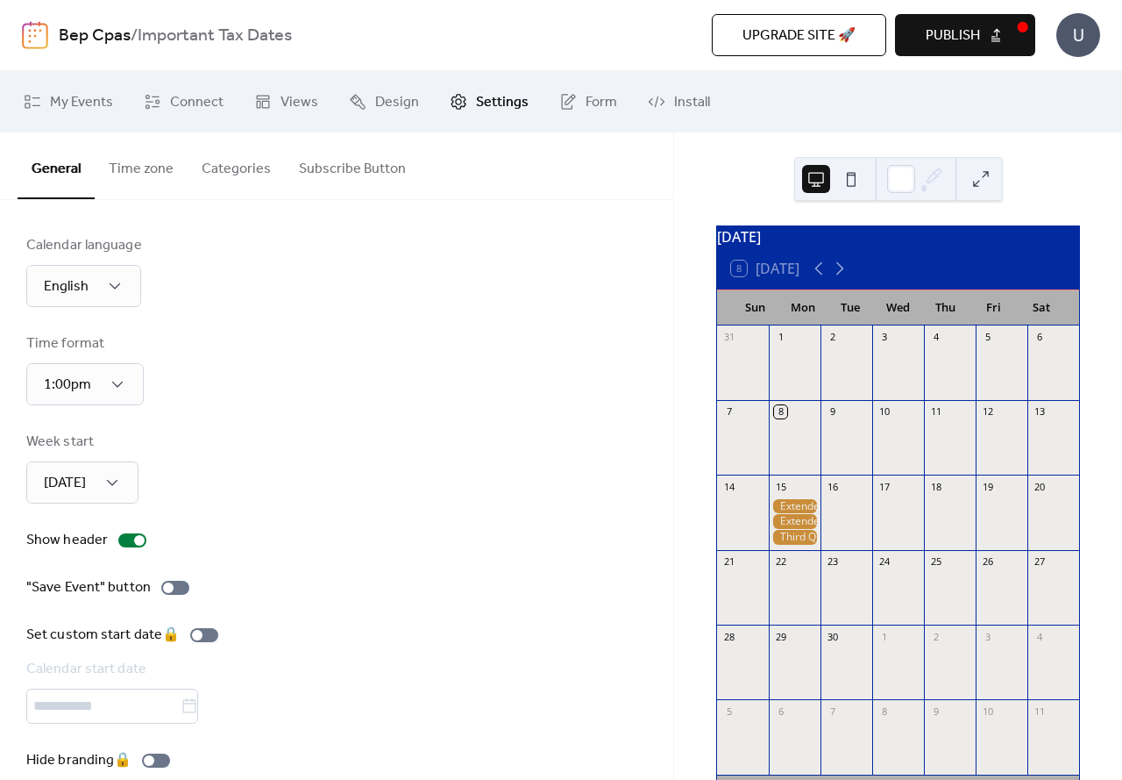
scroll to position [26, 0]
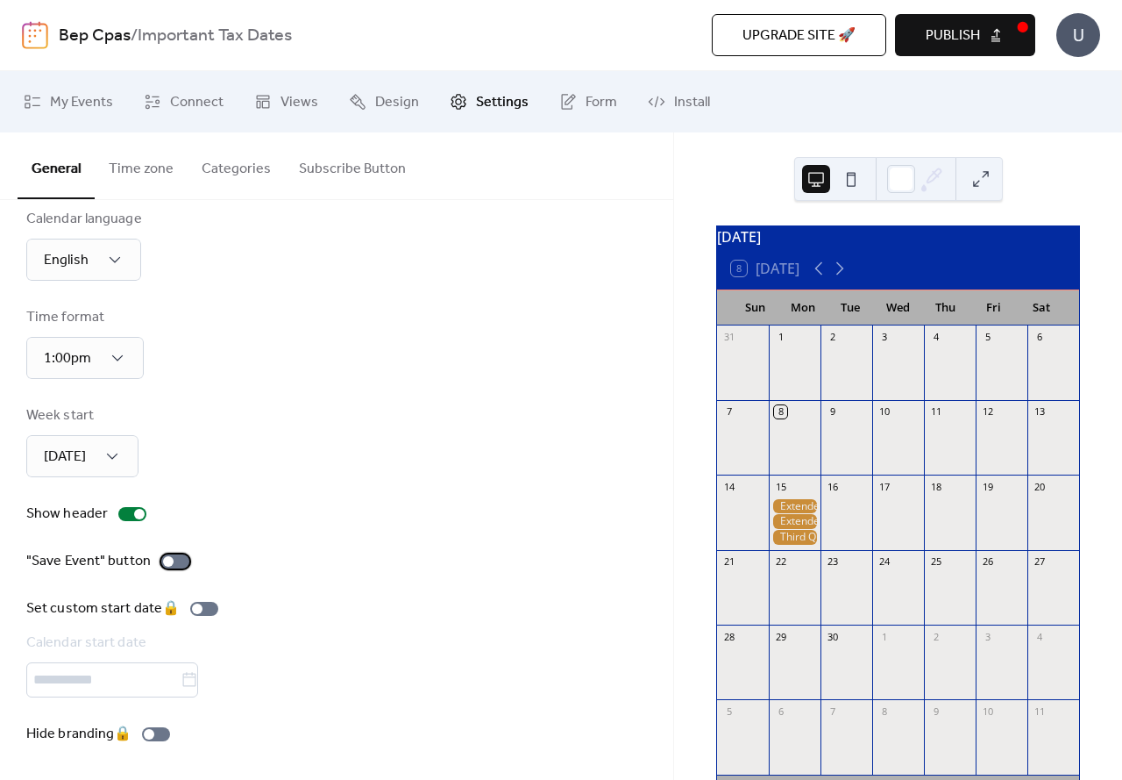
click at [168, 564] on div at bounding box center [168, 561] width 11 height 11
click at [156, 179] on button "Time zone" at bounding box center [141, 164] width 93 height 65
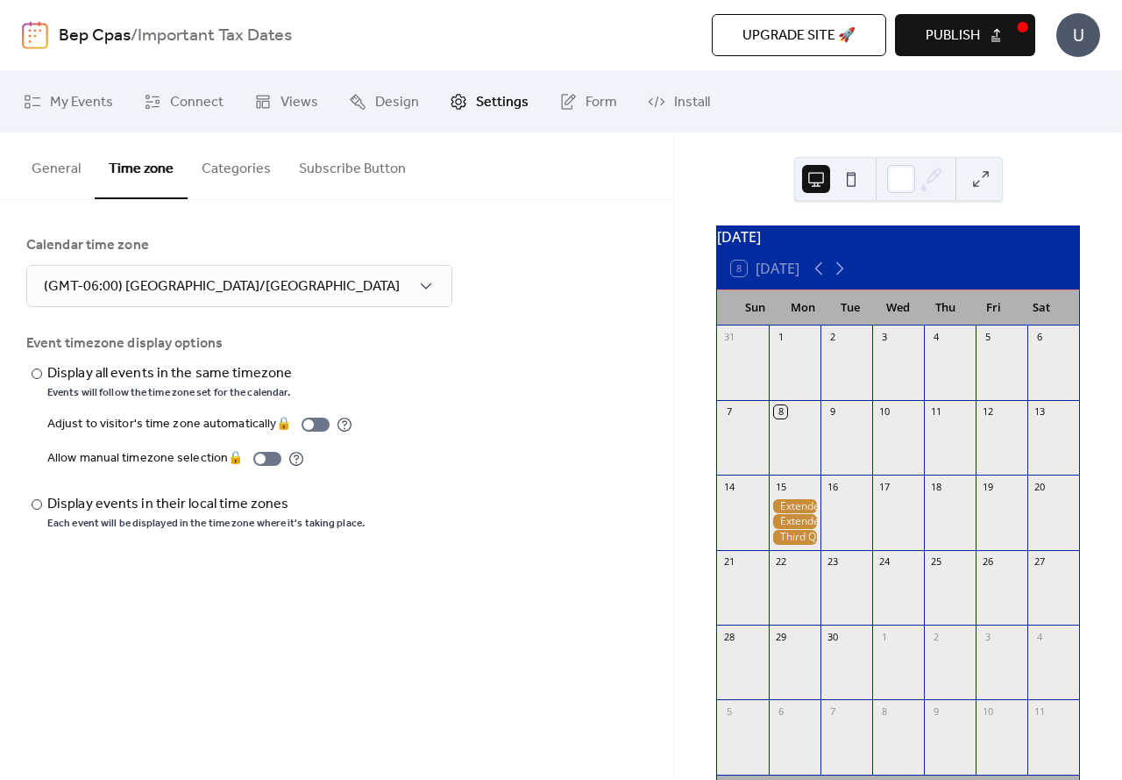
click at [243, 168] on button "Categories" at bounding box center [236, 164] width 97 height 65
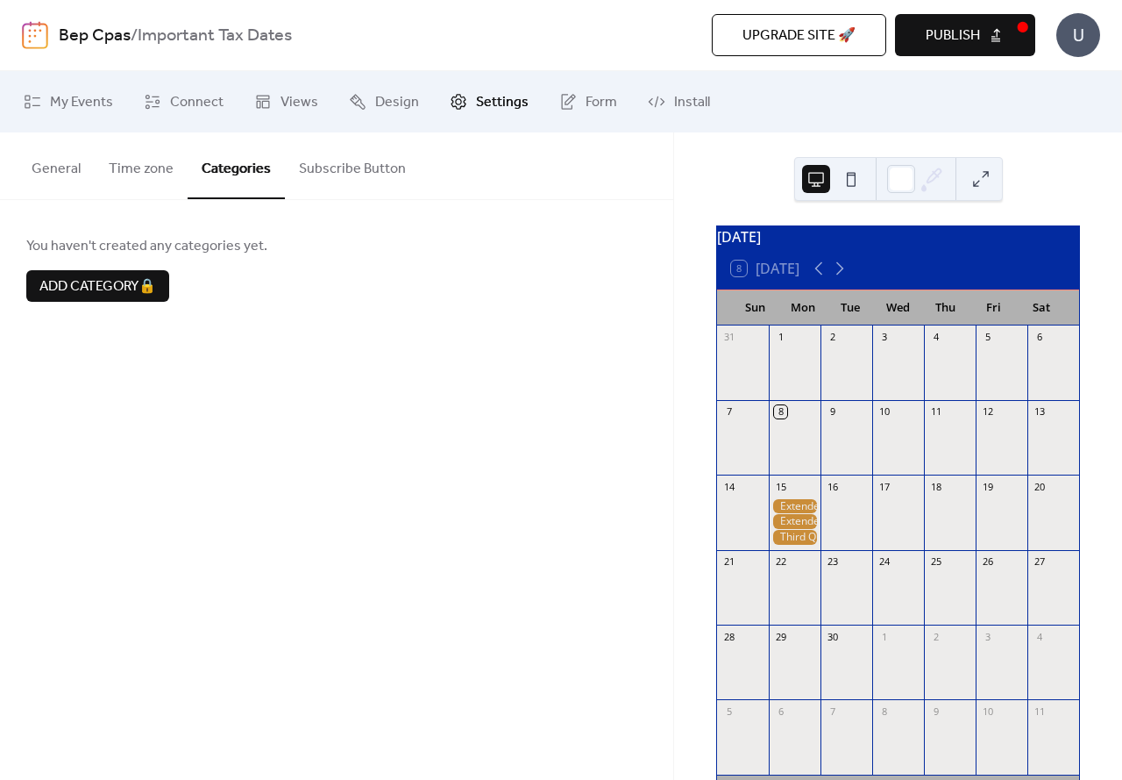
click at [319, 169] on button "Subscribe Button" at bounding box center [352, 164] width 135 height 65
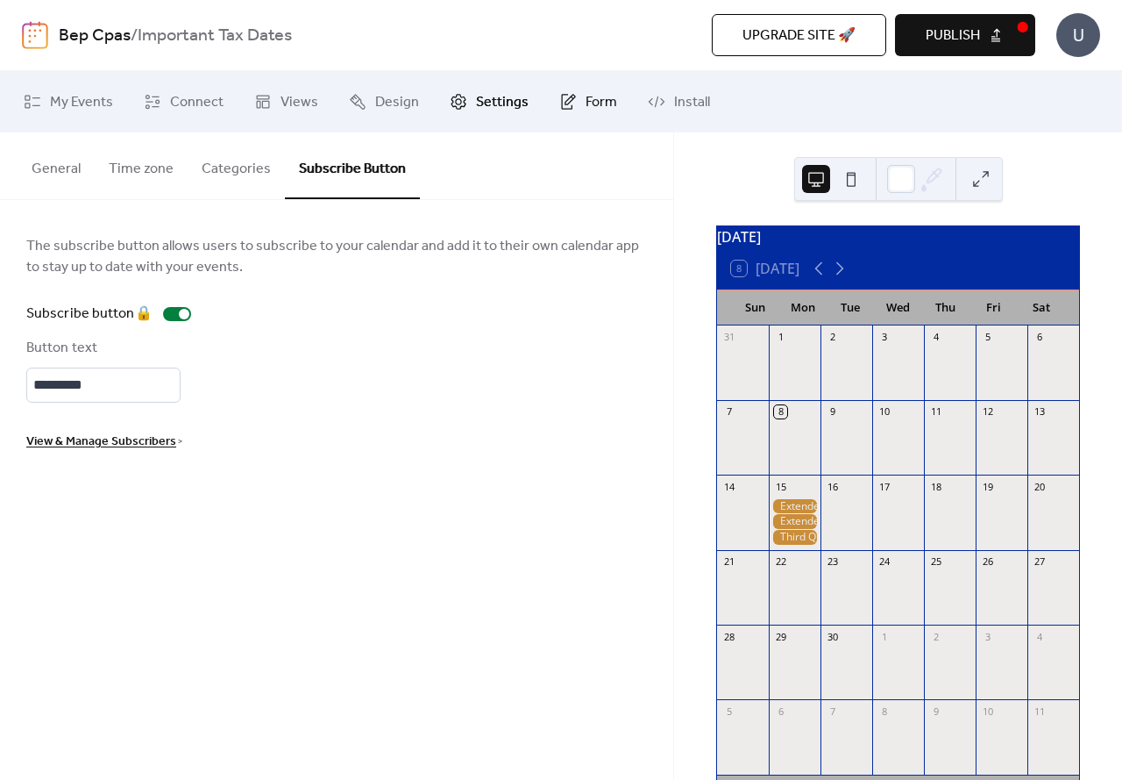
click at [602, 101] on span "Form" at bounding box center [602, 102] width 32 height 21
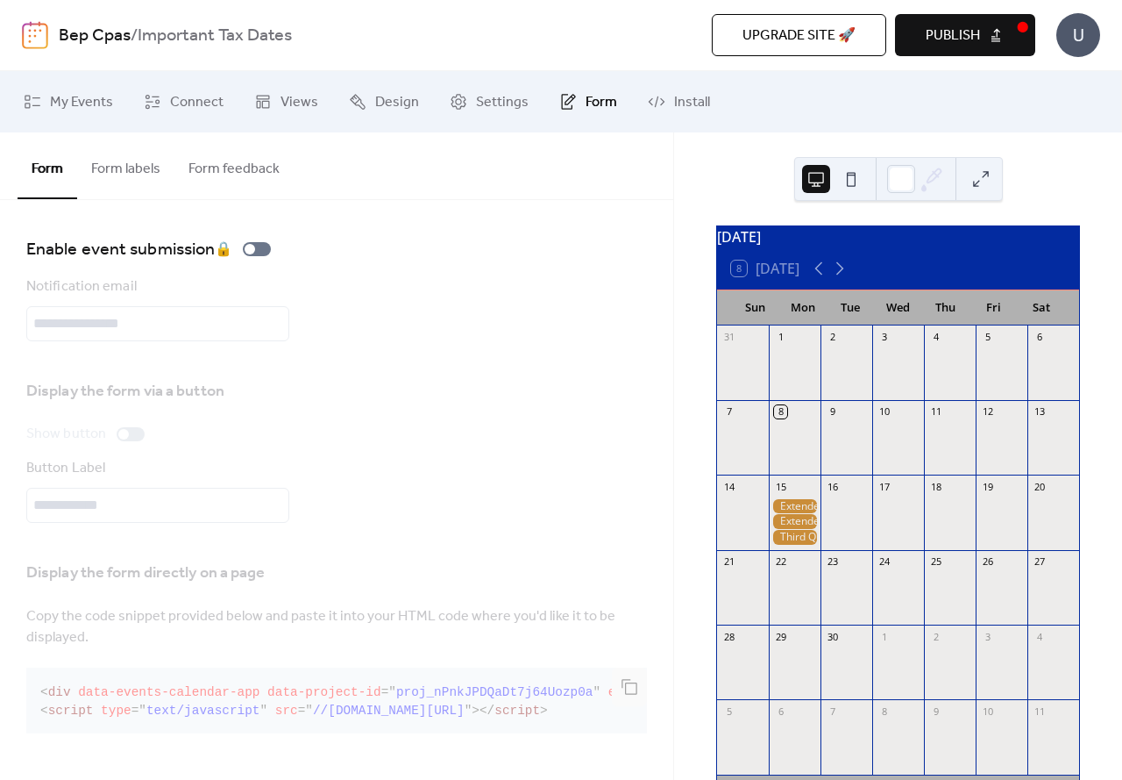
click at [935, 39] on span "Publish" at bounding box center [953, 35] width 54 height 21
click at [674, 96] on span "Install" at bounding box center [692, 102] width 36 height 21
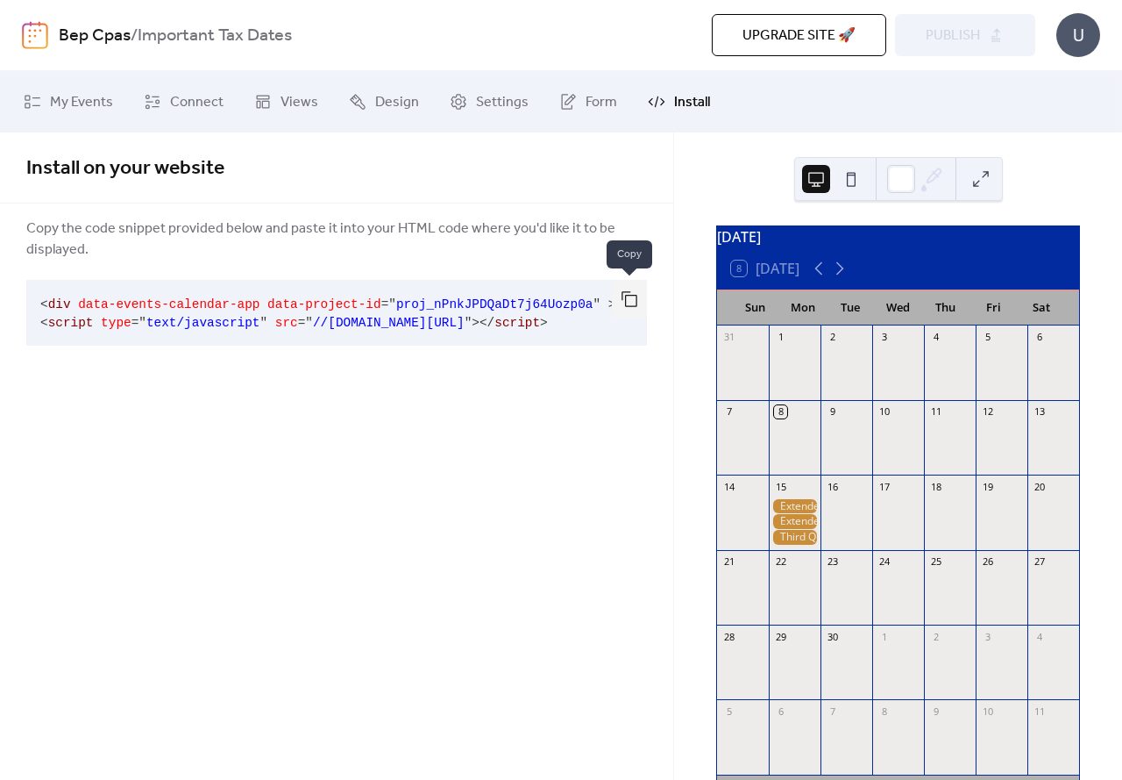
click at [627, 295] on button "button" at bounding box center [629, 299] width 35 height 39
click at [381, 95] on span "Design" at bounding box center [397, 102] width 44 height 21
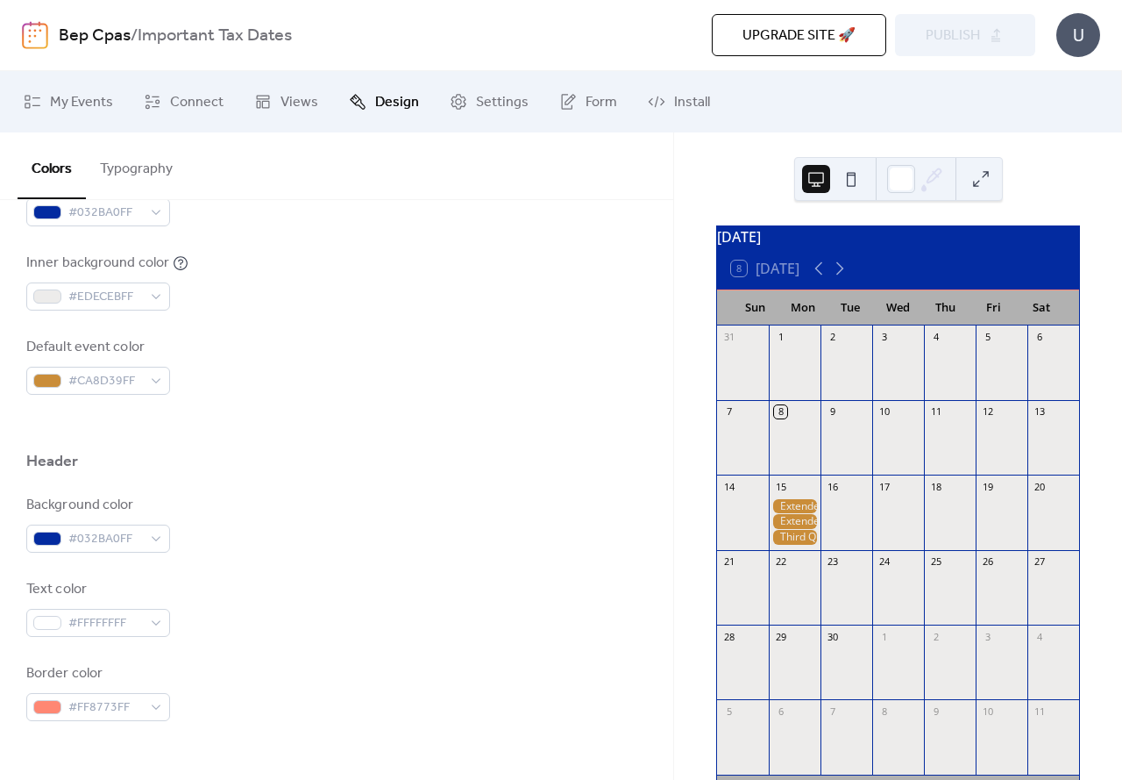
scroll to position [701, 0]
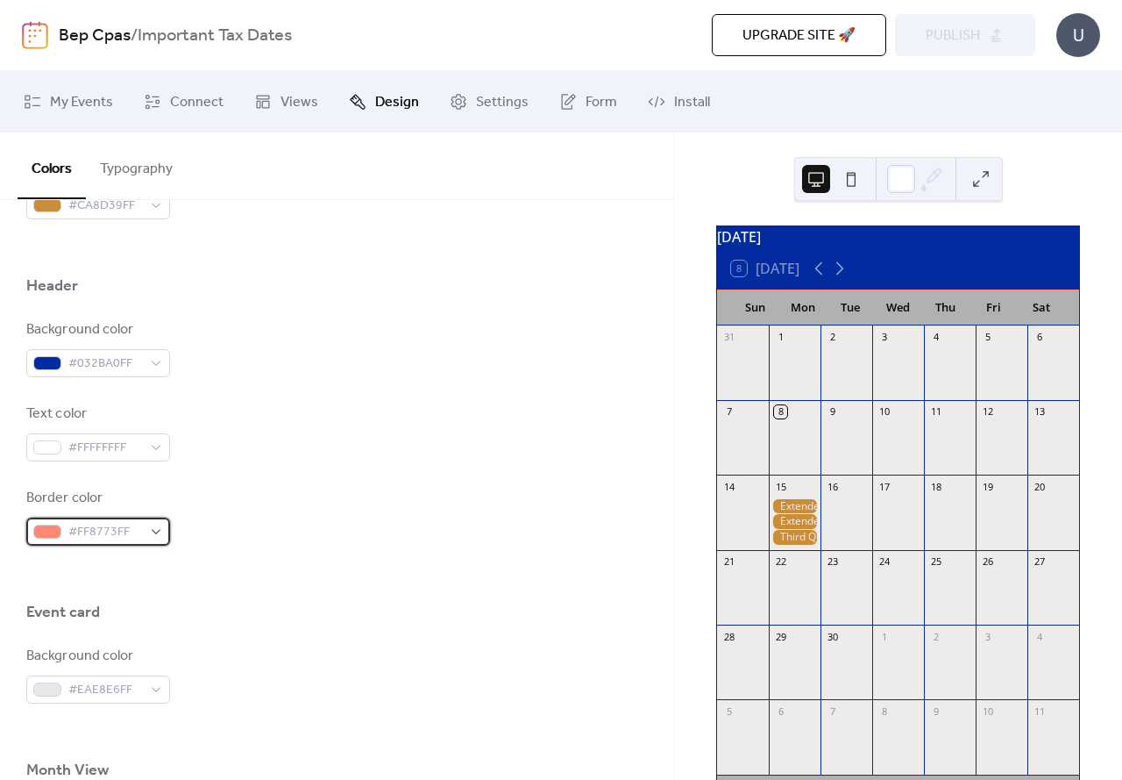
click at [158, 534] on div "#FF8773FF" at bounding box center [98, 531] width 144 height 28
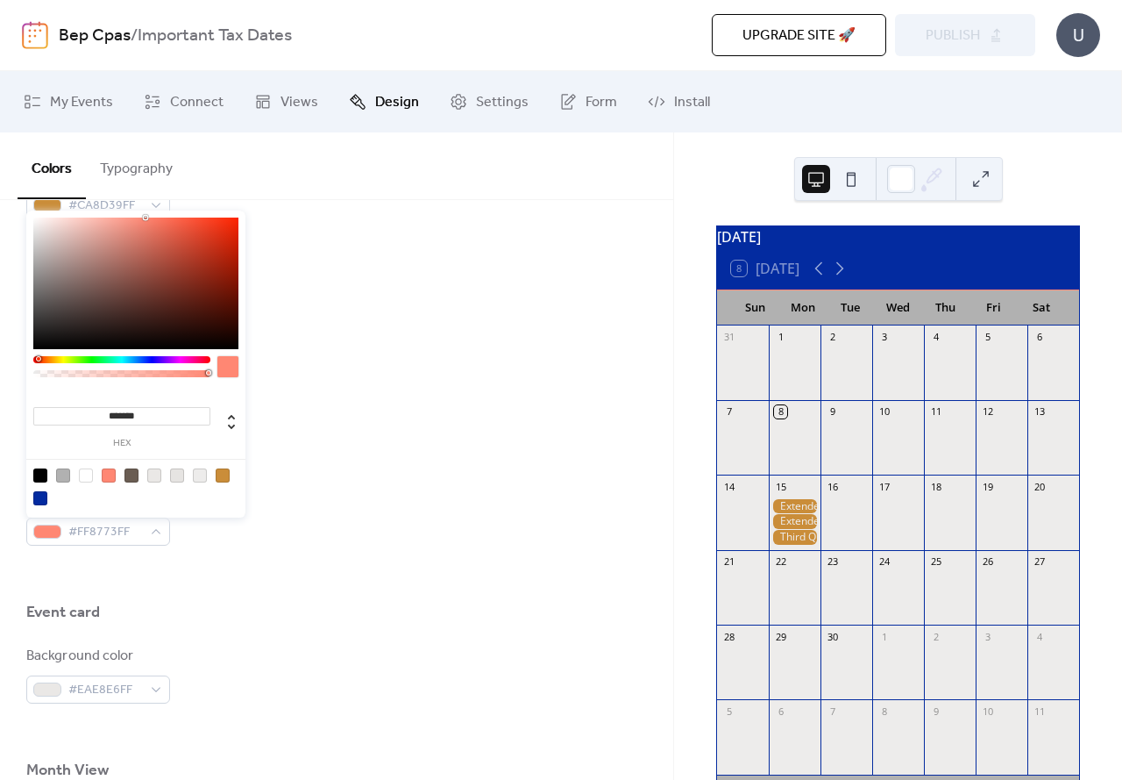
click at [38, 497] on div at bounding box center [40, 498] width 14 height 14
type input "*******"
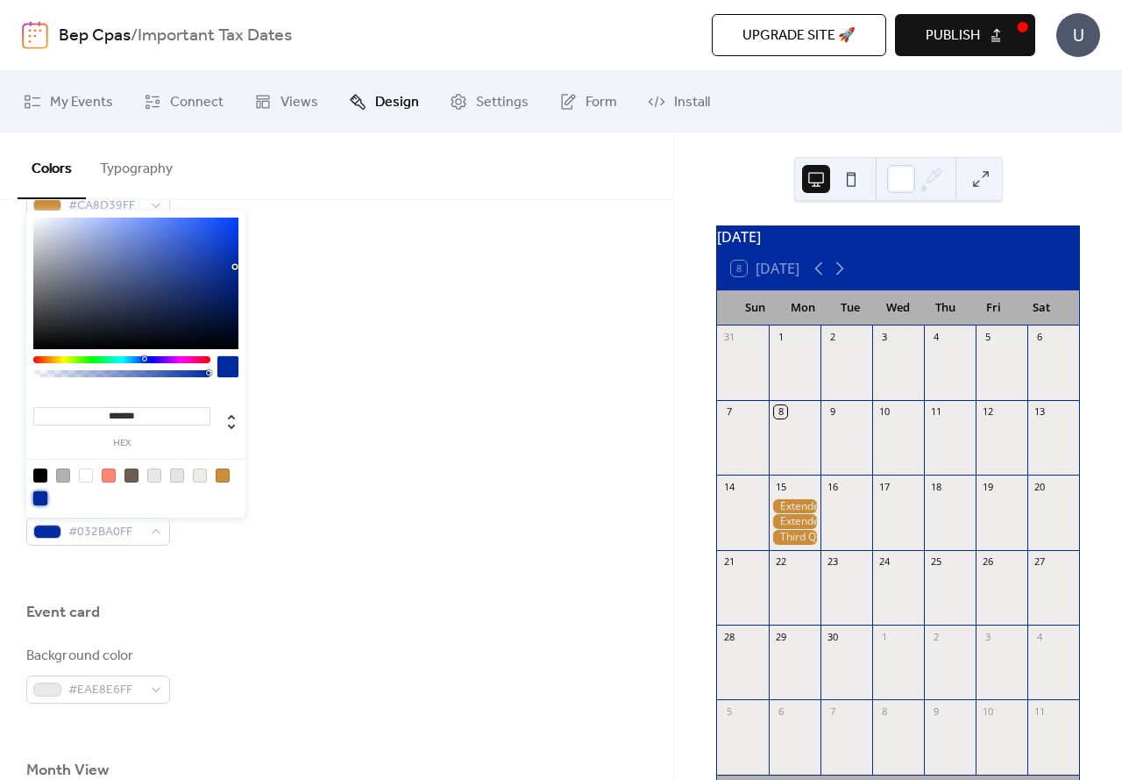
click at [387, 406] on div "Text color #FFFFFFFF" at bounding box center [336, 432] width 621 height 58
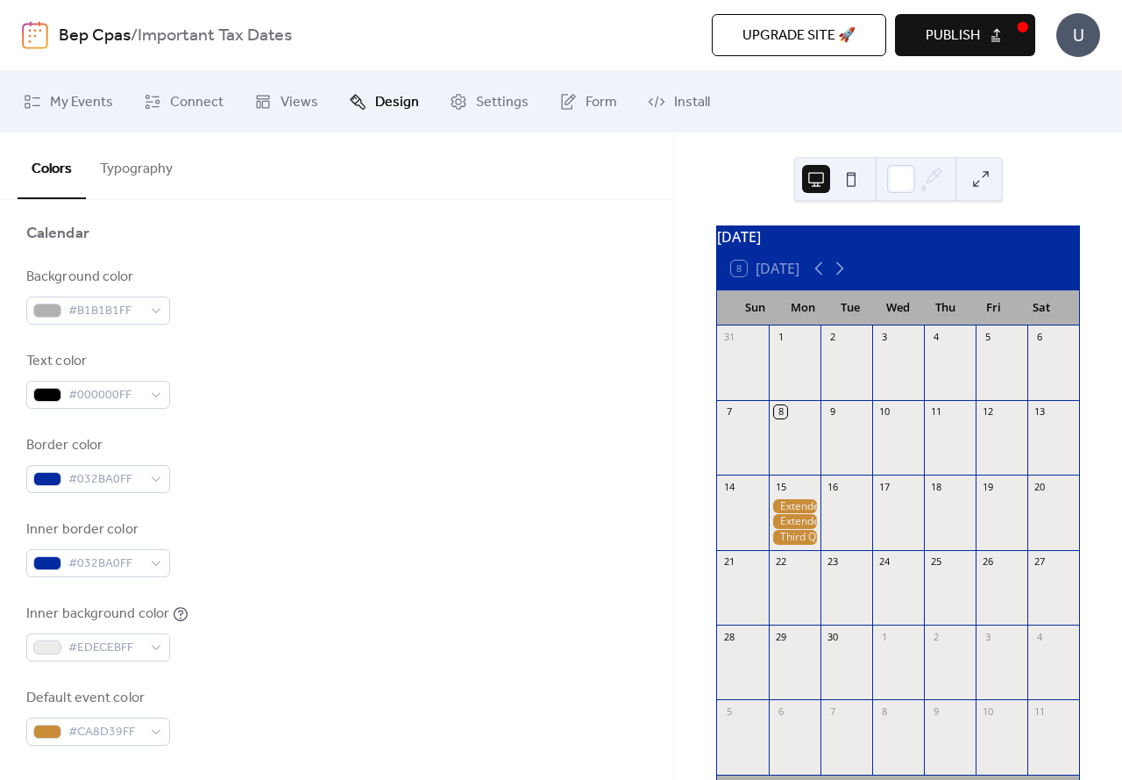
scroll to position [0, 0]
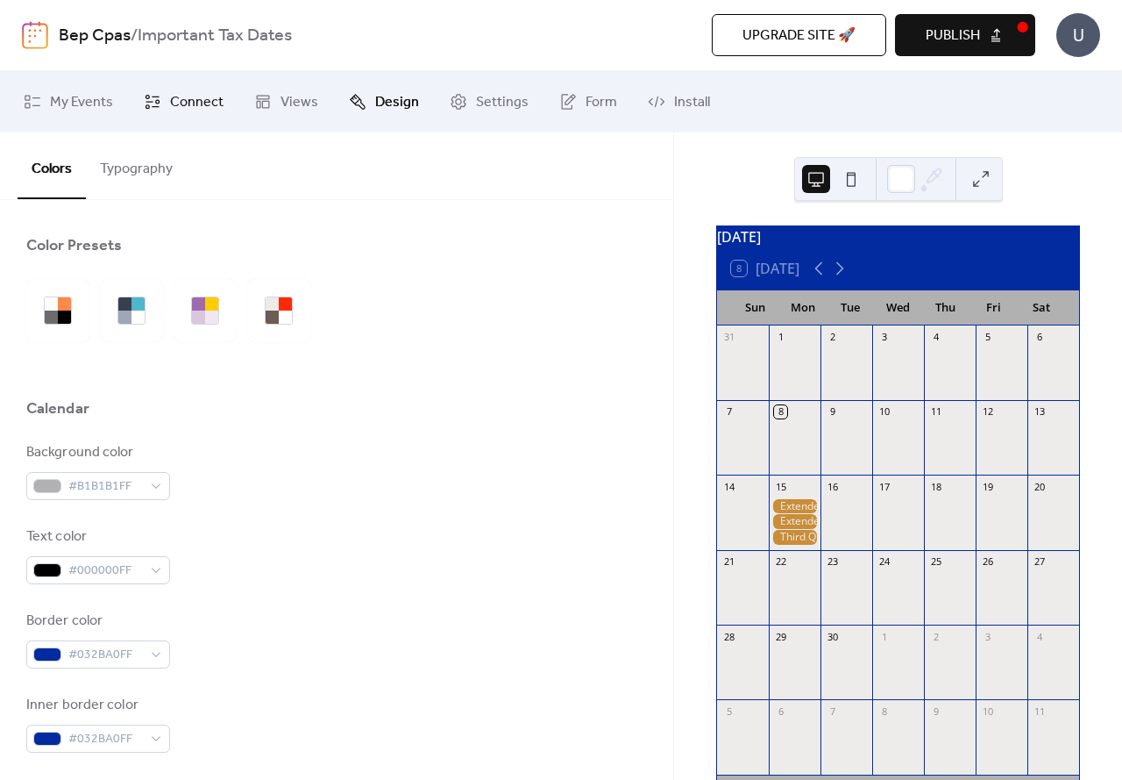
click at [170, 92] on span "Connect" at bounding box center [196, 102] width 53 height 21
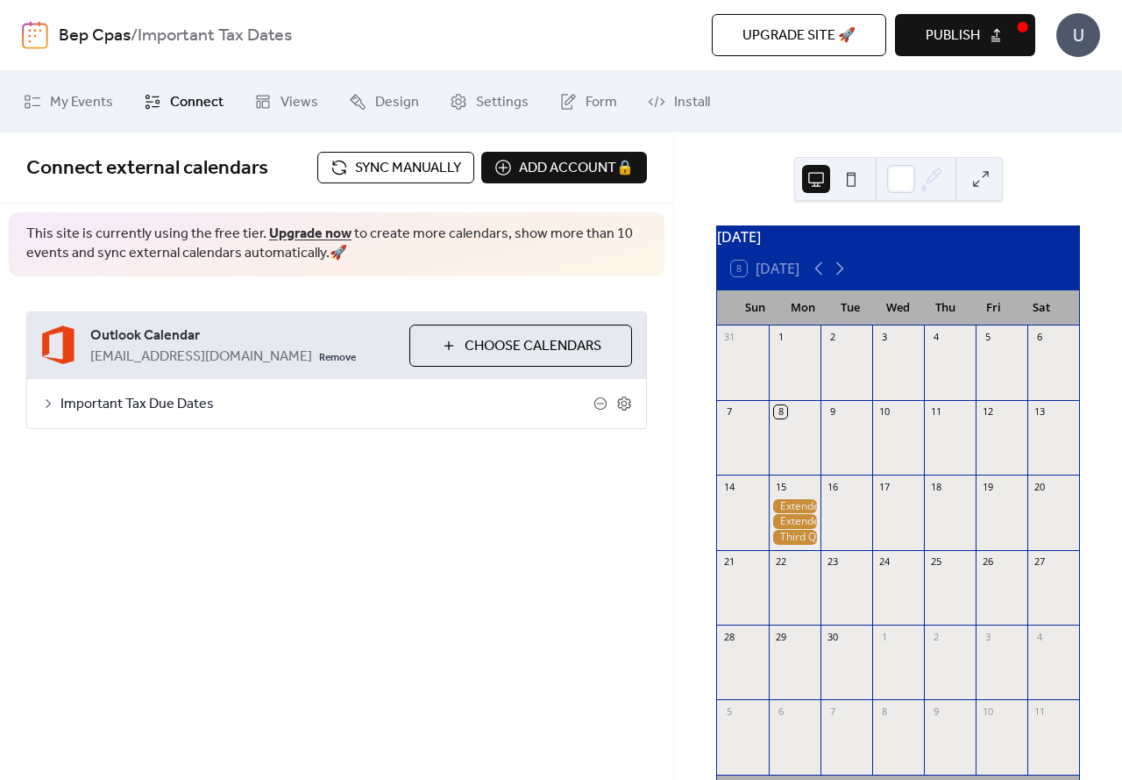
click at [416, 174] on span "Sync manually" at bounding box center [408, 168] width 106 height 21
click at [975, 174] on button at bounding box center [981, 179] width 28 height 28
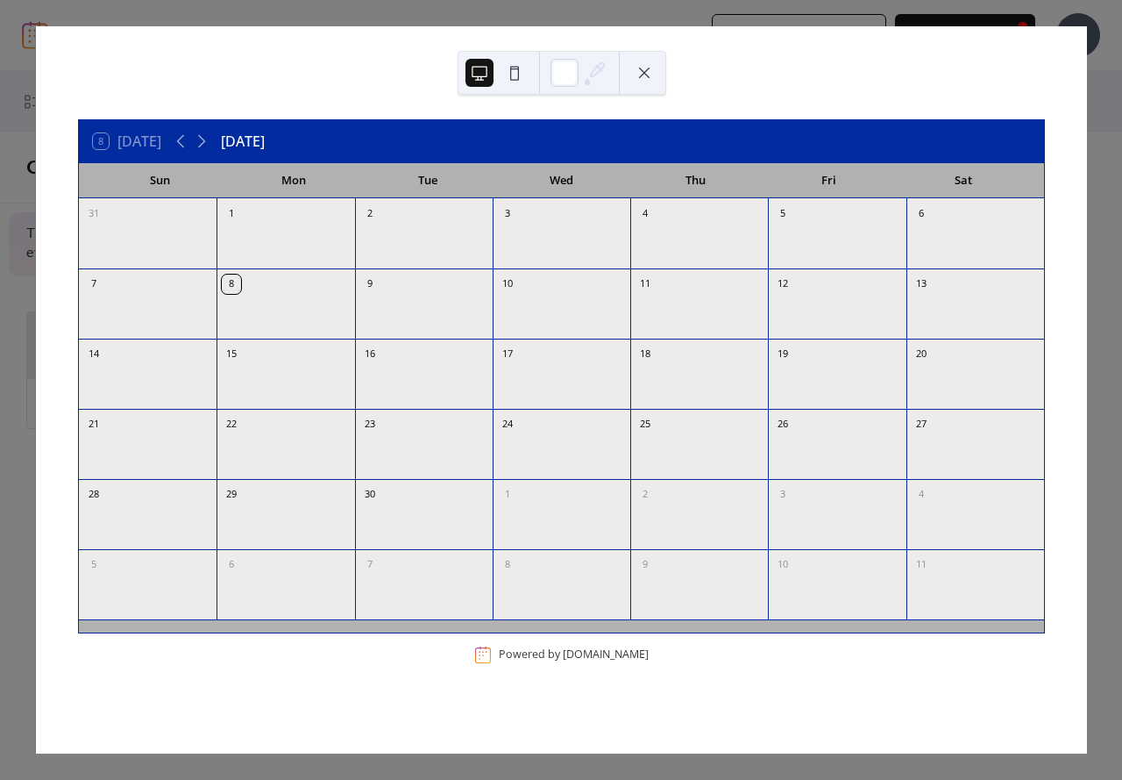
click at [261, 360] on div "15" at bounding box center [286, 352] width 138 height 28
click at [322, 351] on div "15" at bounding box center [286, 352] width 138 height 28
click at [266, 362] on div "15" at bounding box center [286, 352] width 138 height 28
click at [625, 72] on div at bounding box center [562, 73] width 209 height 44
click at [644, 70] on button at bounding box center [644, 73] width 28 height 28
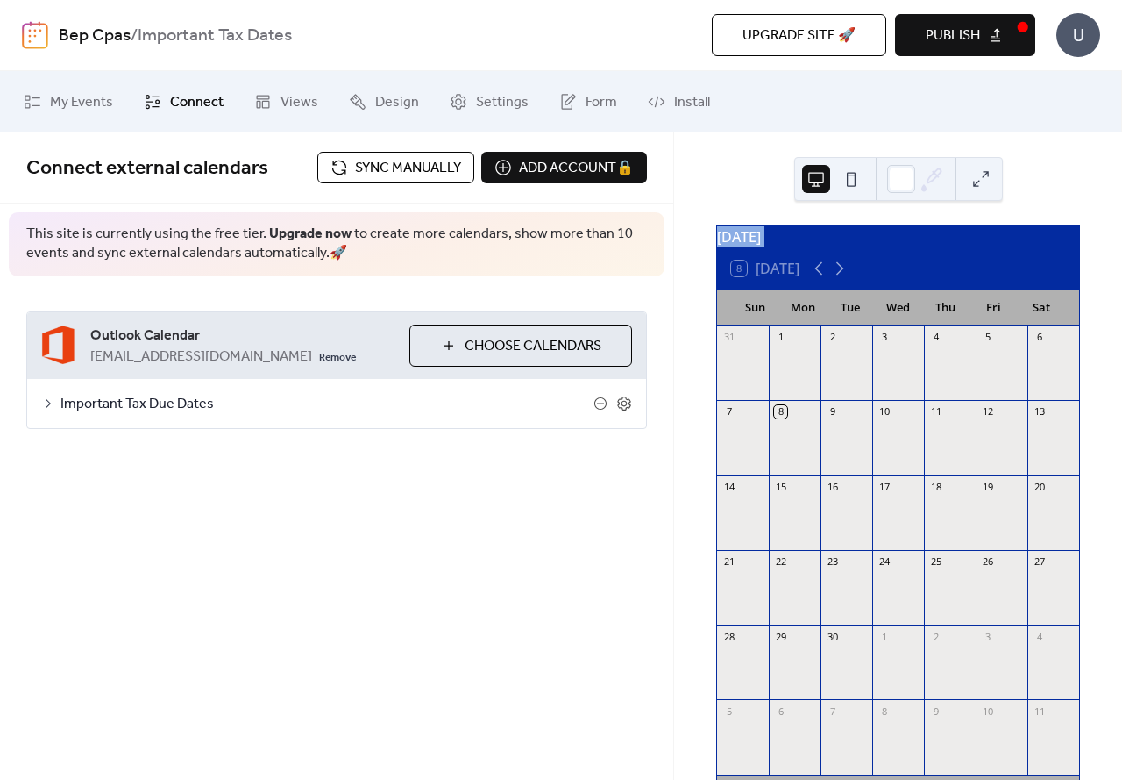
click at [403, 176] on span "Sync manually" at bounding box center [408, 168] width 106 height 21
click at [821, 511] on div at bounding box center [795, 506] width 52 height 15
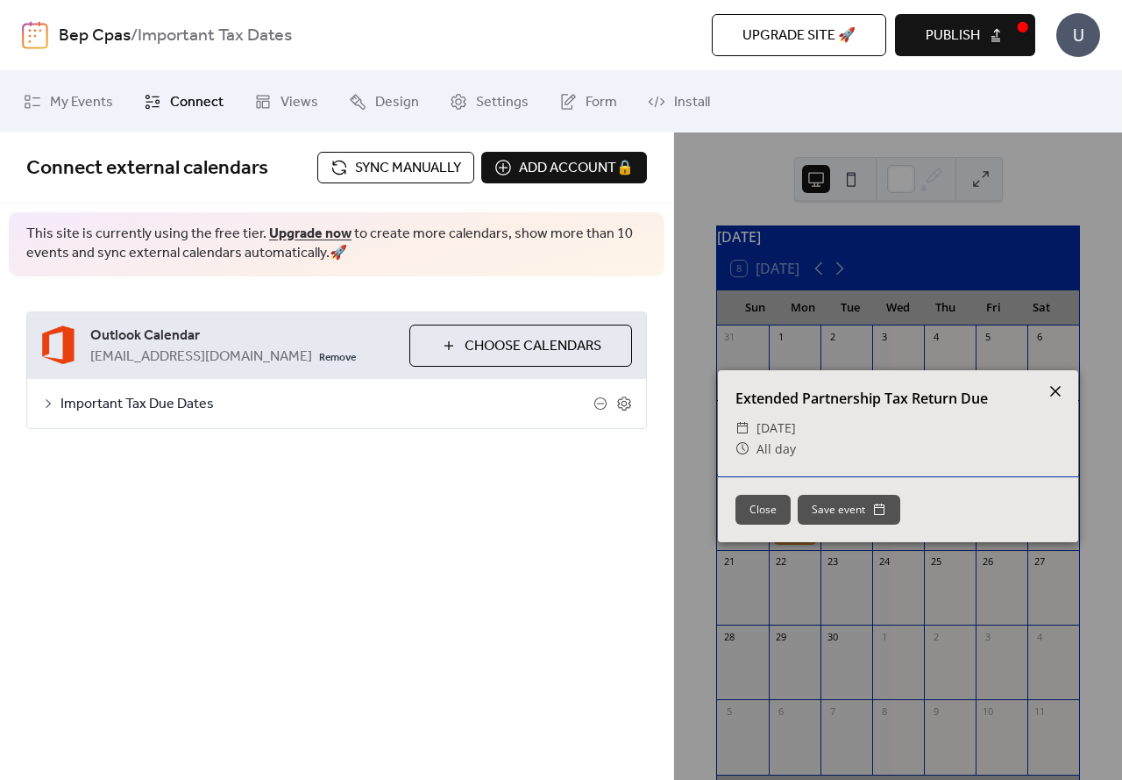
click at [1057, 394] on icon at bounding box center [1055, 391] width 21 height 21
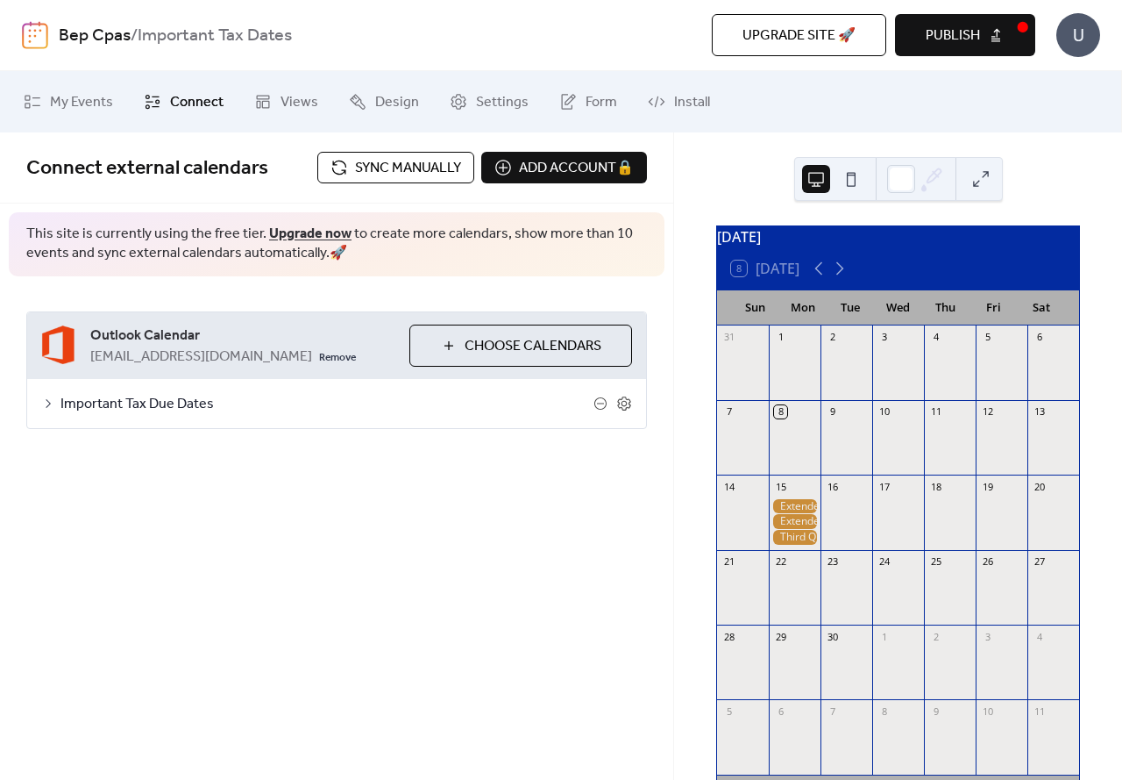
click at [983, 183] on button at bounding box center [981, 179] width 28 height 28
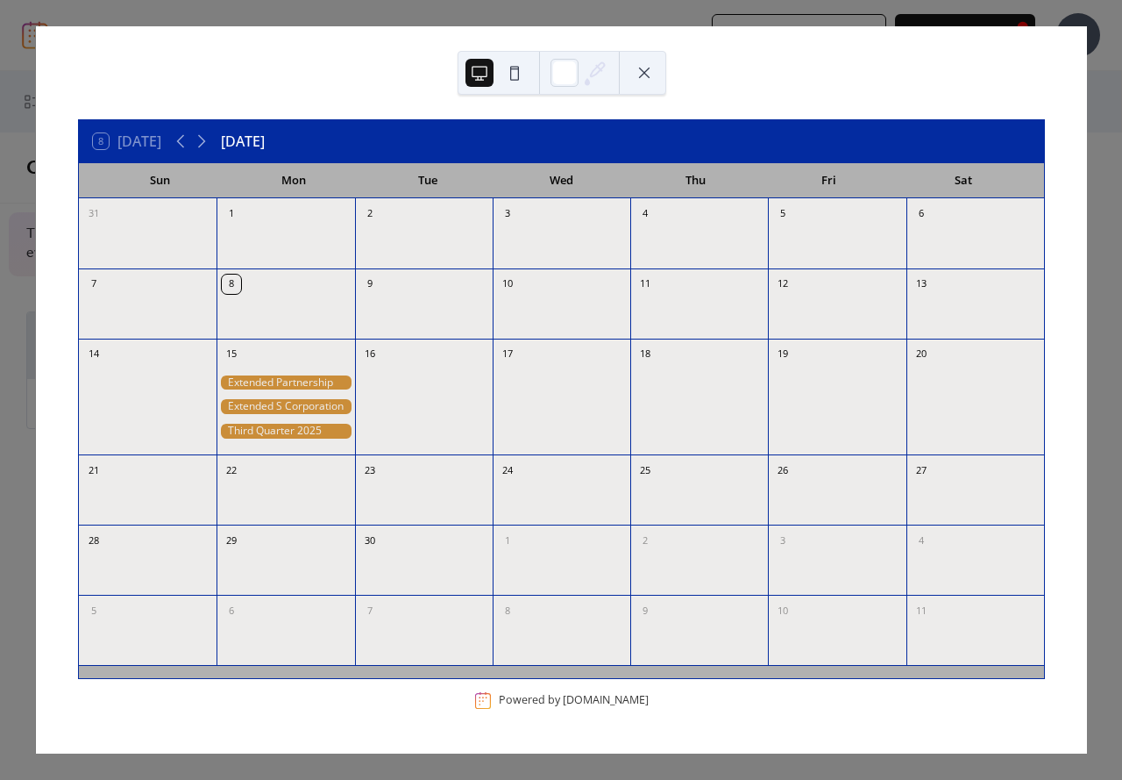
click at [647, 69] on button at bounding box center [644, 73] width 28 height 28
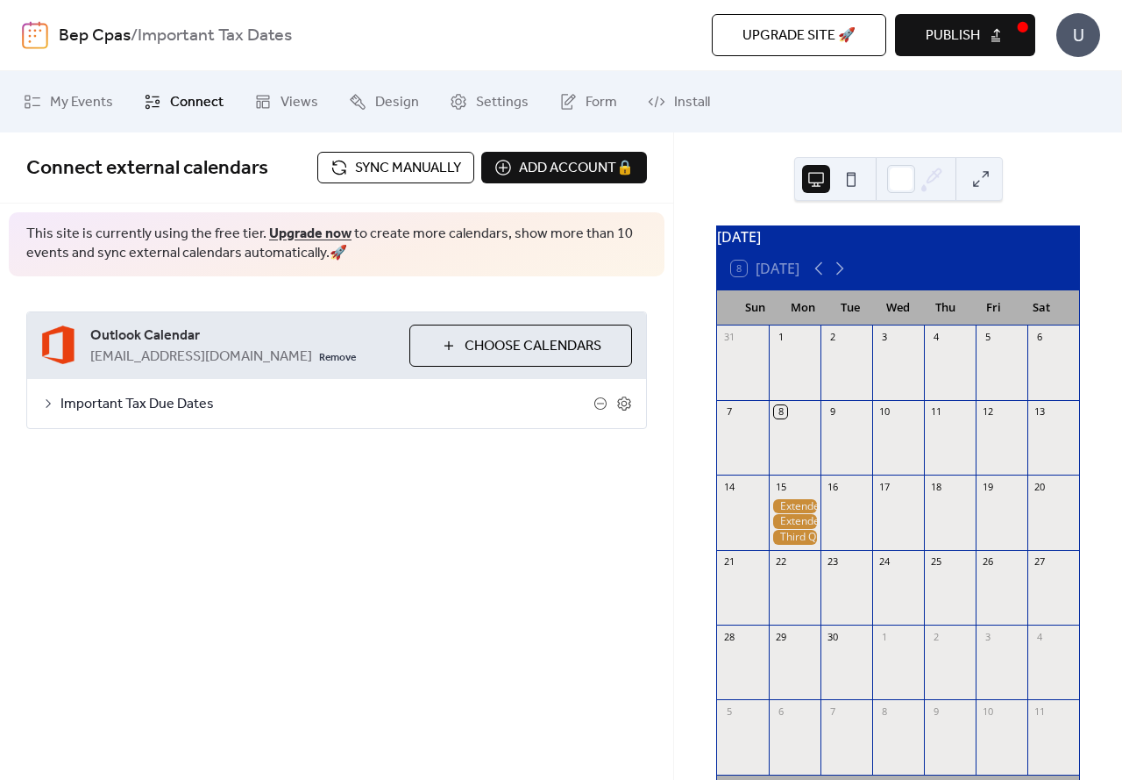
click at [426, 177] on span "Sync manually" at bounding box center [408, 168] width 106 height 21
click at [683, 103] on span "Install" at bounding box center [692, 102] width 36 height 21
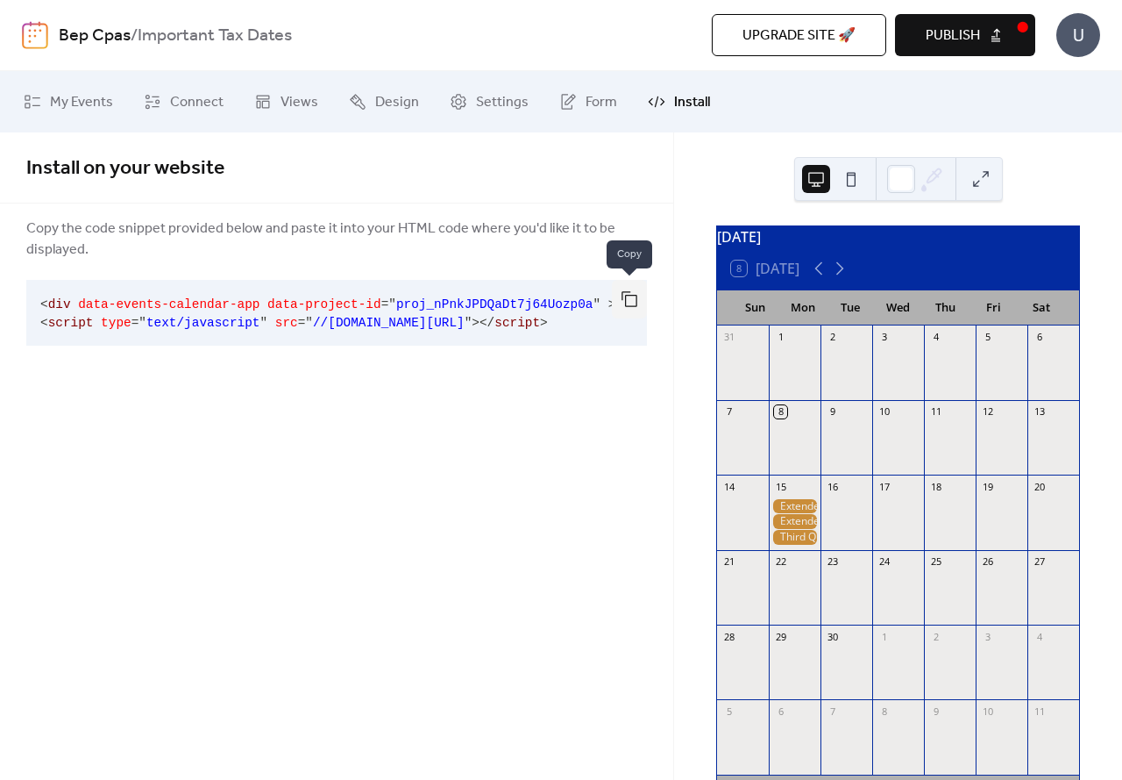
click at [625, 301] on button "button" at bounding box center [629, 299] width 35 height 39
drag, startPoint x: 288, startPoint y: 322, endPoint x: 521, endPoint y: 329, distance: 232.5
click at [521, 329] on code "< div data-events-calendar-app data-project-id = " proj_nPnkJPDQaDt7j64Uozp0a "…" at bounding box center [350, 313] width 621 height 32
copy span "//[DOMAIN_NAME][URL]"
click at [636, 299] on button "button" at bounding box center [629, 299] width 35 height 39
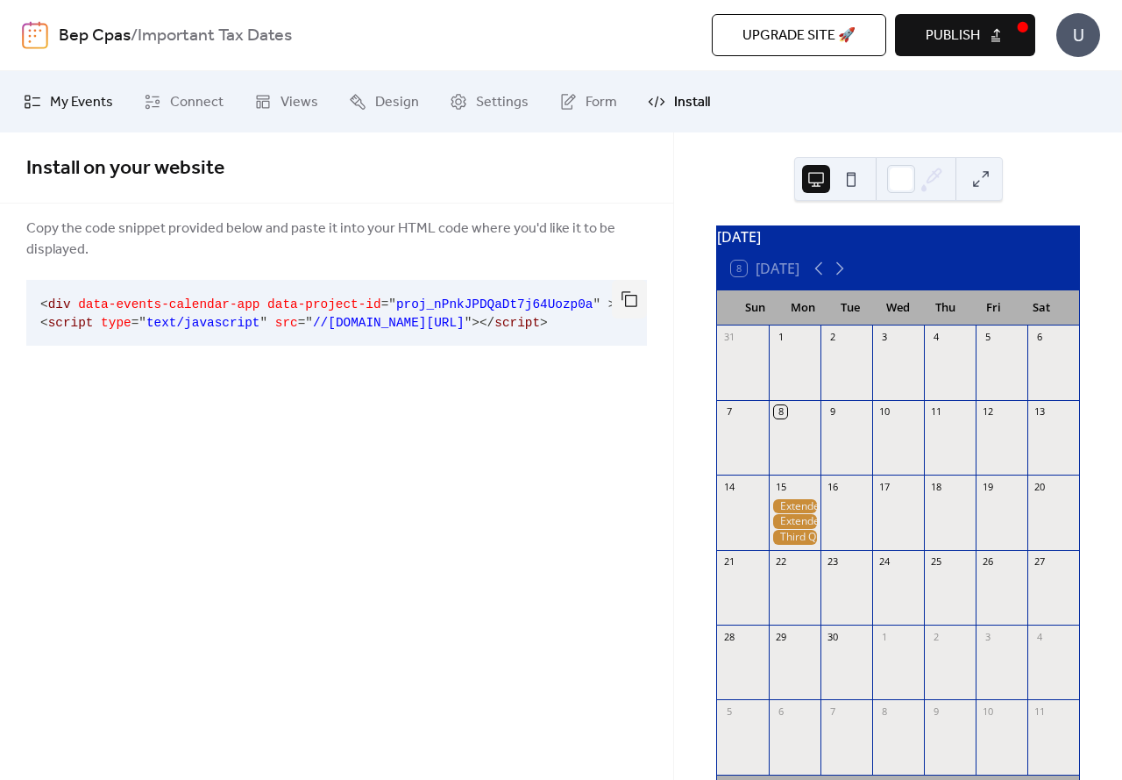
click at [75, 103] on span "My Events" at bounding box center [81, 102] width 63 height 21
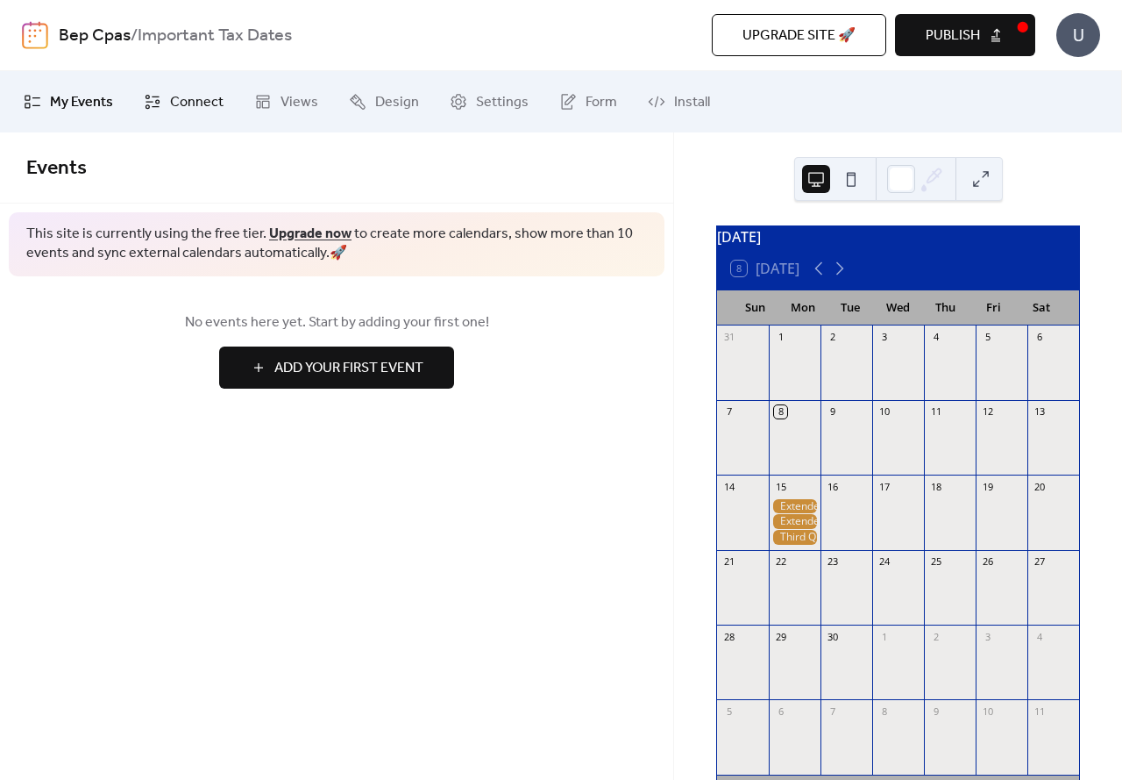
click at [192, 111] on span "Connect" at bounding box center [196, 102] width 53 height 21
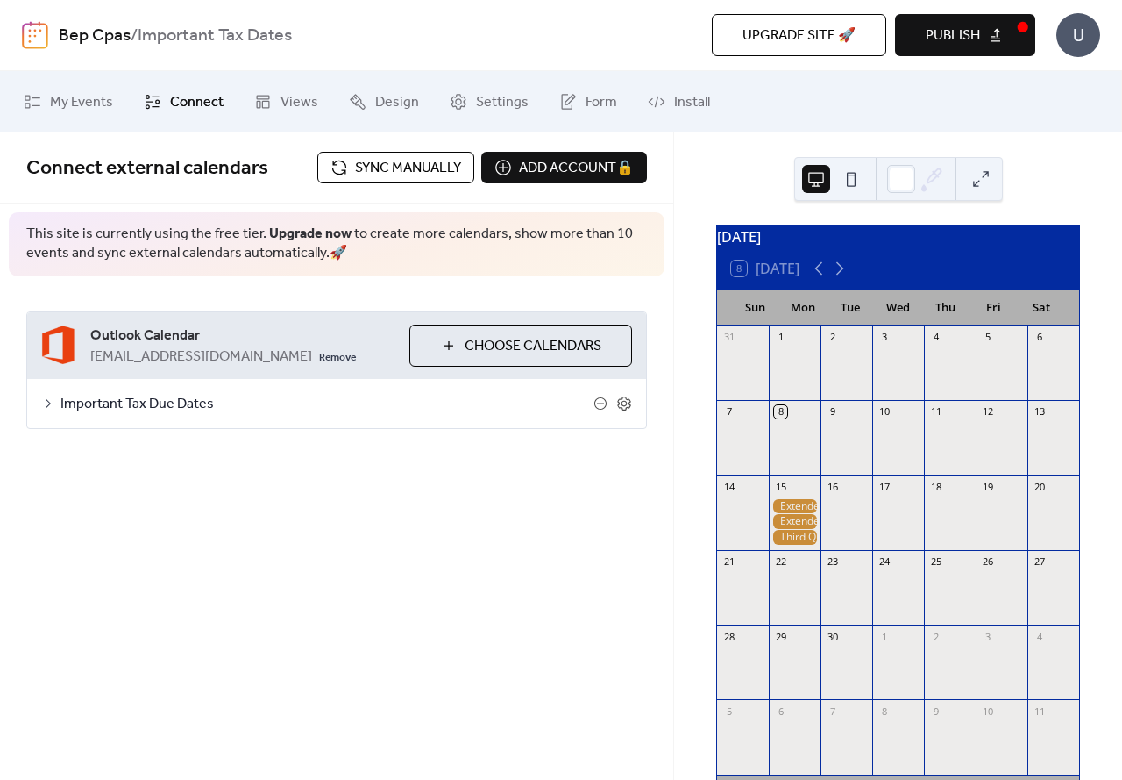
click at [982, 178] on button at bounding box center [981, 179] width 28 height 28
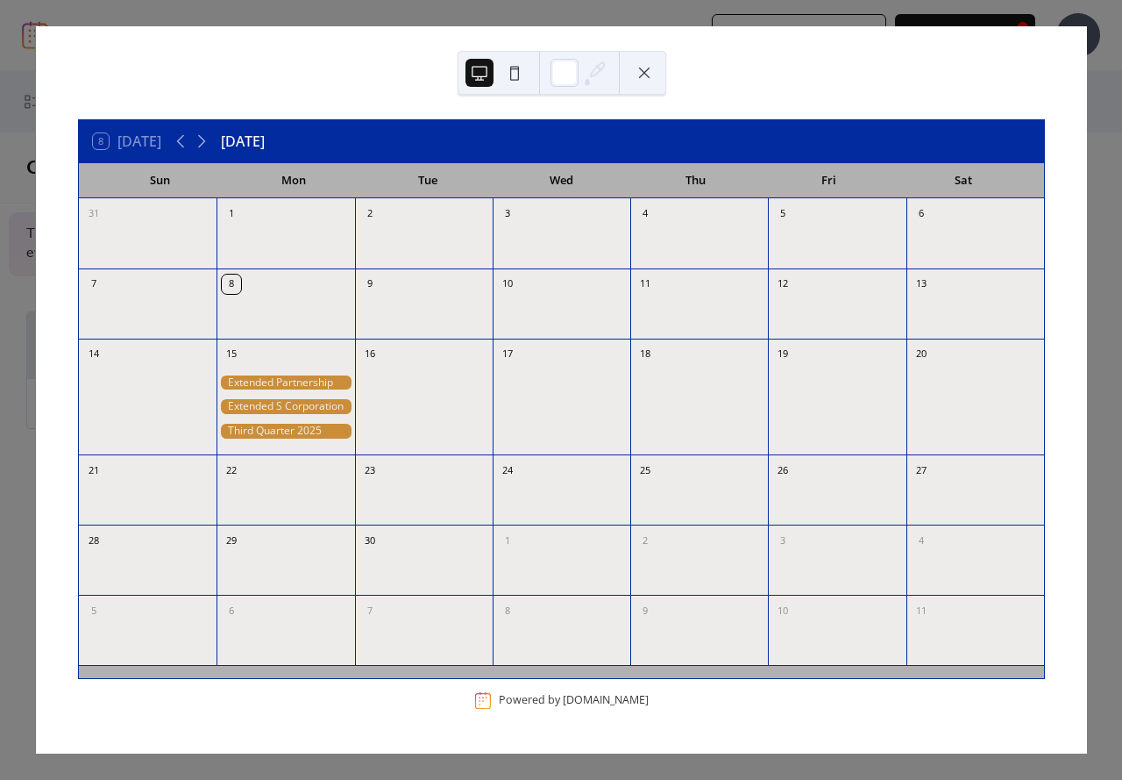
drag, startPoint x: 316, startPoint y: 379, endPoint x: 315, endPoint y: 392, distance: 13.2
click at [315, 392] on div at bounding box center [286, 408] width 138 height 82
click at [644, 75] on button at bounding box center [644, 73] width 28 height 28
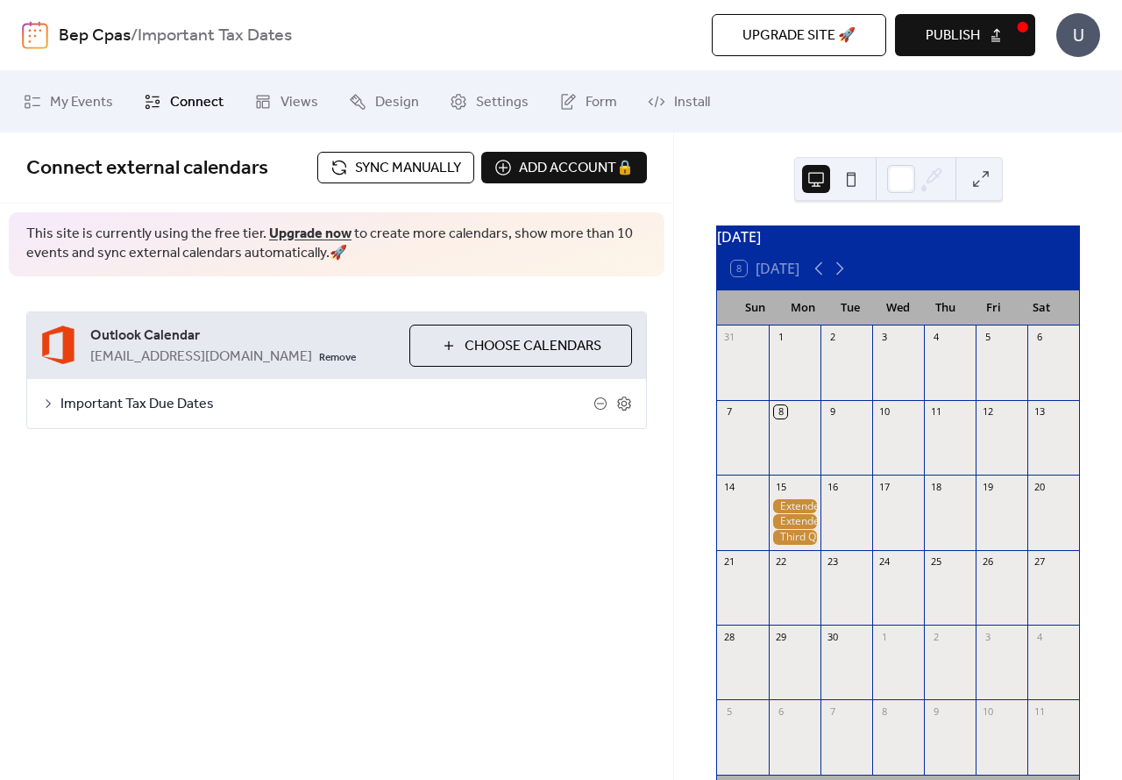
click at [961, 29] on span "Publish" at bounding box center [953, 35] width 54 height 21
click at [441, 179] on span "Sync manually" at bounding box center [408, 168] width 106 height 21
click at [970, 34] on span "Publish" at bounding box center [953, 35] width 54 height 21
click at [1086, 30] on div "U" at bounding box center [1079, 35] width 44 height 44
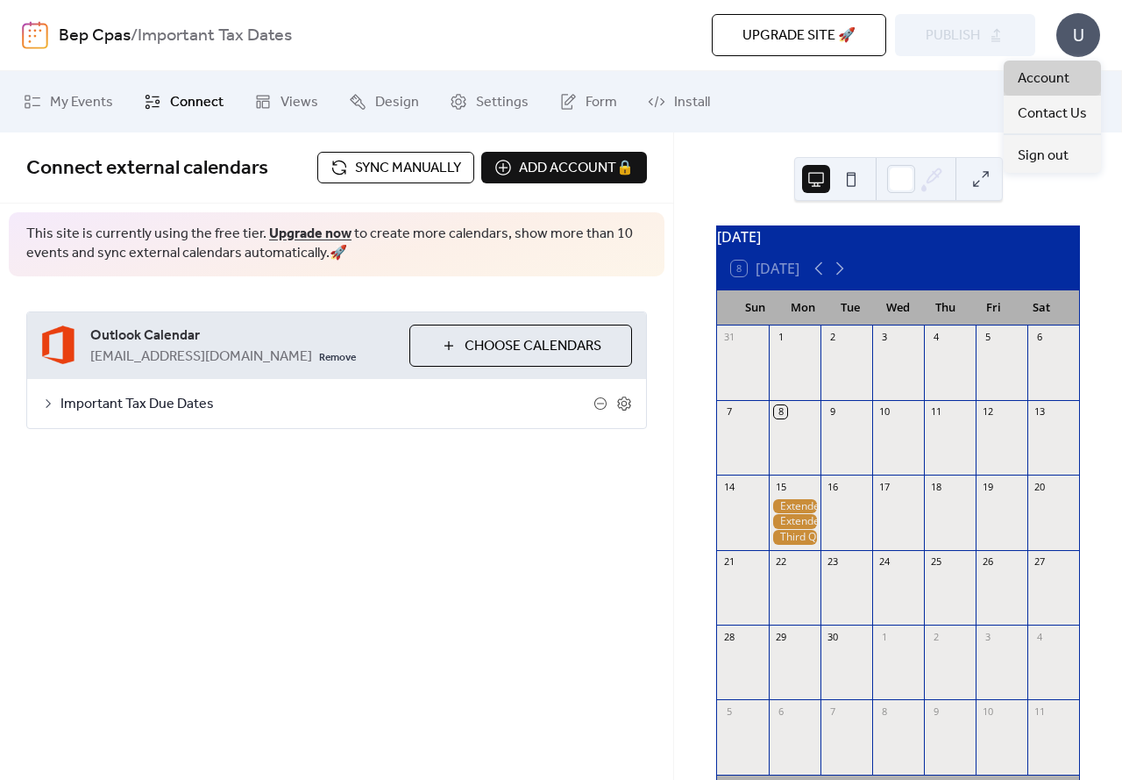
click at [1057, 82] on span "Account" at bounding box center [1044, 78] width 52 height 21
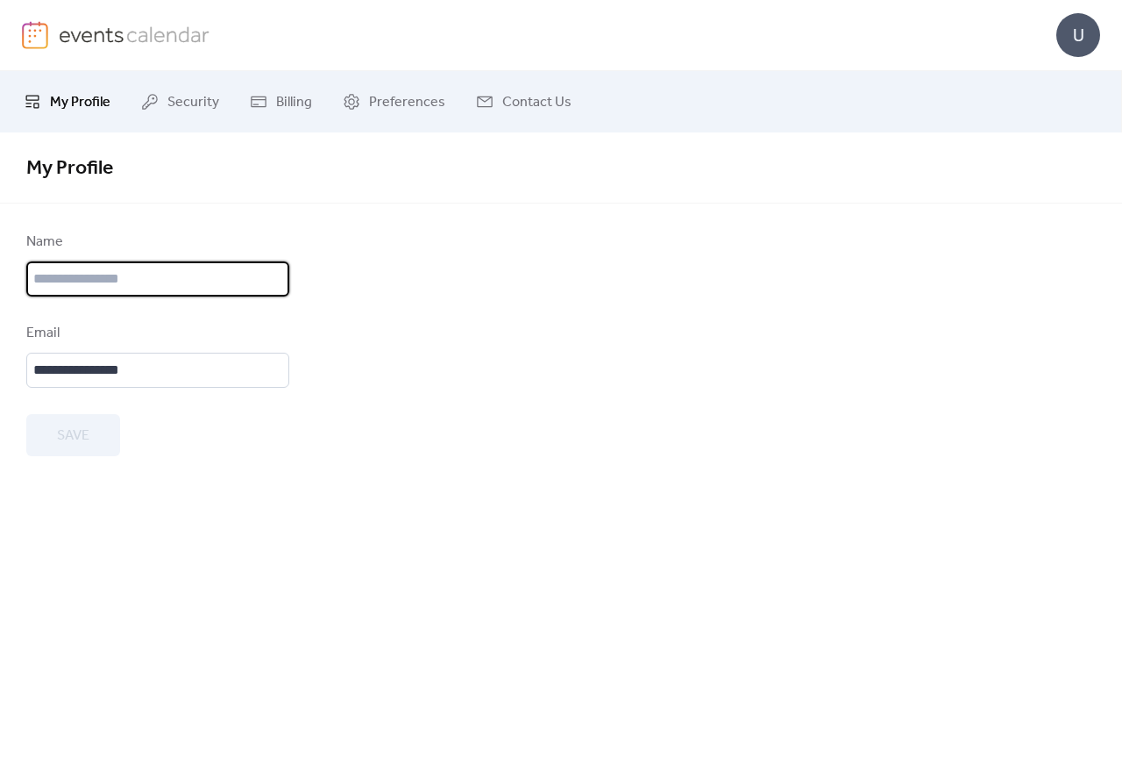
click at [75, 274] on input "text" at bounding box center [157, 278] width 263 height 35
type input "******"
click at [68, 431] on span "Save" at bounding box center [73, 435] width 32 height 21
click at [1086, 36] on div "U" at bounding box center [1079, 35] width 44 height 44
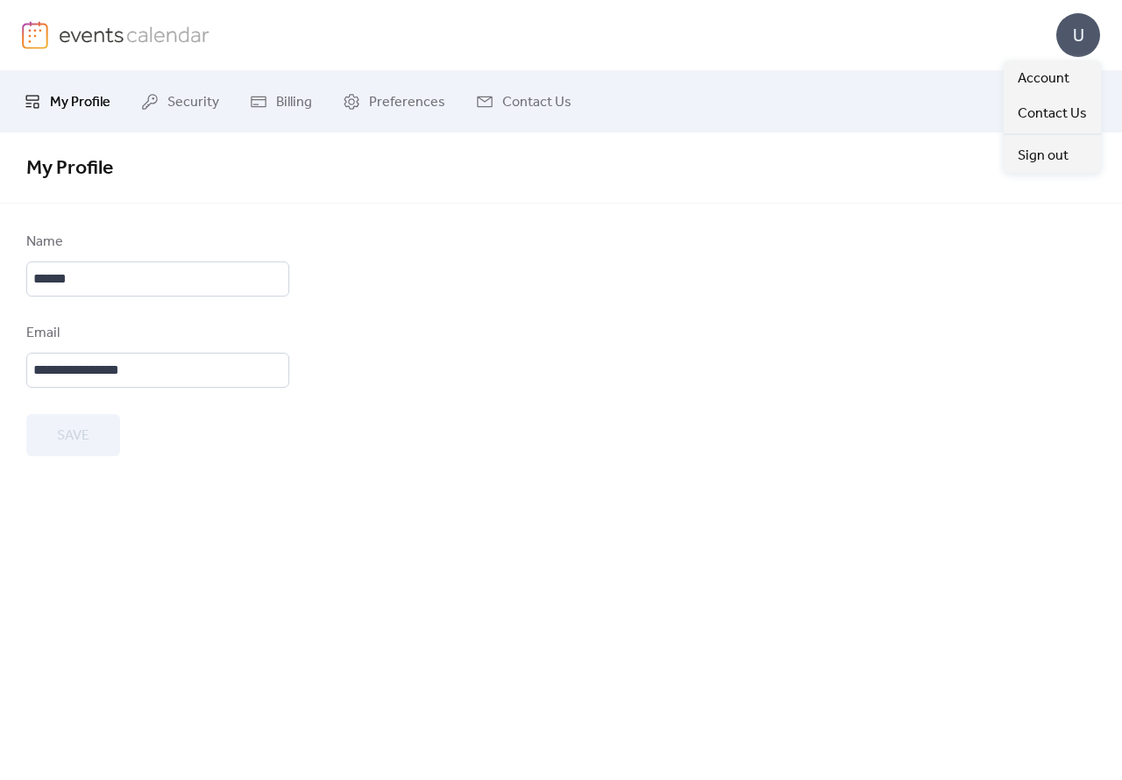
click at [1086, 36] on div "U" at bounding box center [1079, 35] width 44 height 44
click at [294, 92] on span "Billing" at bounding box center [294, 102] width 36 height 21
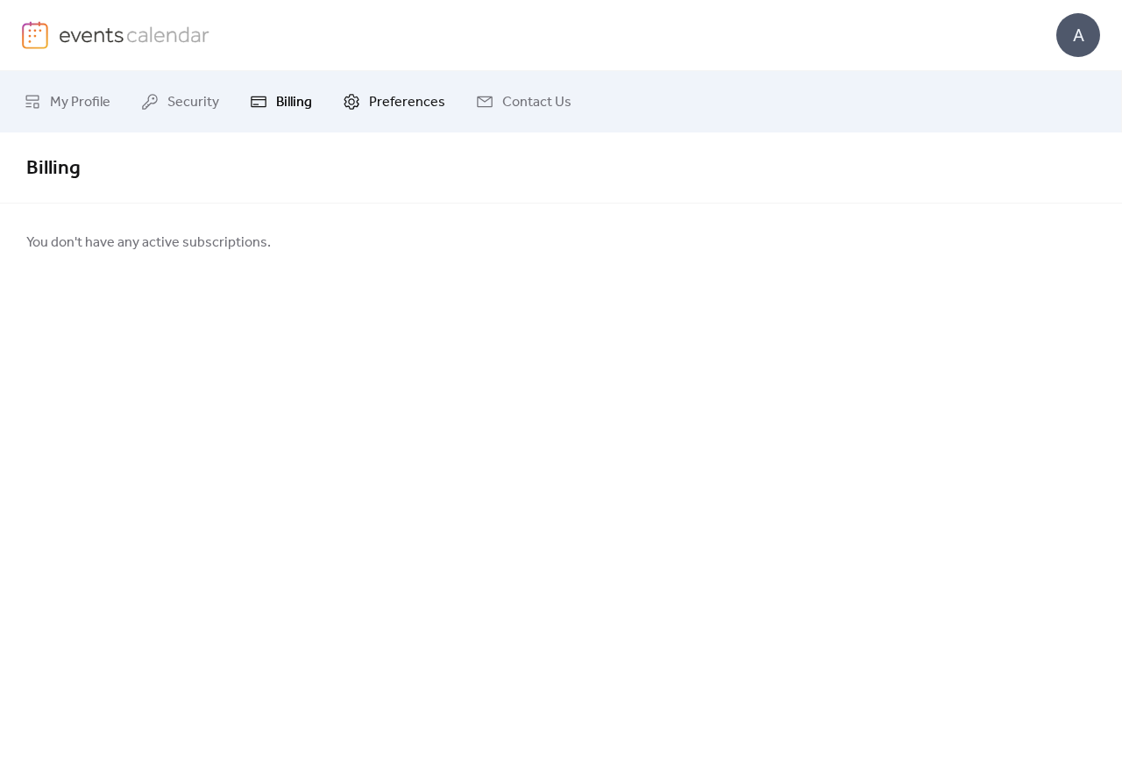
click at [412, 92] on span "Preferences" at bounding box center [407, 102] width 76 height 21
click at [87, 103] on span "My Profile" at bounding box center [80, 102] width 61 height 21
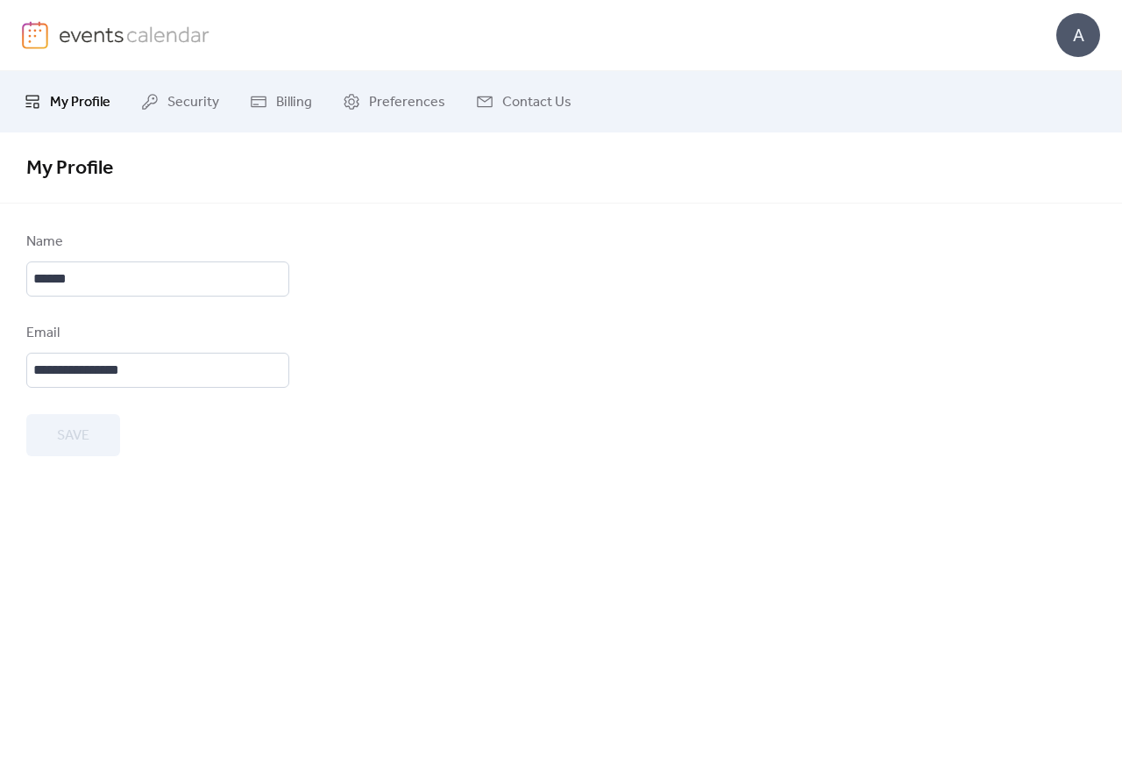
click at [32, 35] on img at bounding box center [35, 35] width 26 height 28
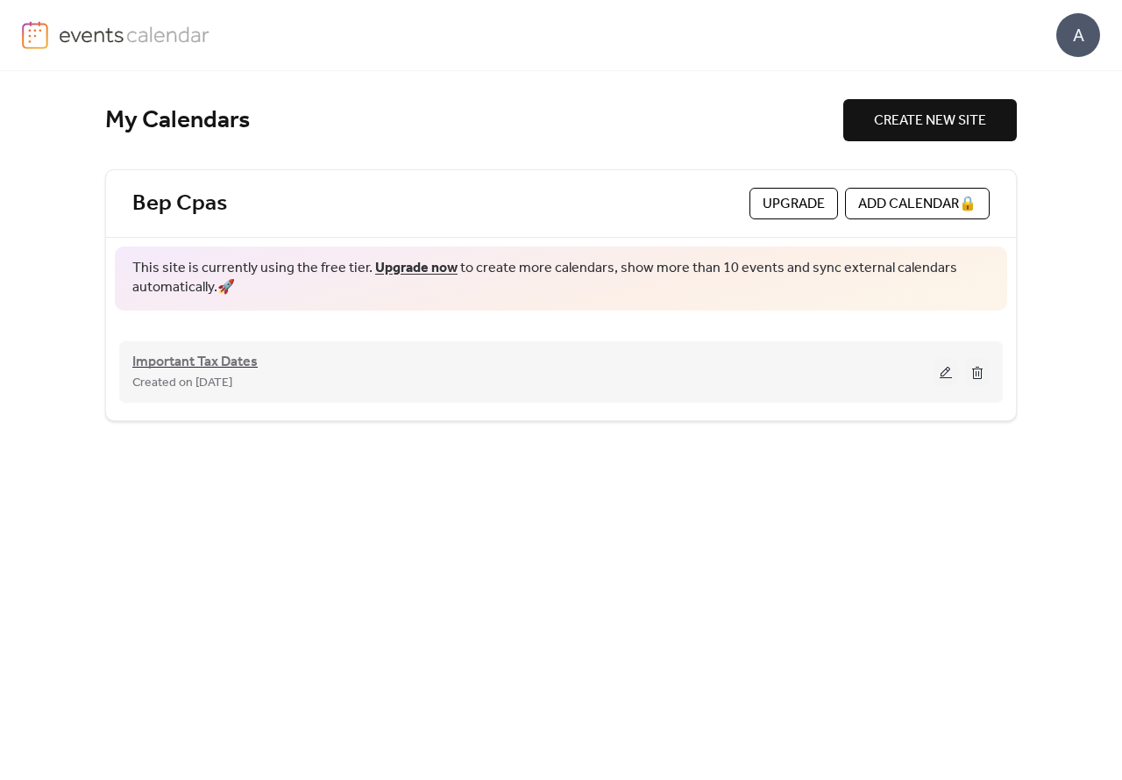
click at [227, 362] on span "Important Tax Dates" at bounding box center [194, 362] width 125 height 21
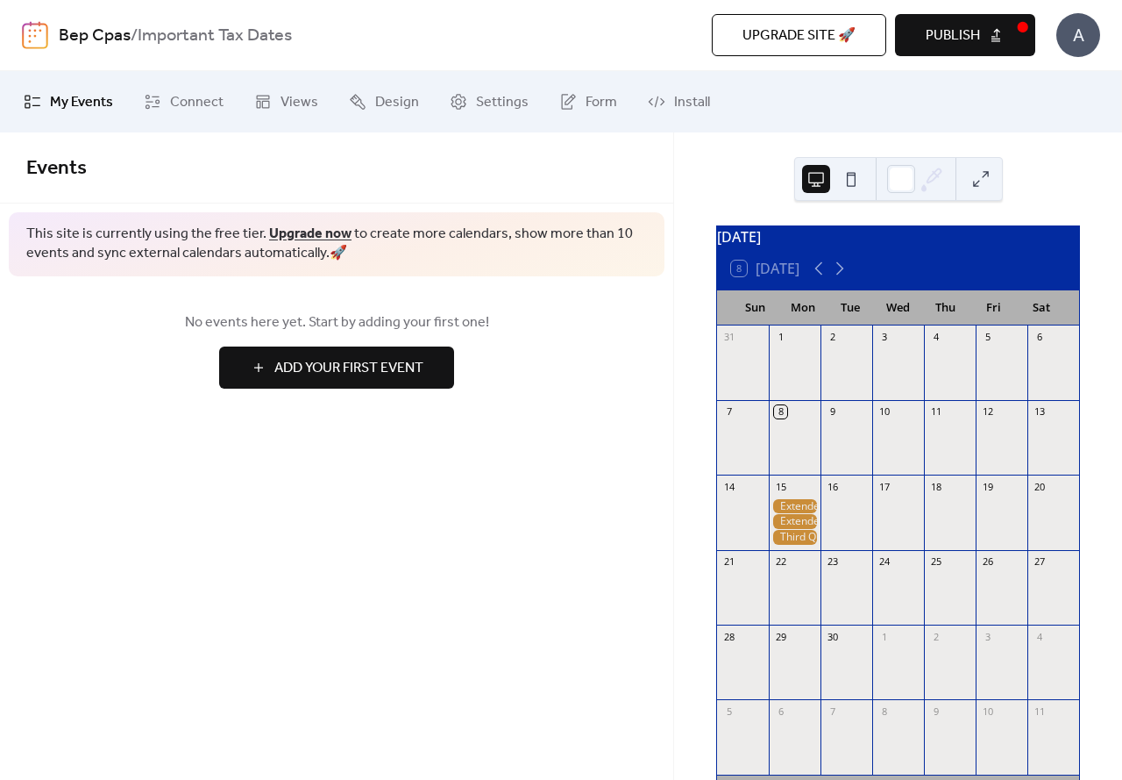
click at [979, 179] on button at bounding box center [981, 179] width 28 height 28
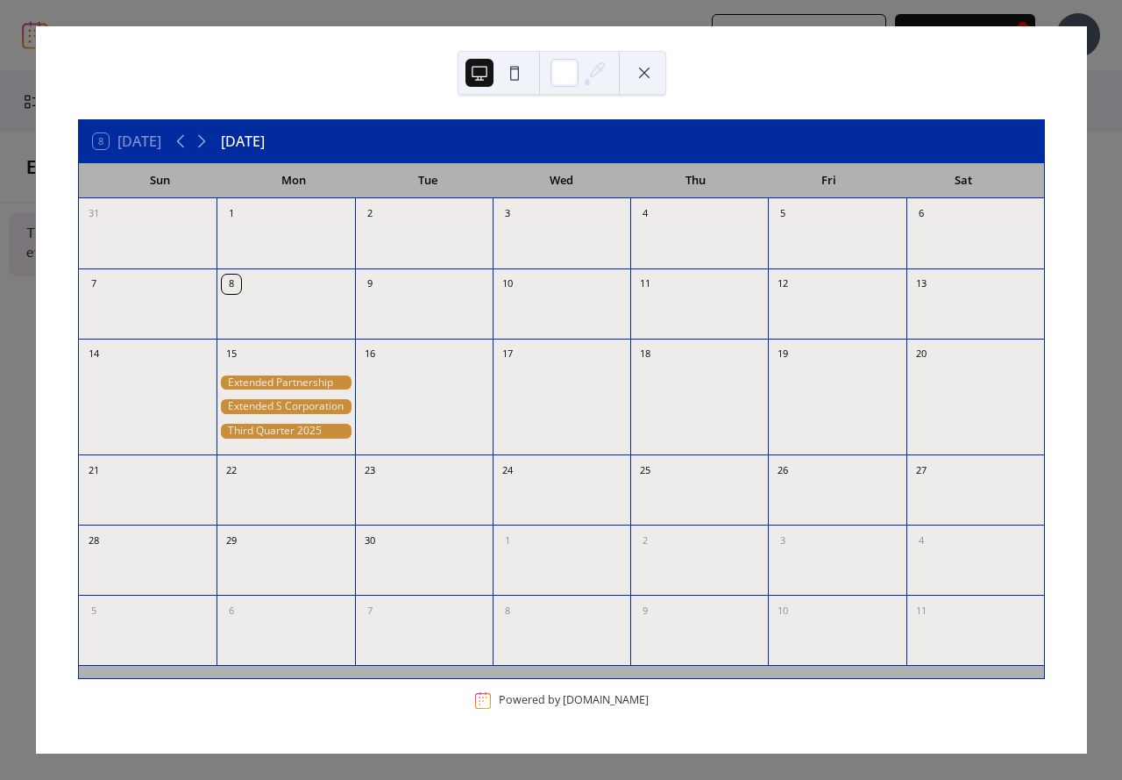
click at [643, 68] on button at bounding box center [644, 73] width 28 height 28
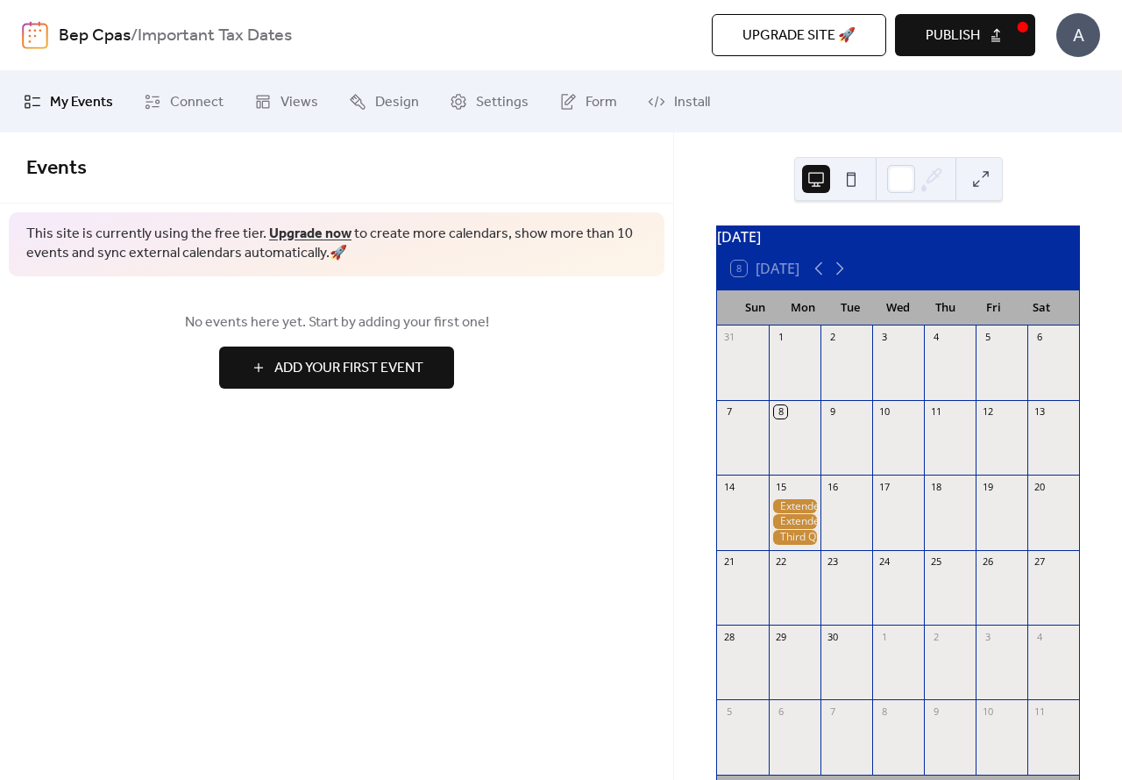
click at [967, 28] on span "Publish" at bounding box center [953, 35] width 54 height 21
